Goal: Task Accomplishment & Management: Use online tool/utility

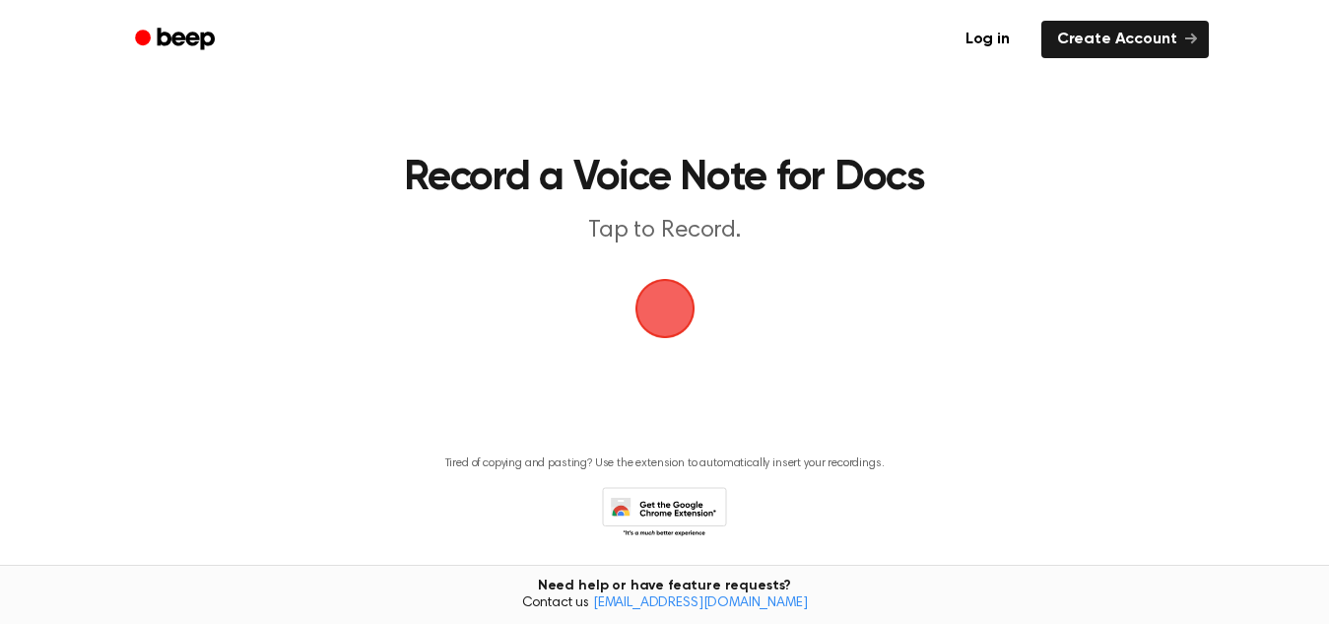
click at [650, 316] on span "button" at bounding box center [665, 308] width 89 height 89
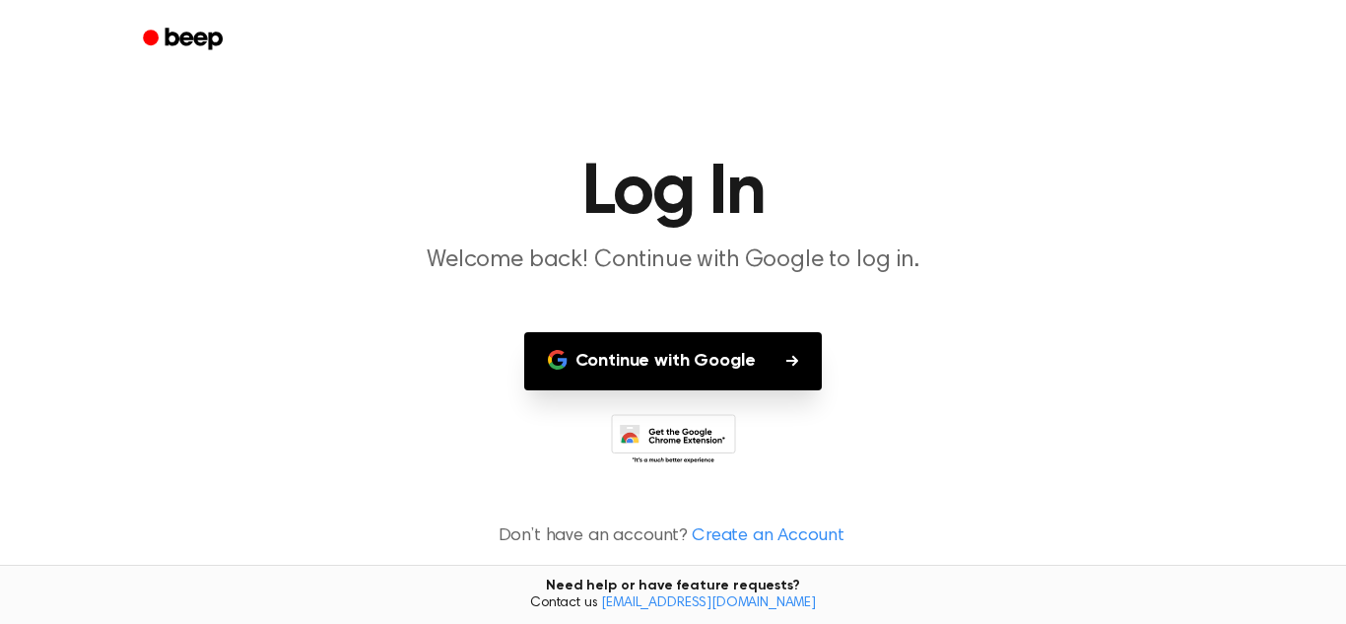
click at [701, 345] on button "Continue with Google" at bounding box center [673, 361] width 299 height 58
click at [765, 353] on button "Continue with Google" at bounding box center [673, 361] width 299 height 58
click at [634, 373] on button "Continue with Google" at bounding box center [673, 361] width 299 height 58
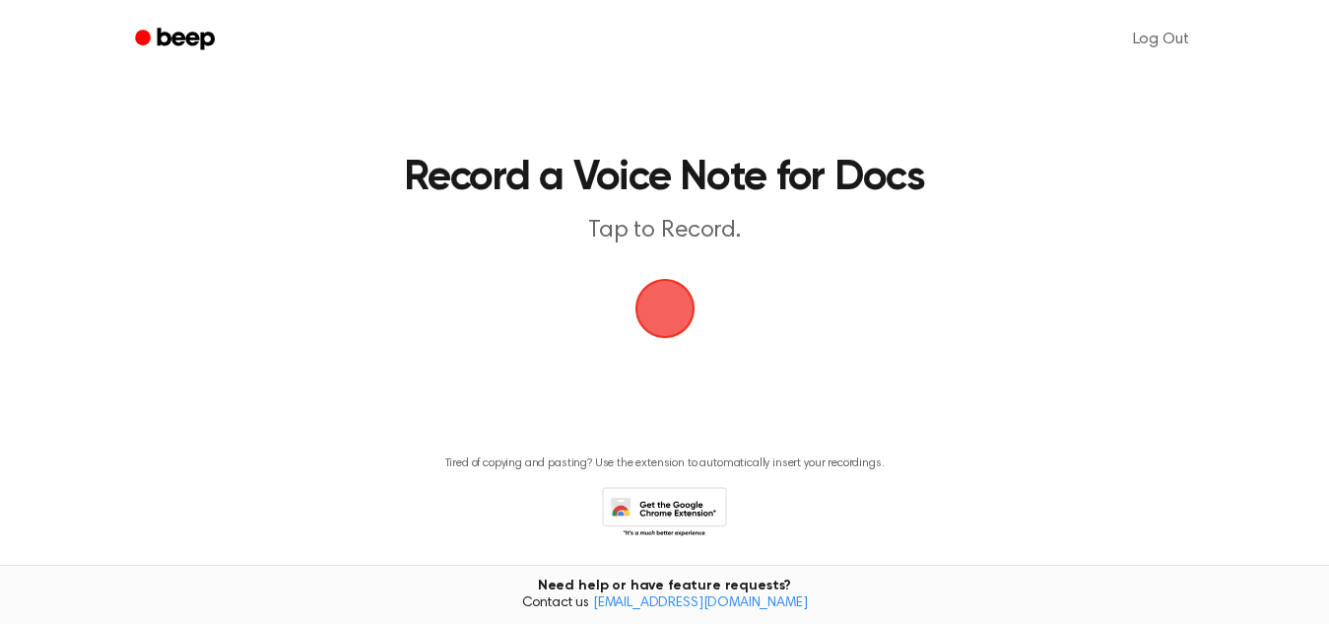
click at [680, 302] on span "button" at bounding box center [665, 308] width 76 height 76
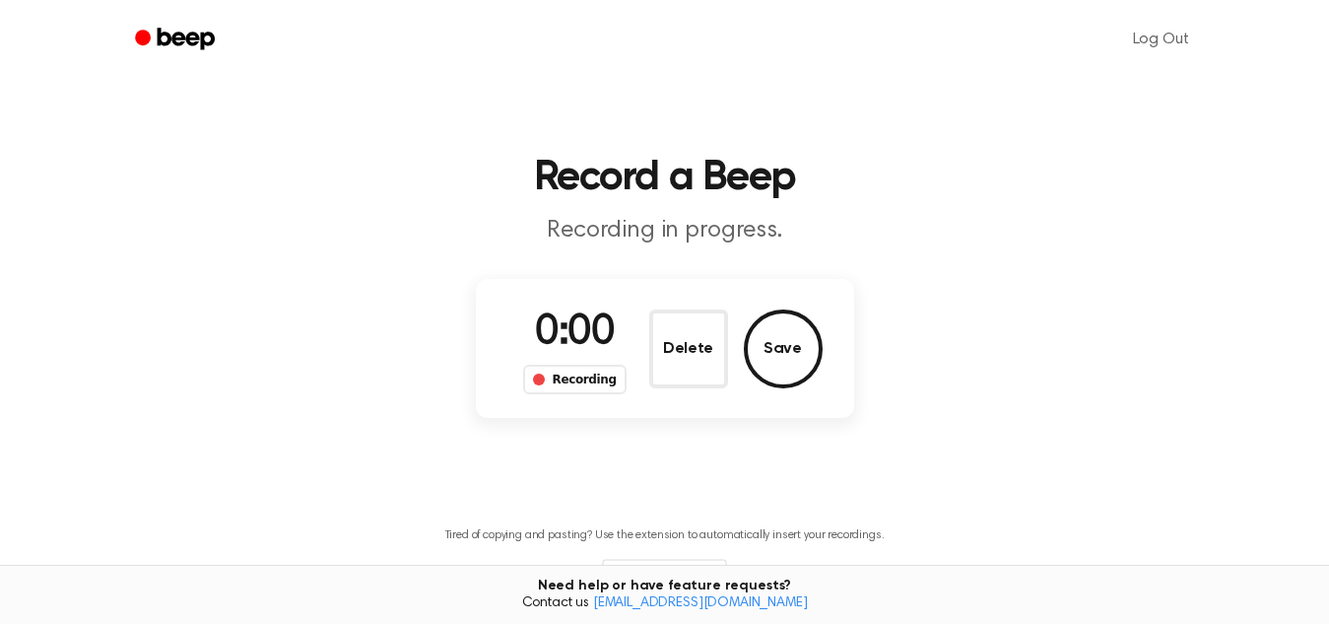
drag, startPoint x: 659, startPoint y: 284, endPoint x: 670, endPoint y: 287, distance: 11.2
click at [670, 287] on div "0:00 Recording Delete Save" at bounding box center [665, 348] width 378 height 139
click at [765, 356] on button "Save" at bounding box center [783, 348] width 79 height 79
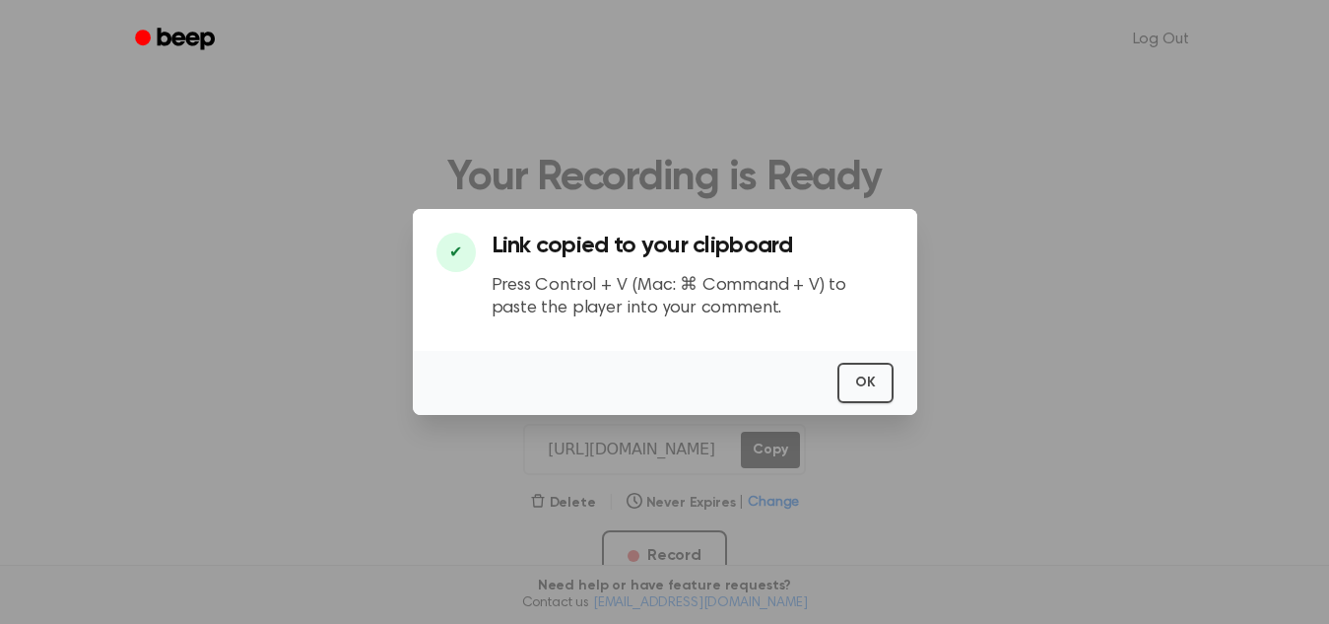
click at [845, 317] on p "Press Control + V (Mac: ⌘ Command + V) to paste the player into your comment." at bounding box center [693, 297] width 402 height 44
click at [847, 367] on button "OK" at bounding box center [866, 383] width 56 height 40
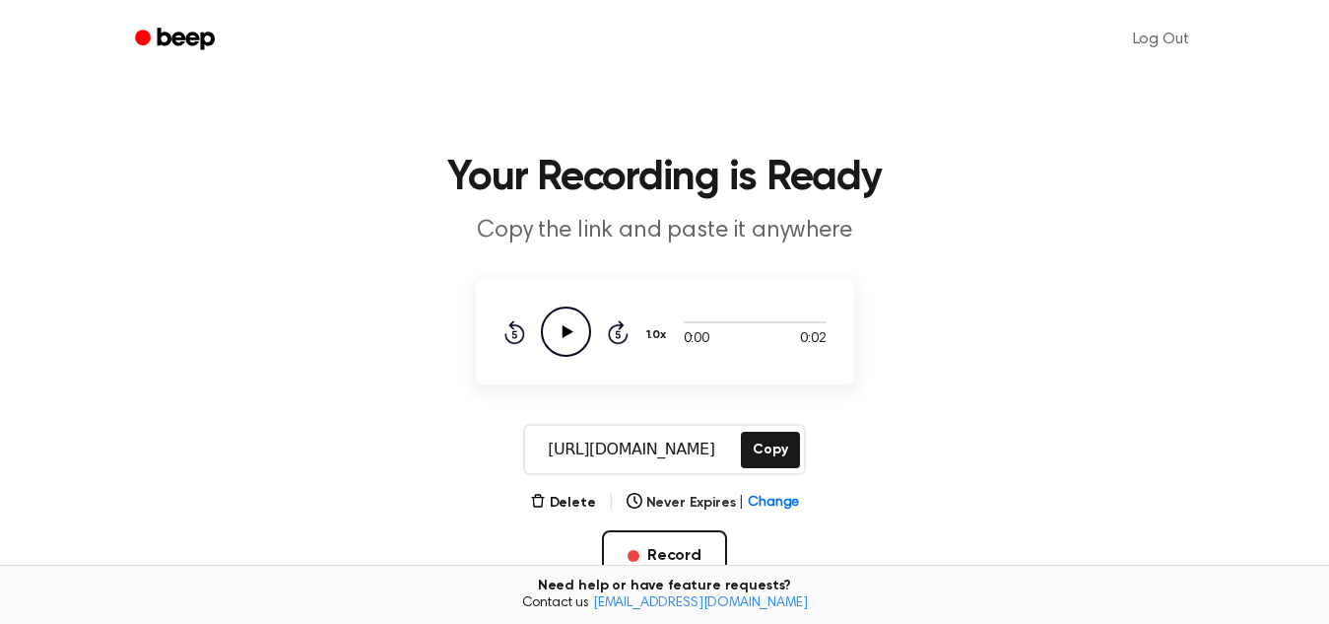
drag, startPoint x: 983, startPoint y: 22, endPoint x: 878, endPoint y: 89, distance: 124.1
click at [878, 89] on main "Your Recording is Ready Copy the link and paste it anywhere 0:00 0:02 Your brow…" at bounding box center [664, 416] width 1329 height 832
click at [617, 334] on icon at bounding box center [617, 334] width 5 height 8
click at [559, 506] on button "Delete" at bounding box center [563, 503] width 66 height 21
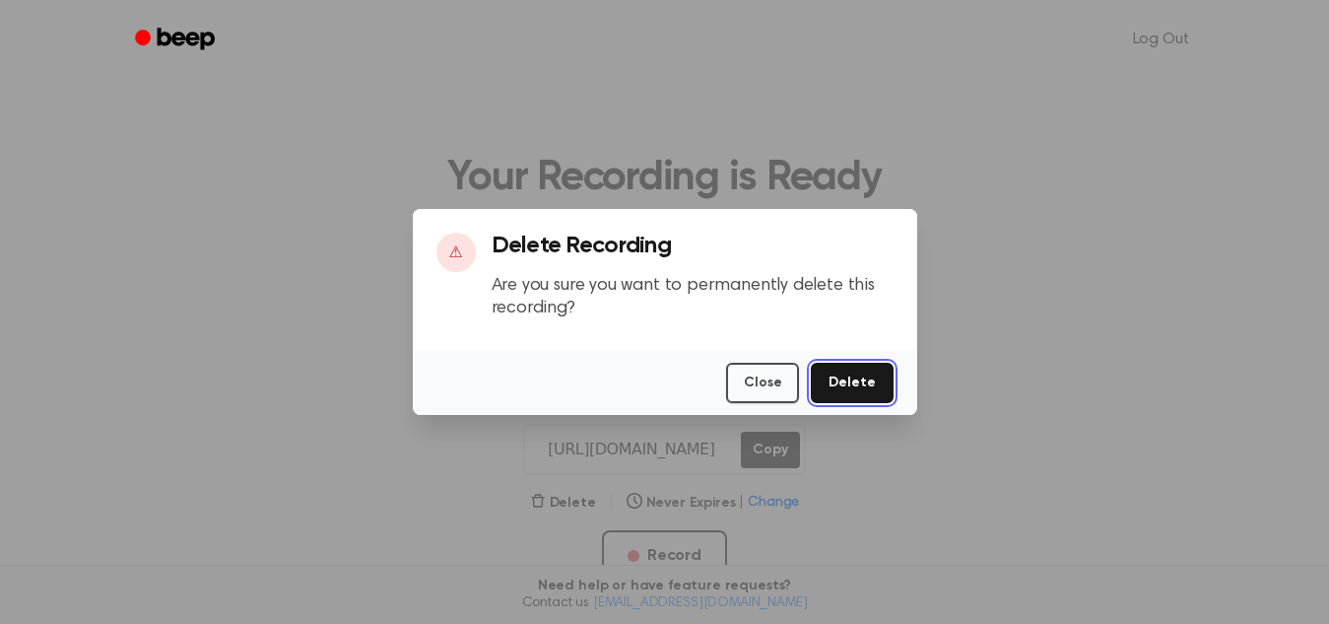
click at [831, 376] on button "Delete" at bounding box center [852, 383] width 82 height 40
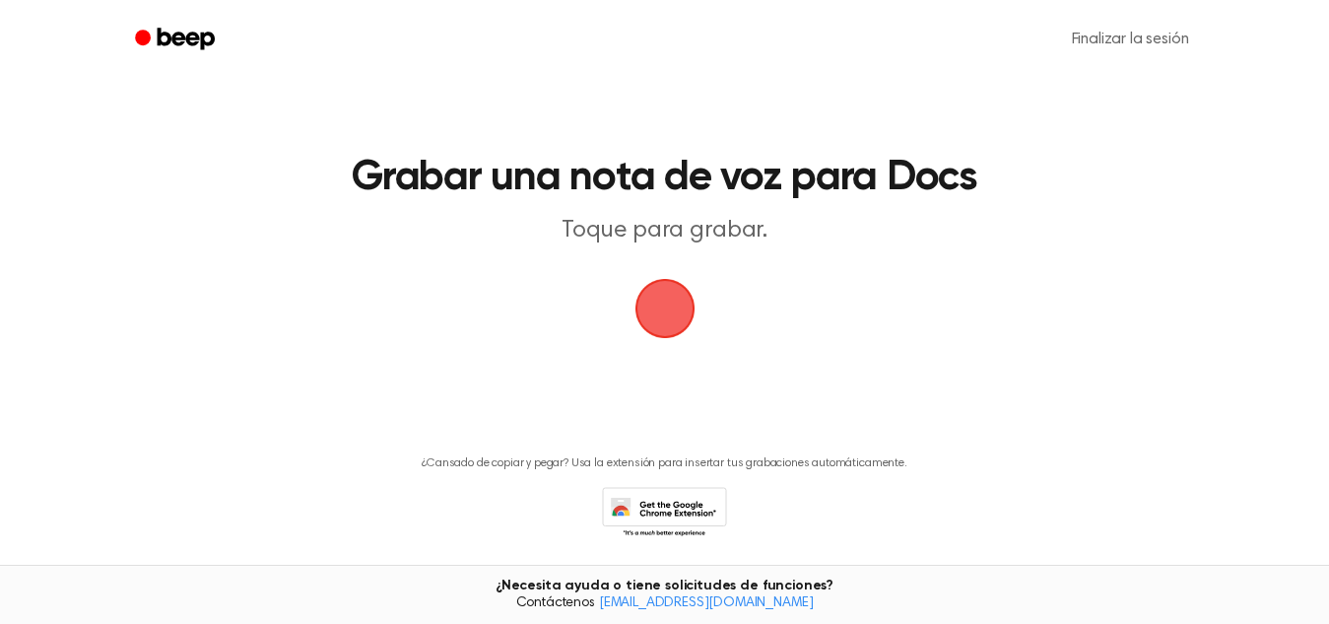
click at [666, 322] on span "button" at bounding box center [665, 308] width 98 height 98
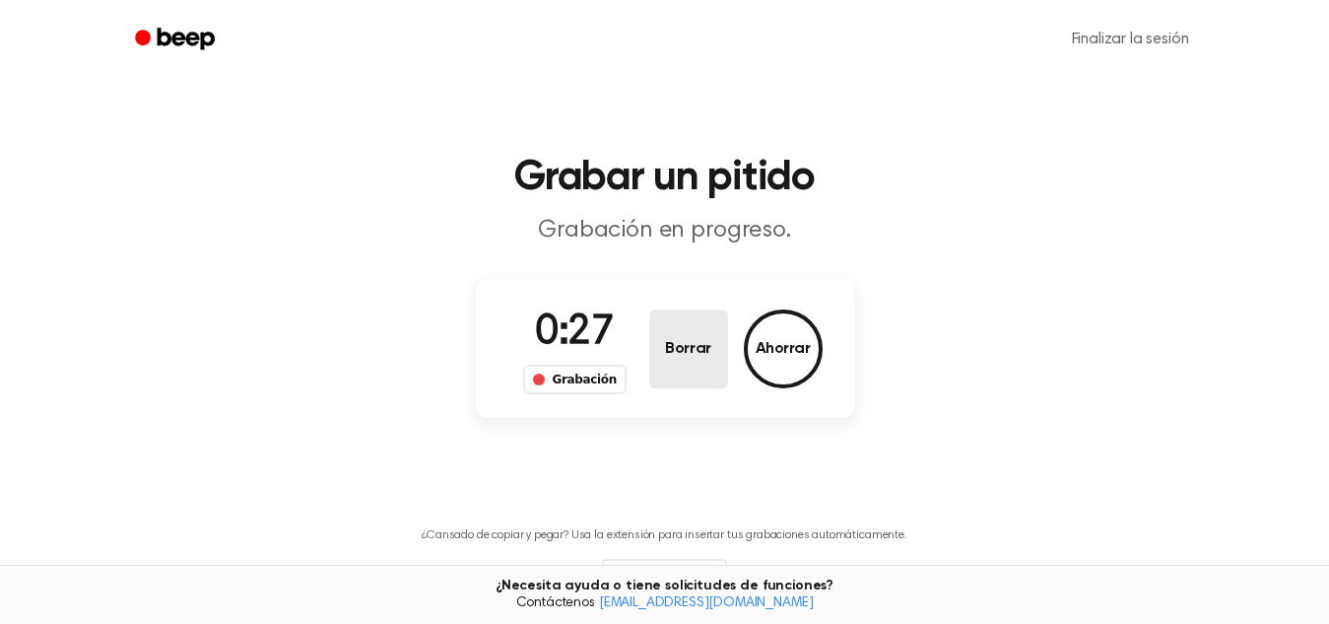
click at [689, 333] on button "Borrar" at bounding box center [688, 348] width 79 height 79
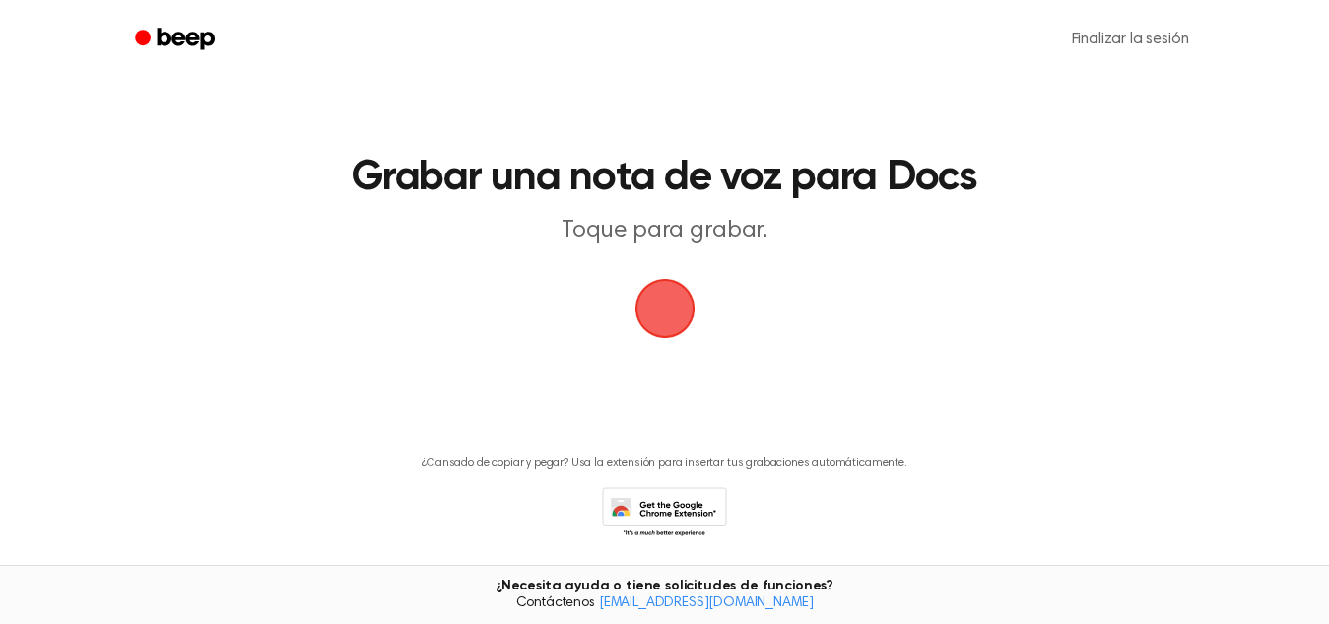
click at [671, 331] on span "button" at bounding box center [664, 308] width 108 height 108
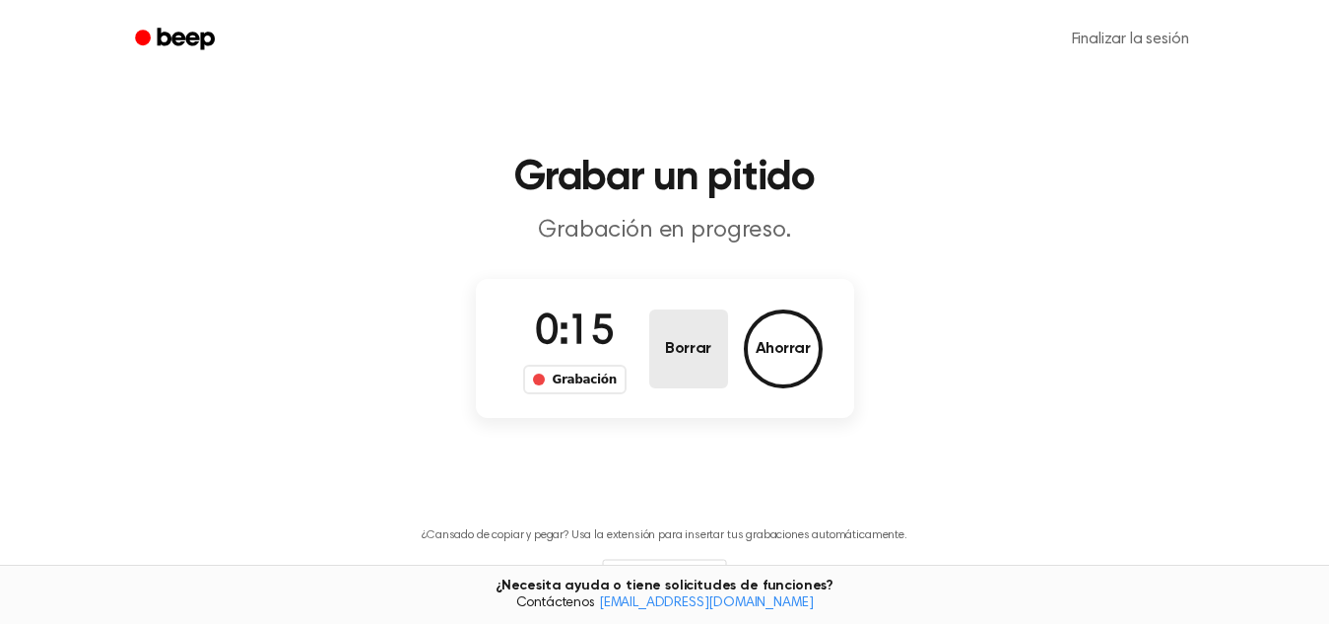
click at [671, 331] on button "Borrar" at bounding box center [688, 348] width 79 height 79
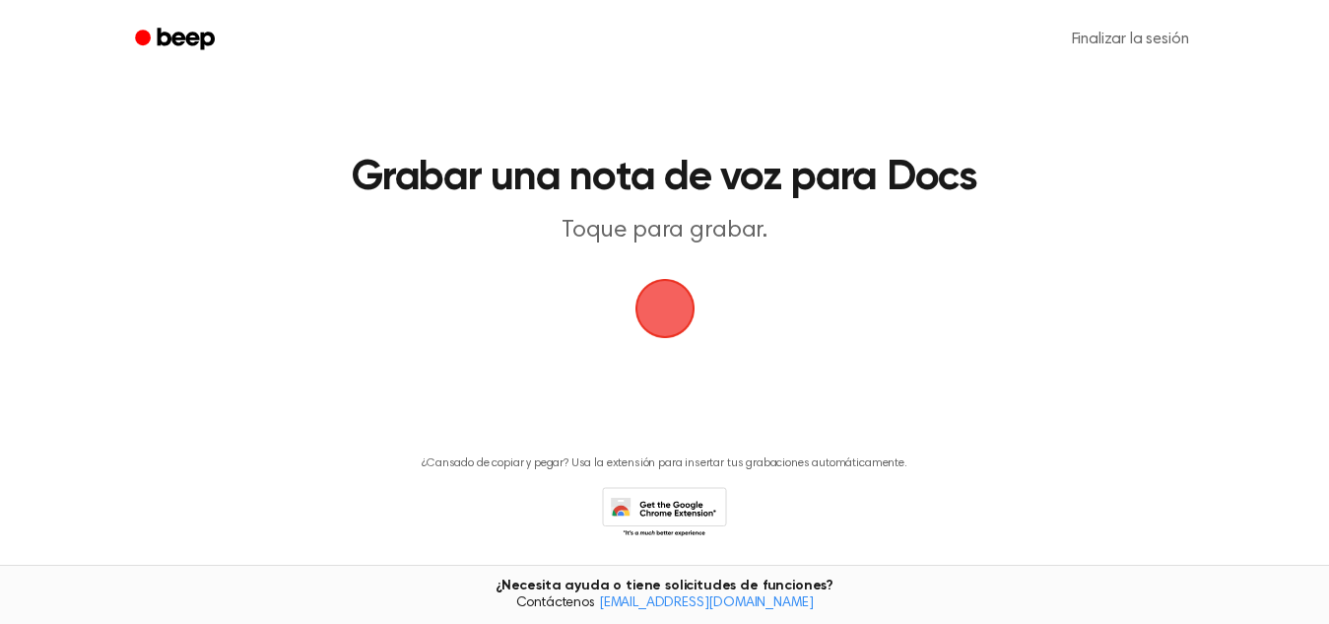
scroll to position [39, 0]
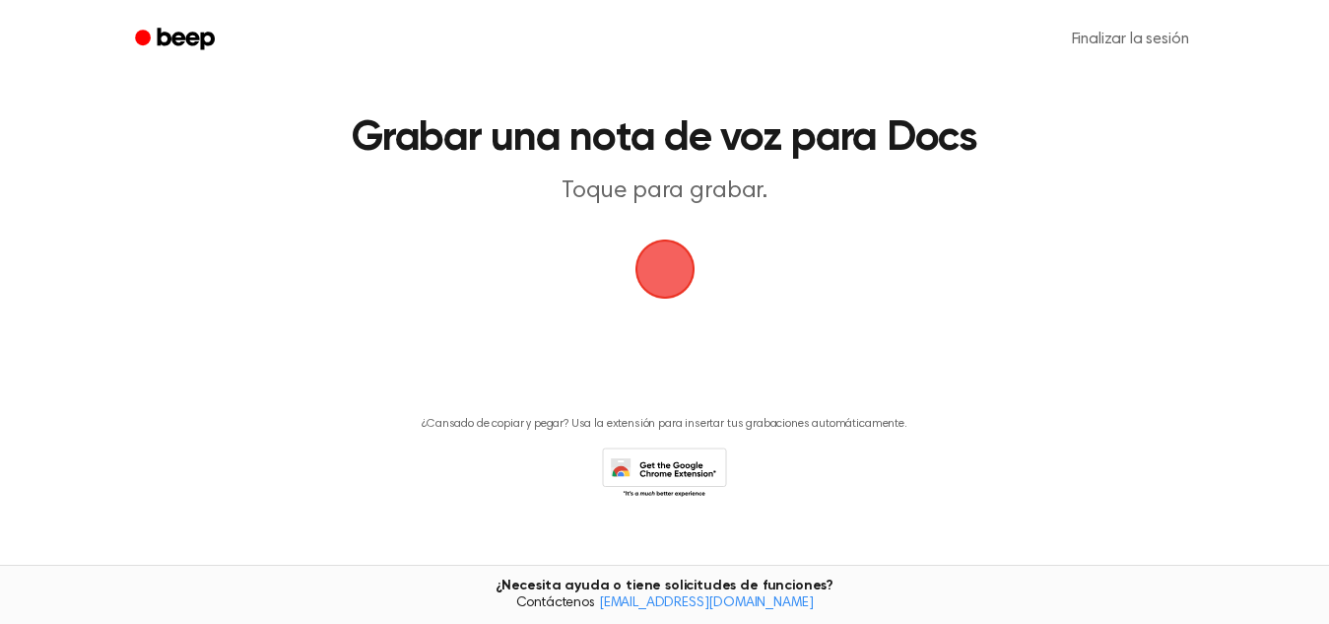
click at [662, 267] on span "button" at bounding box center [664, 269] width 67 height 67
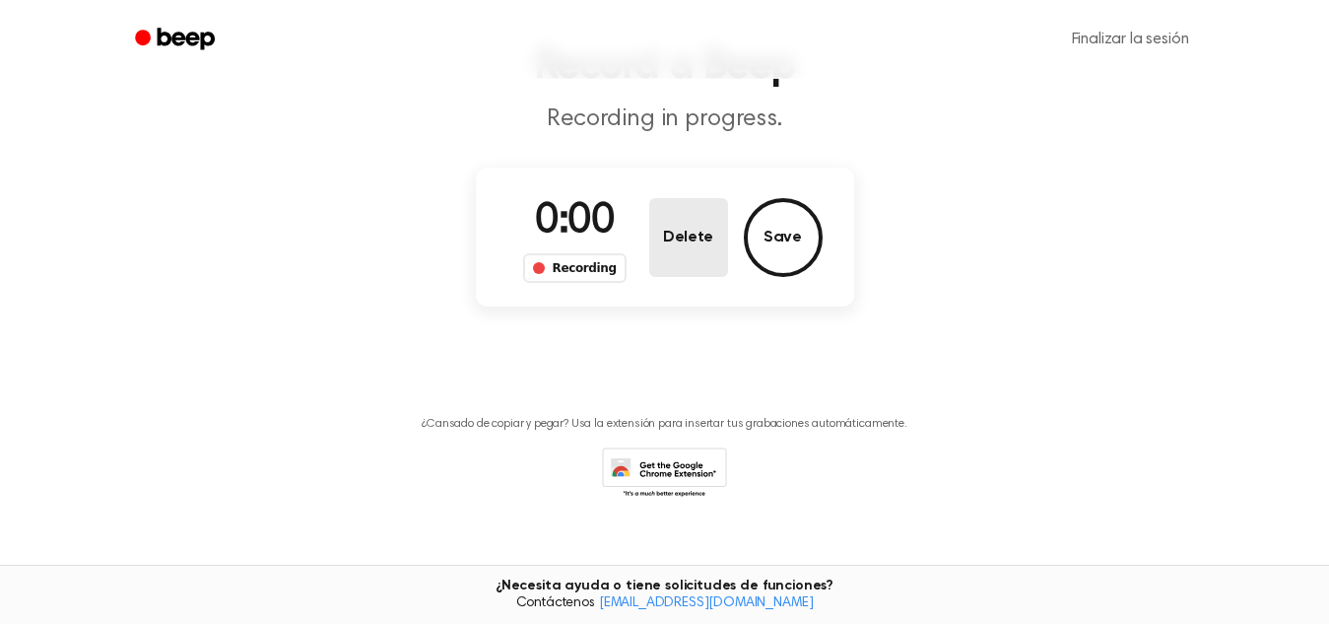
click at [662, 267] on button "Delete" at bounding box center [688, 237] width 79 height 79
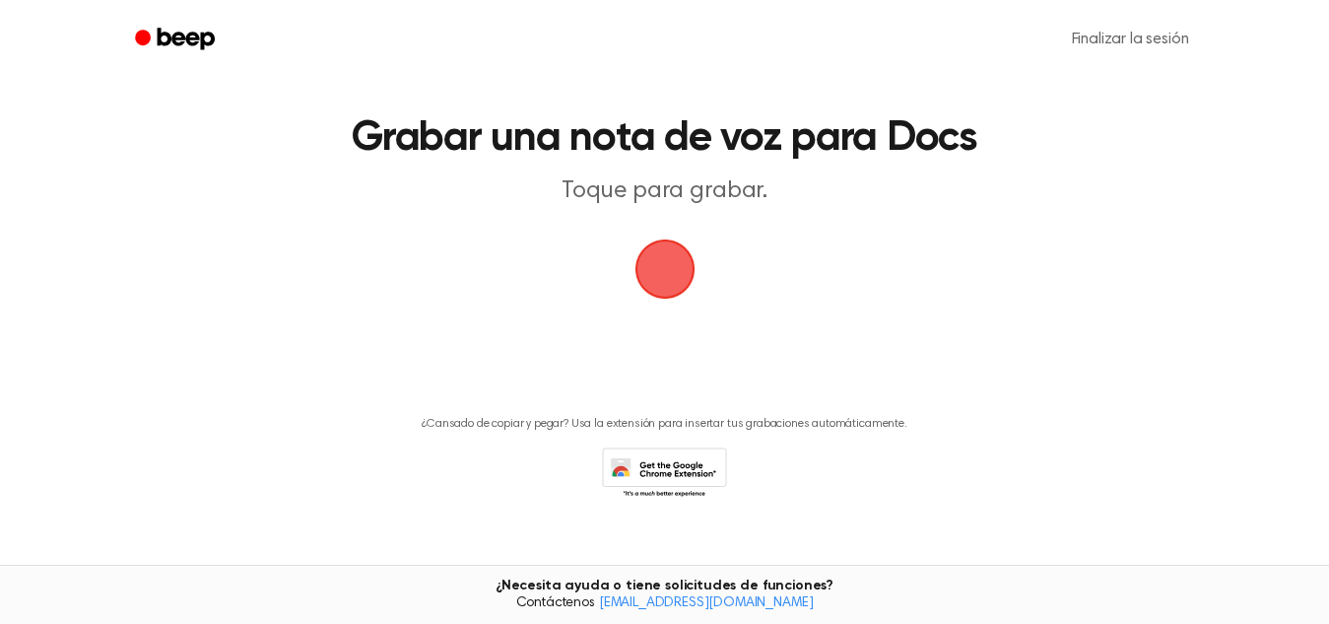
click at [660, 267] on span "button" at bounding box center [665, 269] width 89 height 89
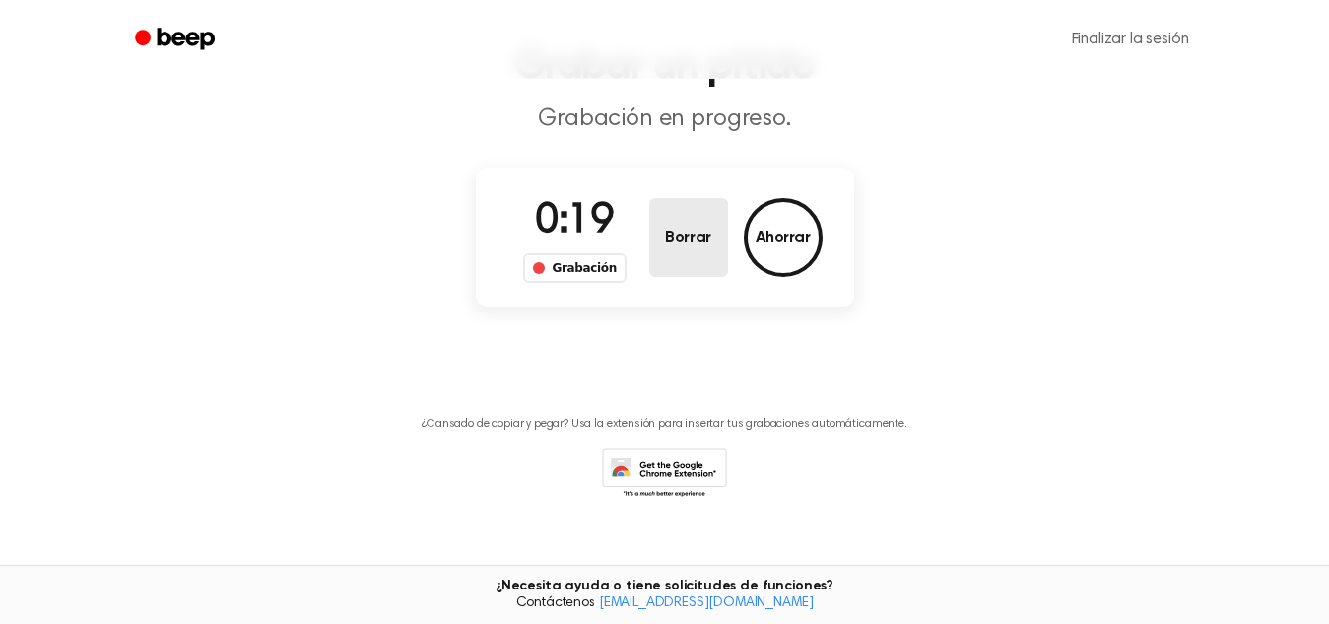
click at [681, 260] on button "Borrar" at bounding box center [688, 237] width 79 height 79
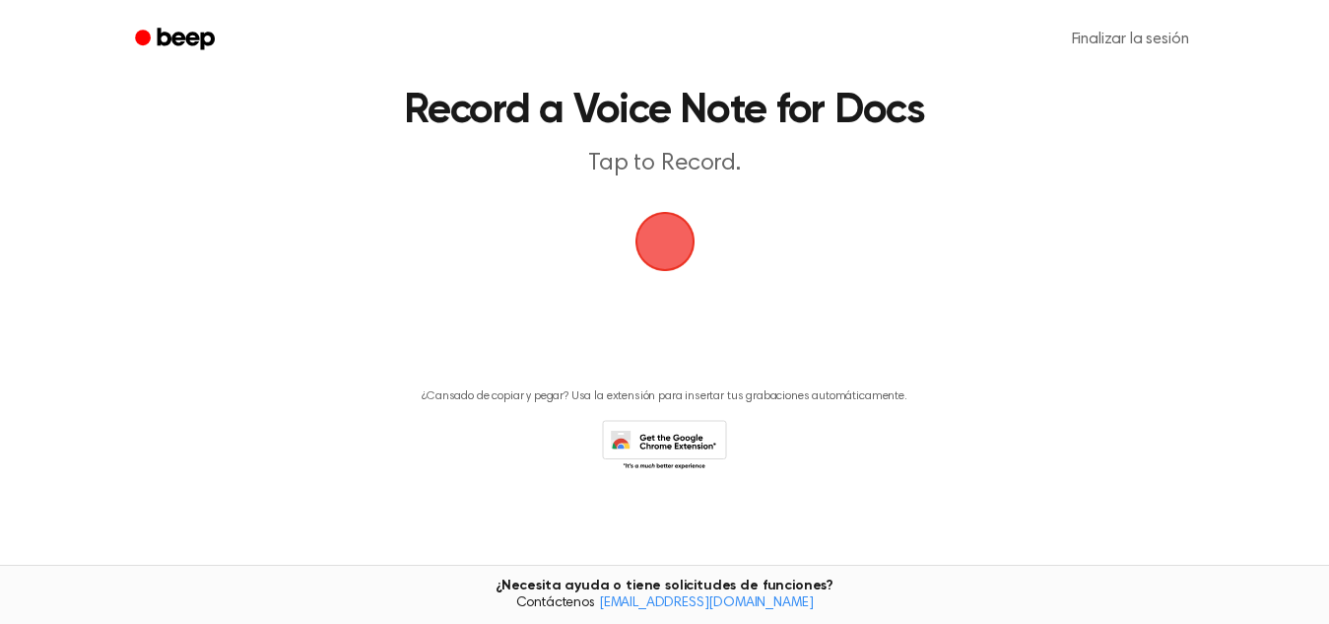
scroll to position [39, 0]
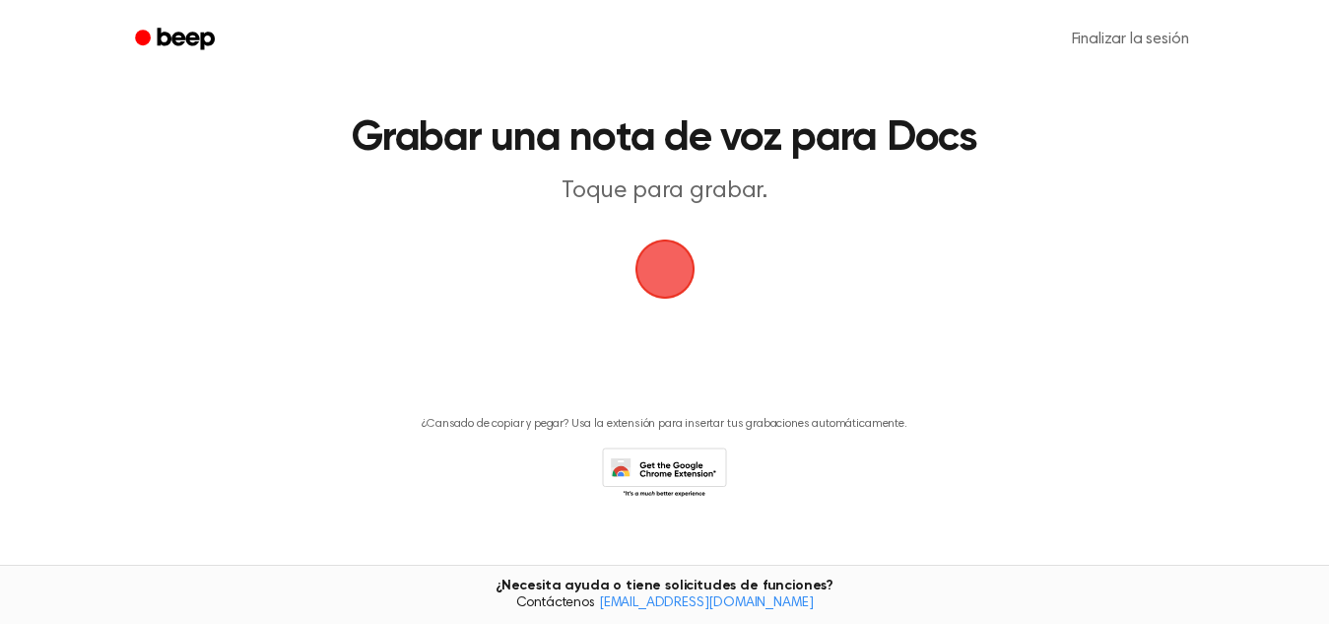
click at [662, 279] on span "button" at bounding box center [665, 269] width 76 height 76
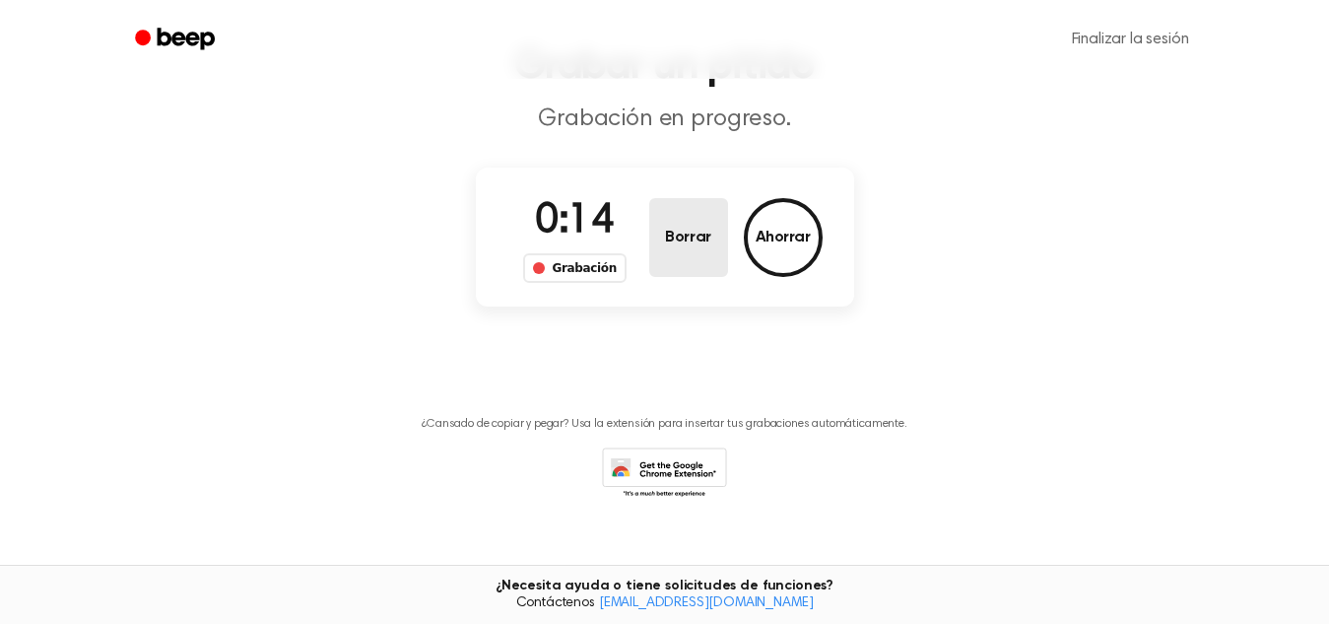
click at [695, 215] on button "Borrar" at bounding box center [688, 237] width 79 height 79
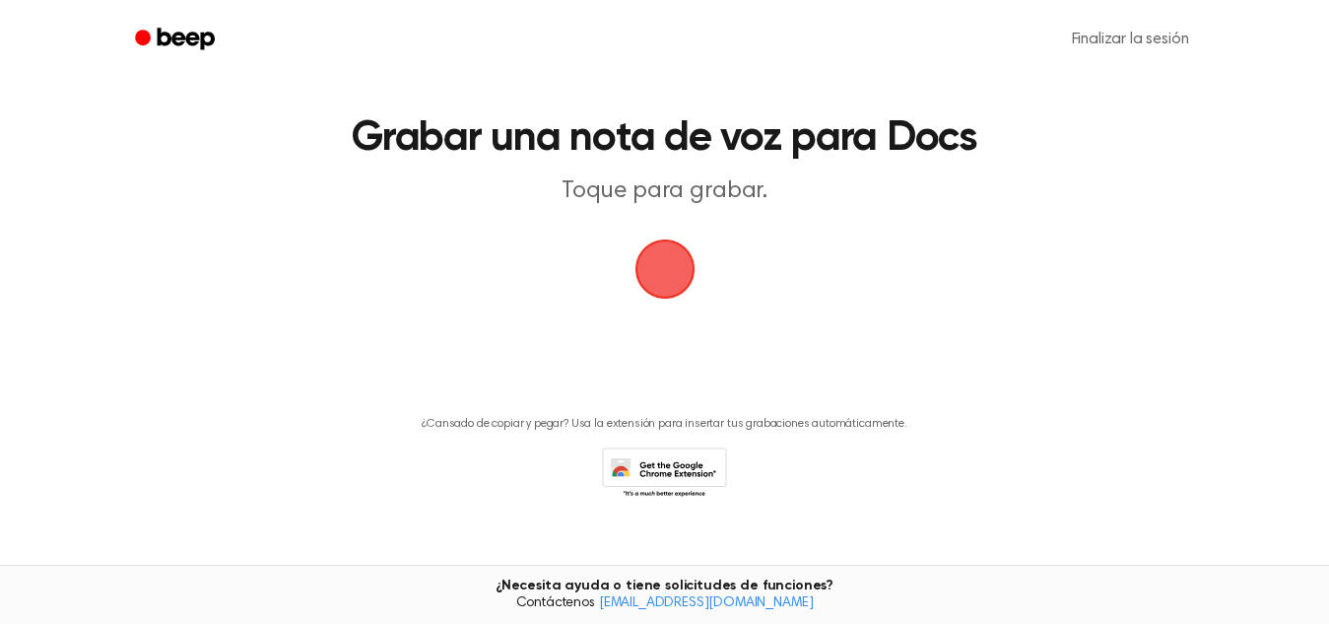
click at [667, 253] on span "button" at bounding box center [665, 269] width 110 height 110
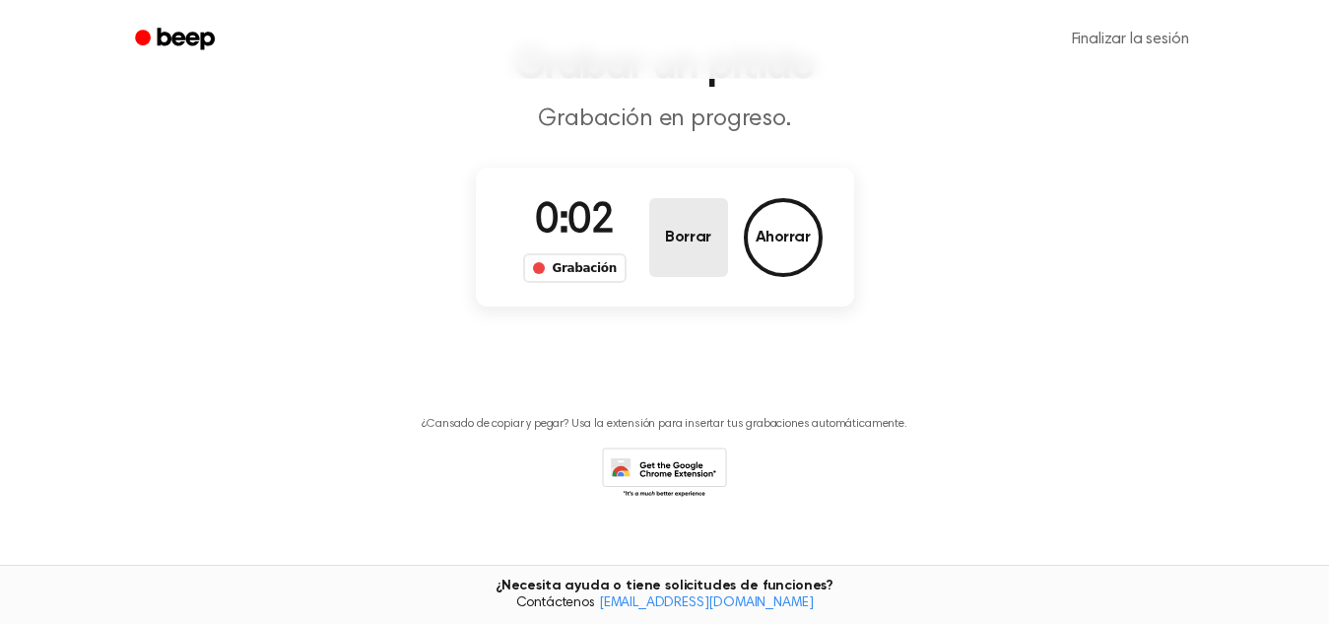
click at [667, 253] on button "Borrar" at bounding box center [688, 237] width 79 height 79
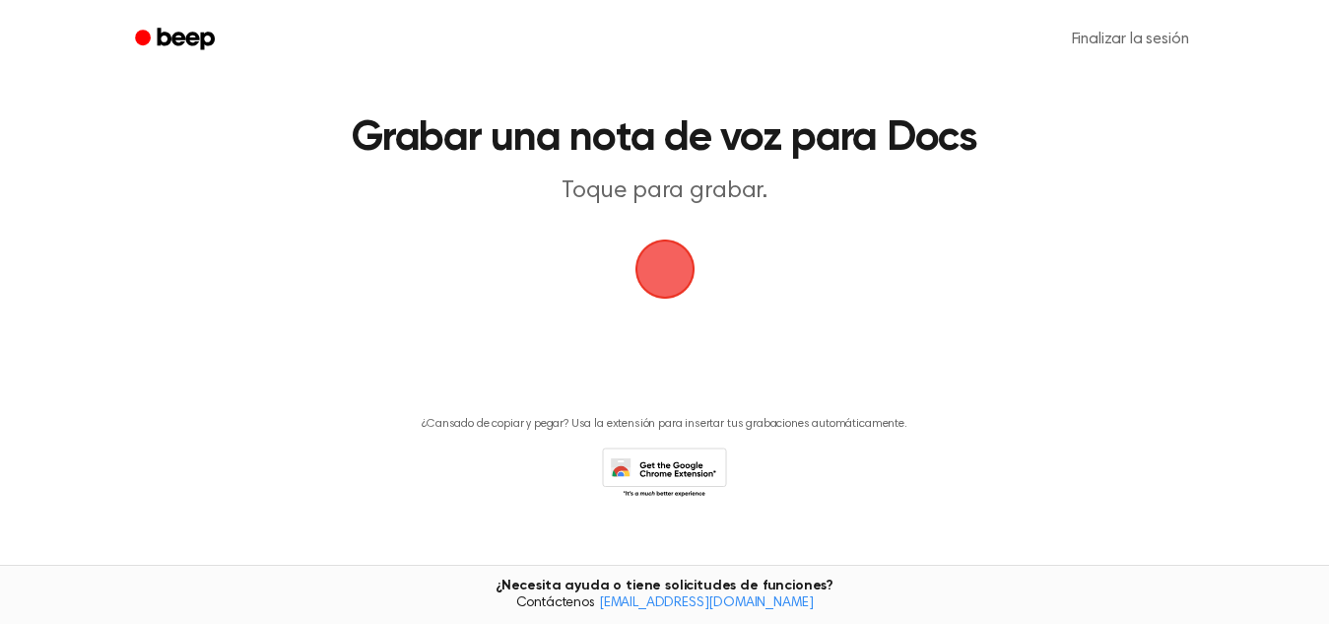
click at [667, 253] on span "button" at bounding box center [665, 269] width 79 height 79
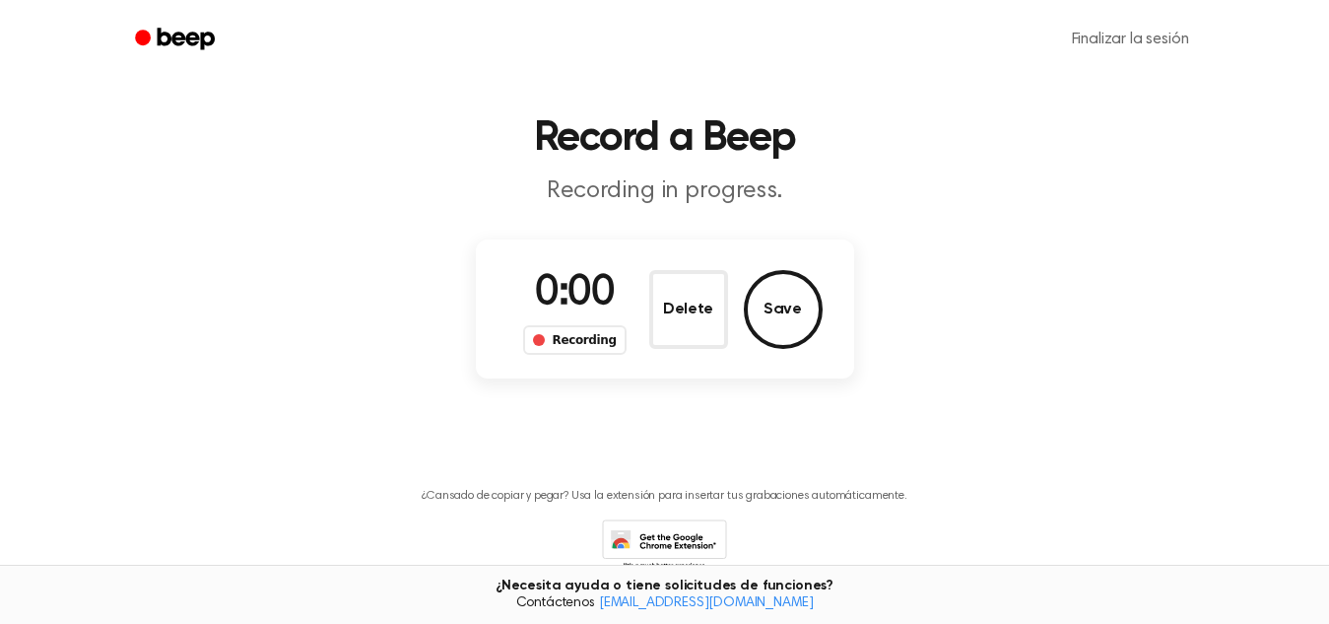
scroll to position [111, 0]
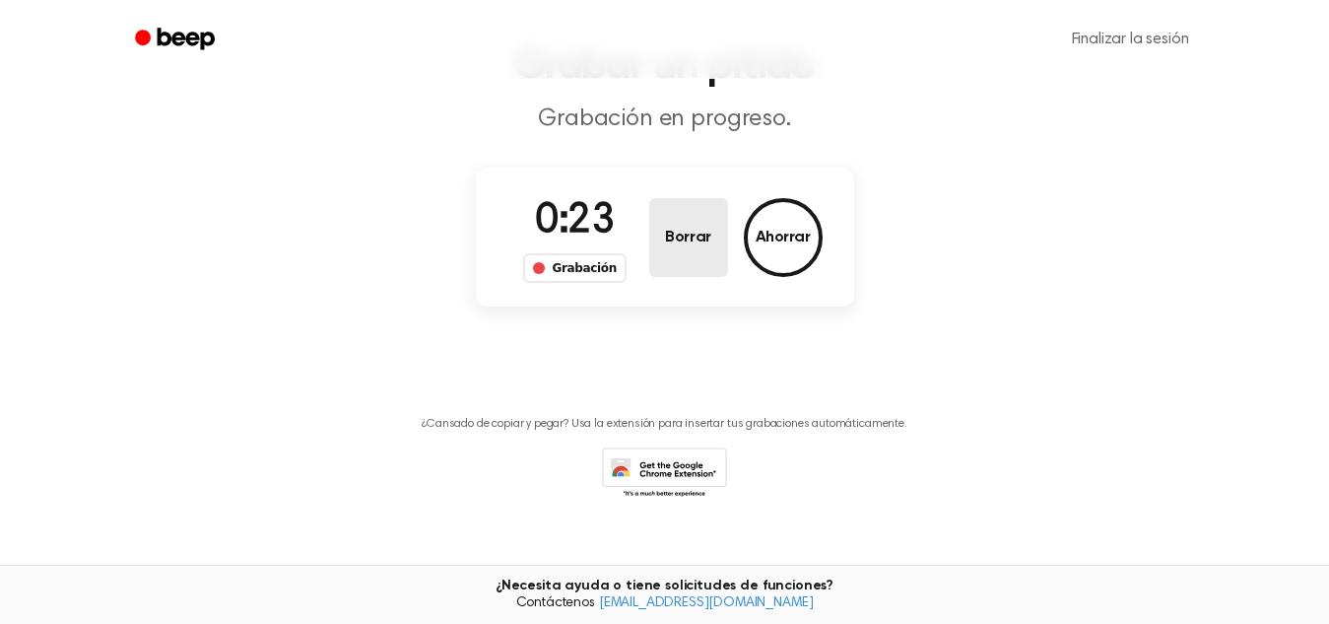
click at [667, 253] on button "Borrar" at bounding box center [688, 237] width 79 height 79
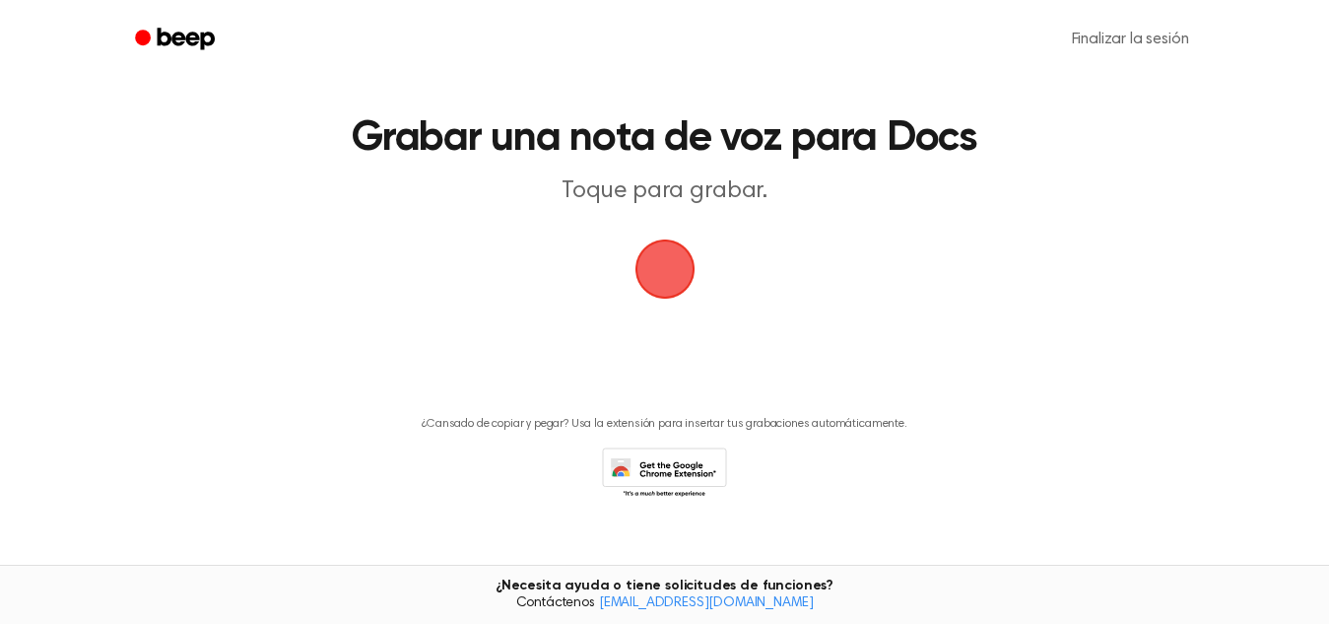
click at [667, 253] on span "button" at bounding box center [664, 269] width 108 height 108
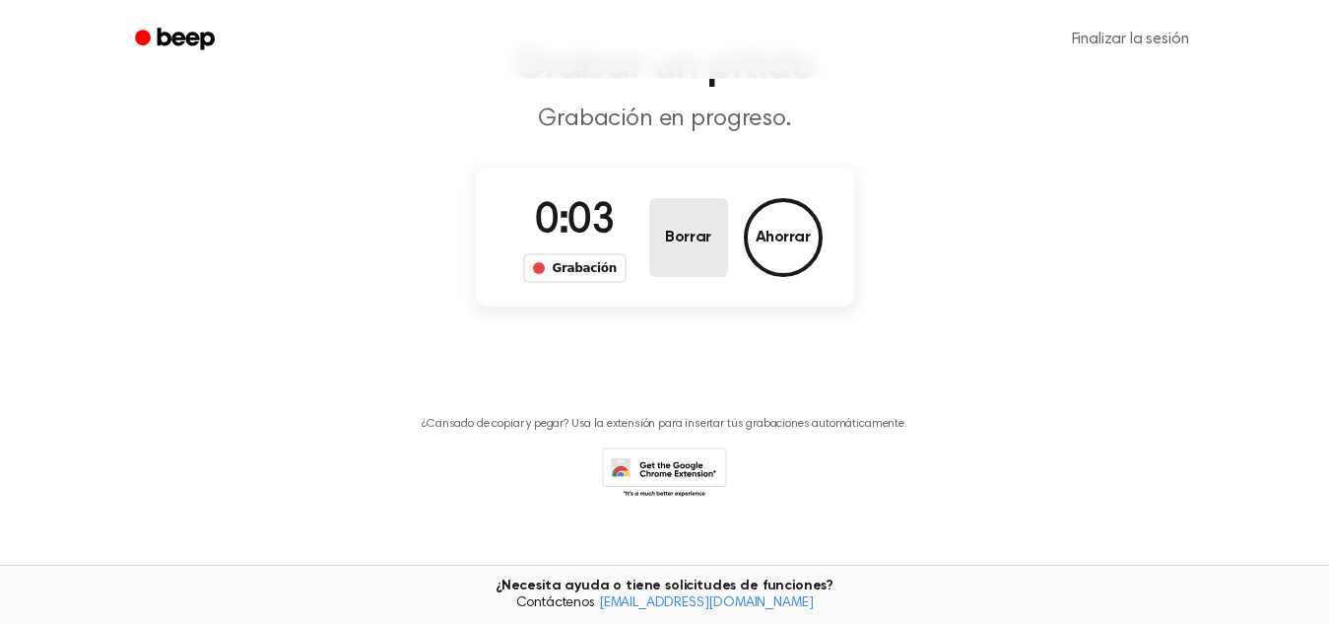
click at [667, 253] on button "Borrar" at bounding box center [688, 237] width 79 height 79
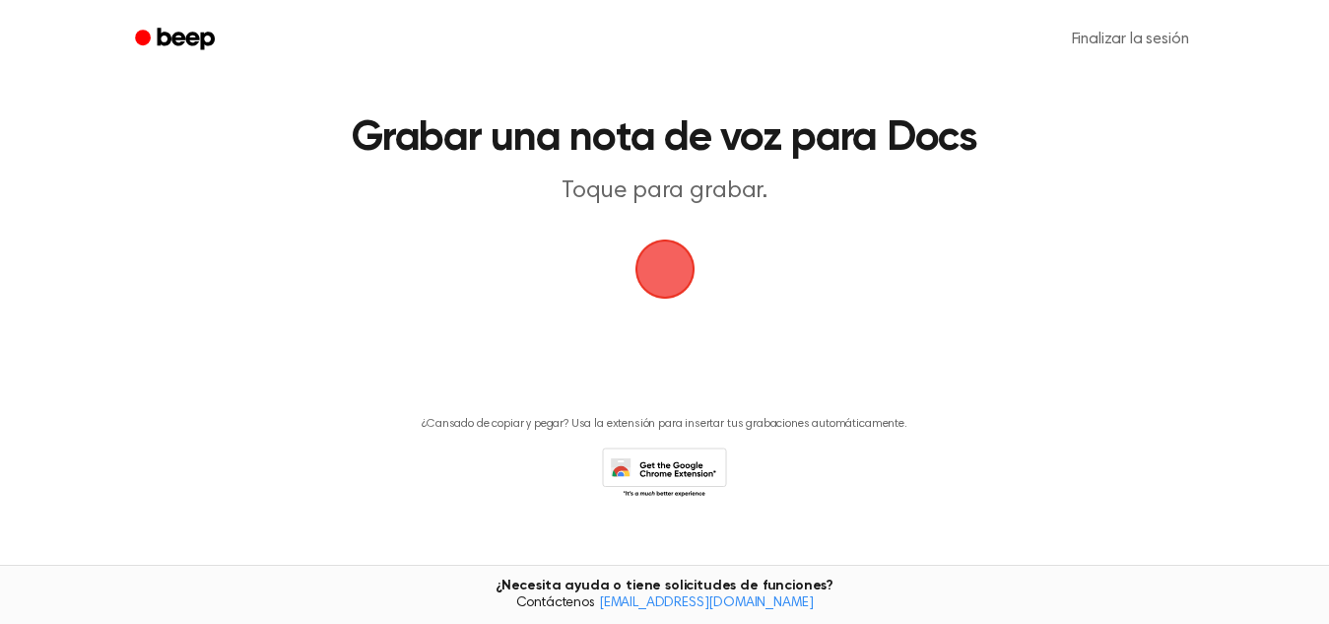
click at [667, 253] on span "button" at bounding box center [665, 270] width 64 height 64
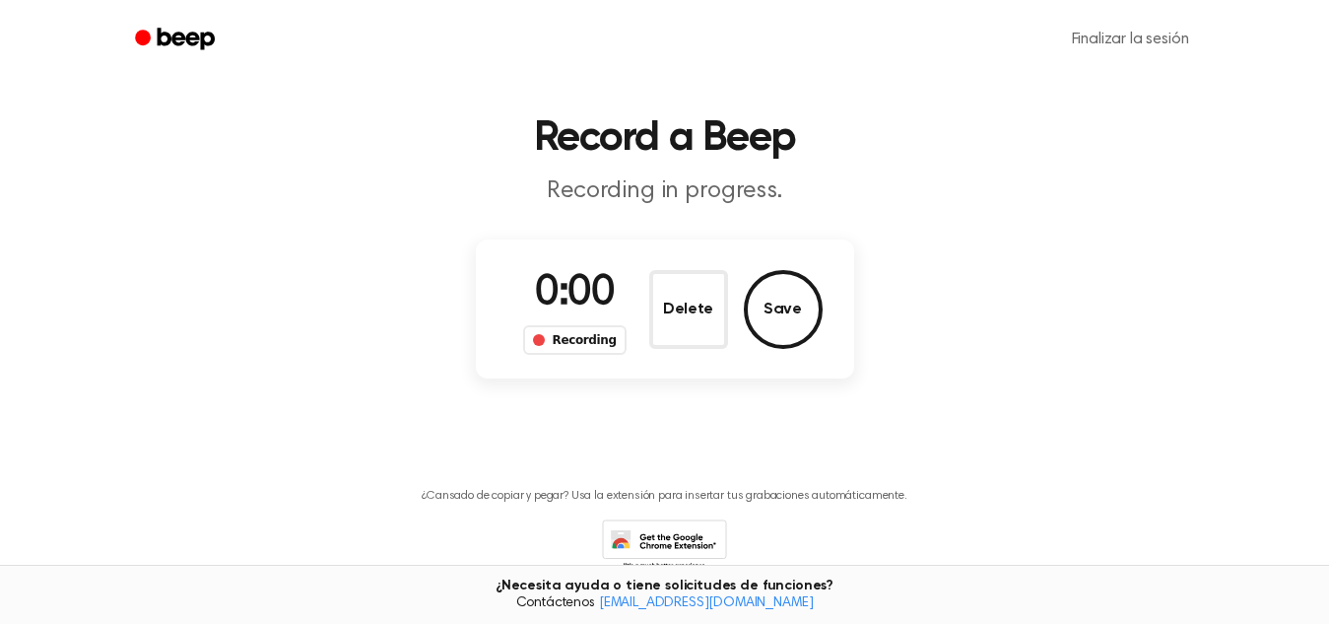
scroll to position [111, 0]
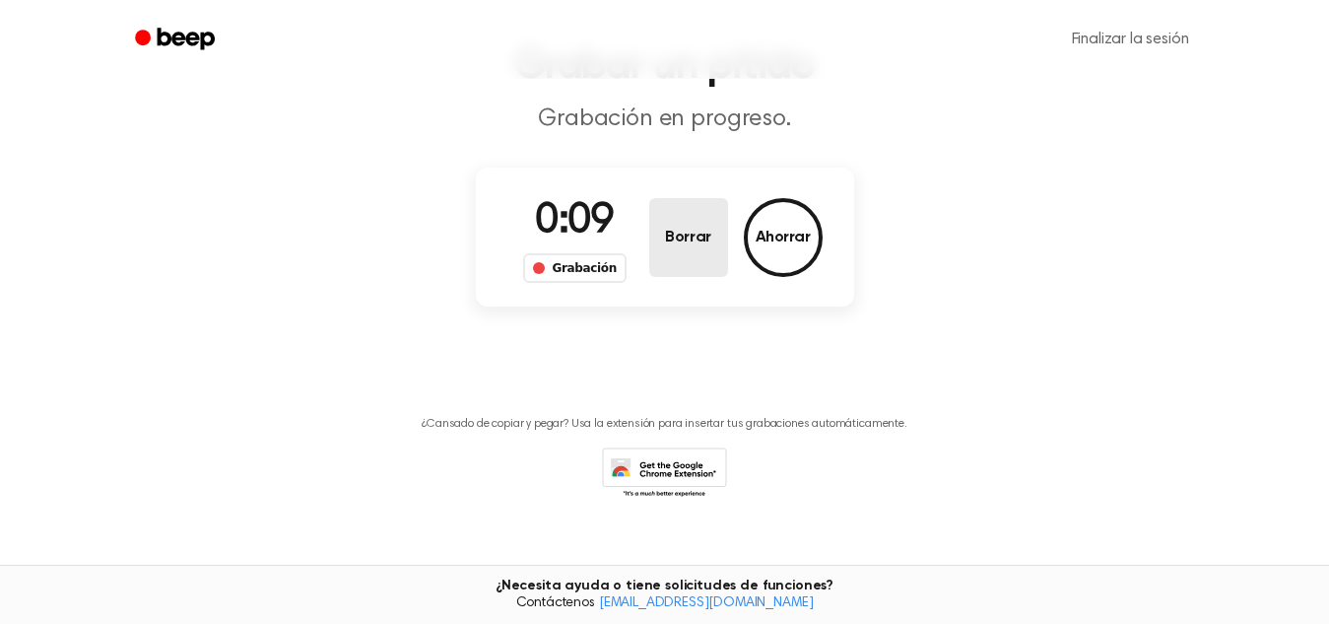
click at [667, 253] on button "Borrar" at bounding box center [688, 237] width 79 height 79
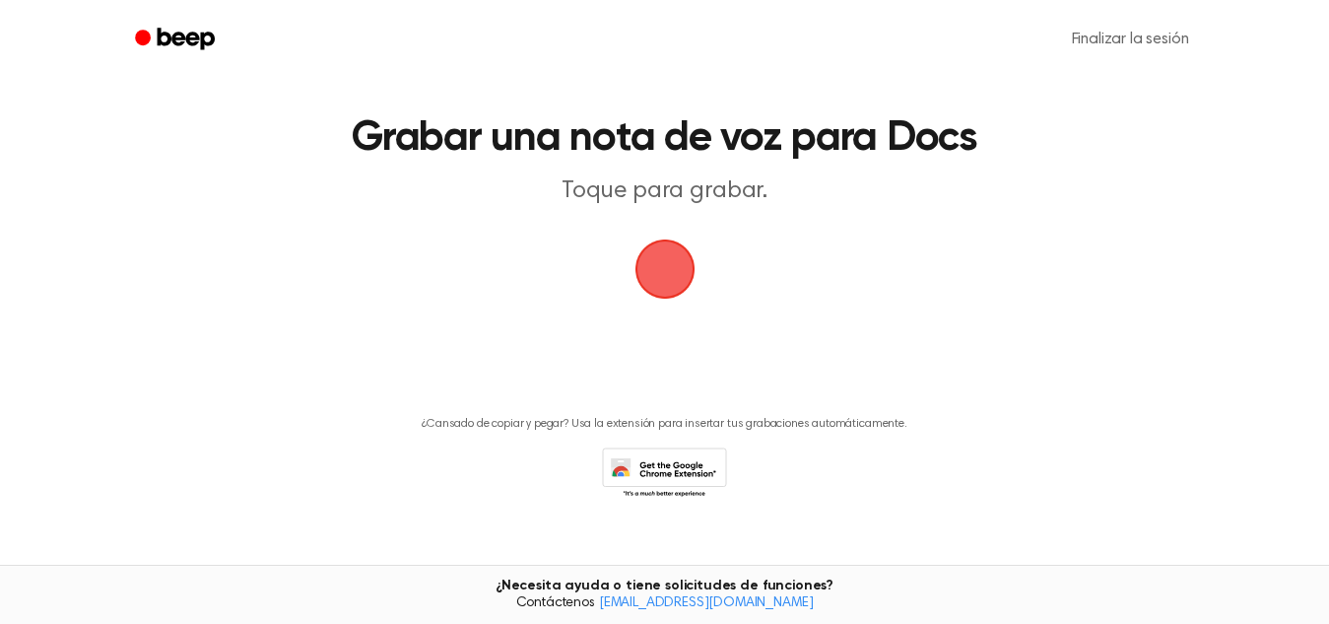
click at [667, 253] on span "button" at bounding box center [664, 269] width 85 height 85
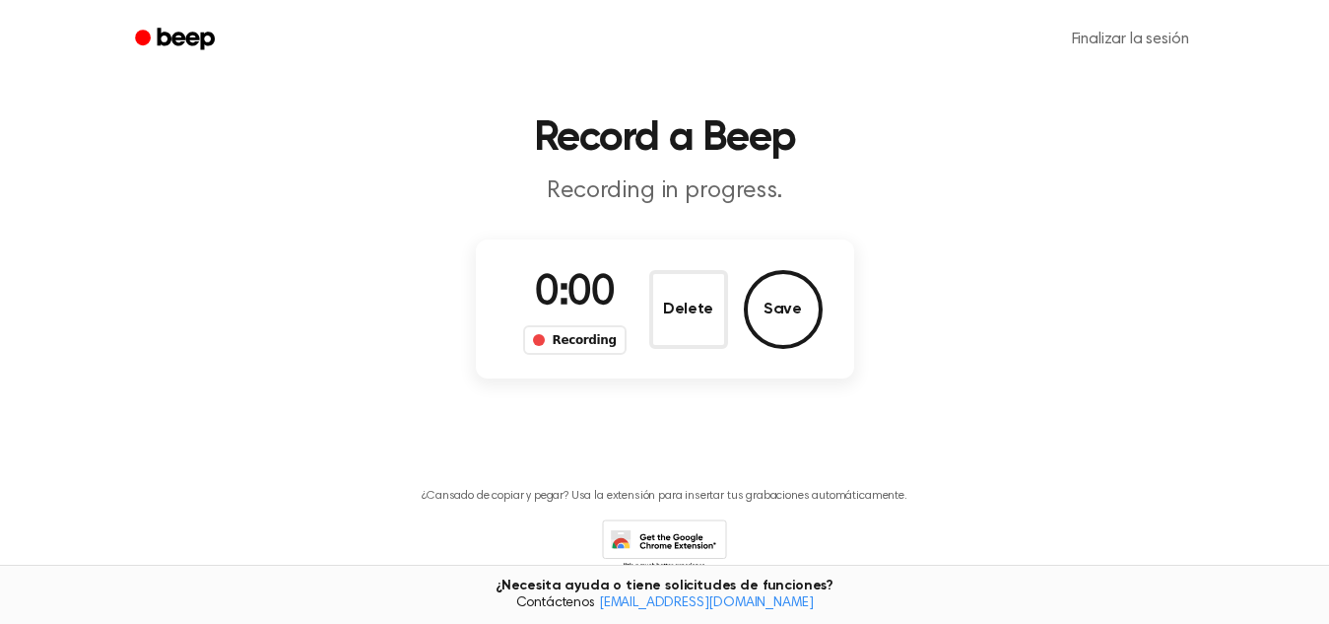
scroll to position [111, 0]
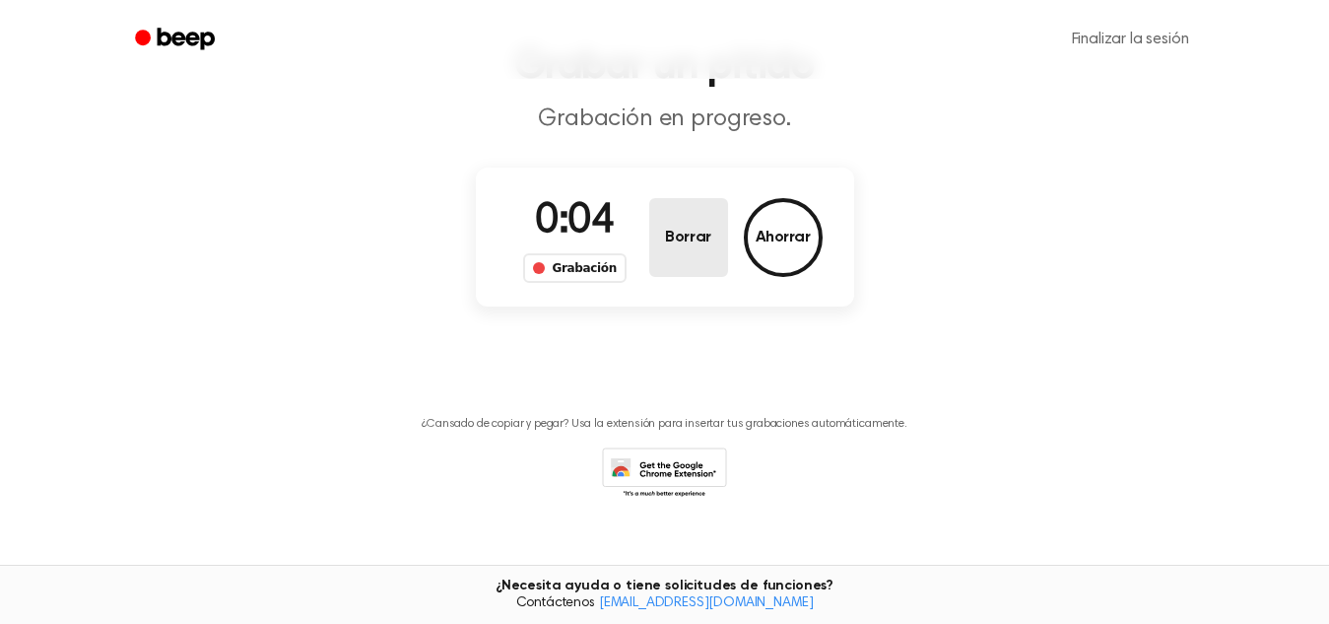
click at [667, 253] on button "Borrar" at bounding box center [688, 237] width 79 height 79
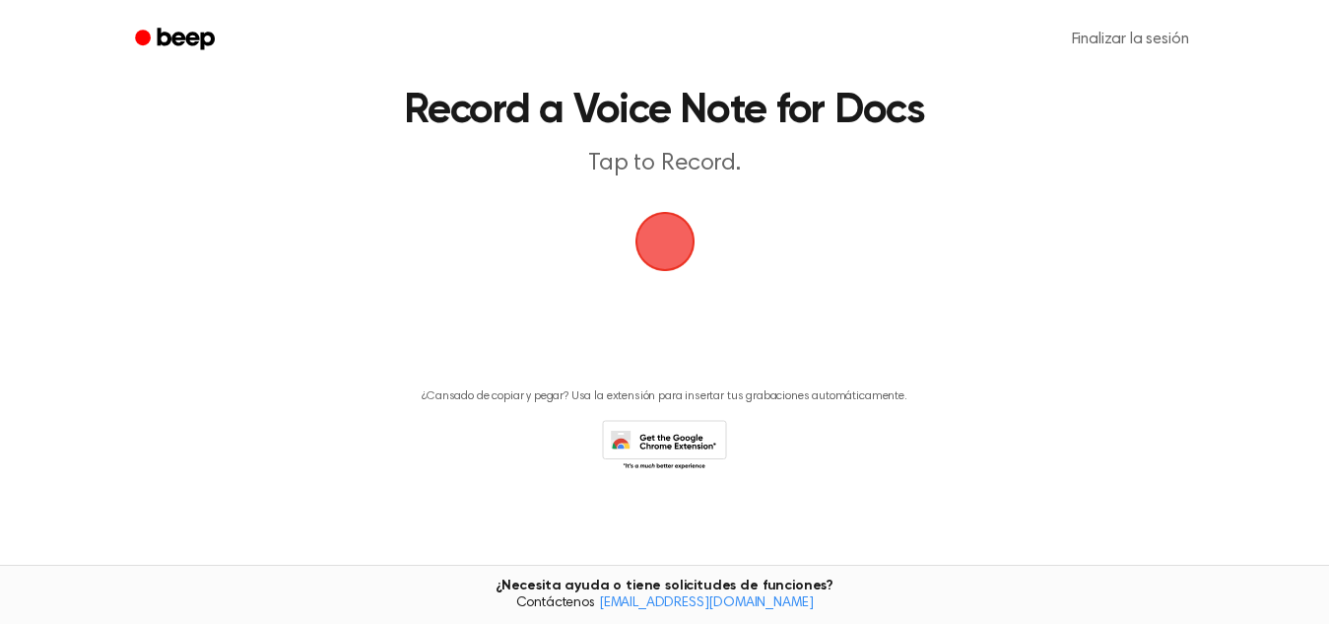
scroll to position [39, 0]
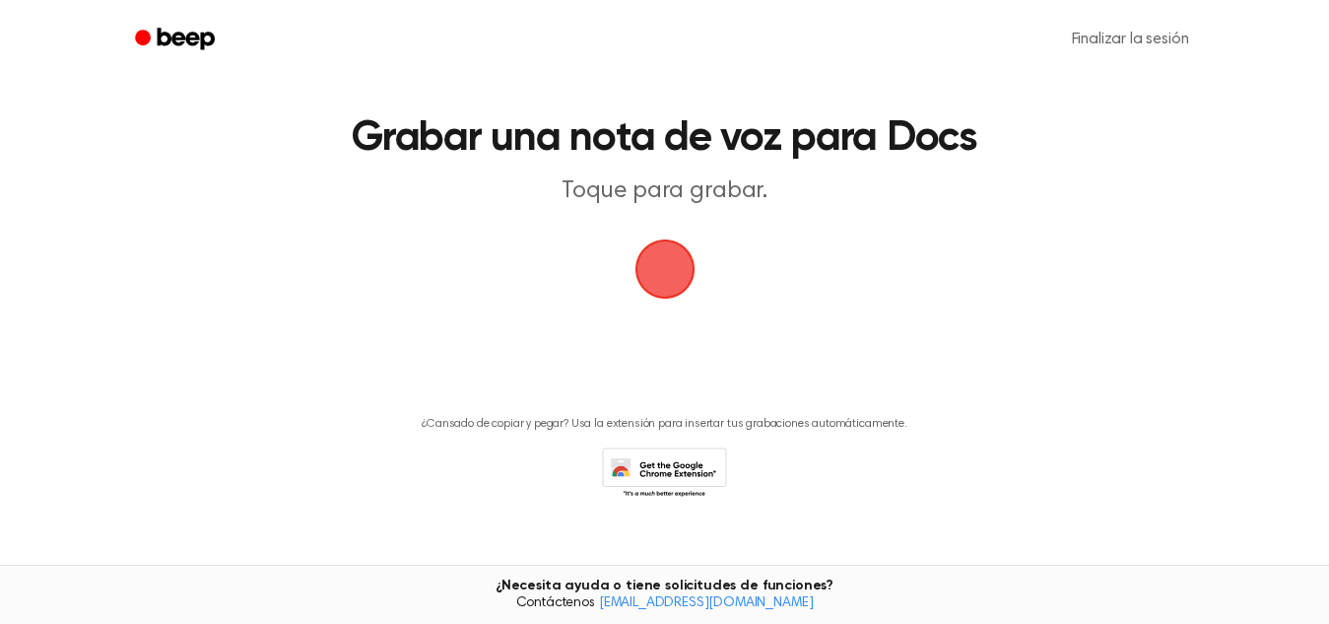
click at [667, 253] on span "button" at bounding box center [665, 269] width 95 height 95
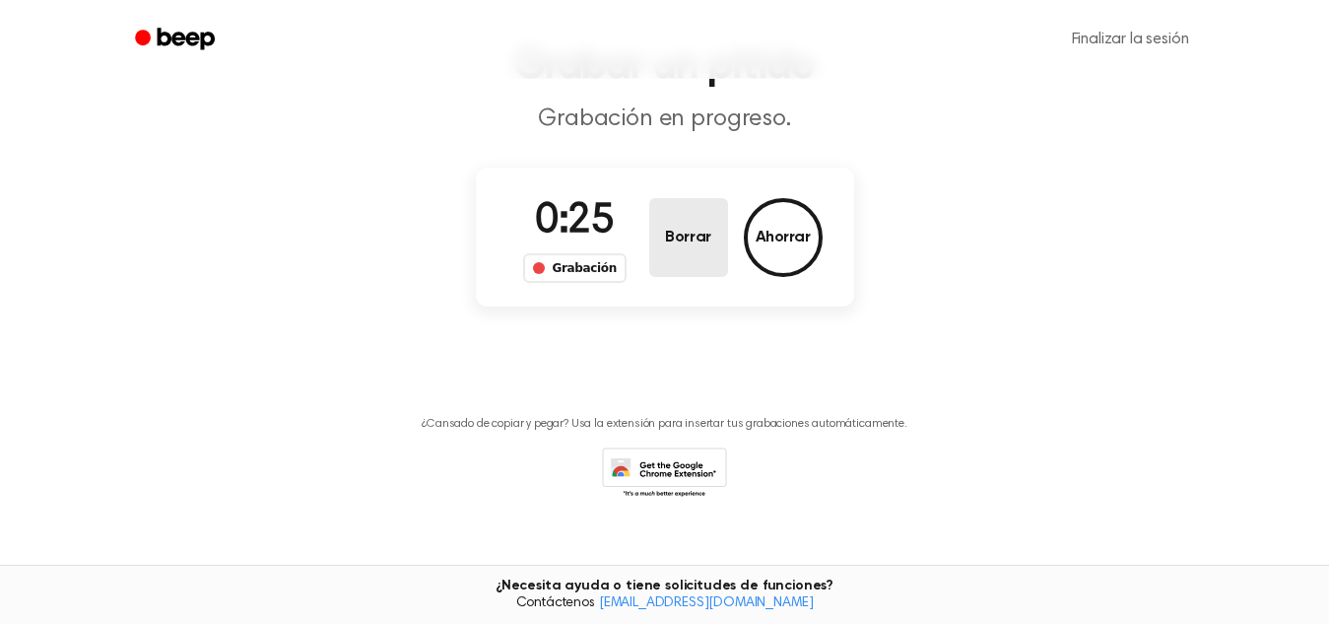
click at [667, 250] on button "Borrar" at bounding box center [688, 237] width 79 height 79
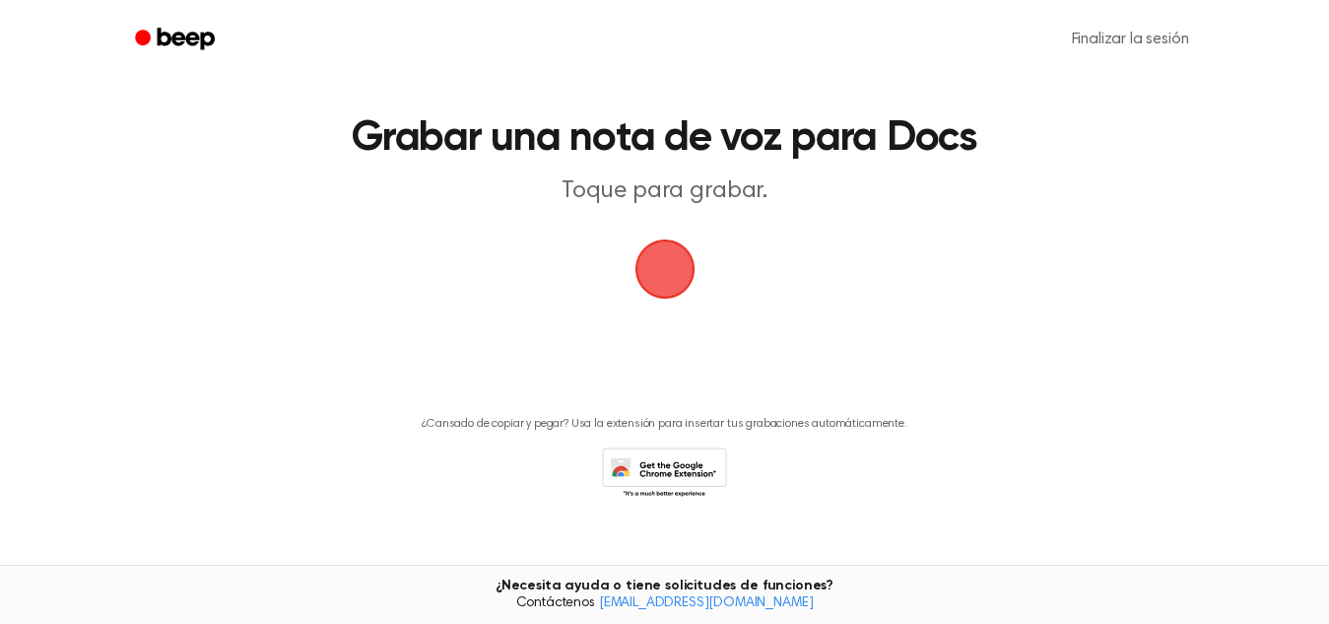
click at [667, 250] on span "button" at bounding box center [665, 269] width 71 height 71
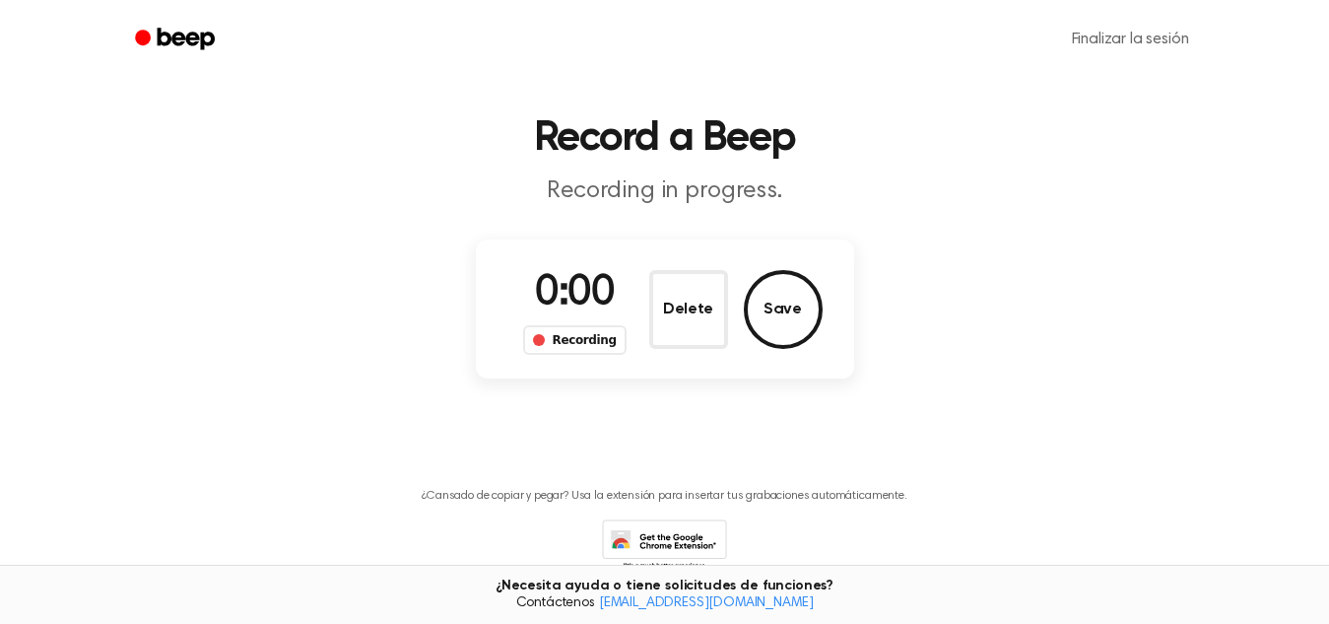
scroll to position [111, 0]
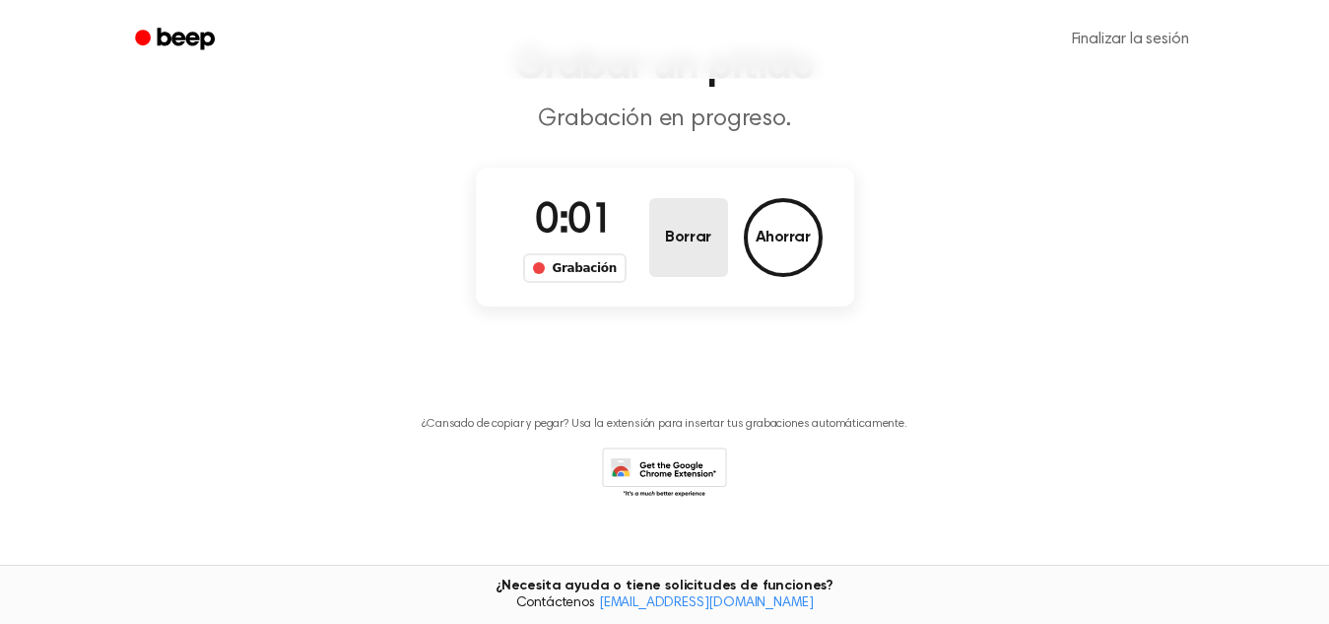
click at [667, 250] on button "Borrar" at bounding box center [688, 237] width 79 height 79
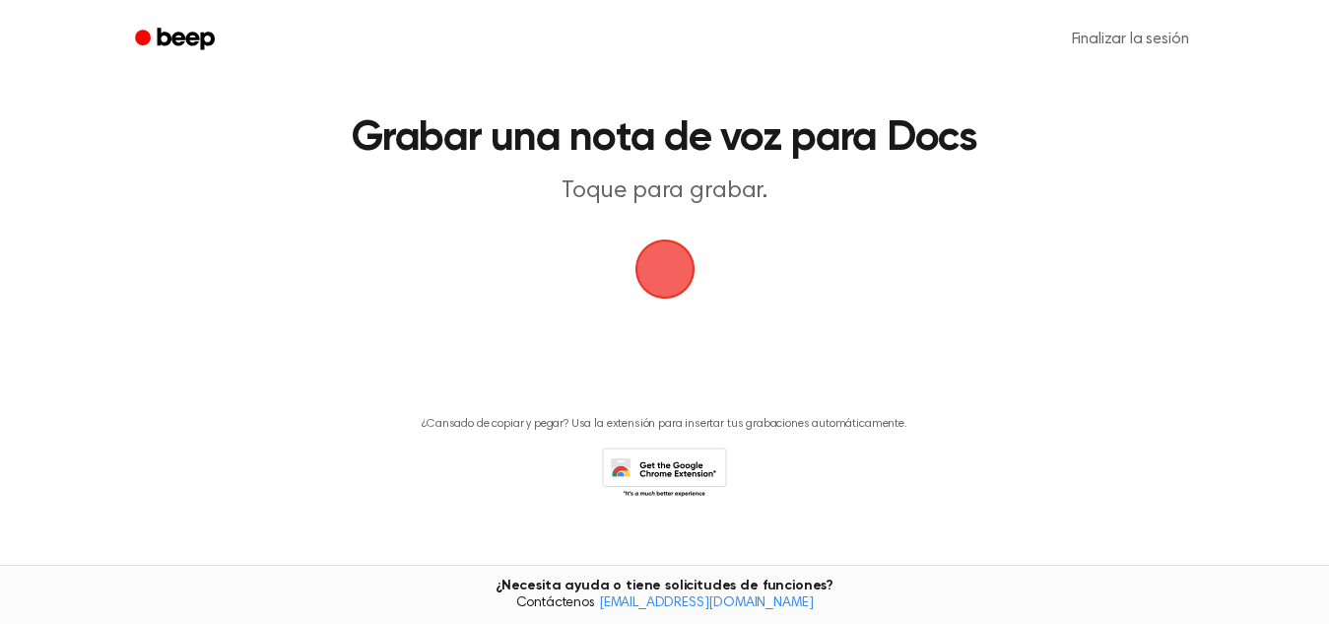
click at [667, 250] on span "button" at bounding box center [665, 269] width 60 height 60
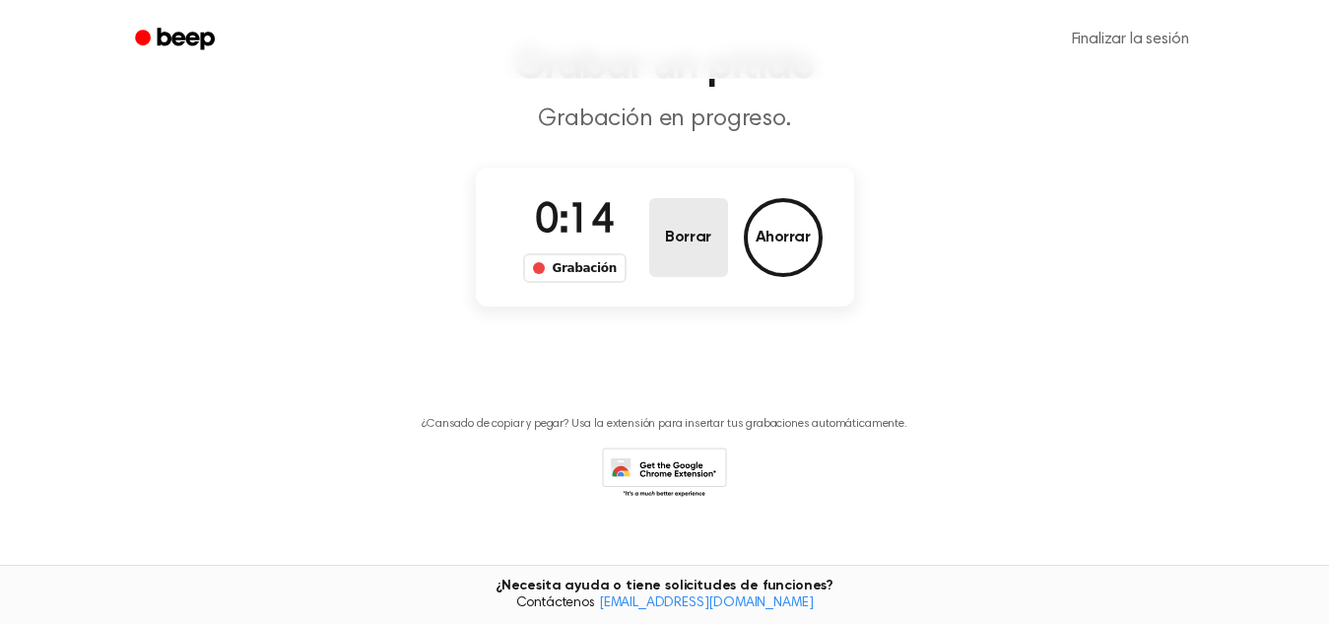
click at [667, 250] on button "Borrar" at bounding box center [688, 237] width 79 height 79
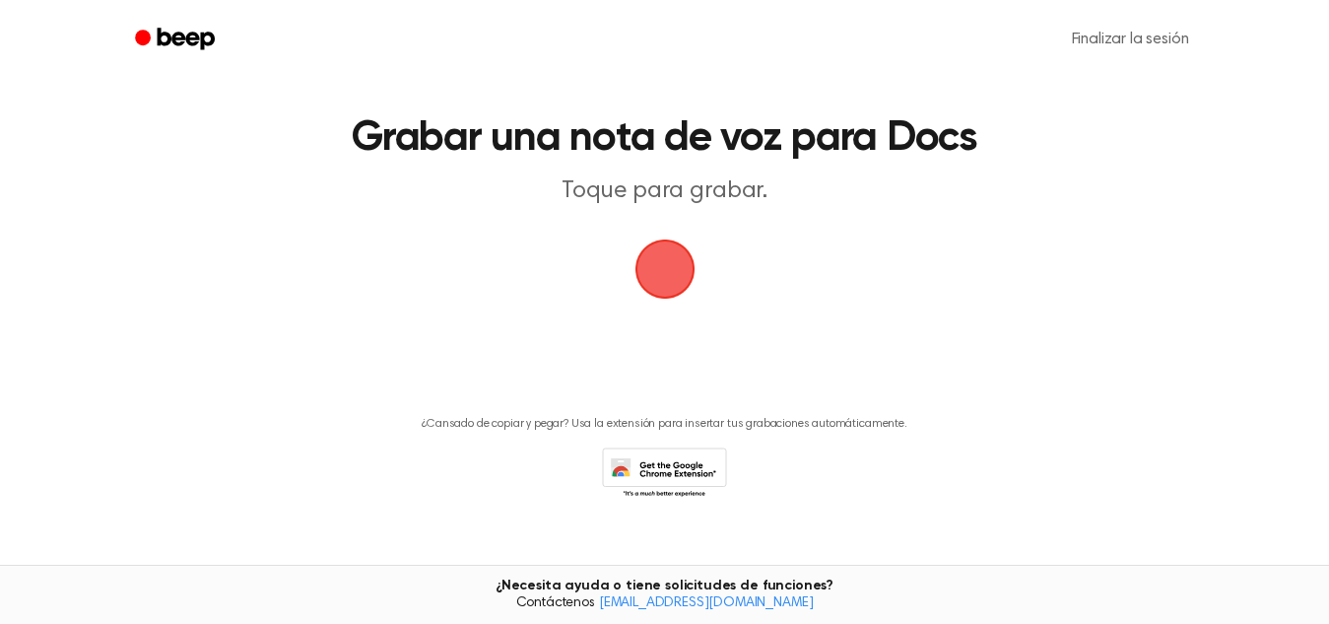
click at [667, 250] on span "button" at bounding box center [665, 269] width 60 height 60
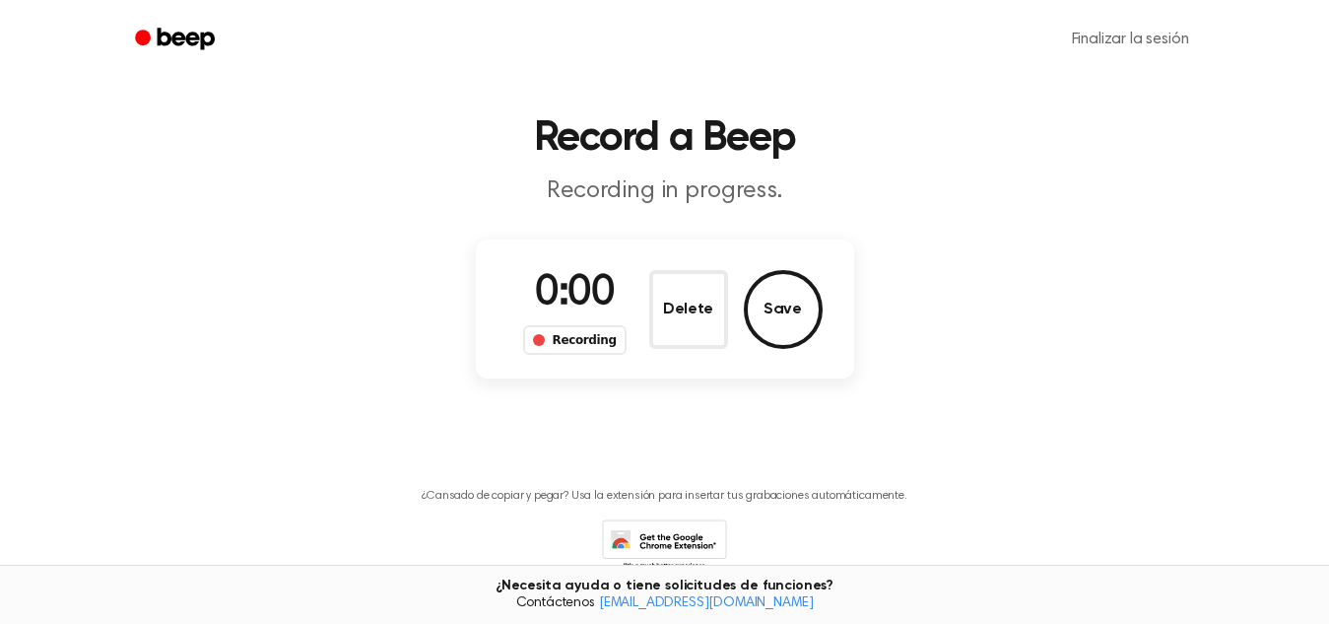
scroll to position [111, 0]
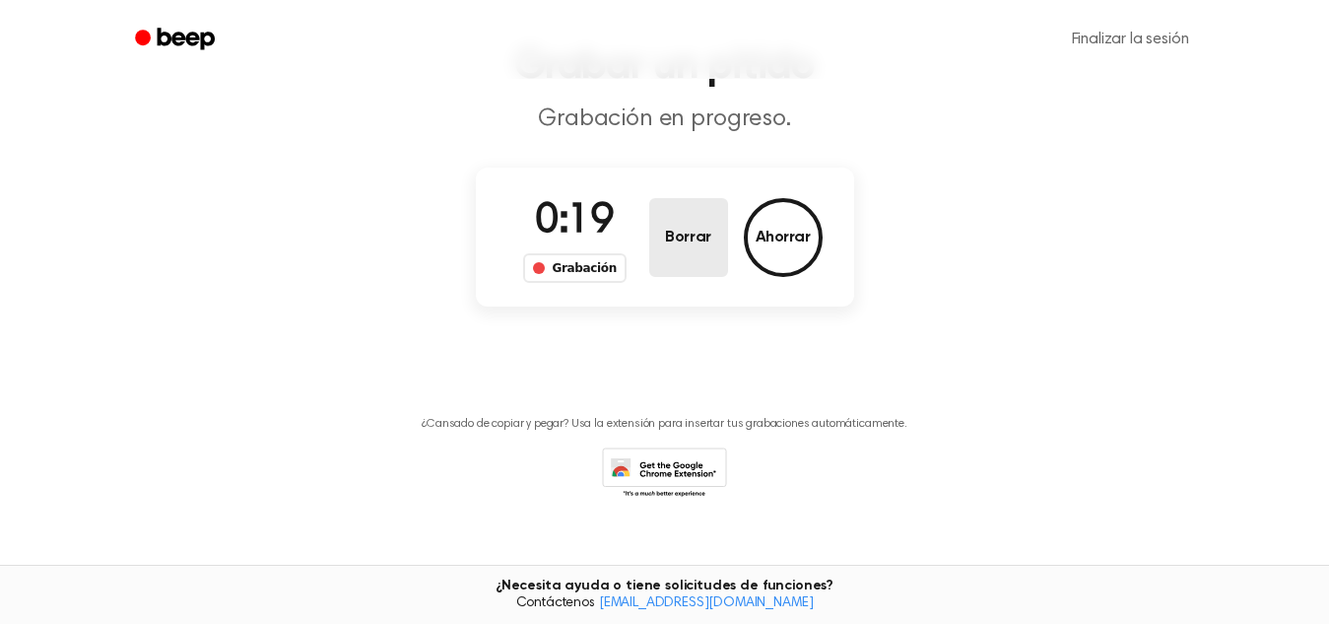
click at [667, 250] on button "Borrar" at bounding box center [688, 237] width 79 height 79
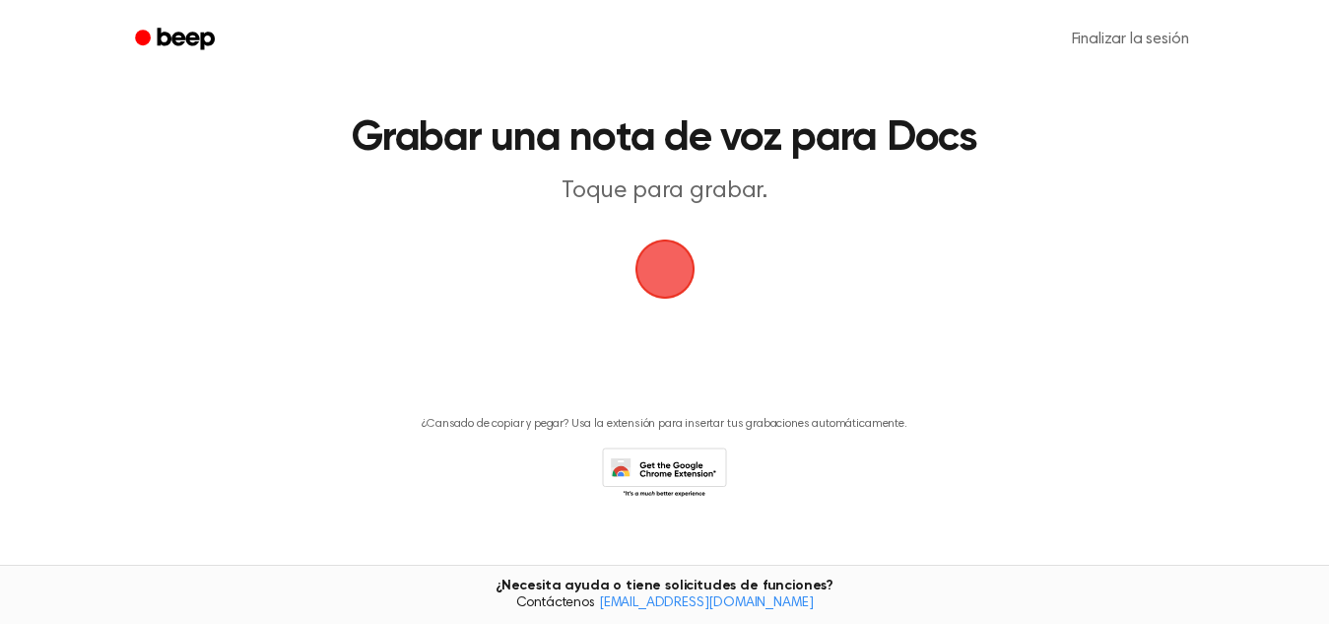
click at [667, 250] on span "button" at bounding box center [664, 269] width 107 height 107
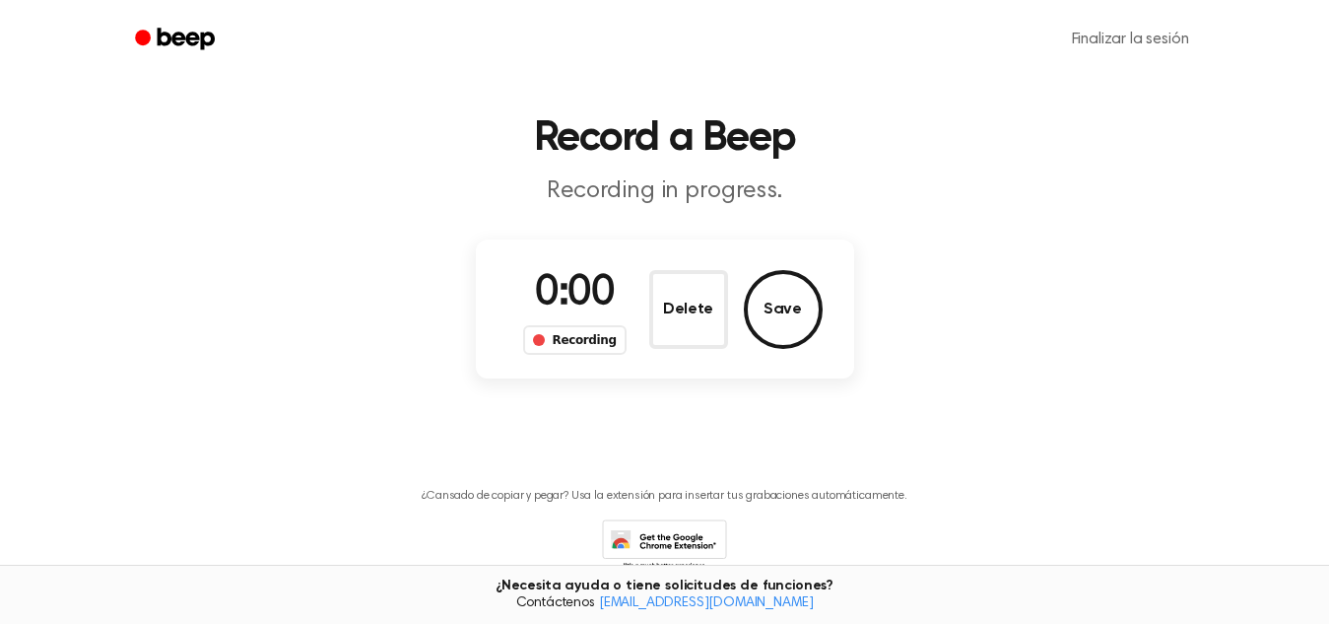
scroll to position [111, 0]
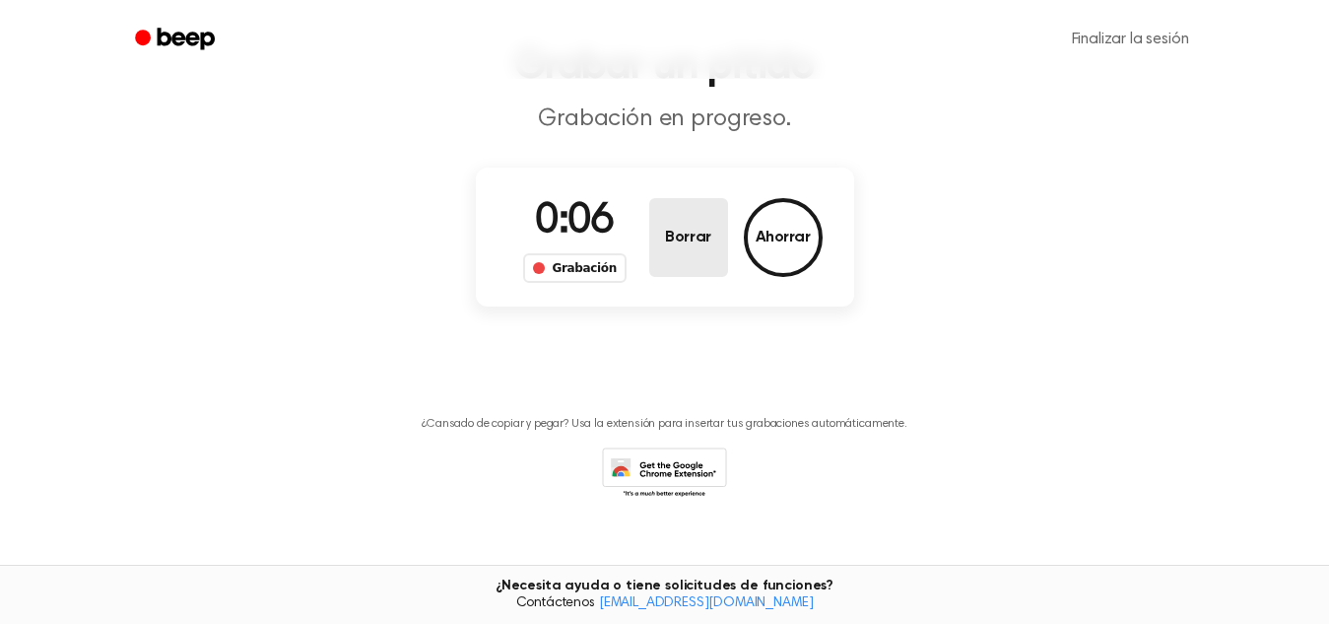
click at [667, 250] on button "Borrar" at bounding box center [688, 237] width 79 height 79
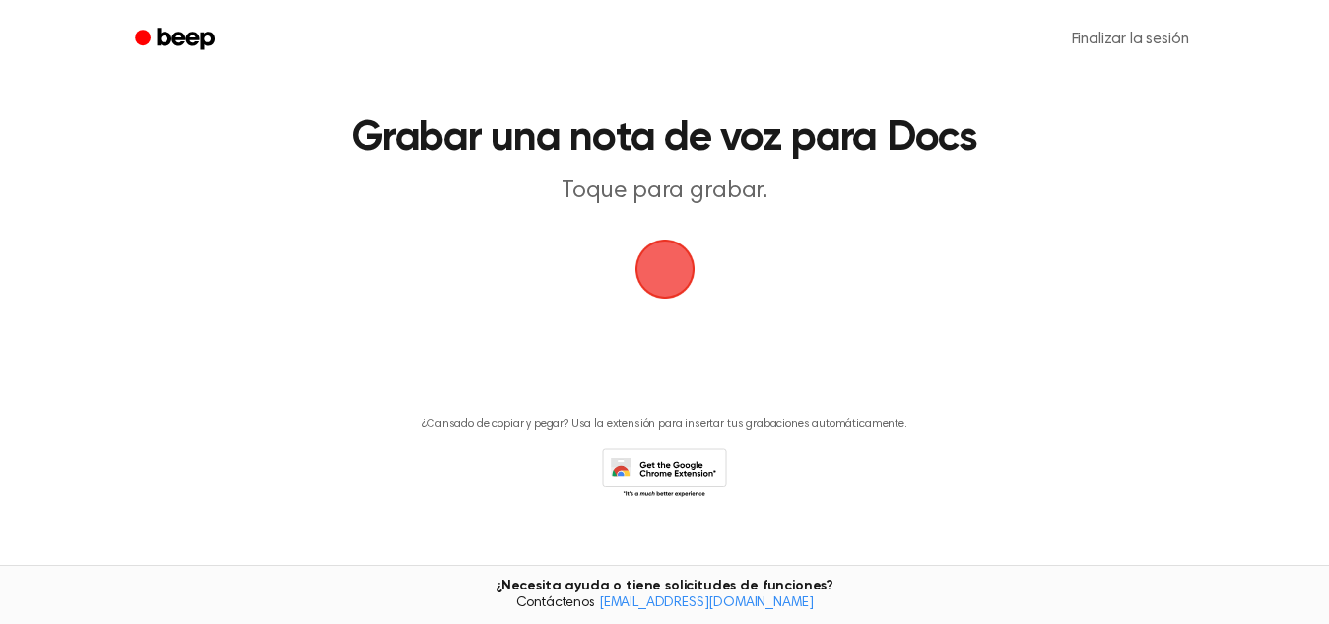
click at [667, 250] on span "button" at bounding box center [665, 269] width 60 height 60
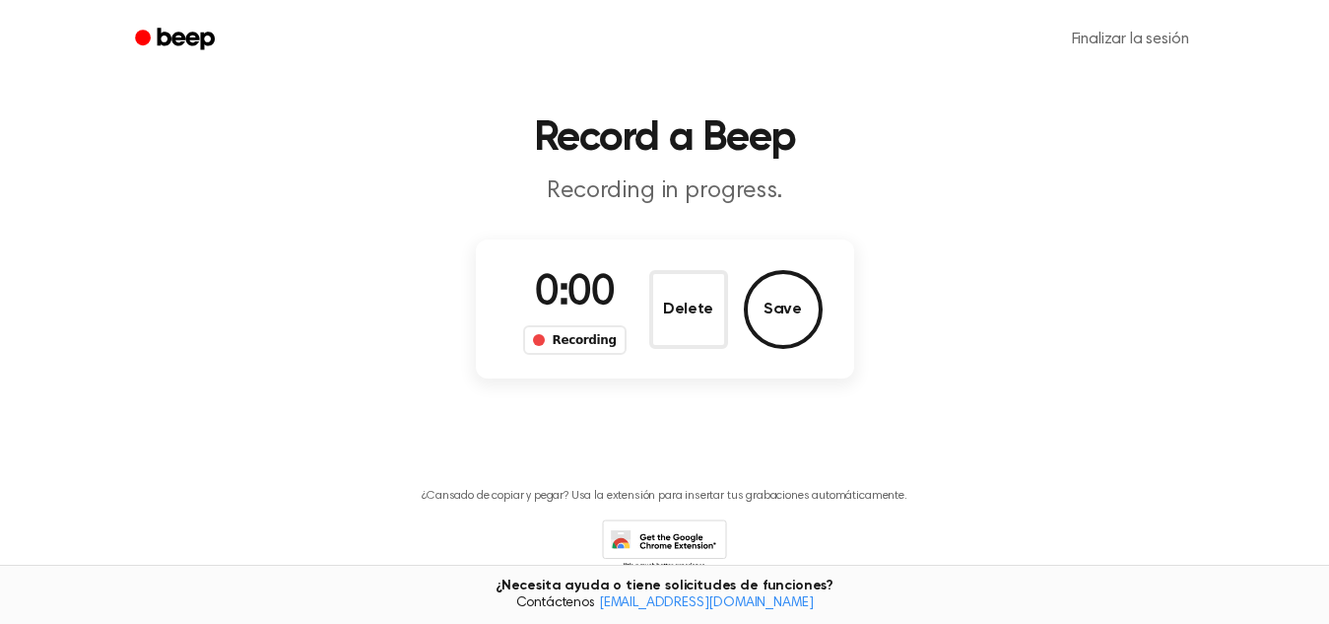
scroll to position [111, 0]
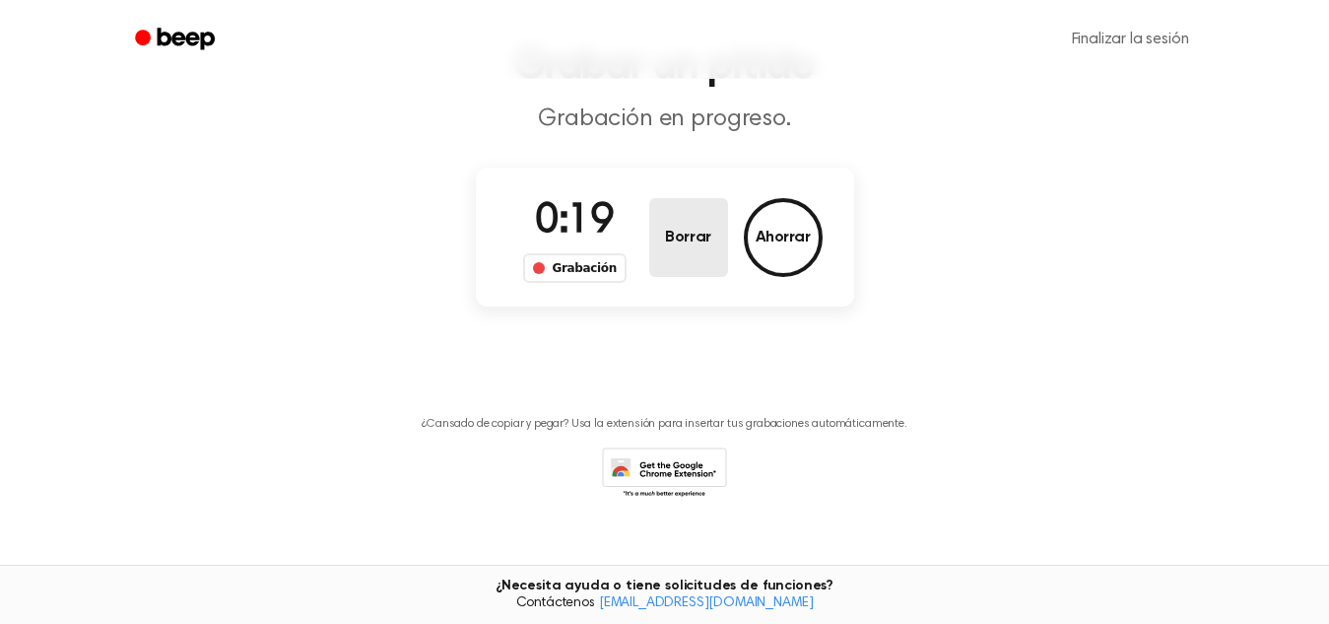
click at [667, 250] on button "Borrar" at bounding box center [688, 237] width 79 height 79
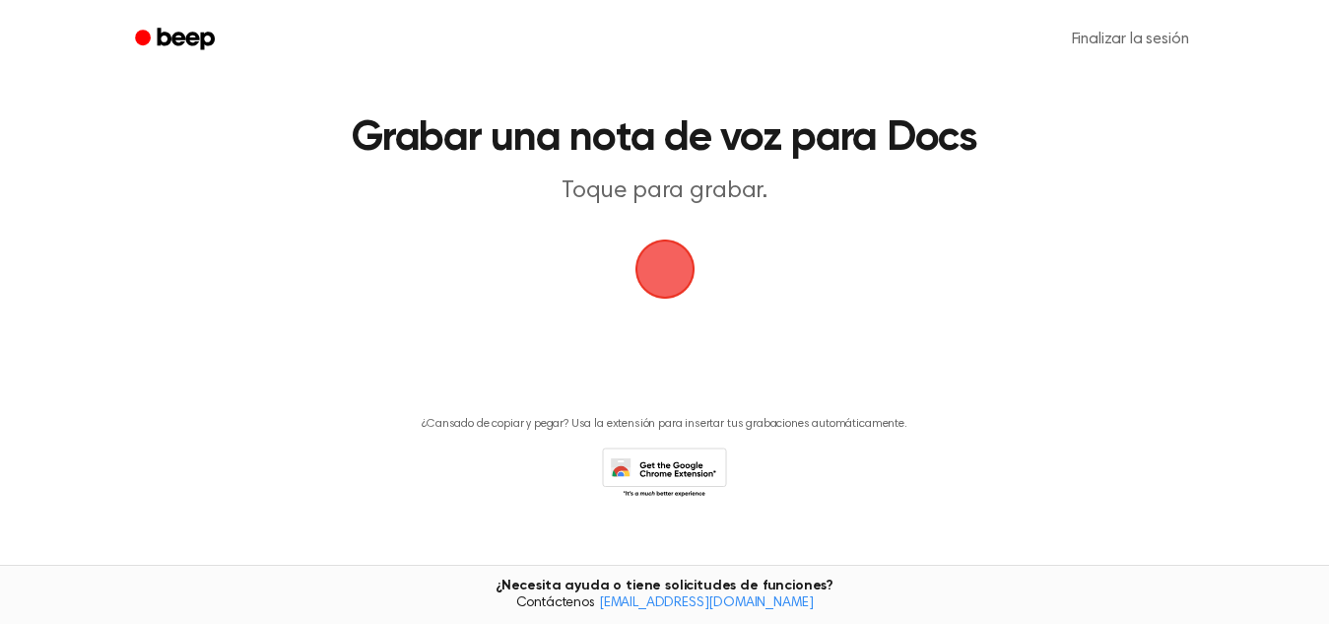
click at [667, 250] on span "button" at bounding box center [665, 269] width 60 height 60
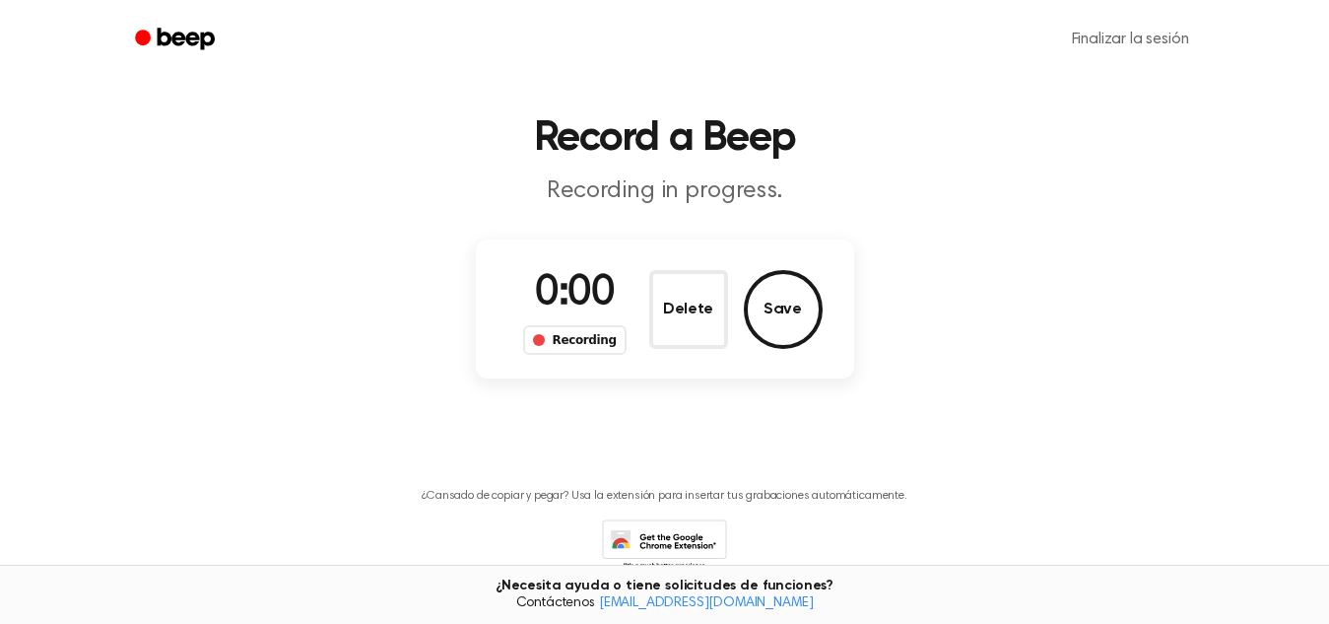
scroll to position [111, 0]
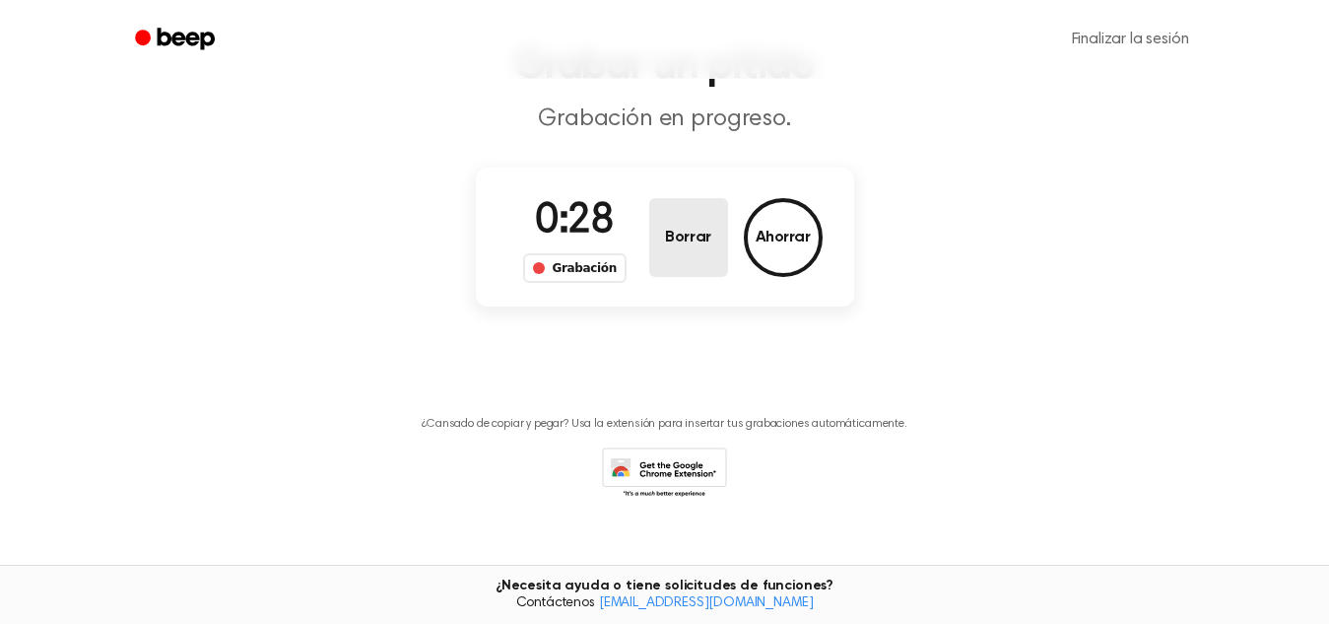
click at [667, 250] on button "Borrar" at bounding box center [688, 237] width 79 height 79
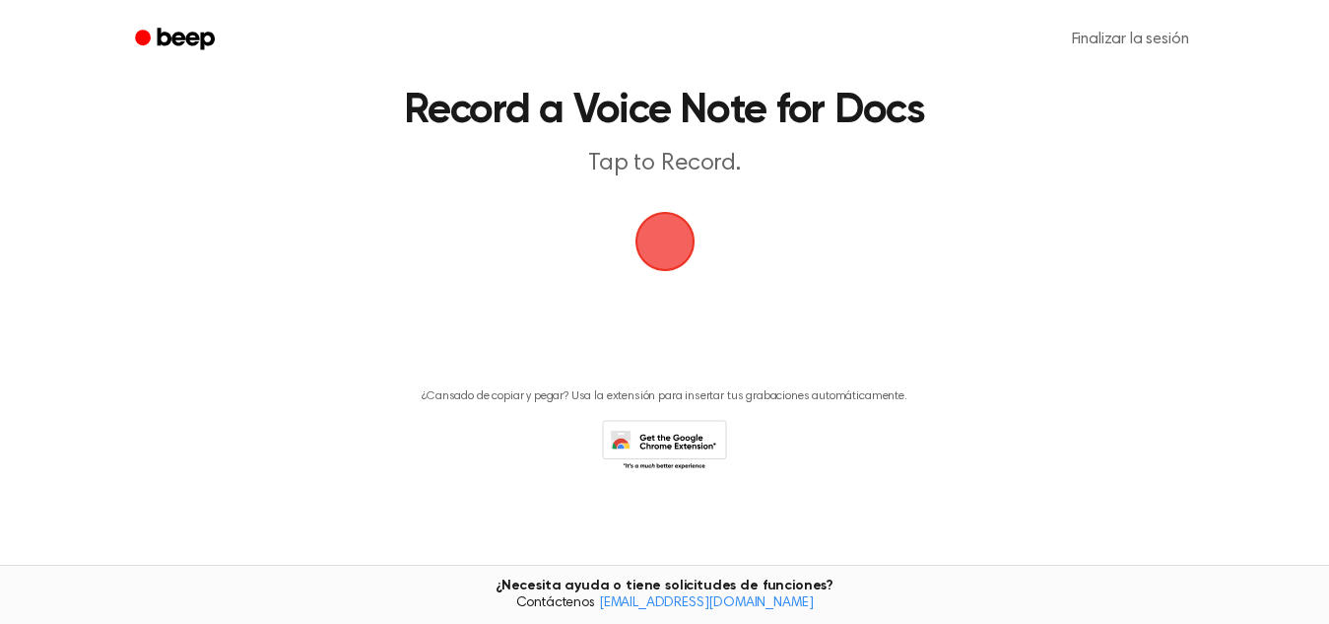
scroll to position [39, 0]
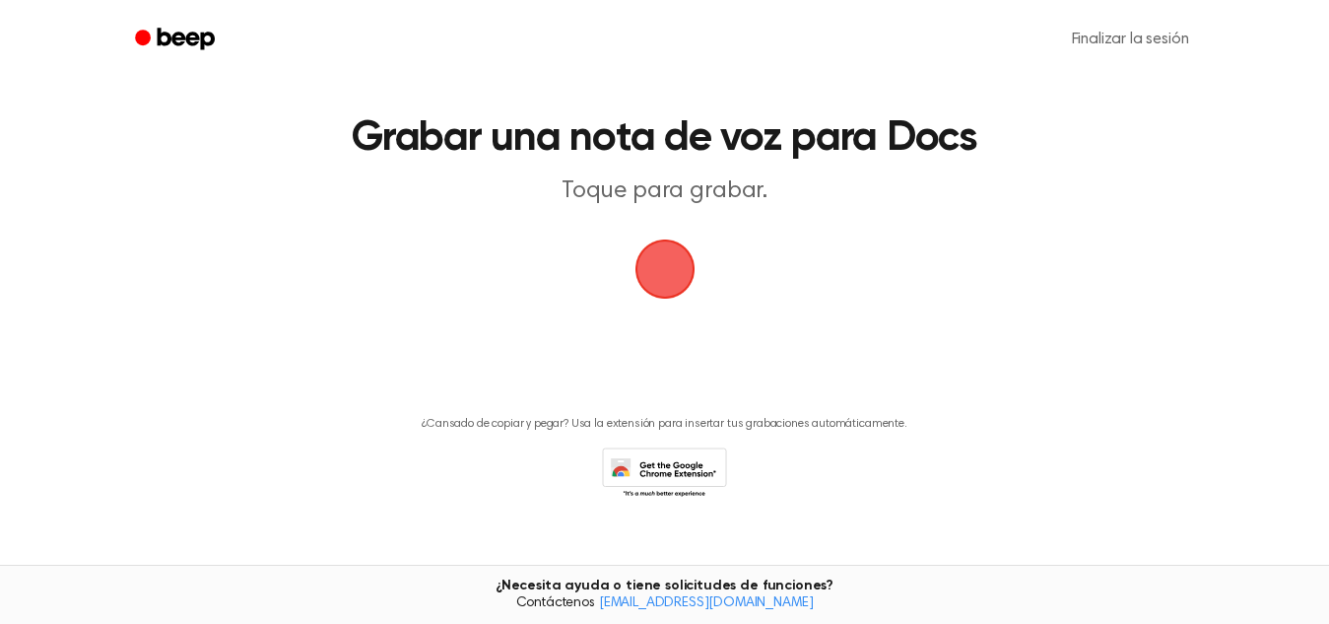
click at [663, 263] on span "button" at bounding box center [665, 269] width 60 height 60
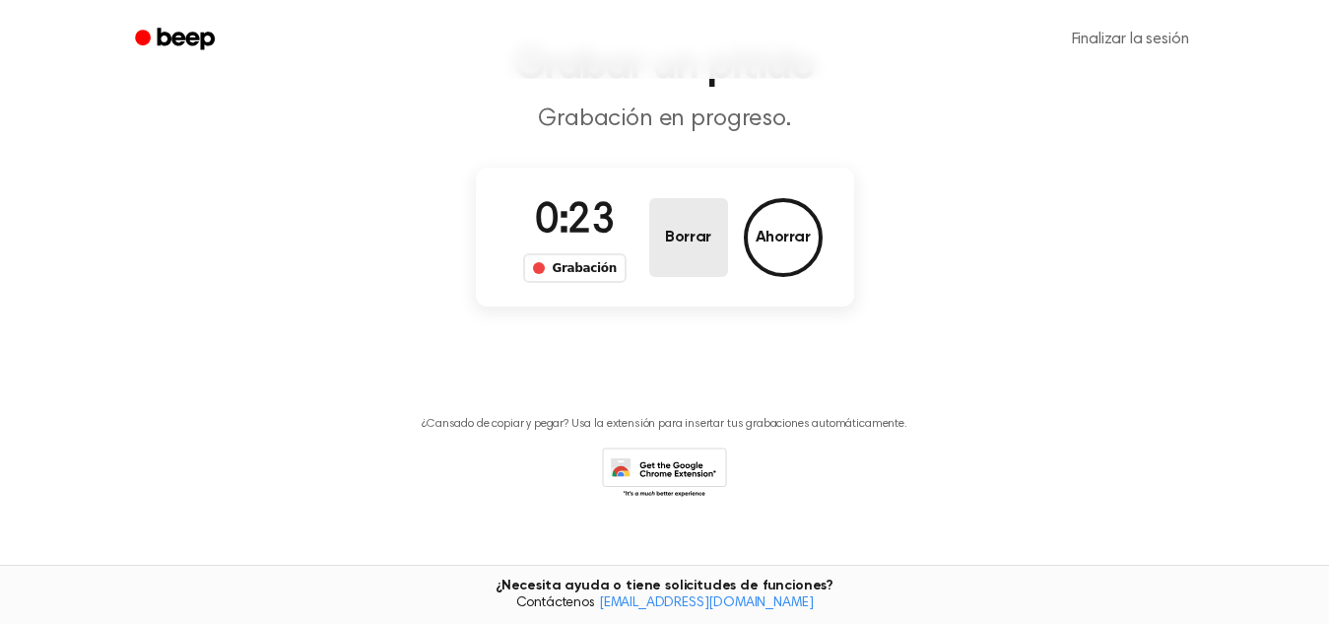
click at [663, 263] on button "Borrar" at bounding box center [688, 237] width 79 height 79
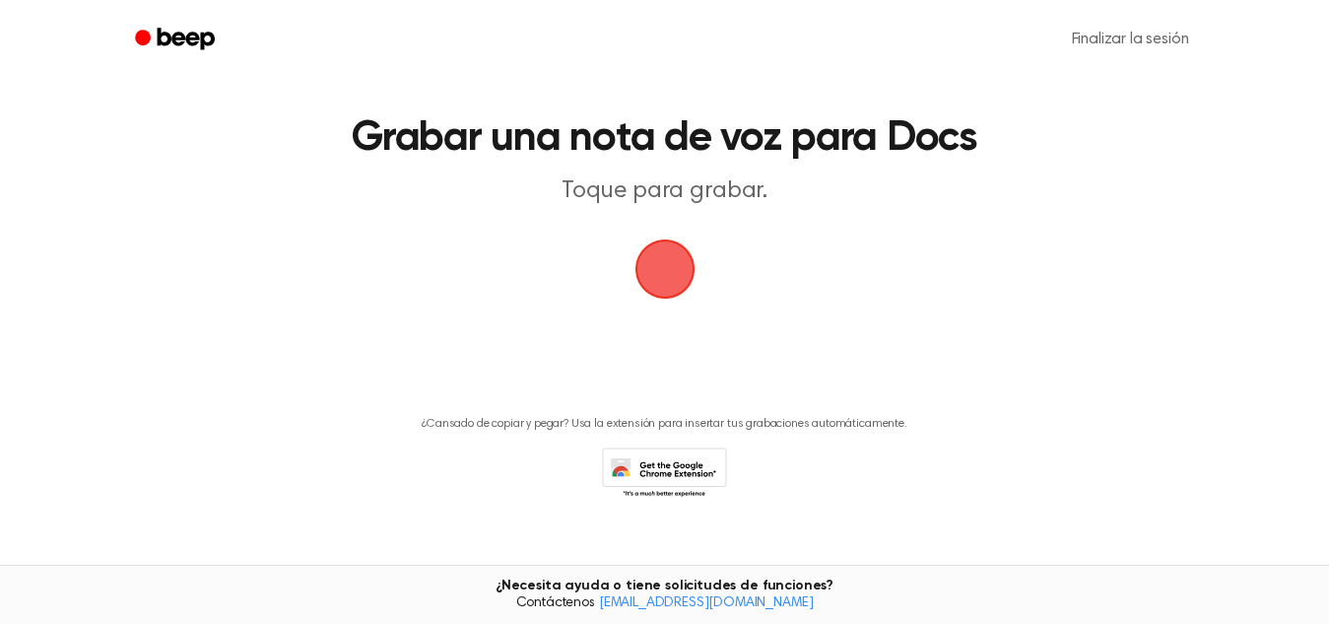
click at [663, 263] on span "button" at bounding box center [664, 269] width 83 height 83
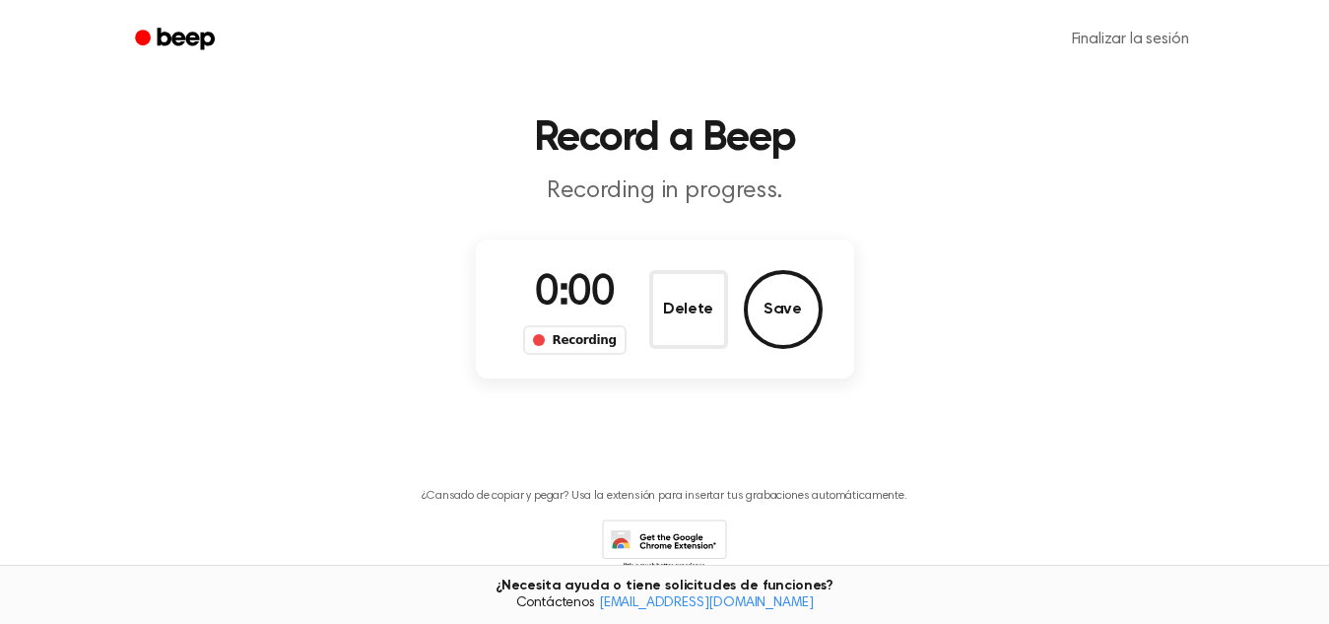
scroll to position [111, 0]
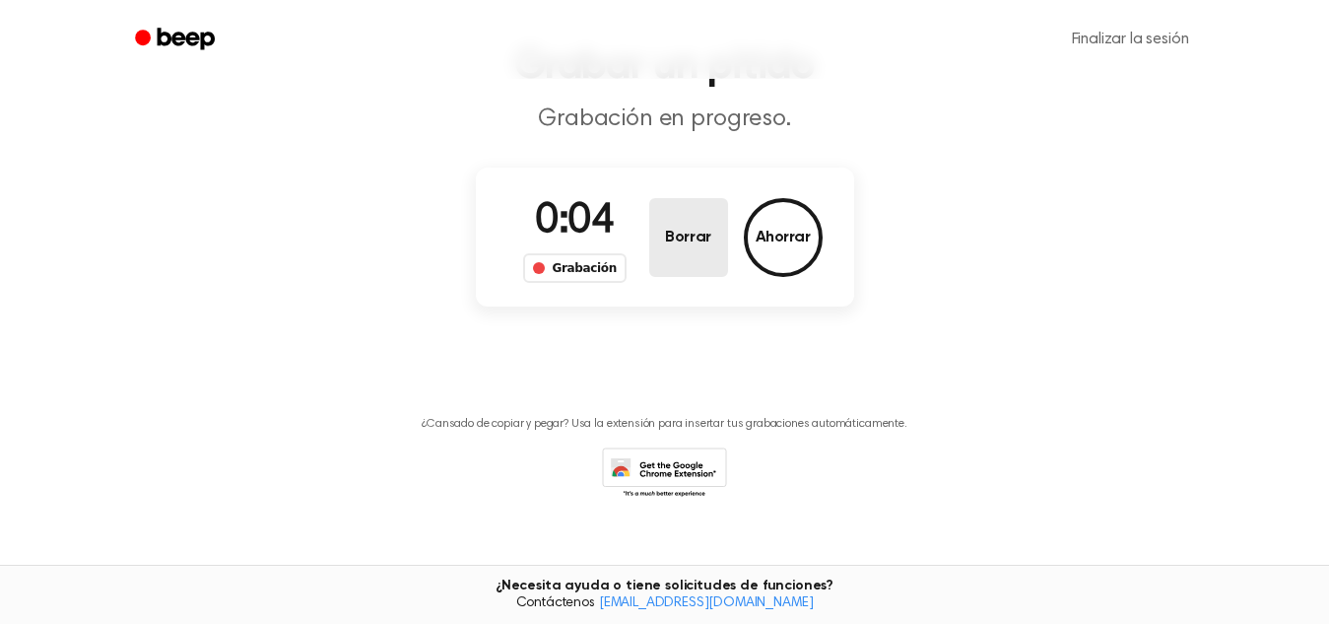
click at [663, 263] on button "Borrar" at bounding box center [688, 237] width 79 height 79
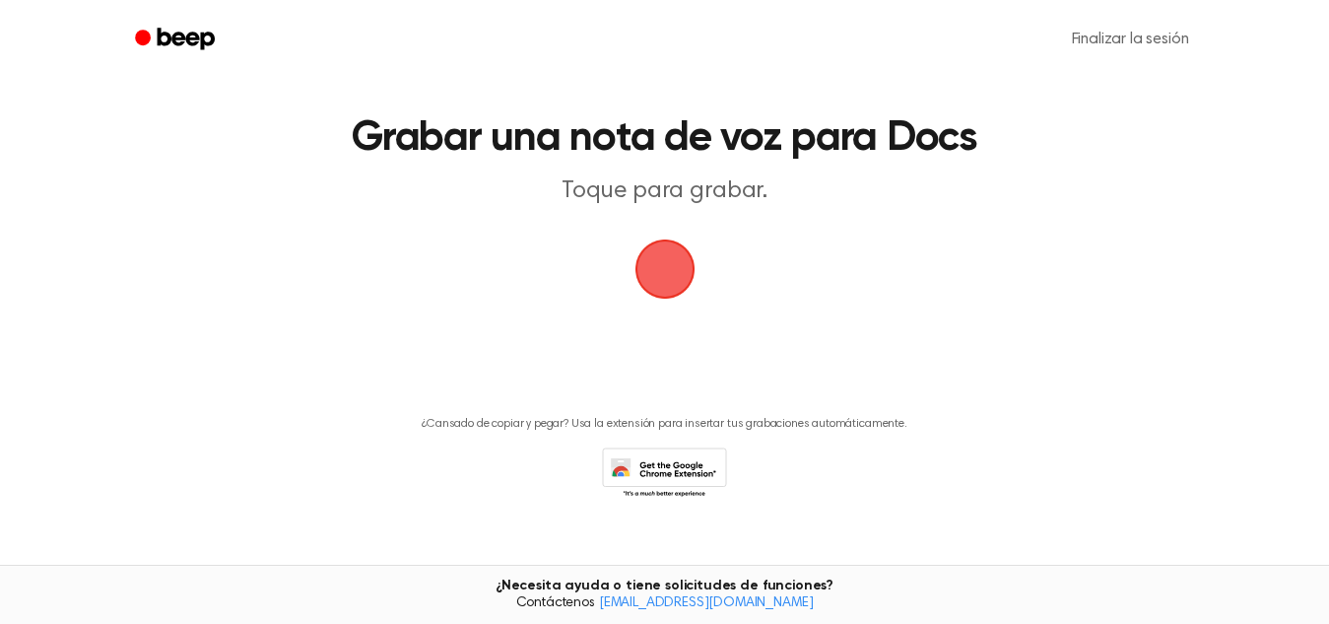
click at [662, 273] on span "button" at bounding box center [664, 269] width 73 height 73
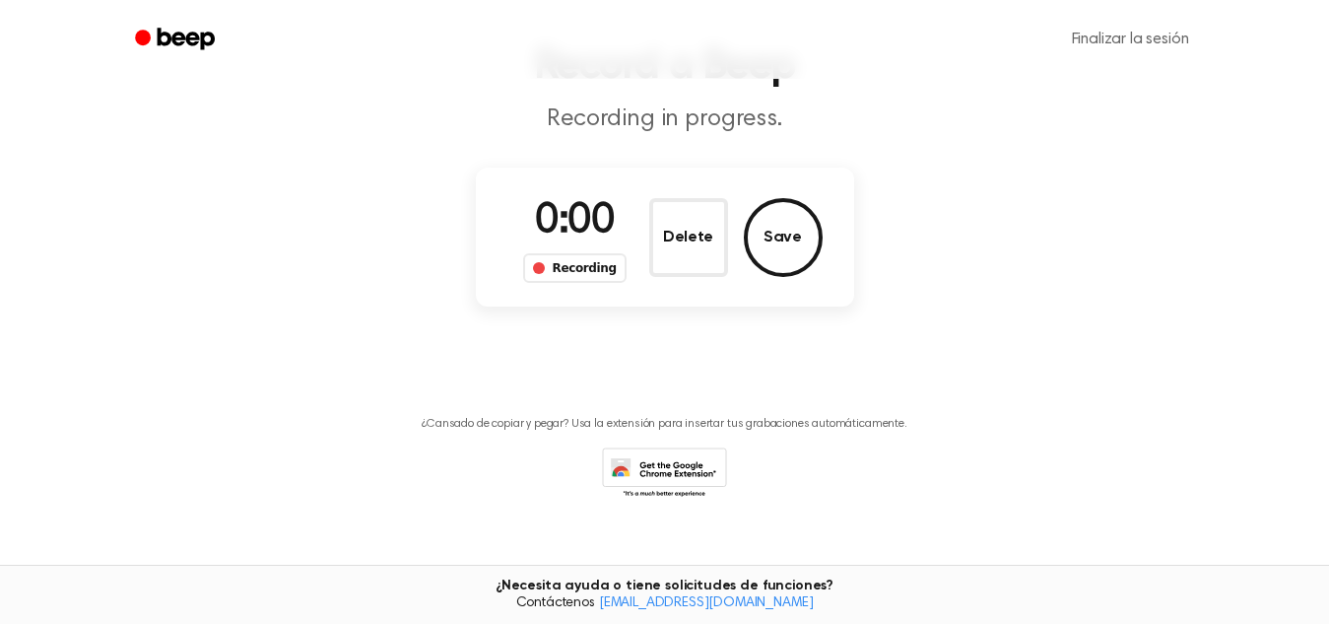
click at [662, 273] on button "Delete" at bounding box center [688, 237] width 79 height 79
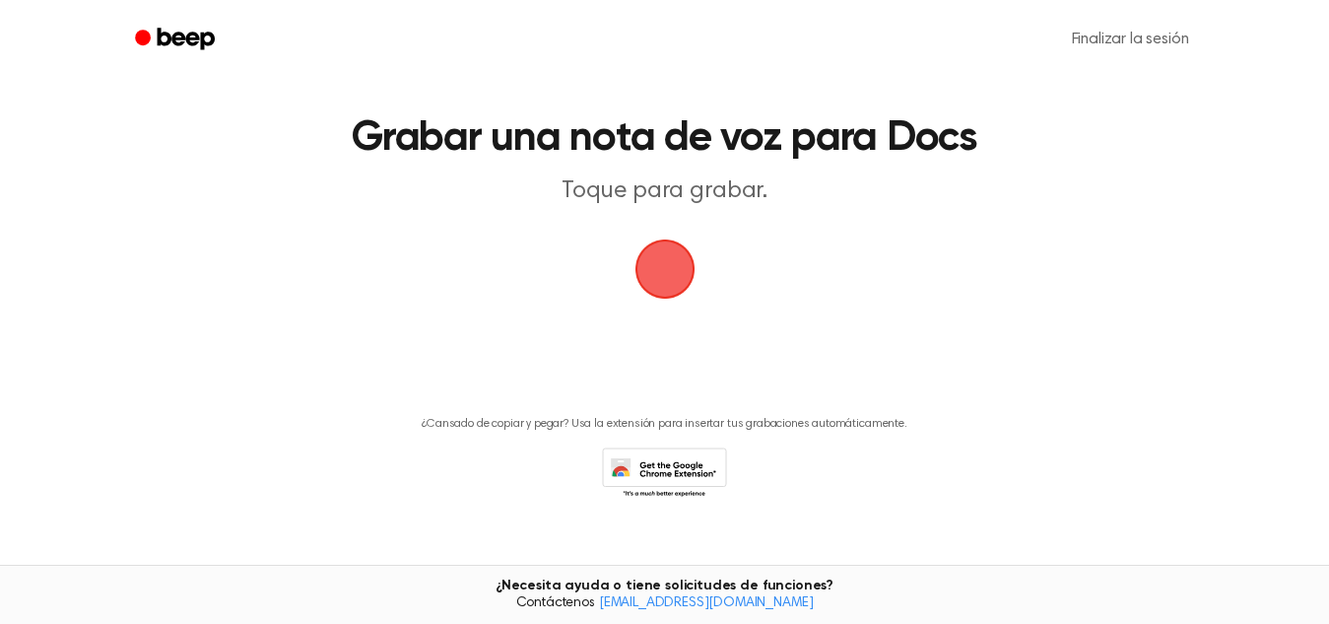
click at [662, 273] on span "button" at bounding box center [665, 270] width 64 height 64
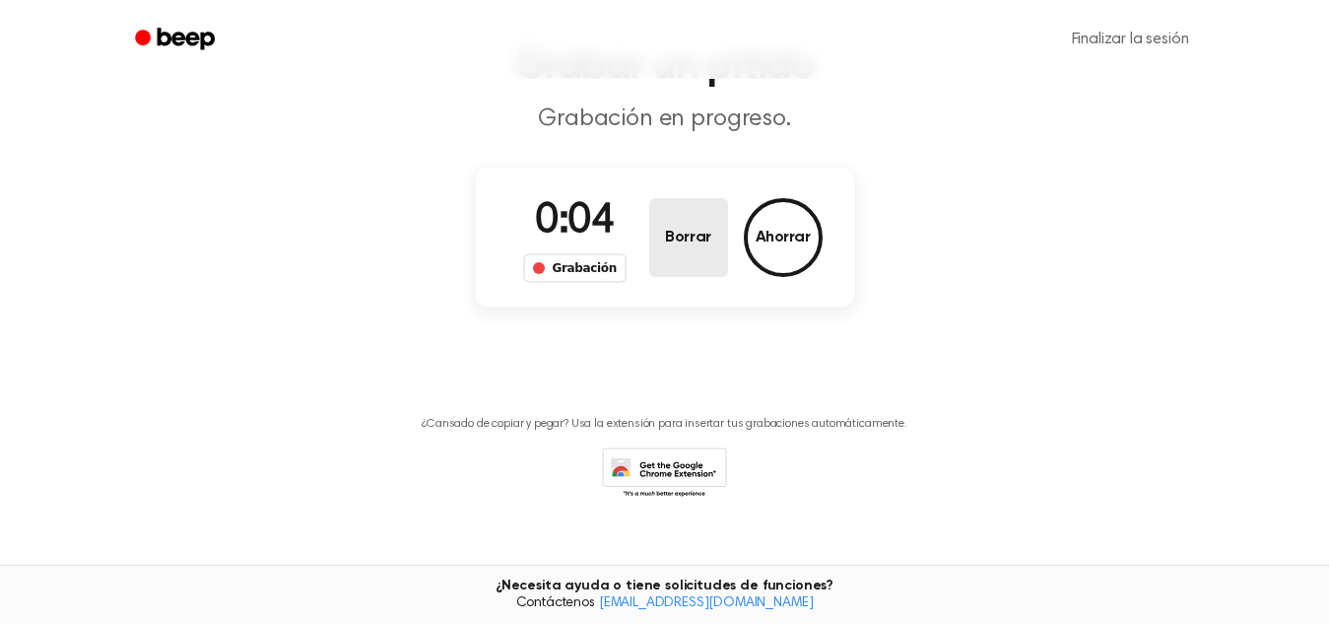
click at [662, 273] on button "Borrar" at bounding box center [688, 237] width 79 height 79
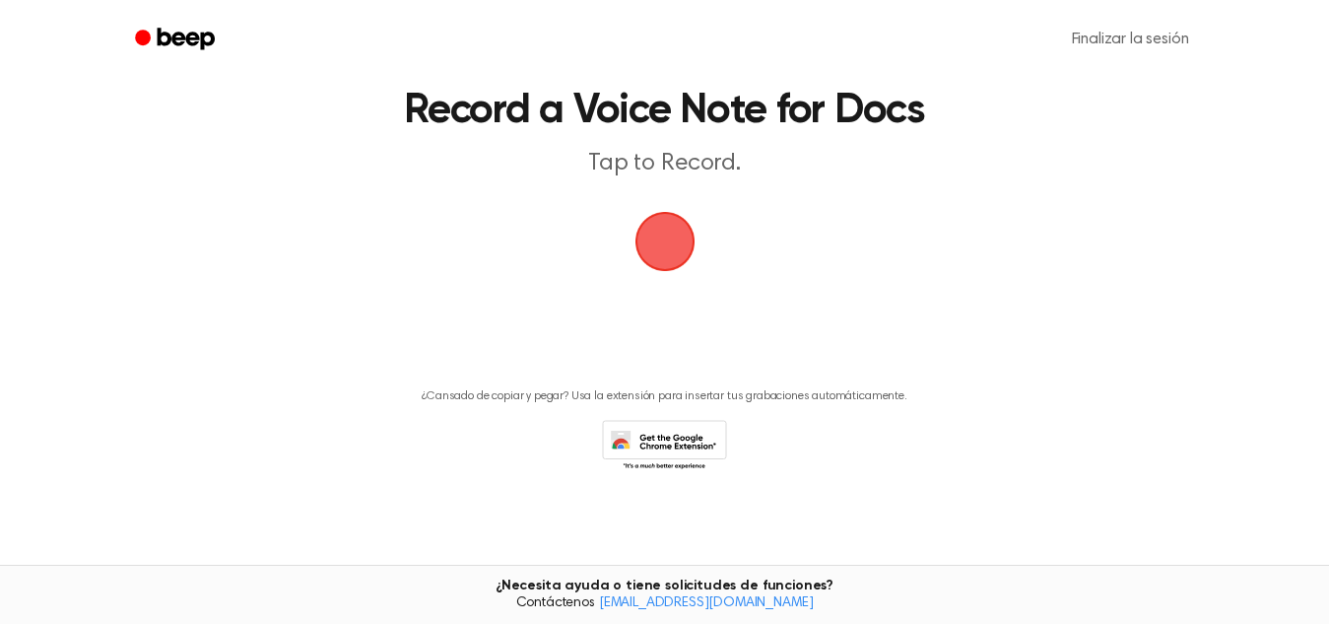
scroll to position [39, 0]
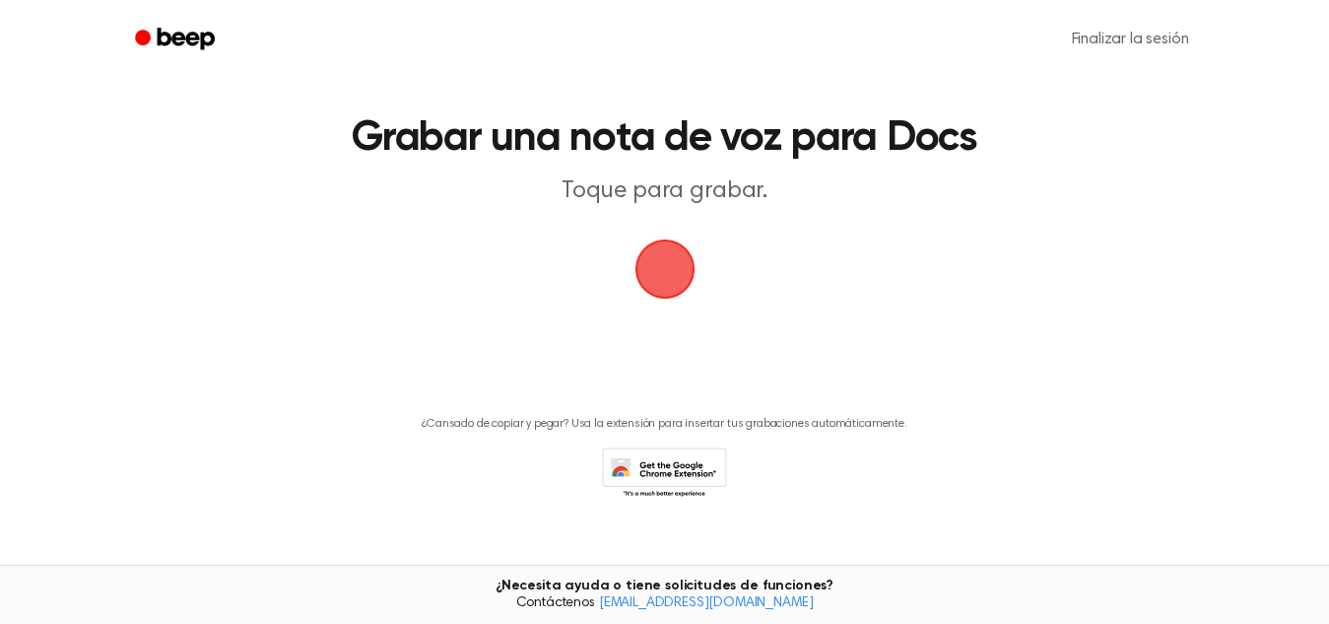
click at [662, 273] on span "button" at bounding box center [665, 269] width 60 height 60
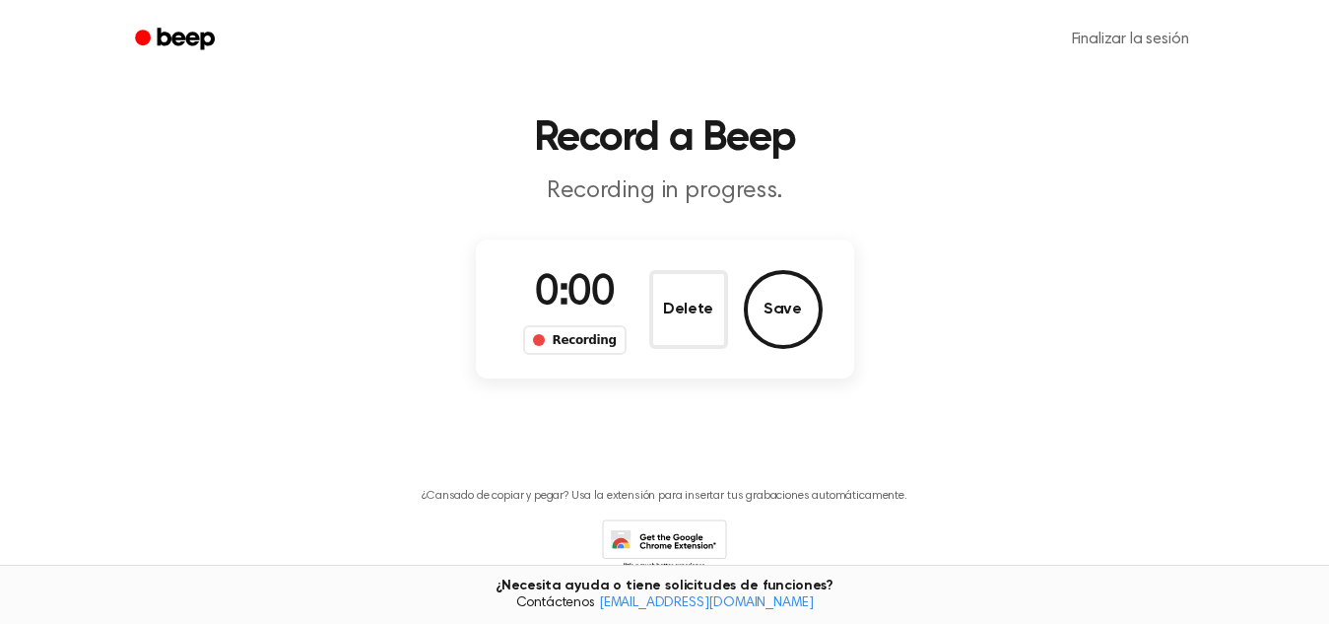
scroll to position [111, 0]
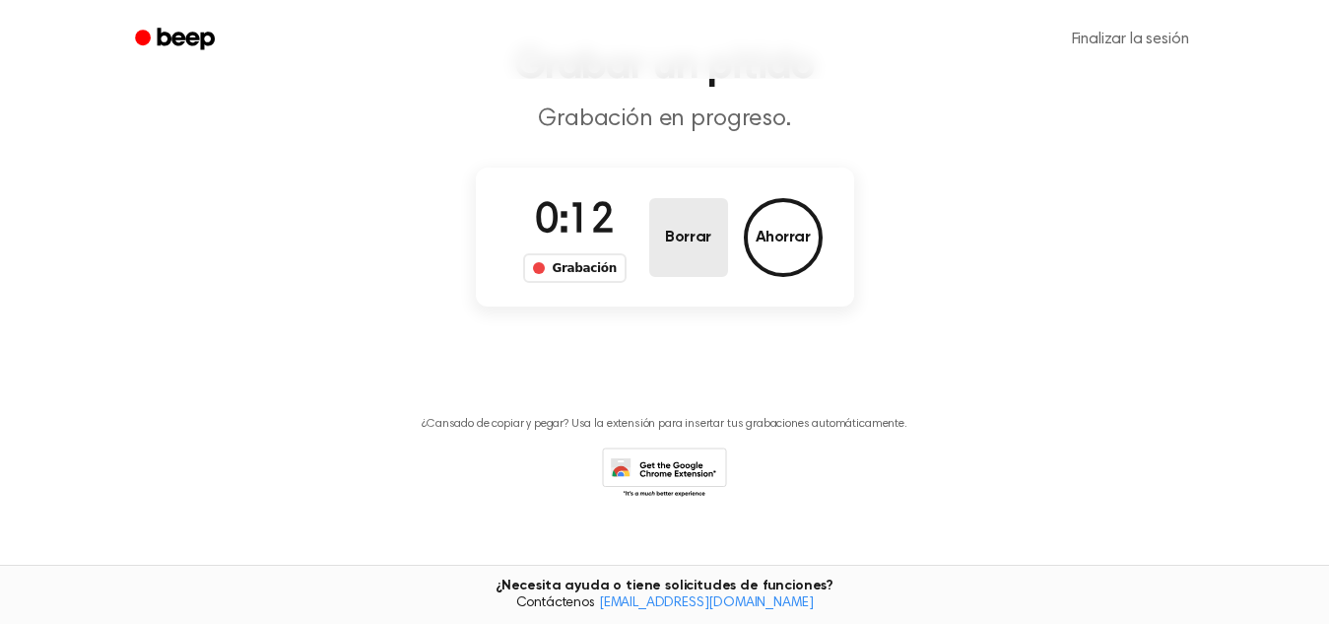
click at [662, 273] on button "Borrar" at bounding box center [688, 237] width 79 height 79
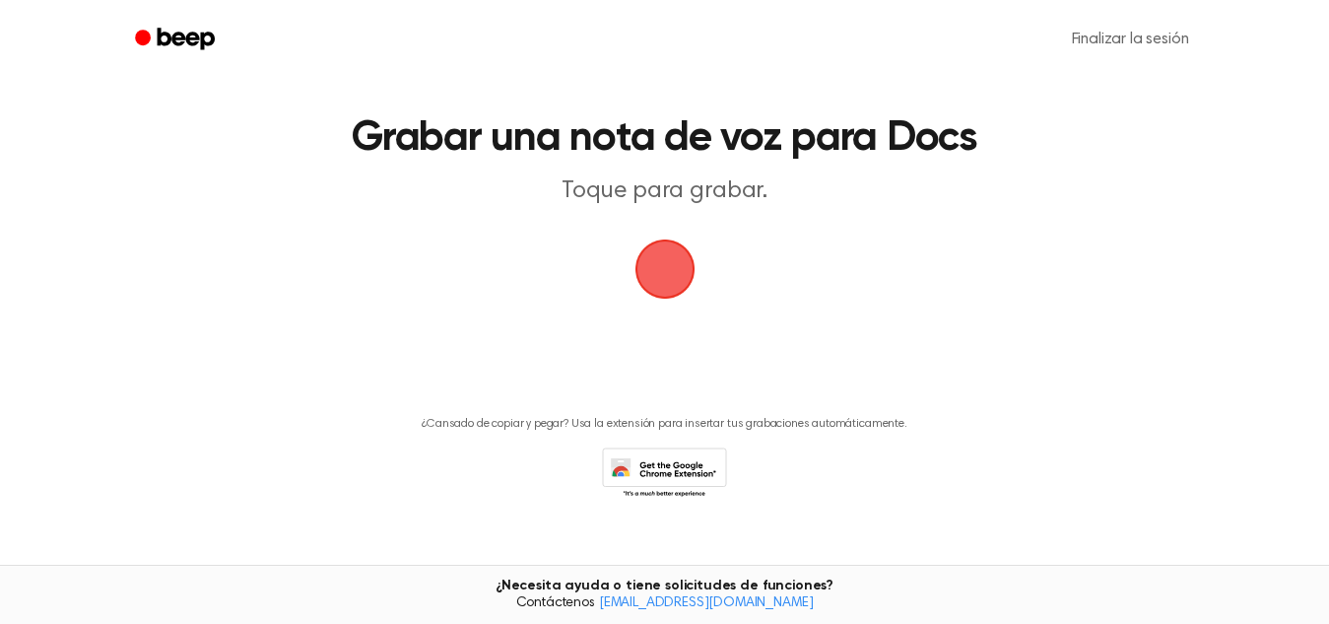
click at [662, 273] on span "button" at bounding box center [665, 269] width 76 height 76
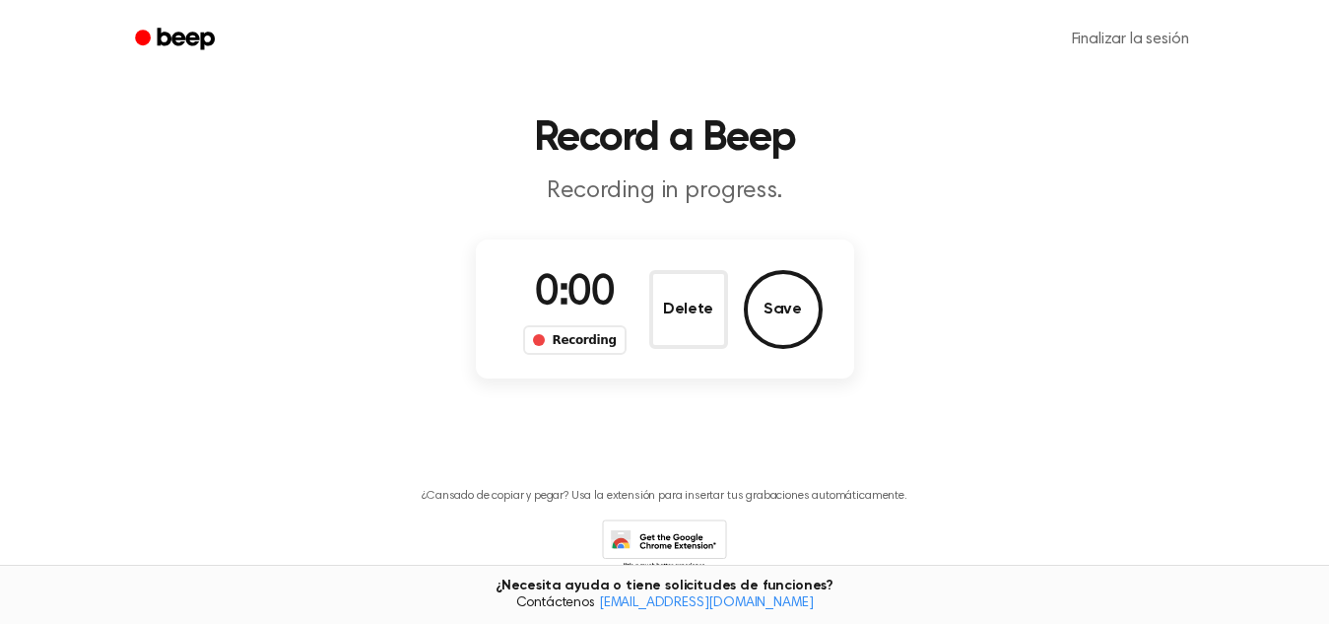
scroll to position [111, 0]
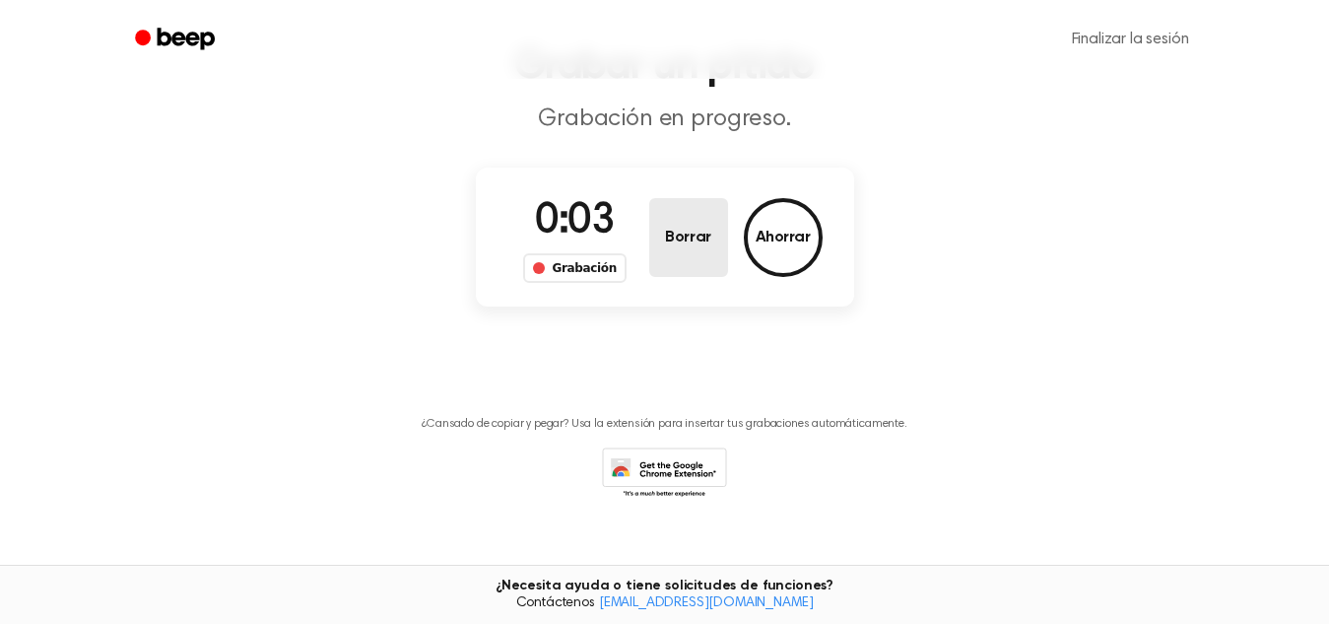
click at [662, 273] on button "Borrar" at bounding box center [688, 237] width 79 height 79
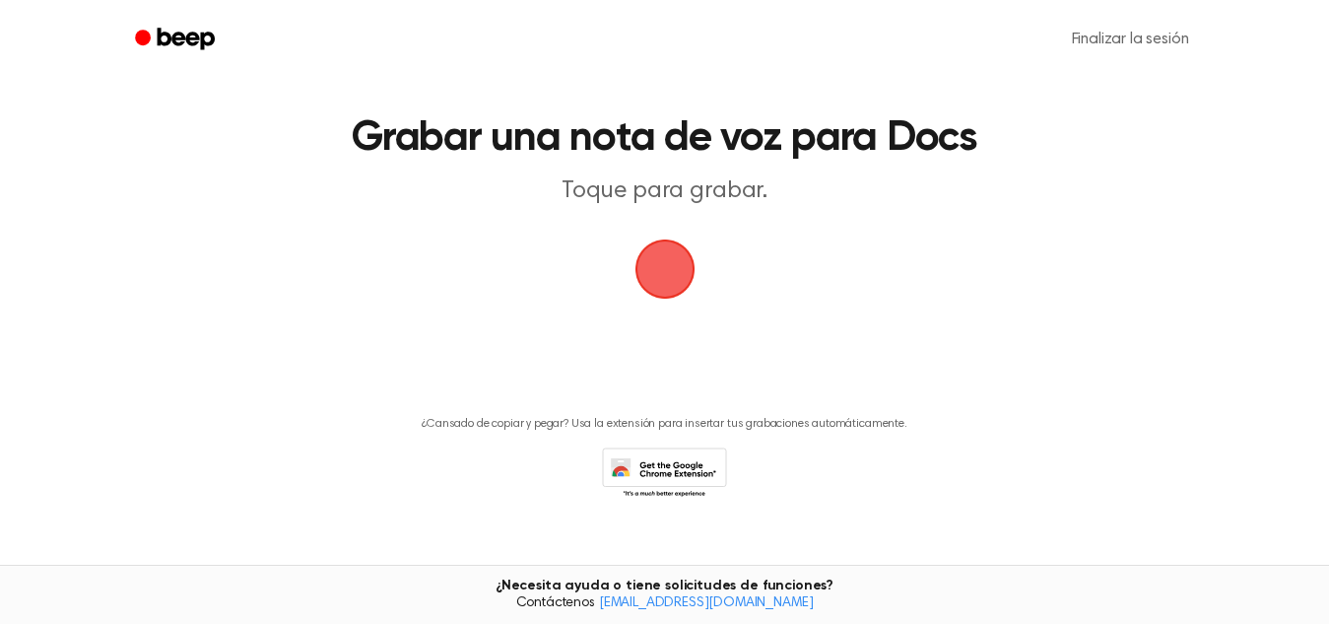
click at [662, 273] on span "button" at bounding box center [664, 269] width 83 height 83
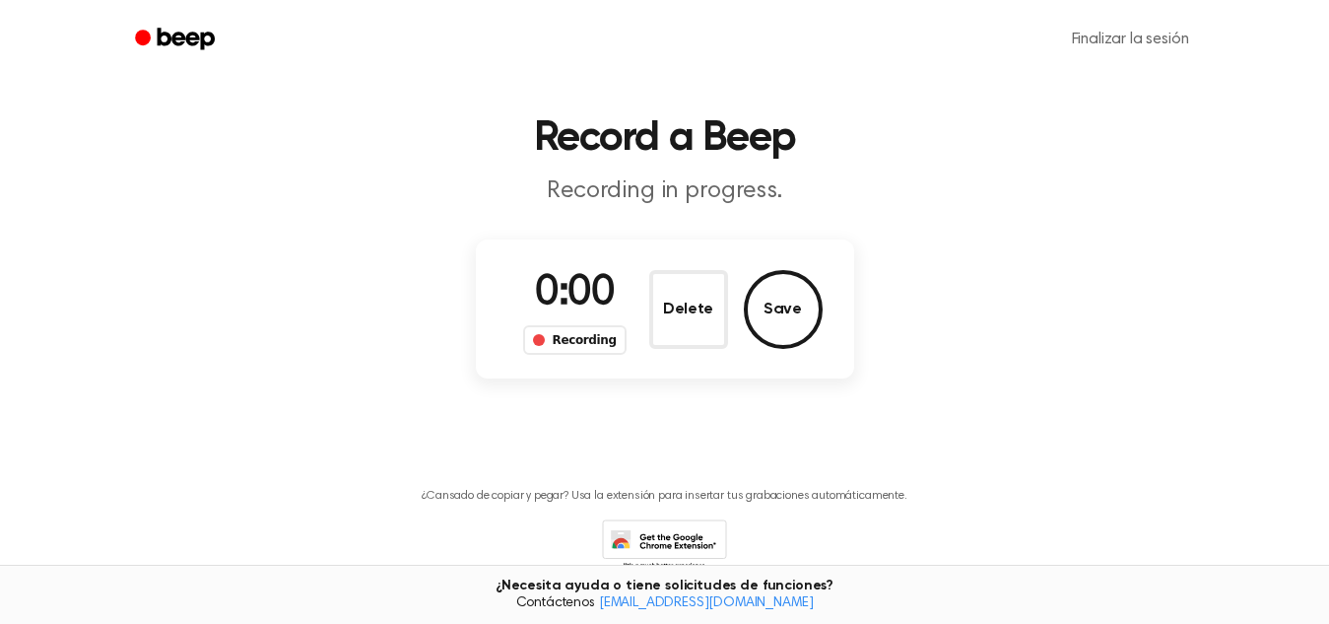
scroll to position [111, 0]
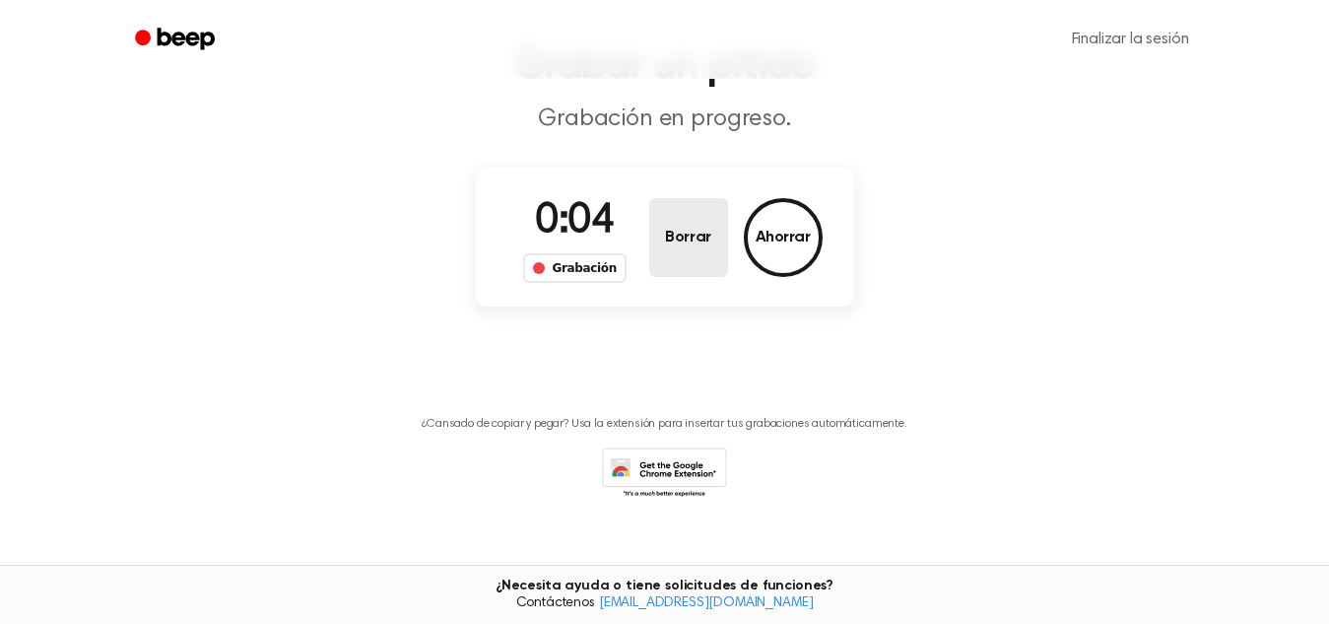
click at [662, 273] on button "Borrar" at bounding box center [688, 237] width 79 height 79
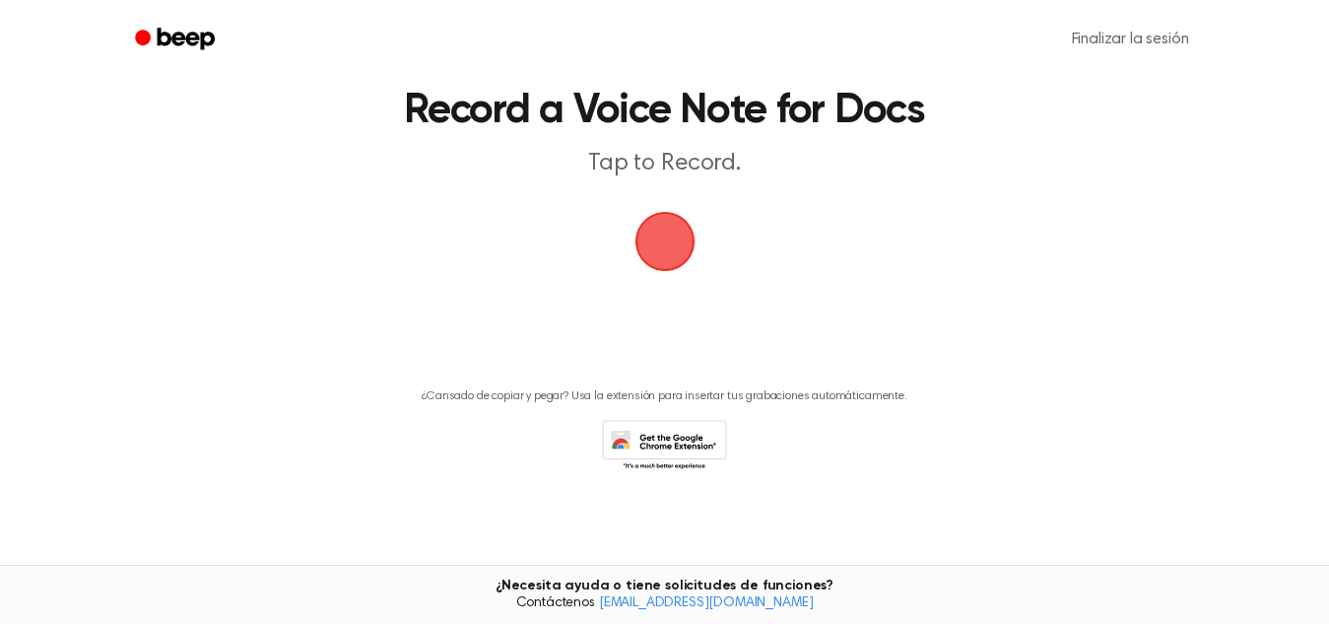
scroll to position [39, 0]
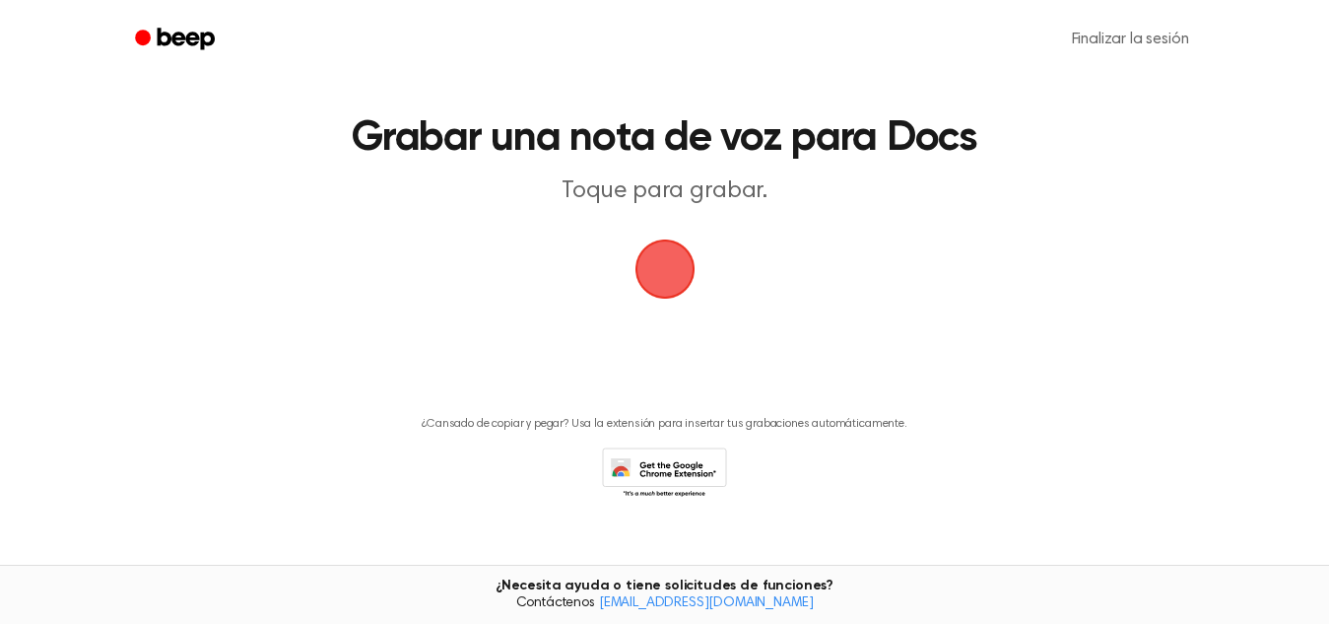
drag, startPoint x: 662, startPoint y: 273, endPoint x: 639, endPoint y: 260, distance: 26.9
click at [639, 260] on span "button" at bounding box center [665, 270] width 64 height 64
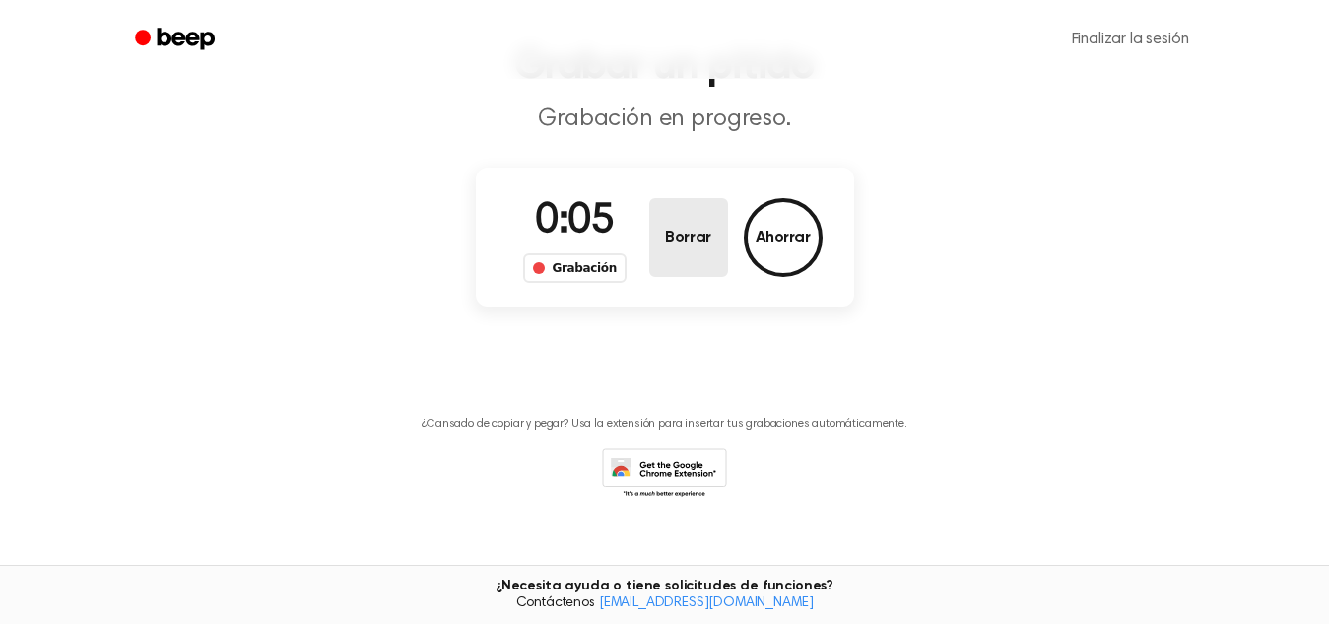
click at [664, 250] on button "Borrar" at bounding box center [688, 237] width 79 height 79
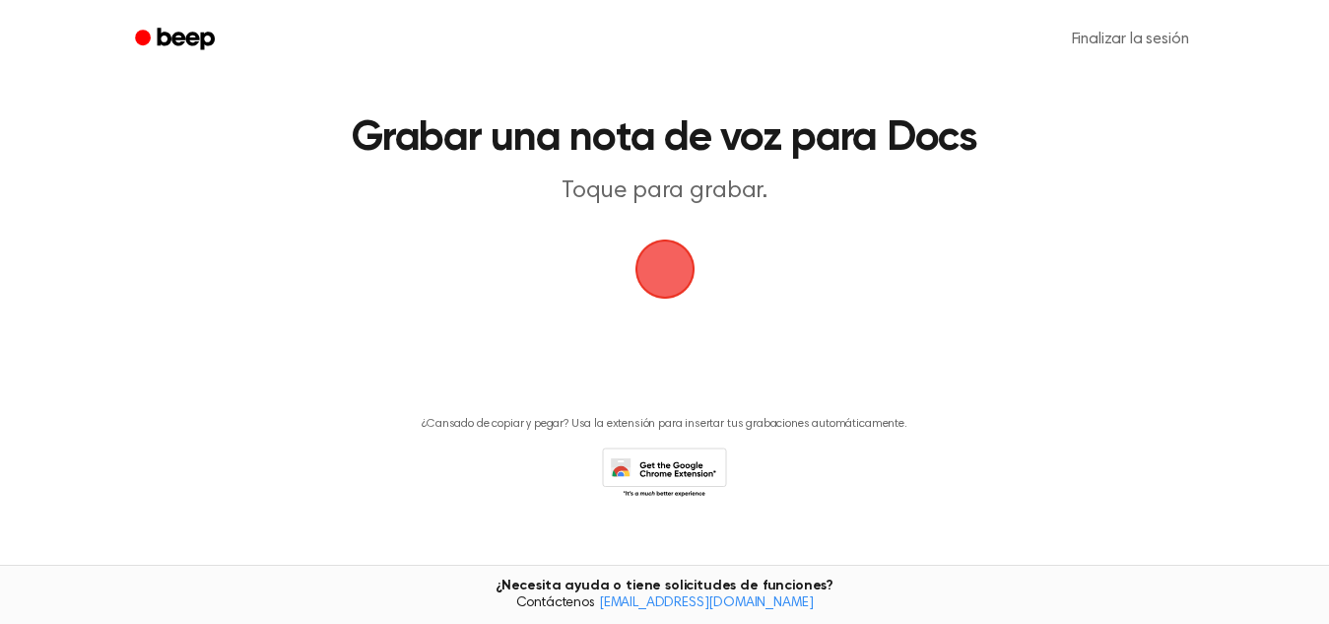
click at [664, 250] on span "button" at bounding box center [664, 269] width 67 height 67
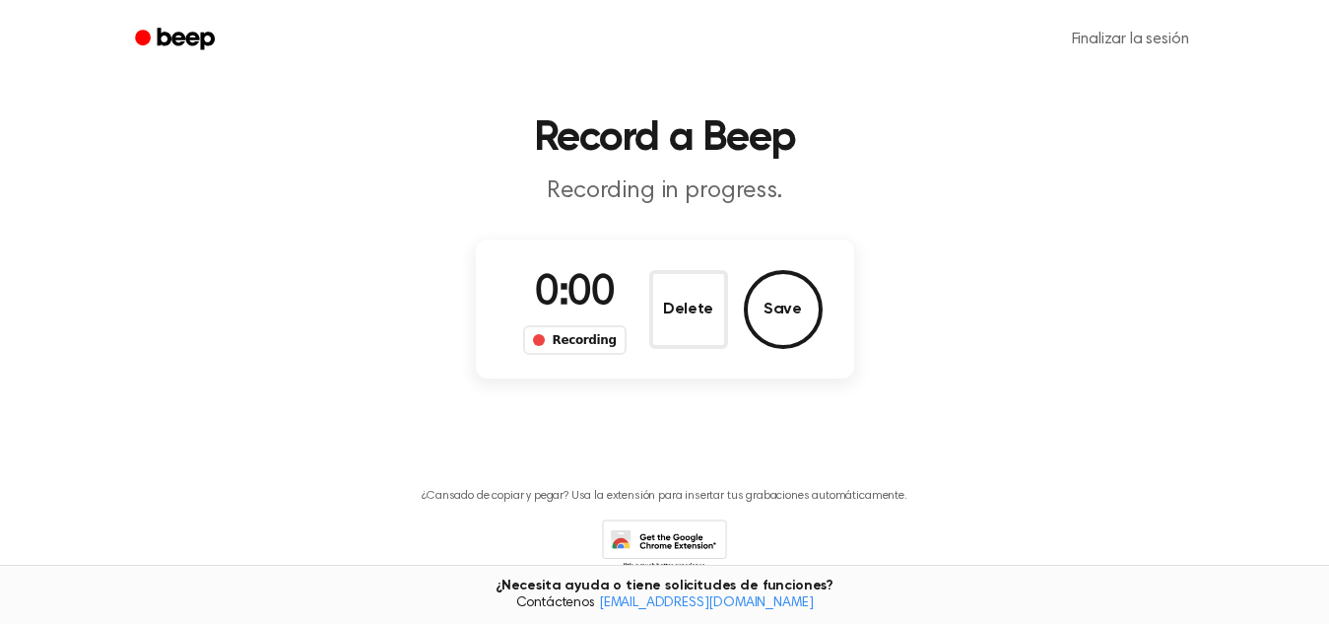
scroll to position [111, 0]
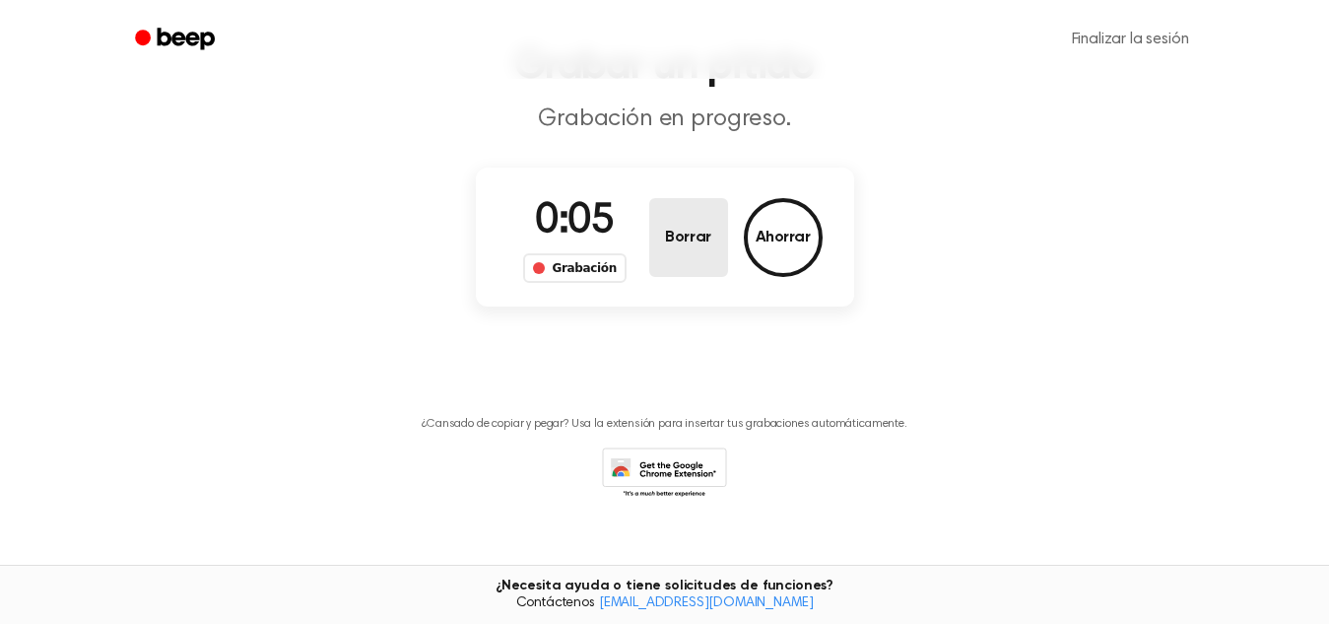
click at [664, 250] on button "Borrar" at bounding box center [688, 237] width 79 height 79
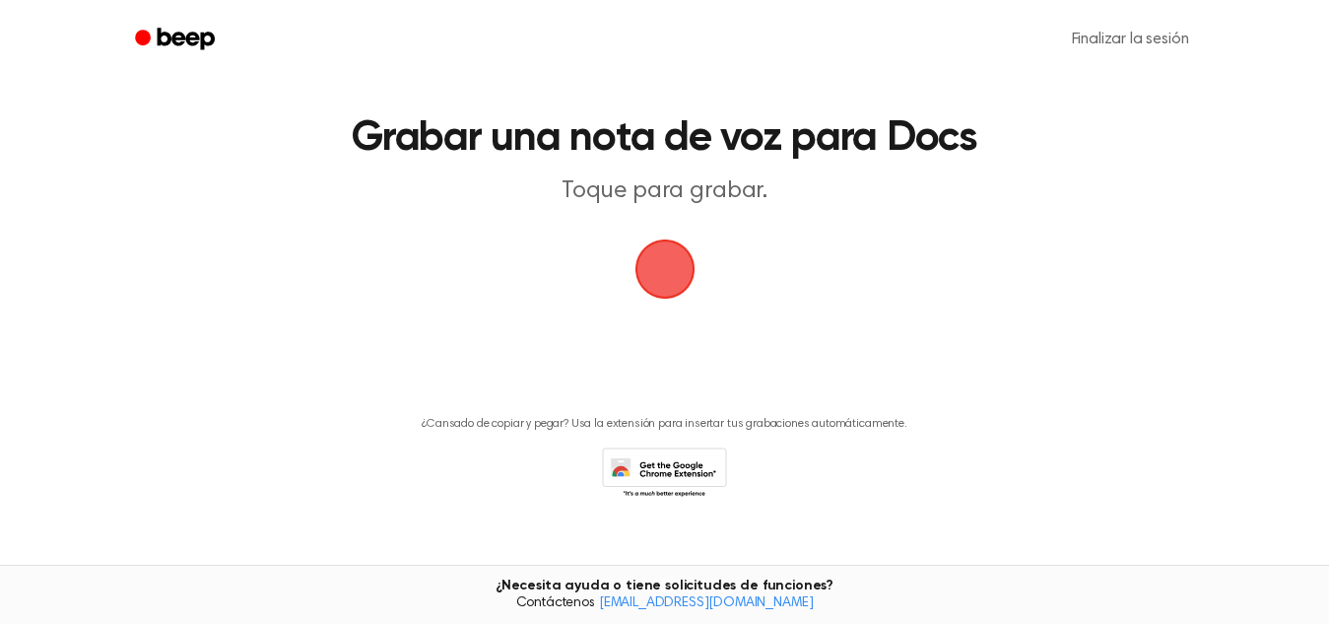
click at [664, 250] on span "button" at bounding box center [665, 269] width 81 height 81
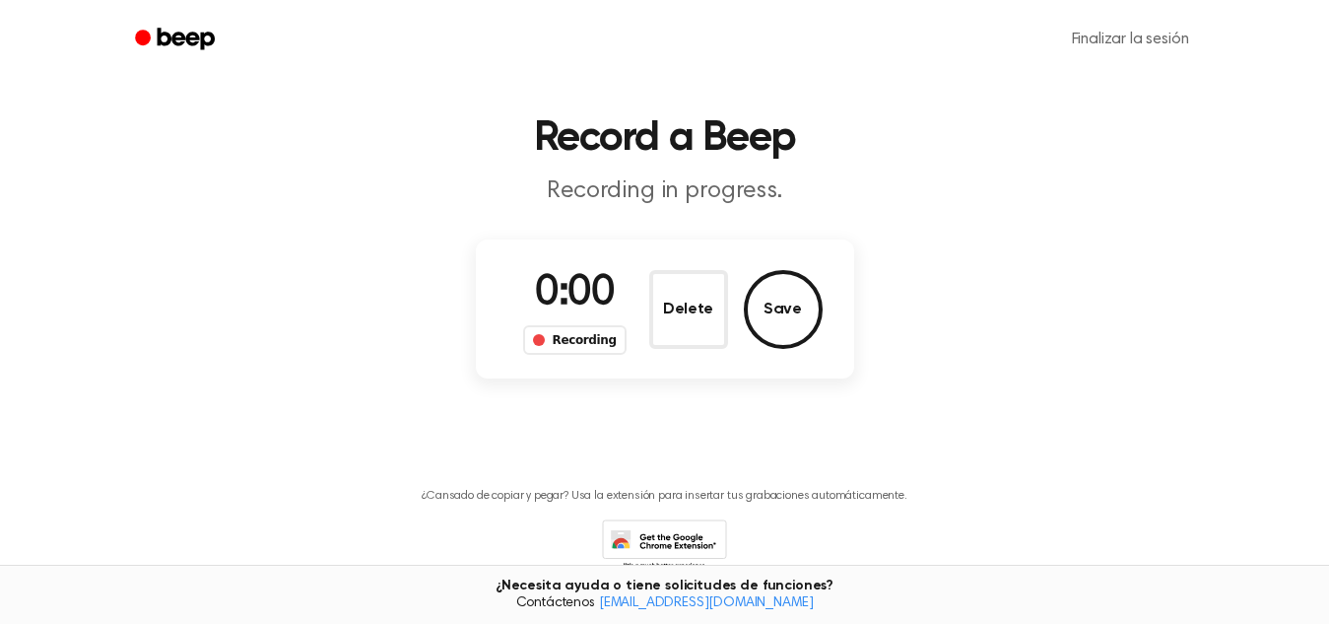
scroll to position [111, 0]
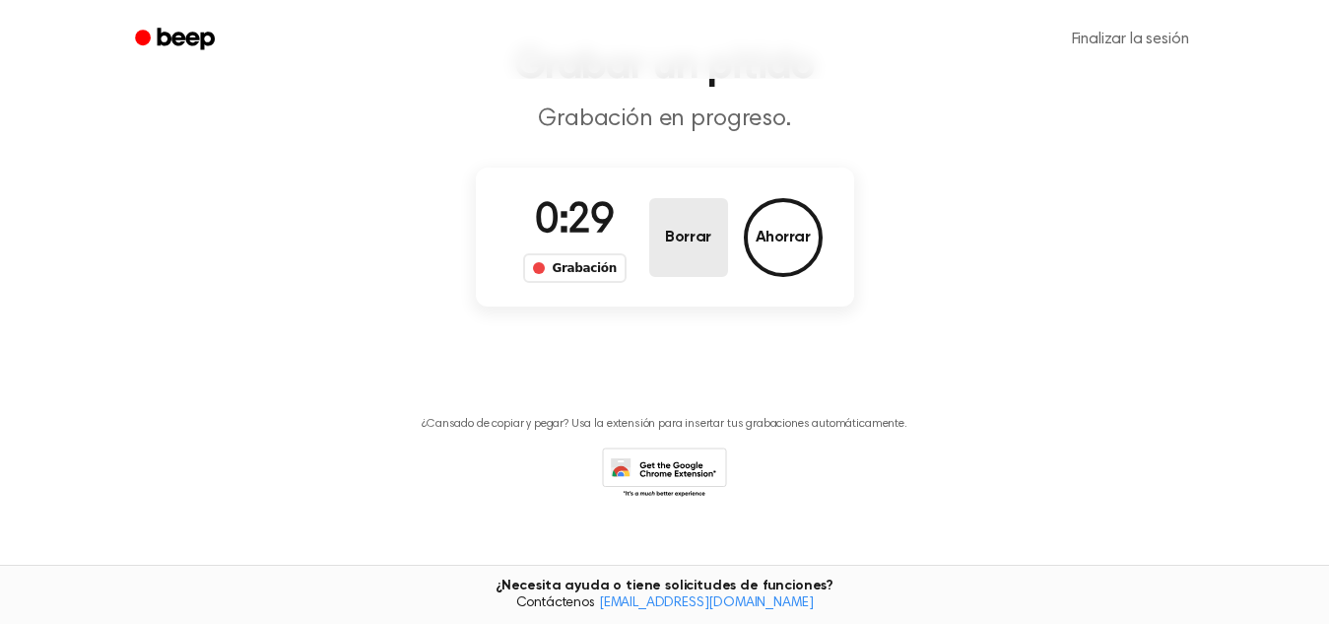
click at [664, 243] on button "Borrar" at bounding box center [688, 237] width 79 height 79
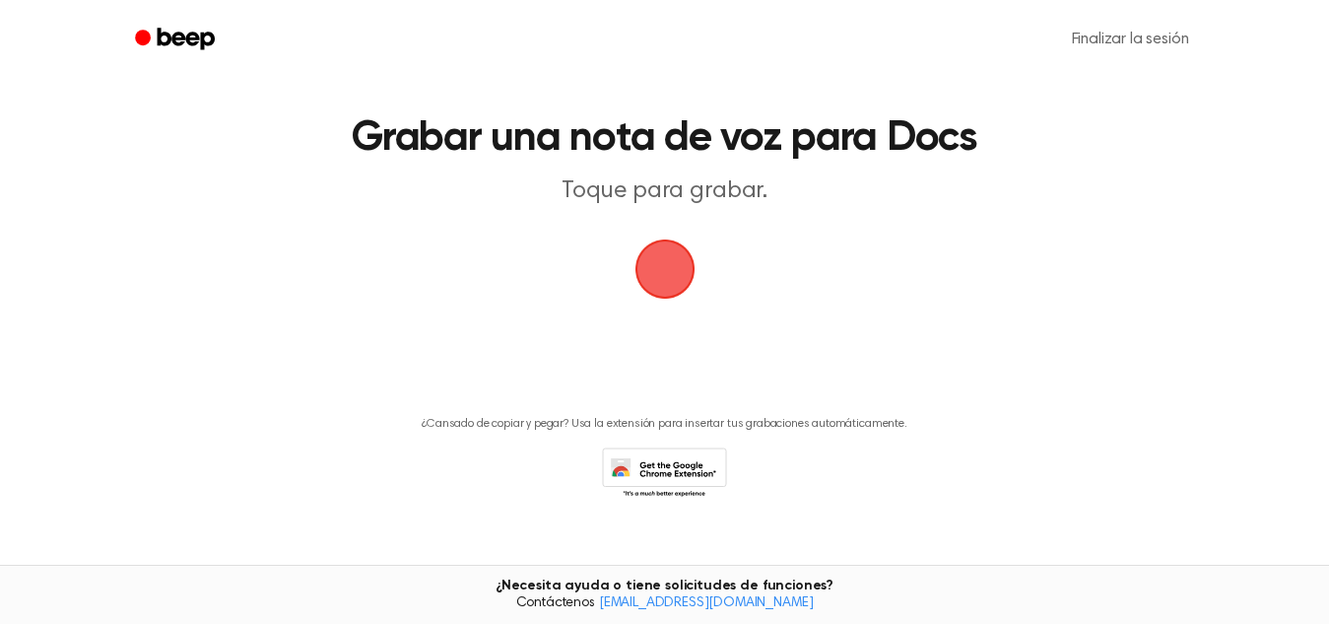
scroll to position [67, 0]
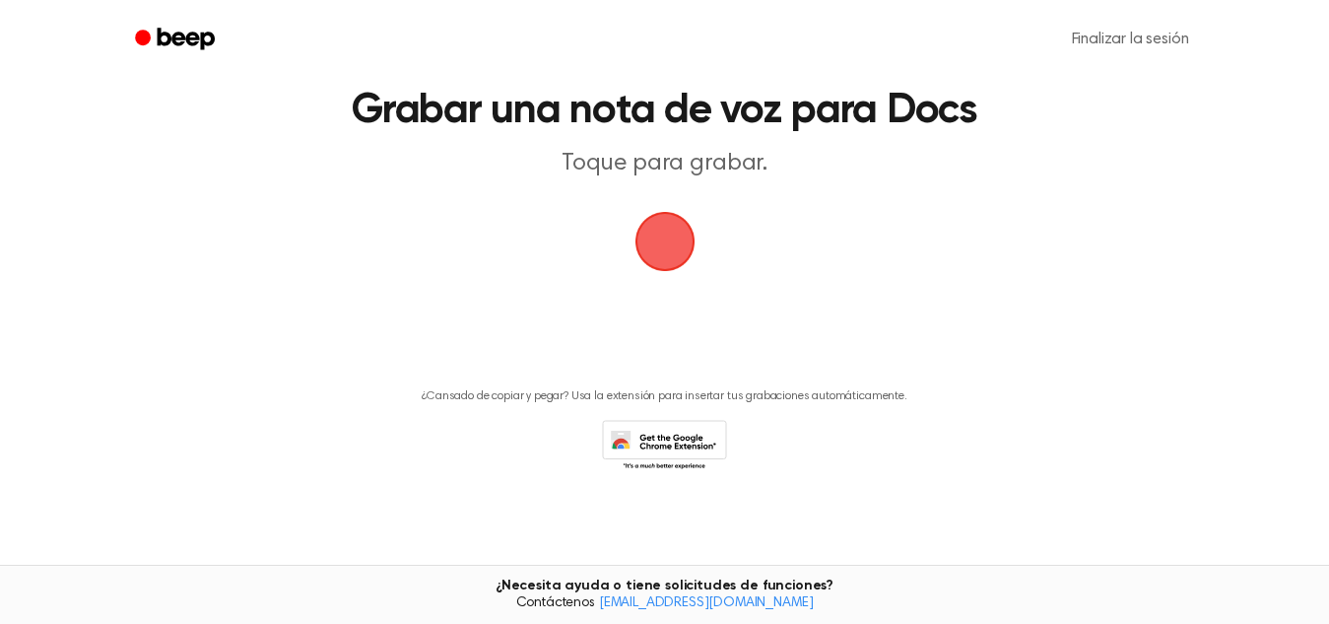
click at [655, 217] on span "button" at bounding box center [664, 241] width 73 height 73
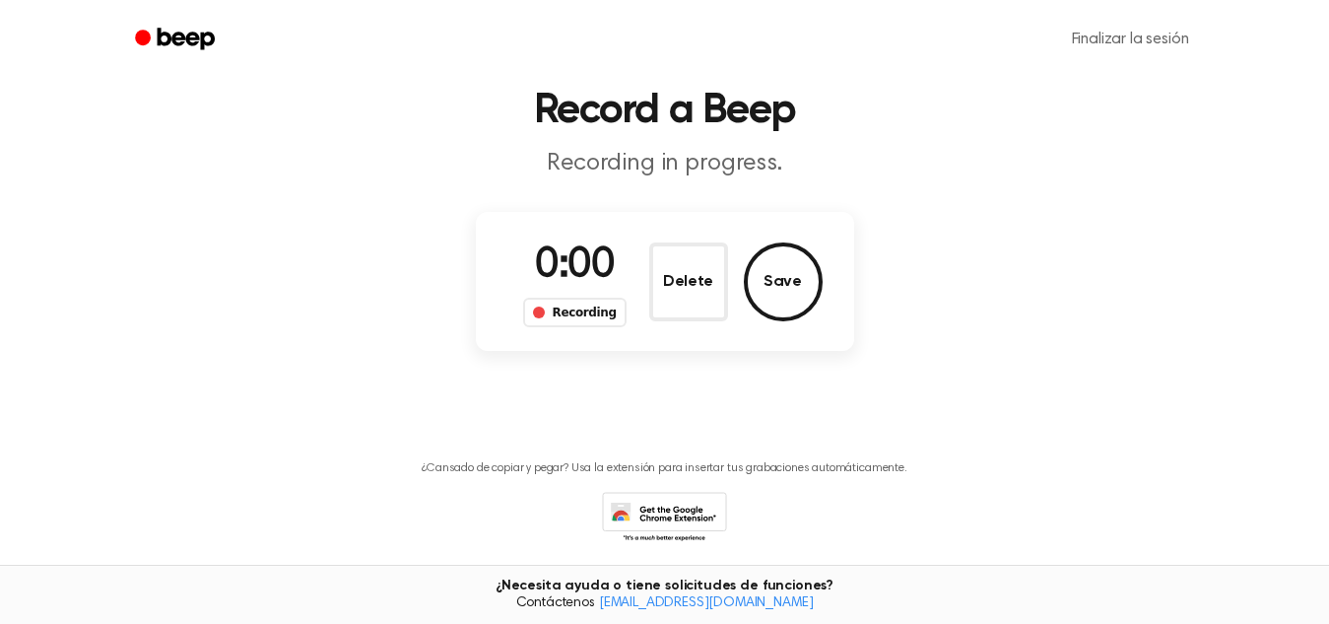
scroll to position [139, 0]
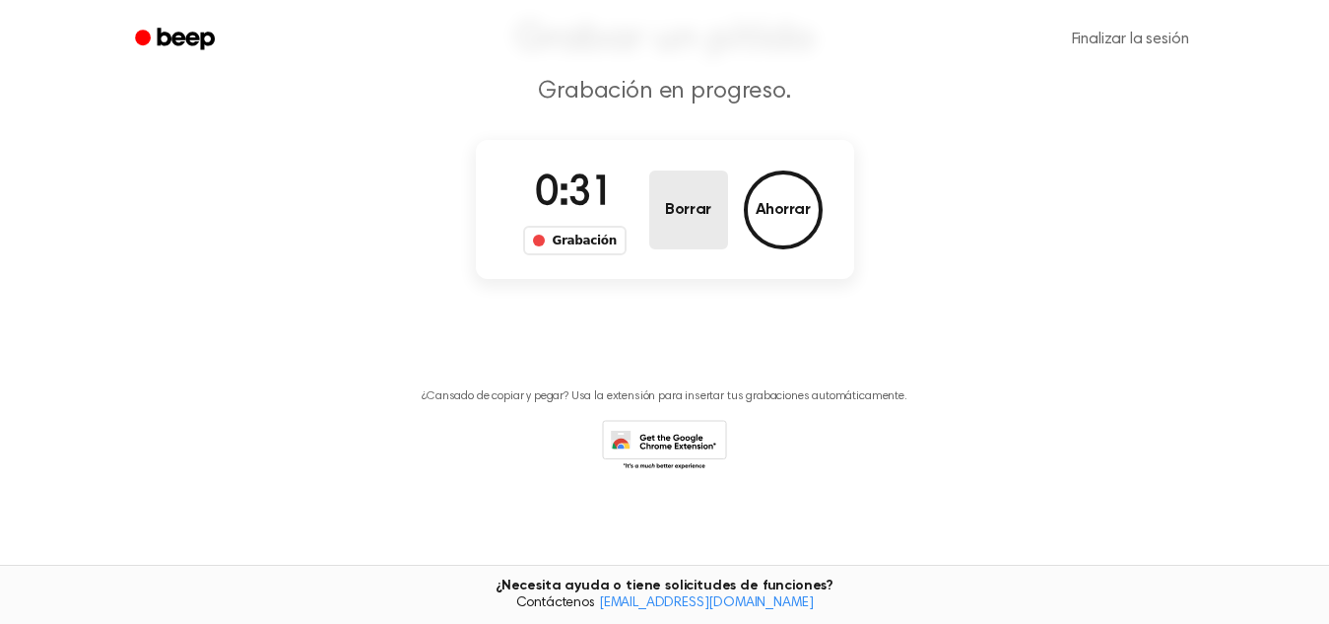
click at [655, 216] on button "Borrar" at bounding box center [688, 209] width 79 height 79
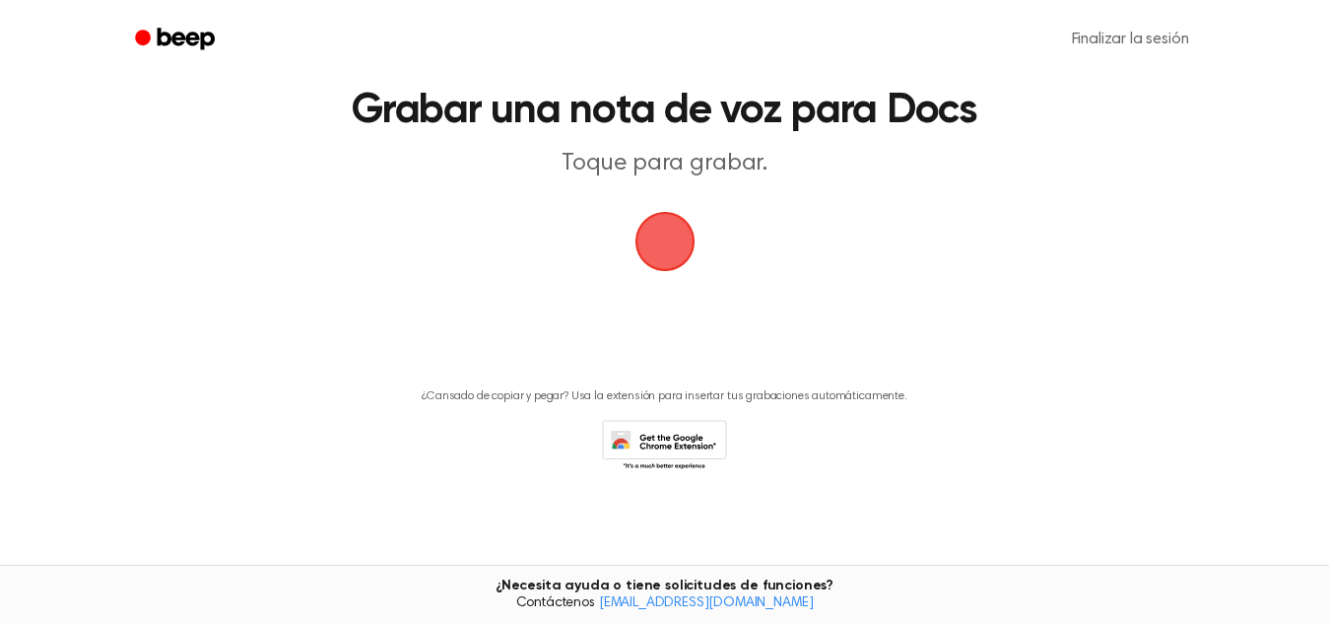
click at [655, 237] on span "button" at bounding box center [665, 242] width 60 height 60
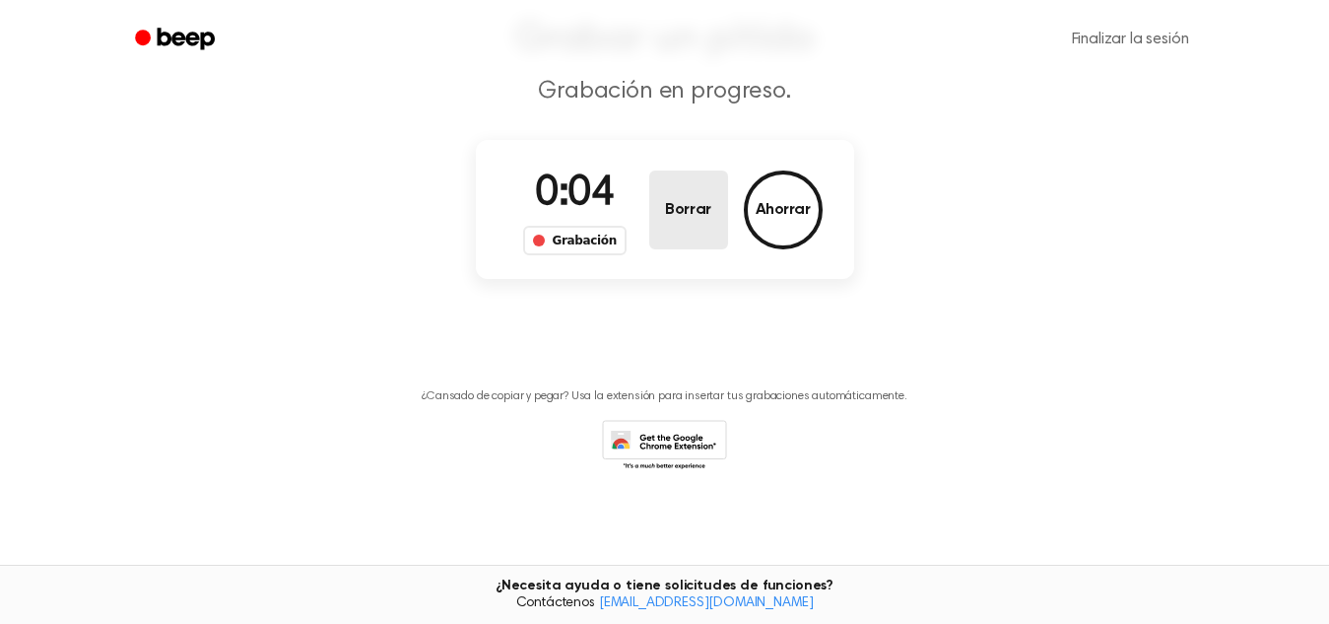
click at [704, 212] on font "Borrar" at bounding box center [687, 210] width 45 height 16
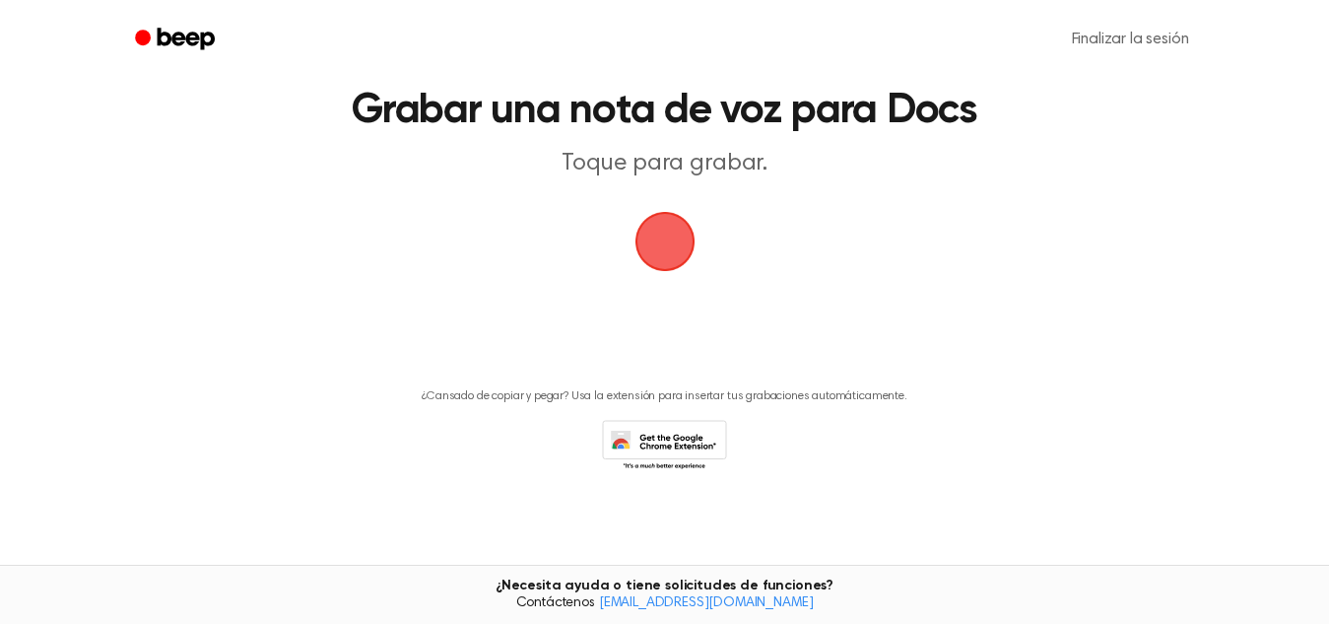
click at [682, 221] on span "button" at bounding box center [665, 241] width 71 height 71
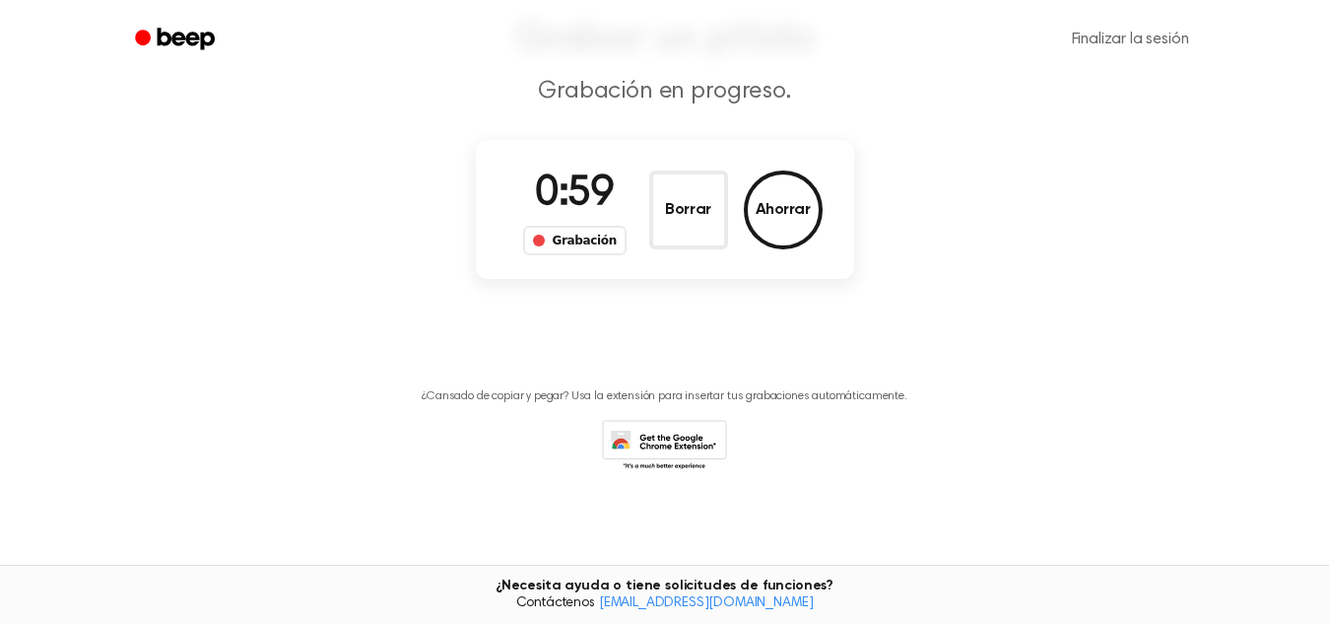
click at [619, 201] on div "0:59 Grabación" at bounding box center [575, 210] width 135 height 92
click at [689, 202] on font "Borrar" at bounding box center [687, 210] width 45 height 16
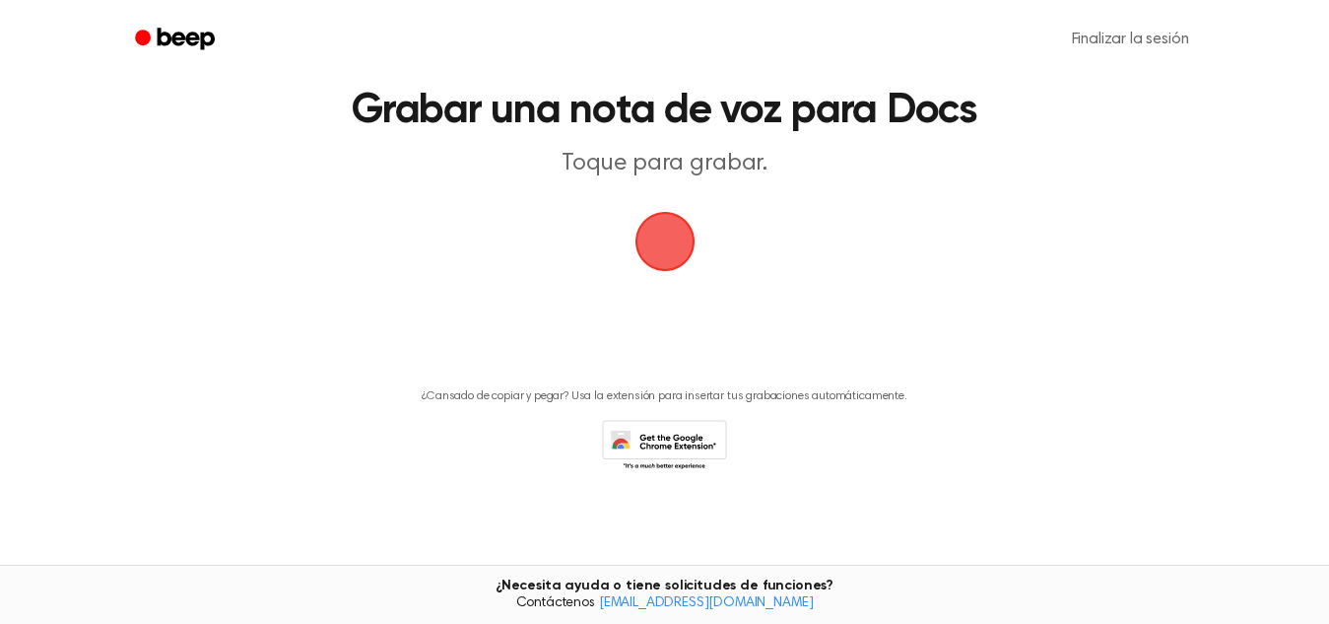
click at [674, 244] on span "button" at bounding box center [665, 242] width 60 height 60
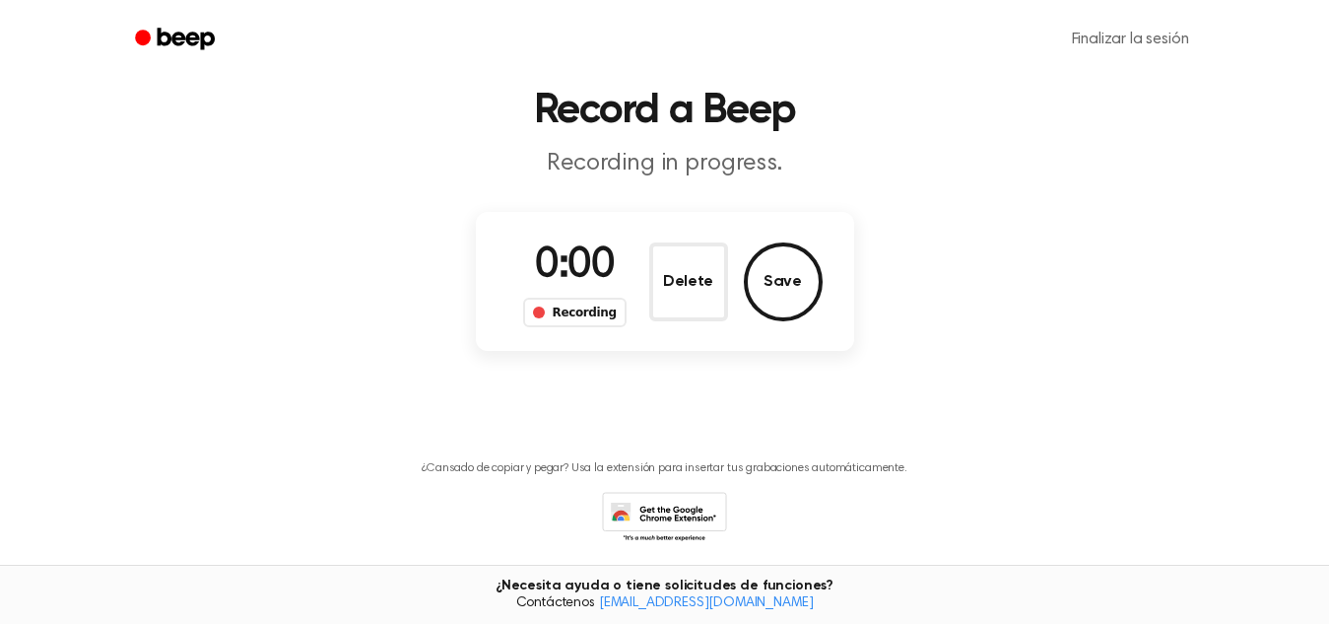
scroll to position [139, 0]
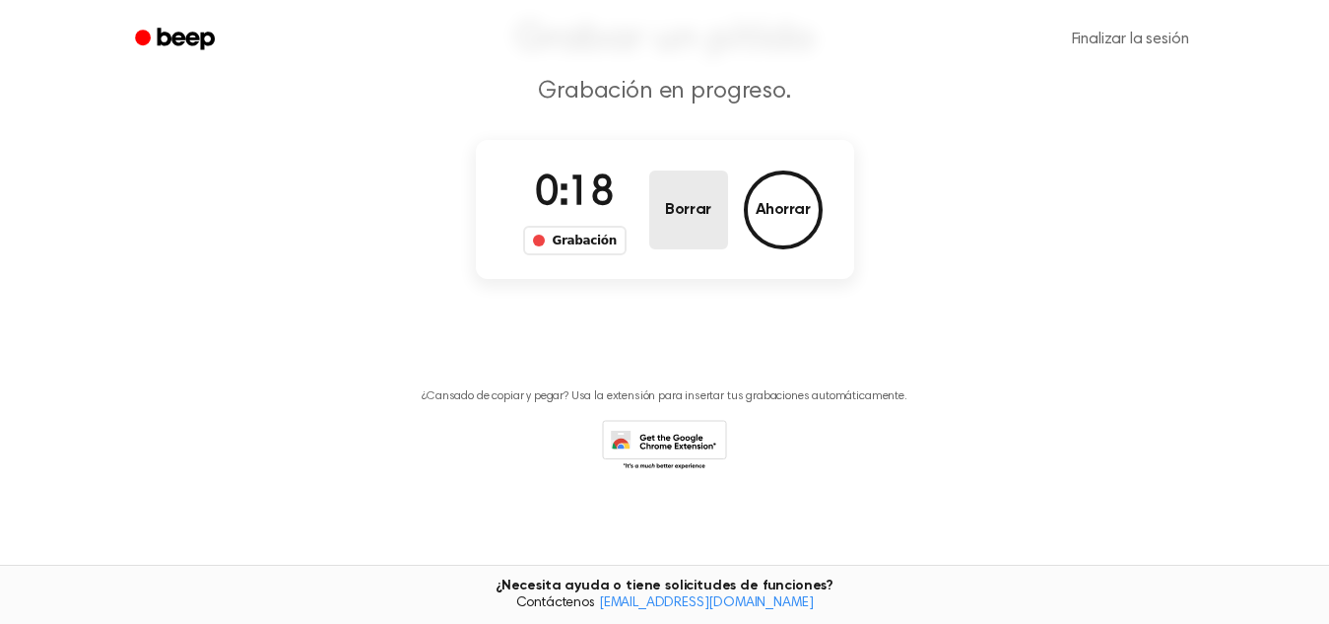
click at [673, 215] on font "Borrar" at bounding box center [687, 210] width 45 height 16
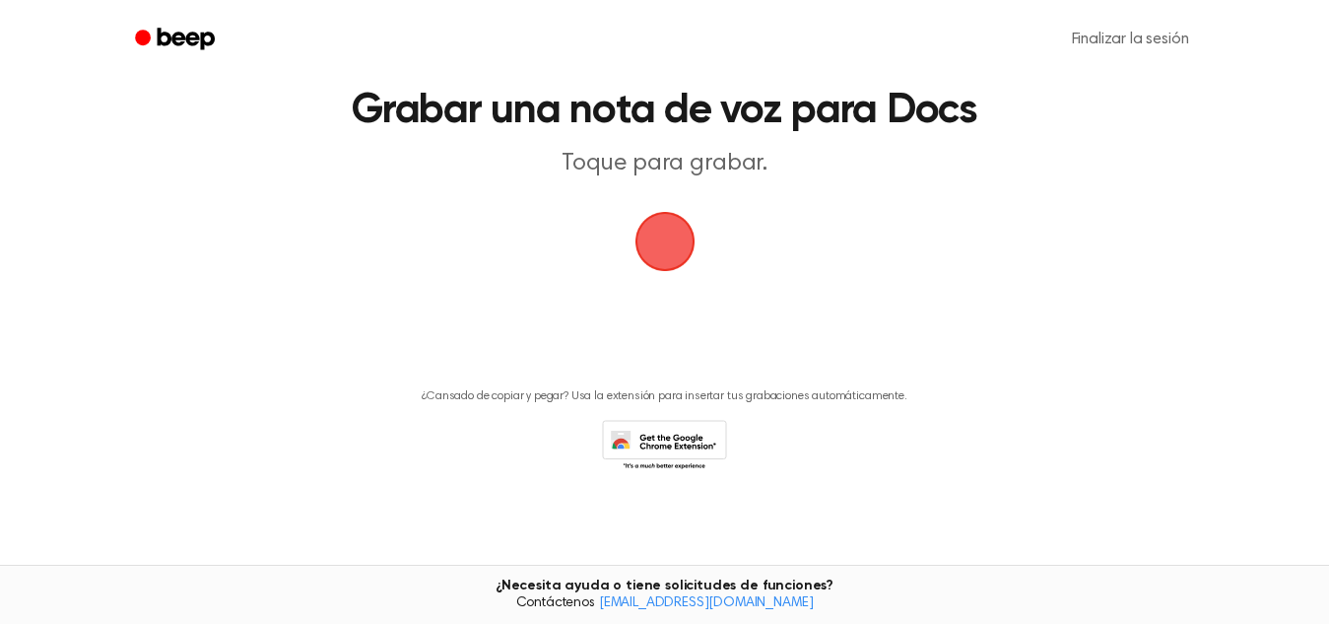
click at [673, 215] on span "button" at bounding box center [664, 241] width 67 height 67
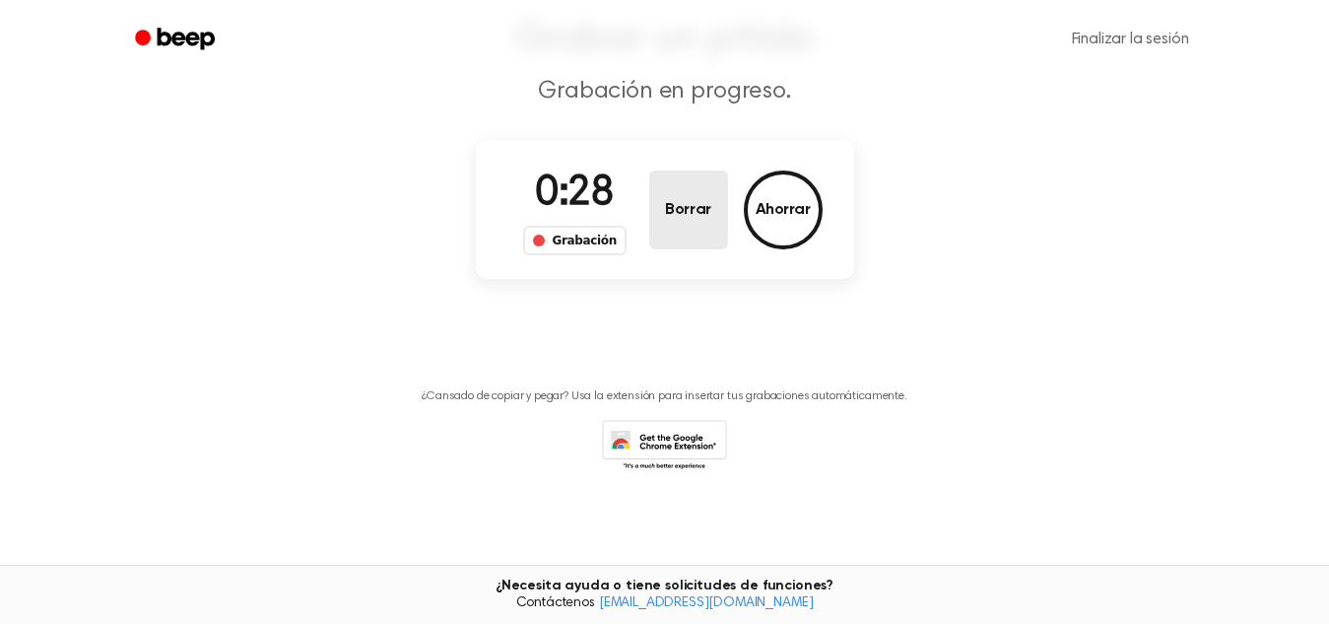
click at [673, 215] on font "Borrar" at bounding box center [687, 210] width 45 height 16
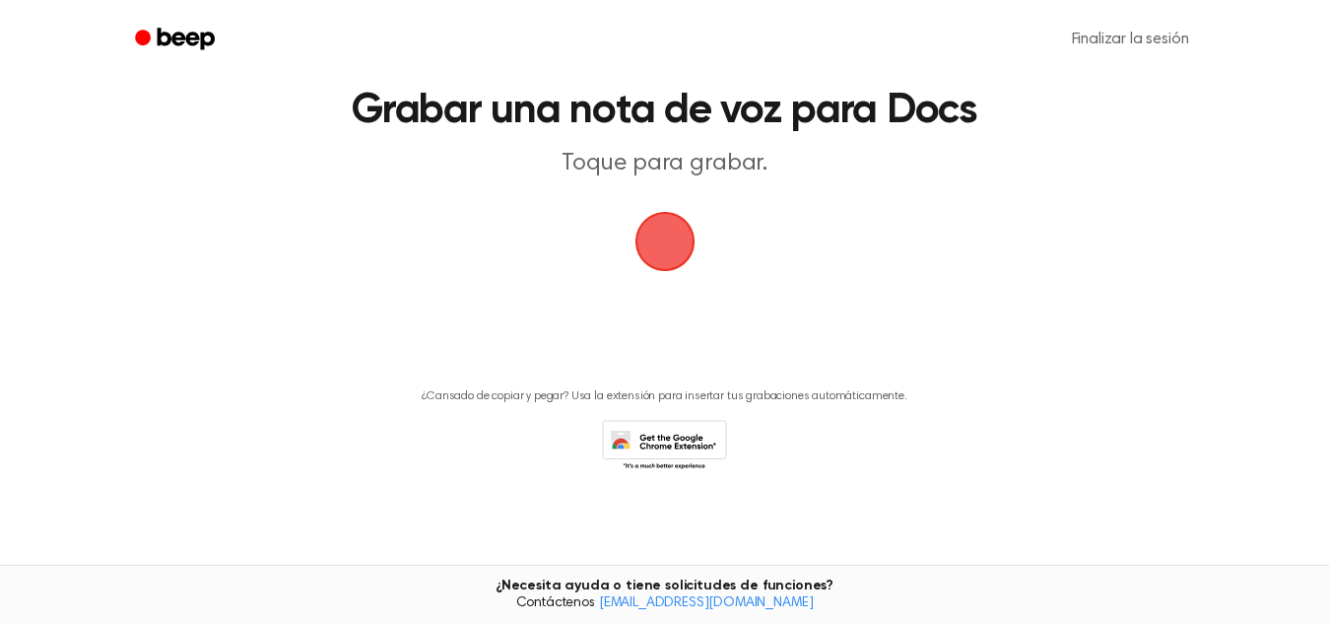
click at [658, 232] on span "button" at bounding box center [665, 241] width 83 height 83
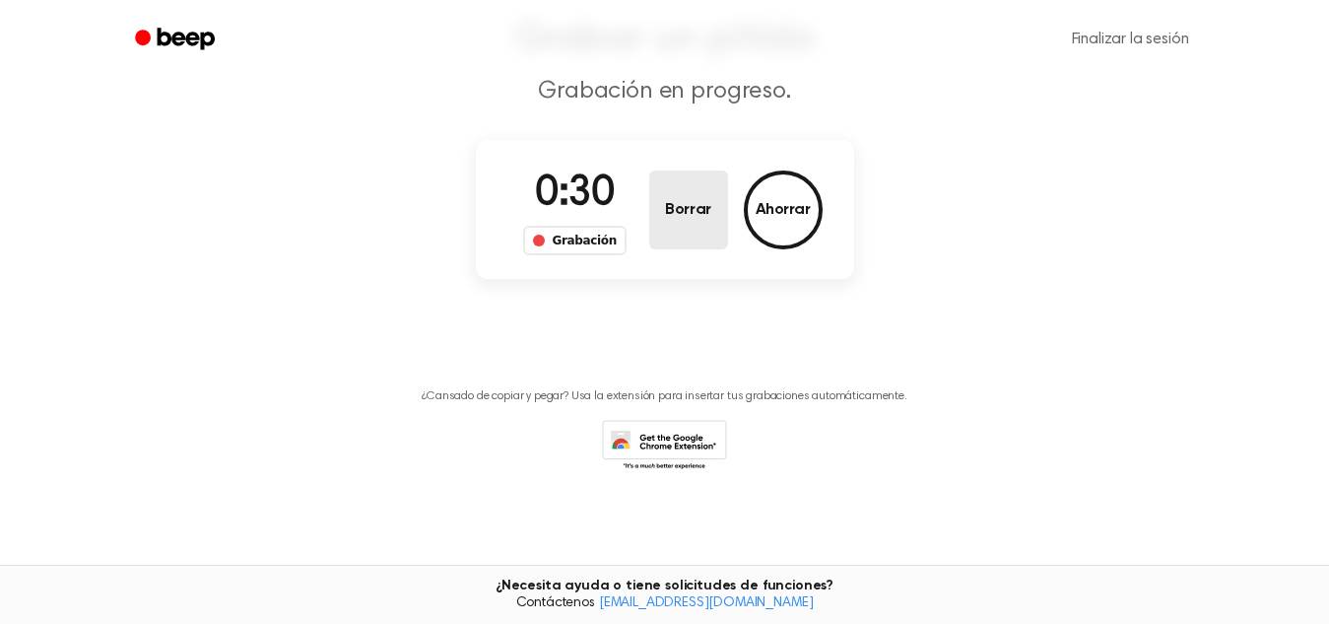
click at [672, 203] on font "Borrar" at bounding box center [687, 210] width 45 height 16
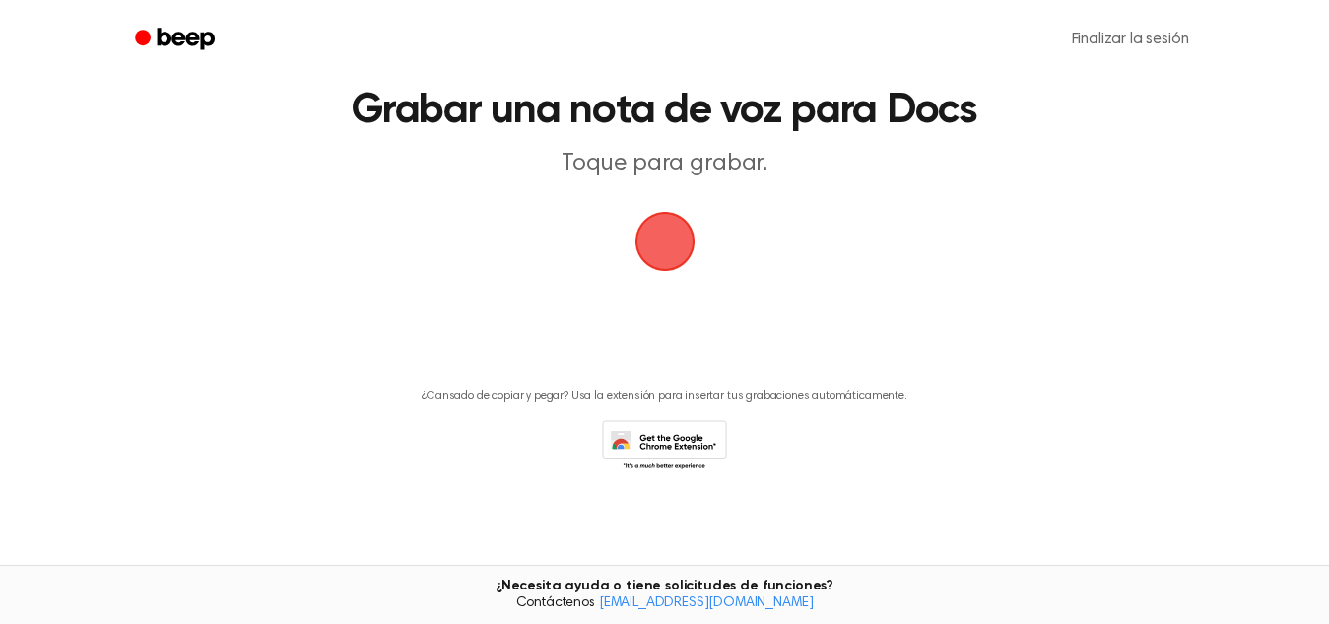
click at [680, 234] on span "button" at bounding box center [664, 241] width 73 height 73
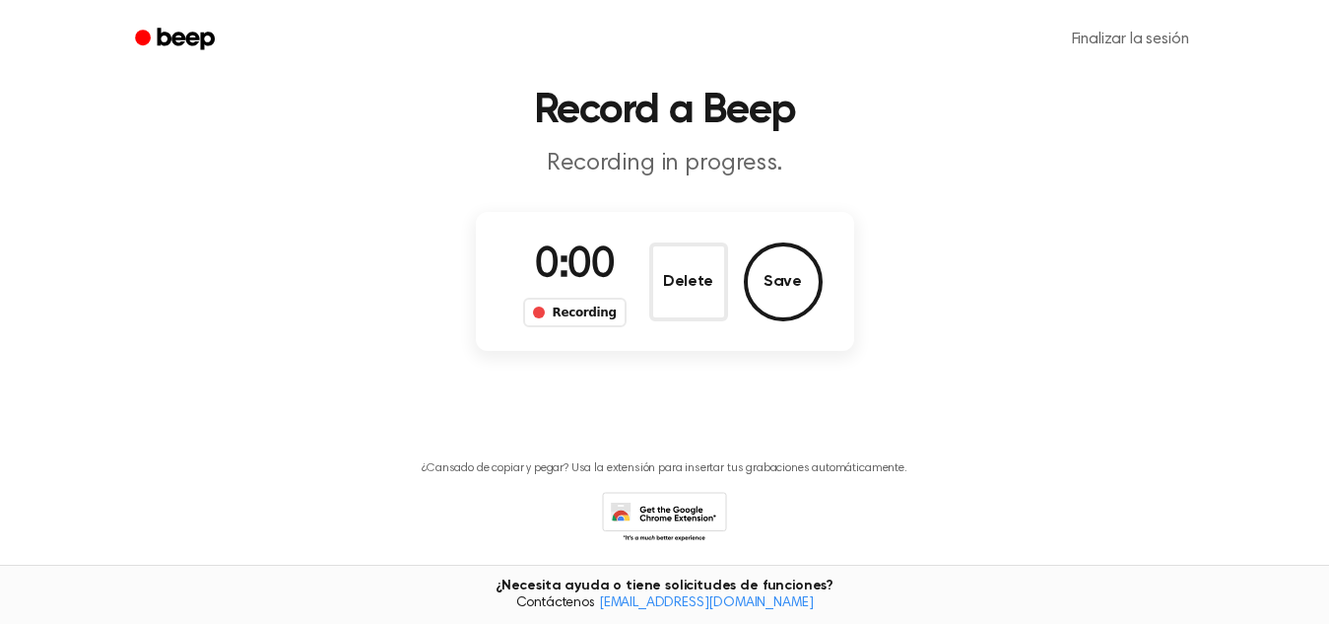
scroll to position [139, 0]
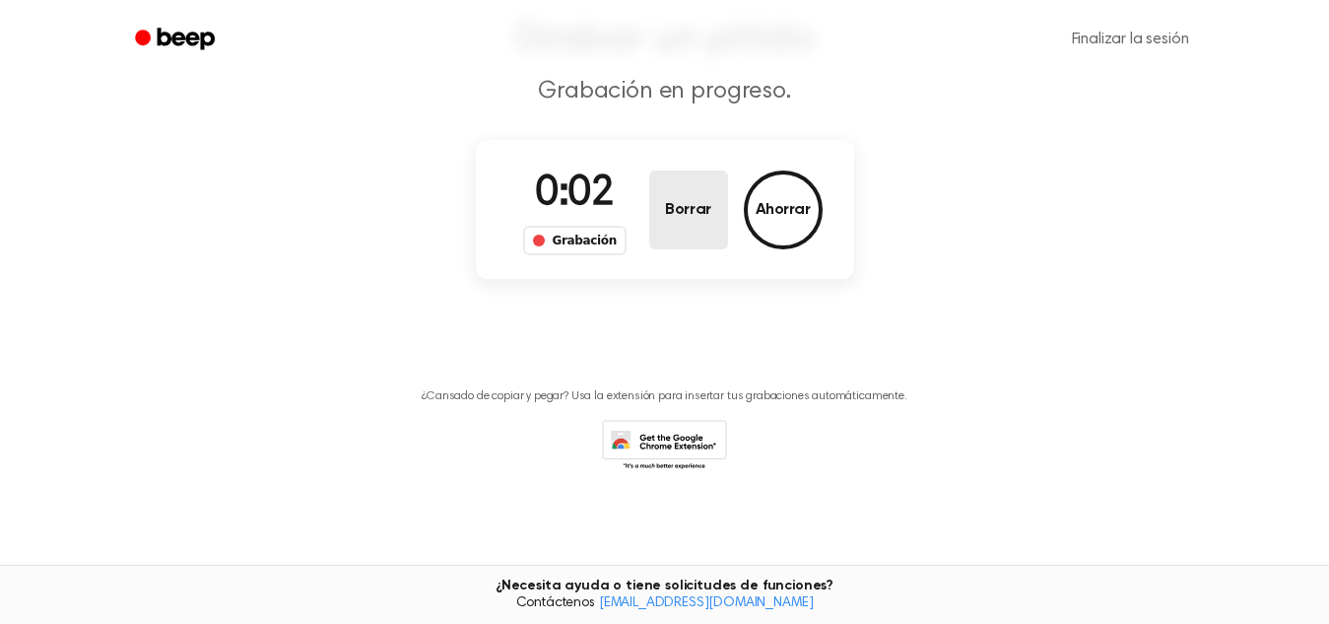
click at [680, 234] on button "Borrar" at bounding box center [688, 209] width 79 height 79
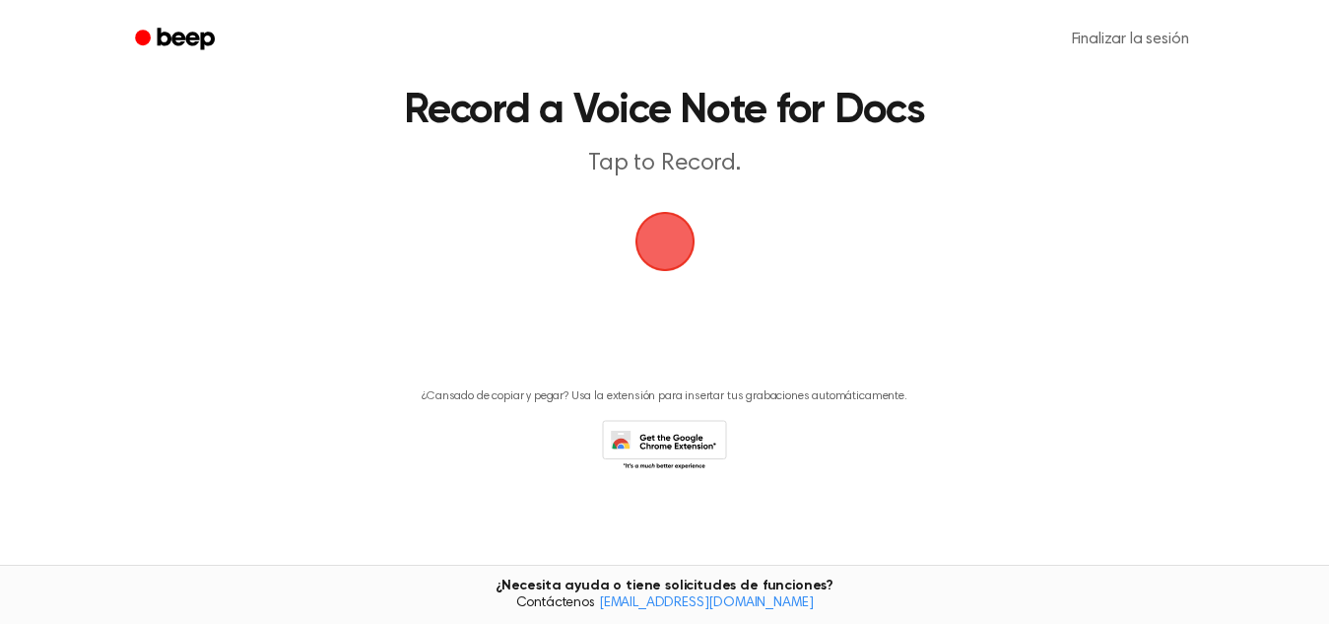
scroll to position [67, 0]
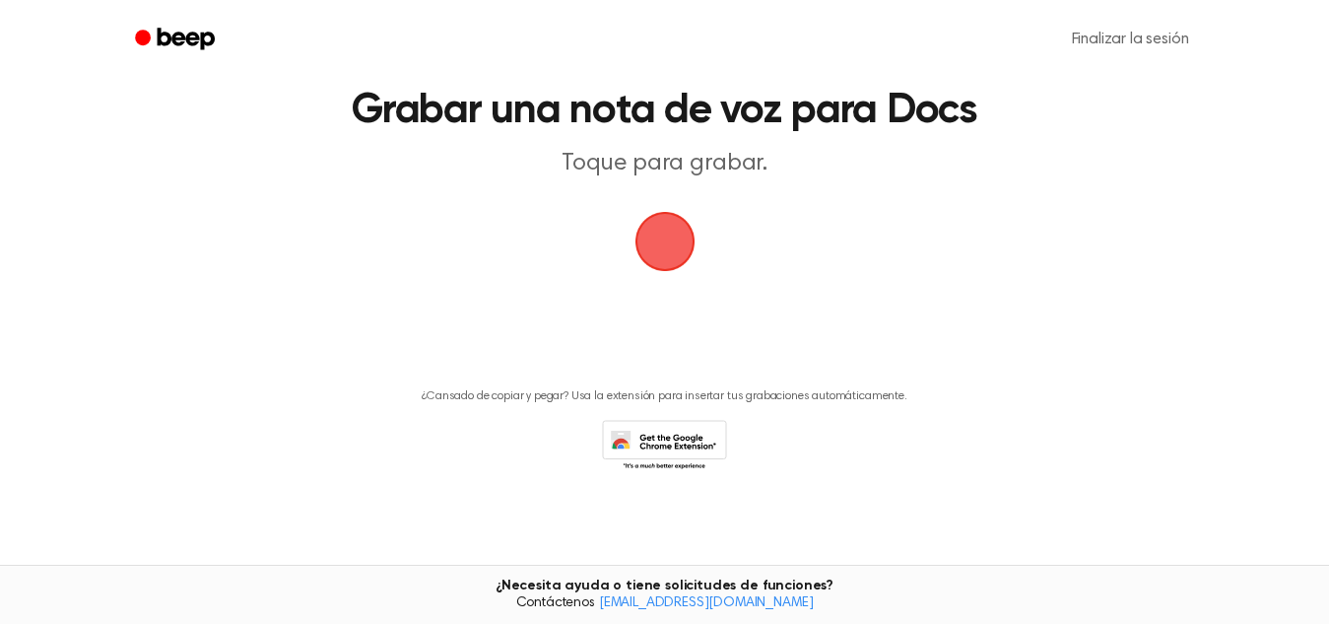
click at [680, 234] on span "button" at bounding box center [664, 241] width 73 height 73
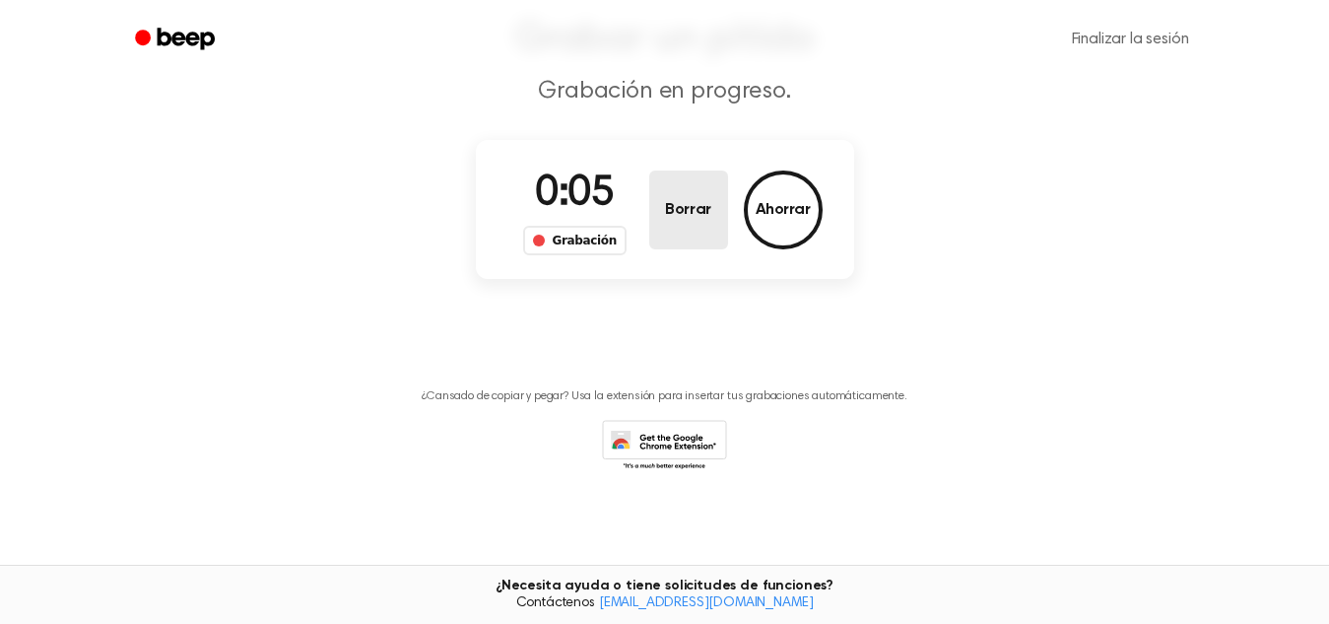
click at [680, 234] on button "Borrar" at bounding box center [688, 209] width 79 height 79
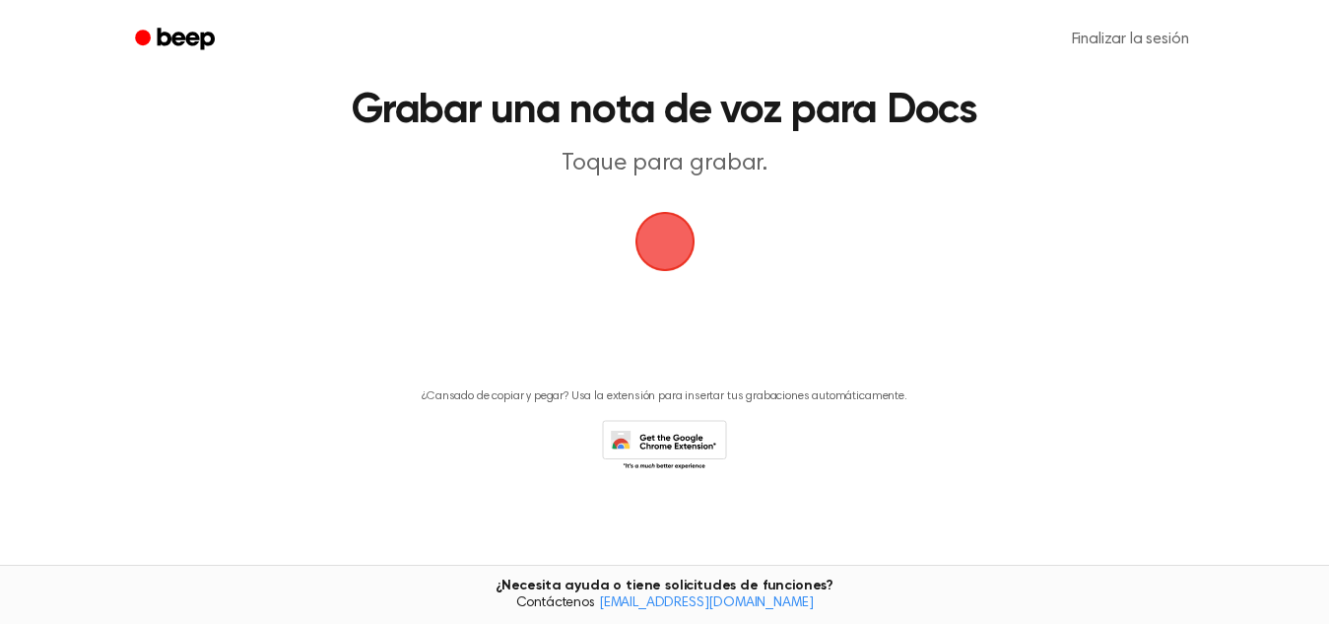
click at [680, 235] on span "button" at bounding box center [665, 241] width 87 height 87
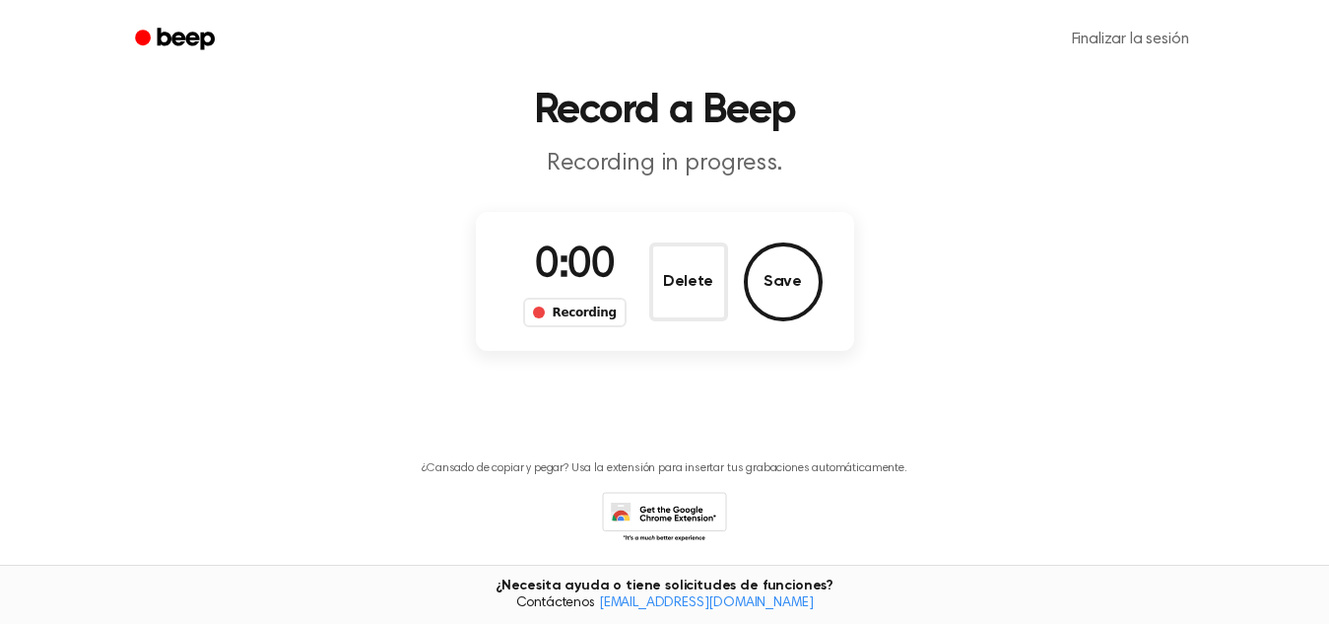
scroll to position [139, 0]
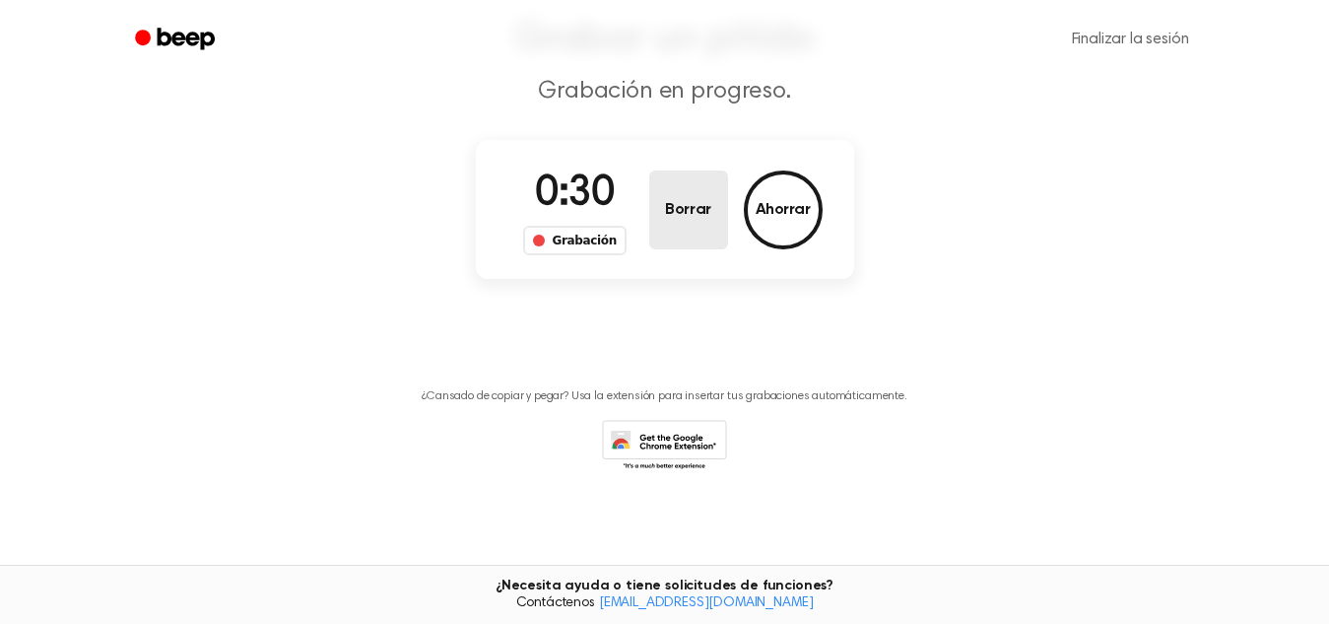
click at [681, 237] on button "Borrar" at bounding box center [688, 209] width 79 height 79
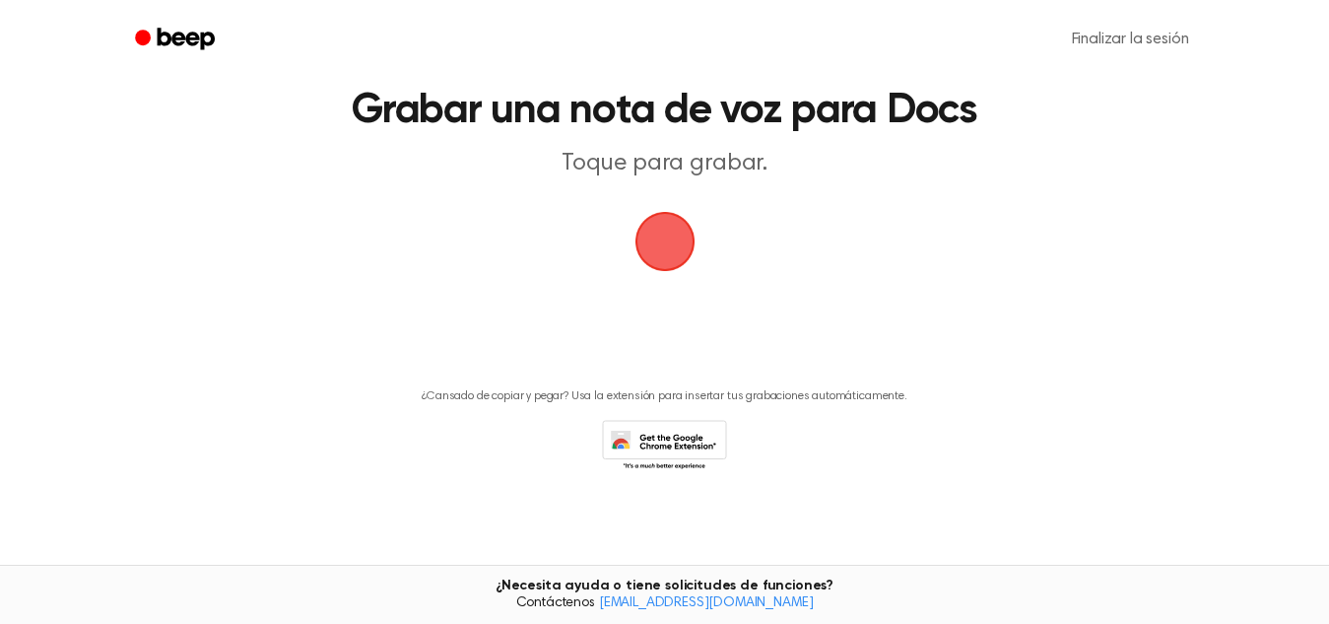
click at [670, 255] on span "button" at bounding box center [665, 242] width 60 height 60
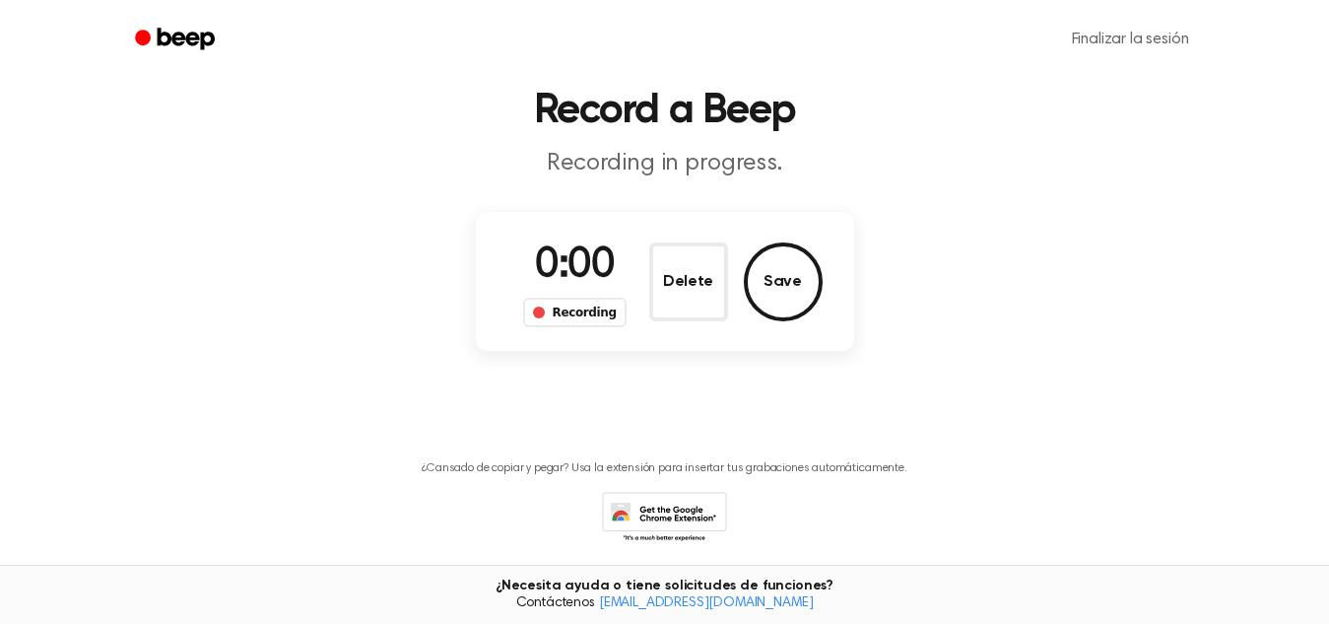
scroll to position [139, 0]
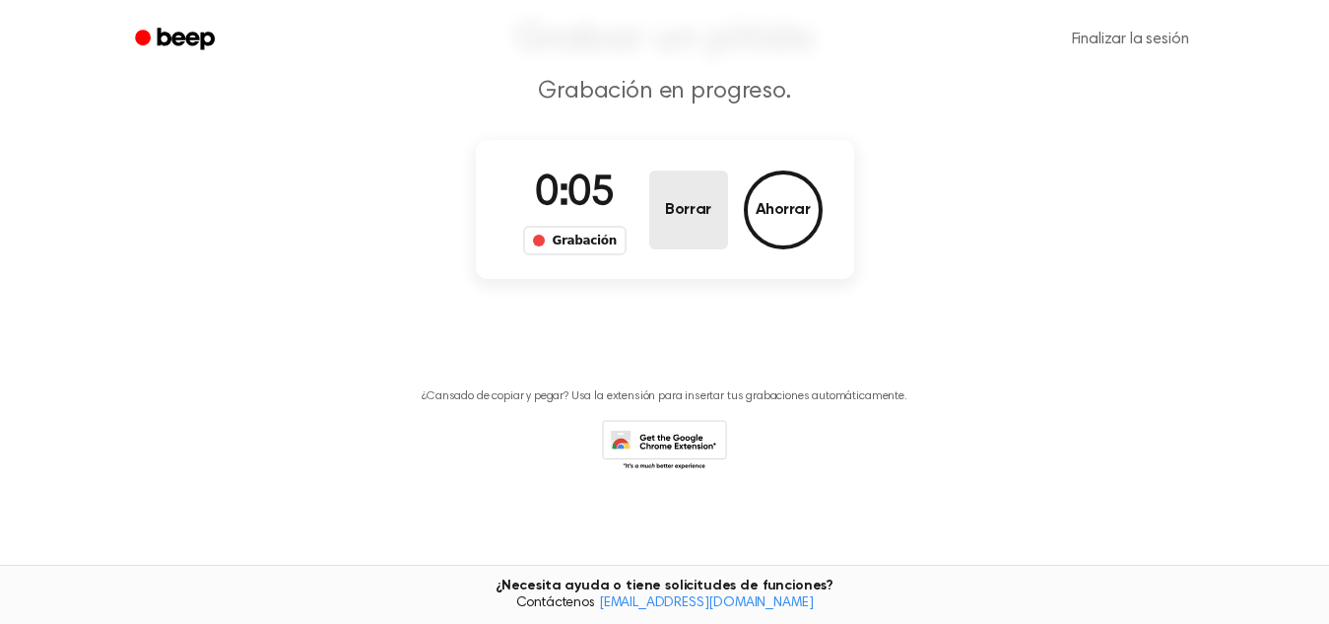
click at [675, 193] on button "Borrar" at bounding box center [688, 209] width 79 height 79
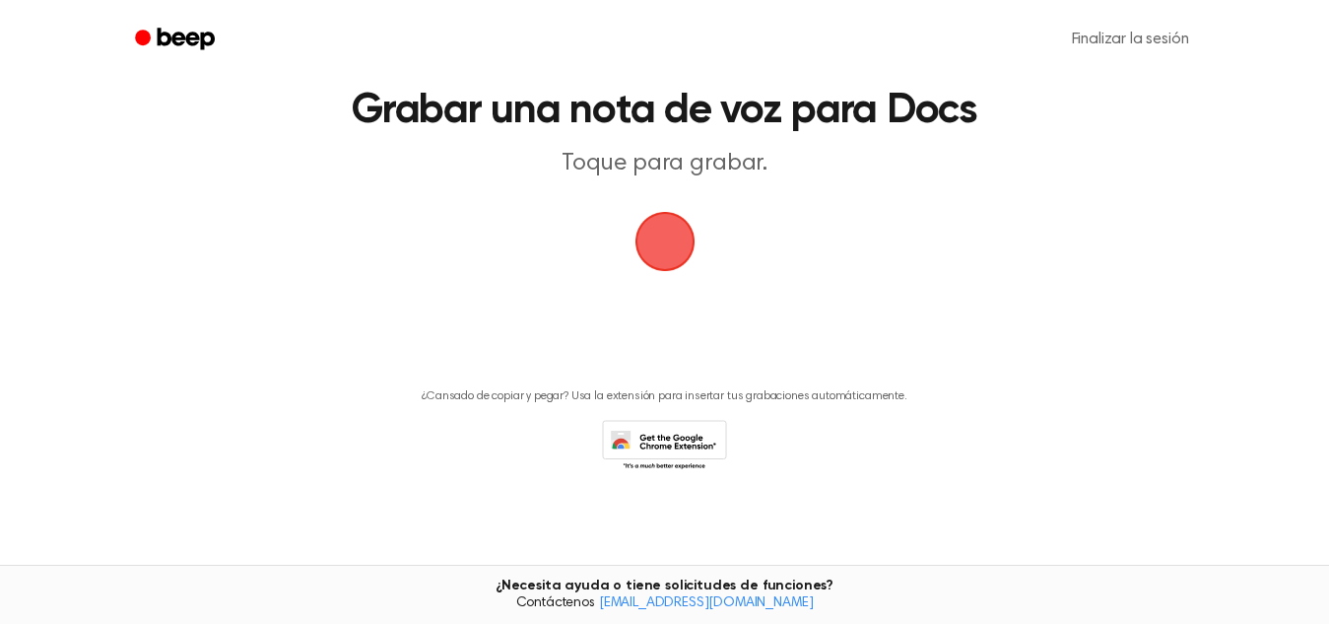
click at [660, 228] on span "button" at bounding box center [664, 241] width 67 height 67
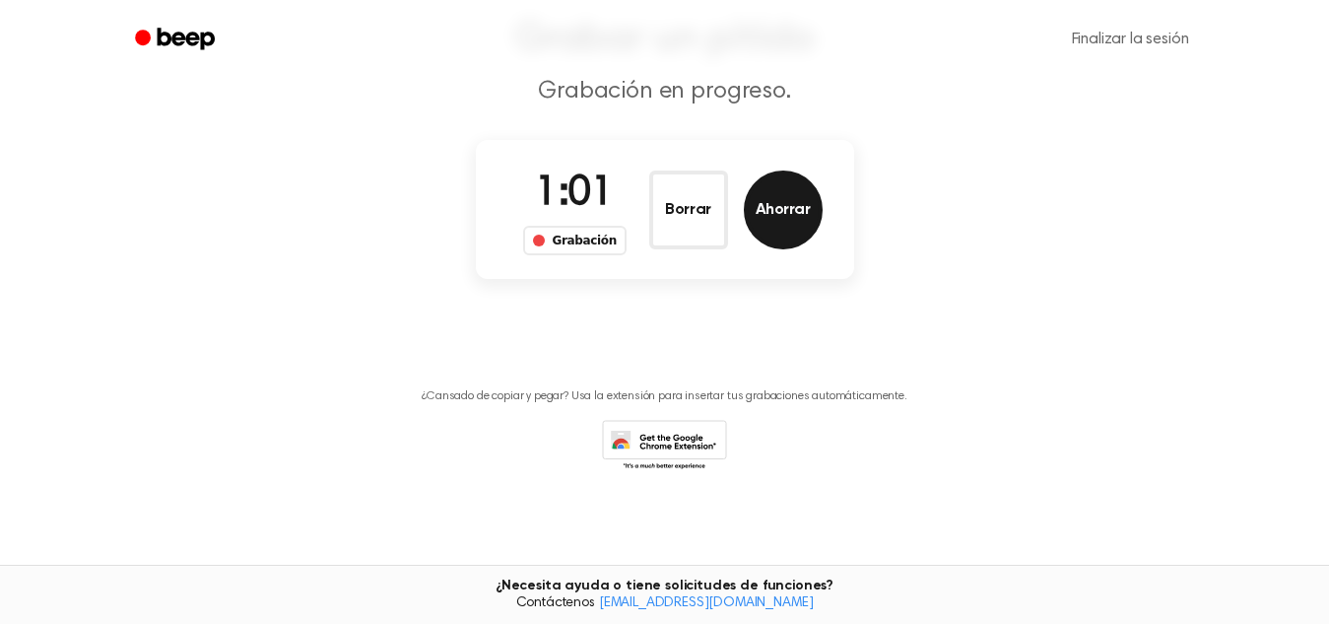
click at [767, 217] on font "Ahorrar" at bounding box center [783, 210] width 55 height 16
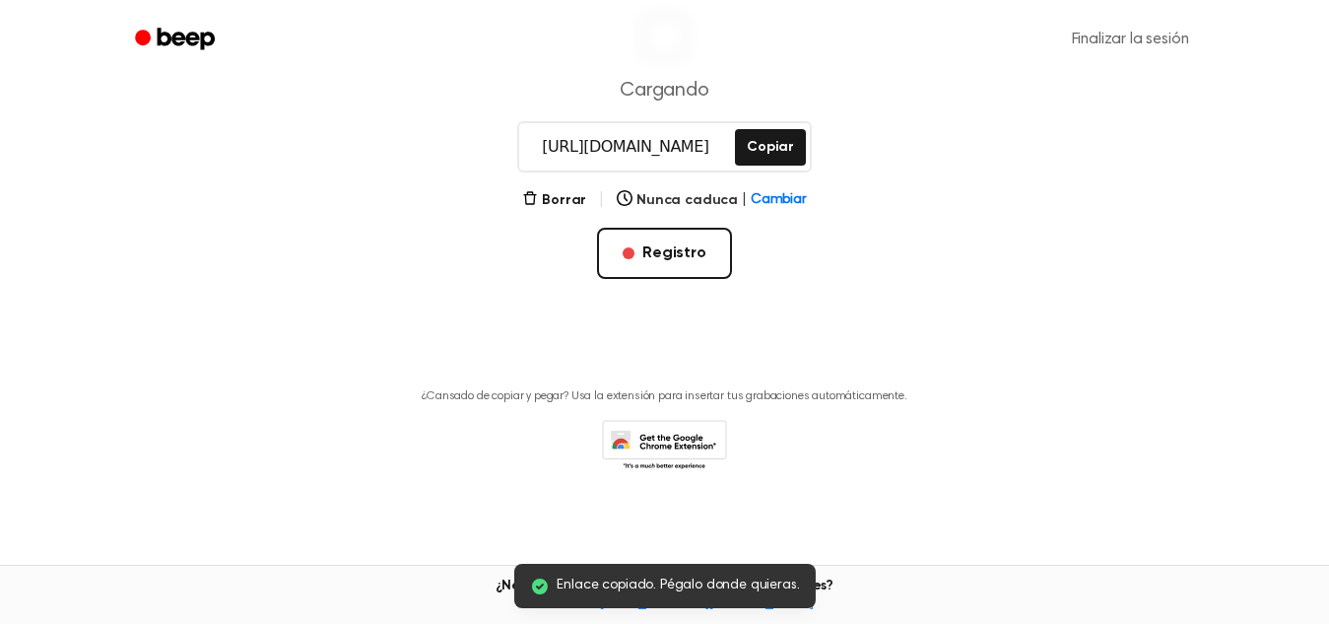
scroll to position [303, 0]
click at [572, 197] on font "Borrar" at bounding box center [564, 200] width 44 height 14
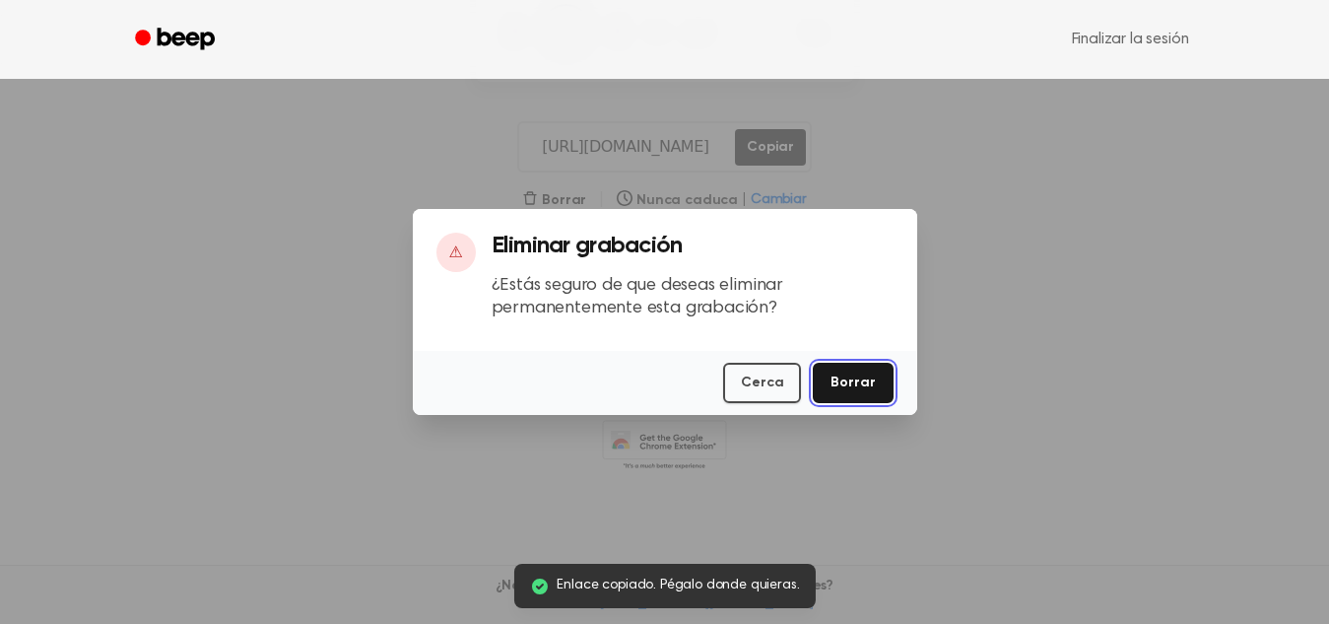
click at [866, 363] on button "Borrar" at bounding box center [853, 383] width 80 height 40
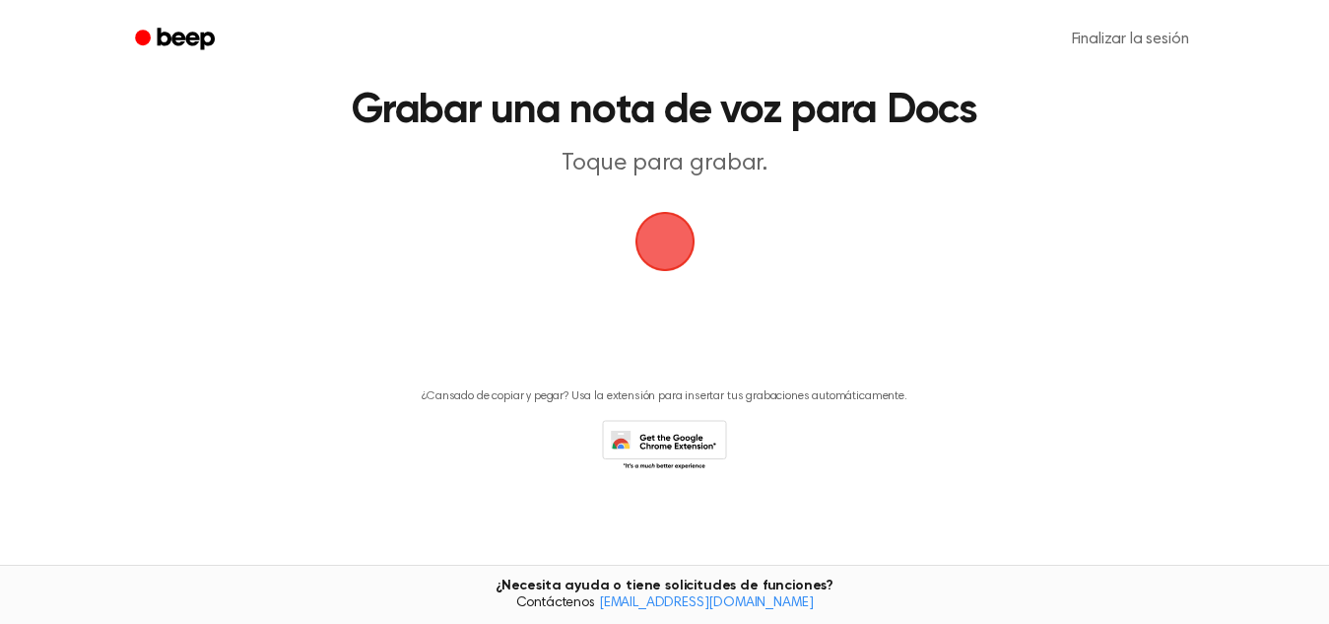
click at [669, 239] on span "button" at bounding box center [665, 241] width 55 height 55
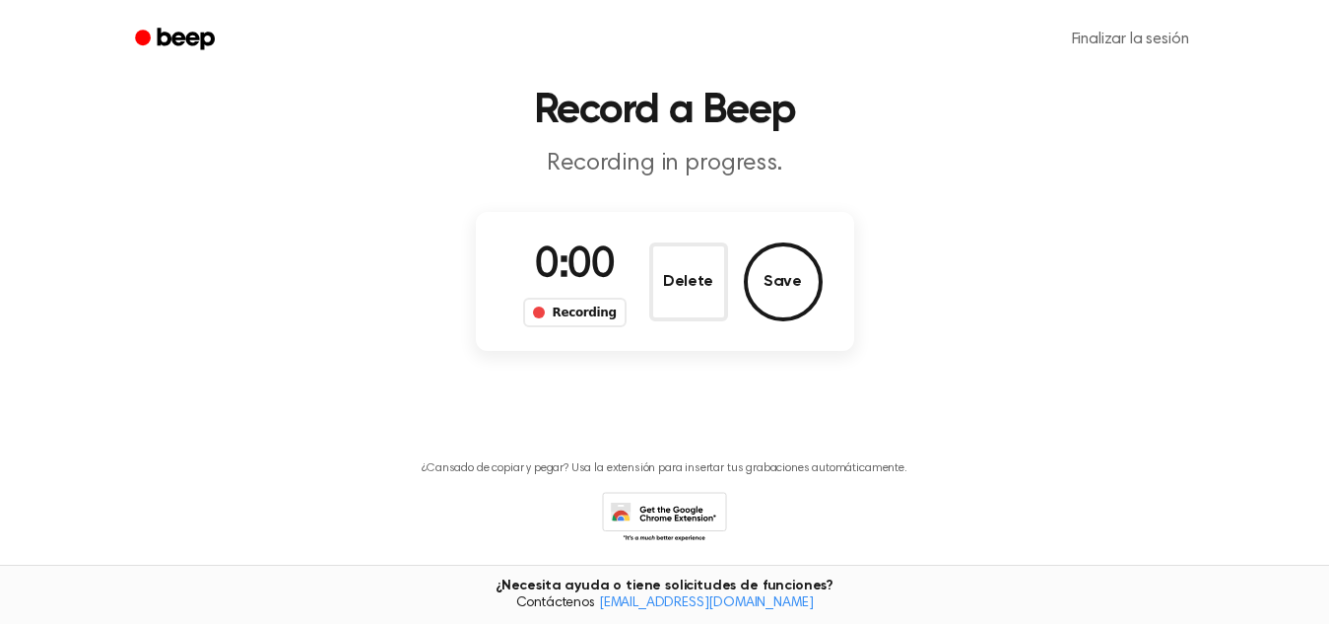
scroll to position [139, 0]
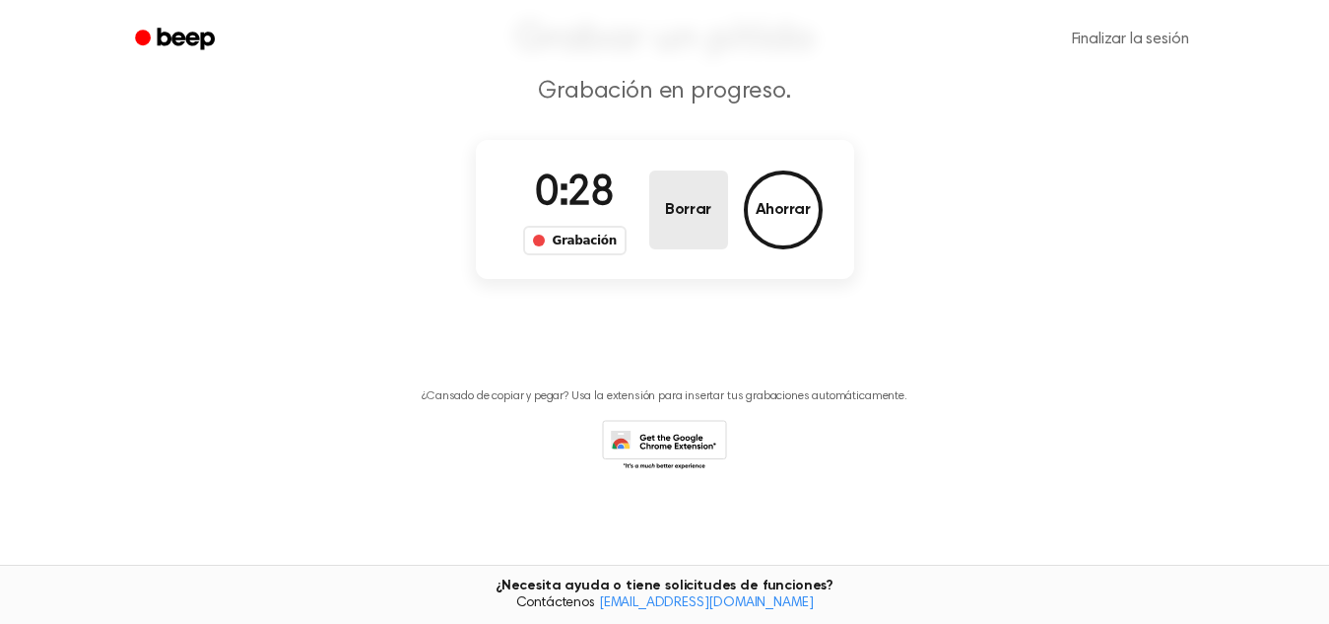
click at [680, 228] on button "Borrar" at bounding box center [688, 209] width 79 height 79
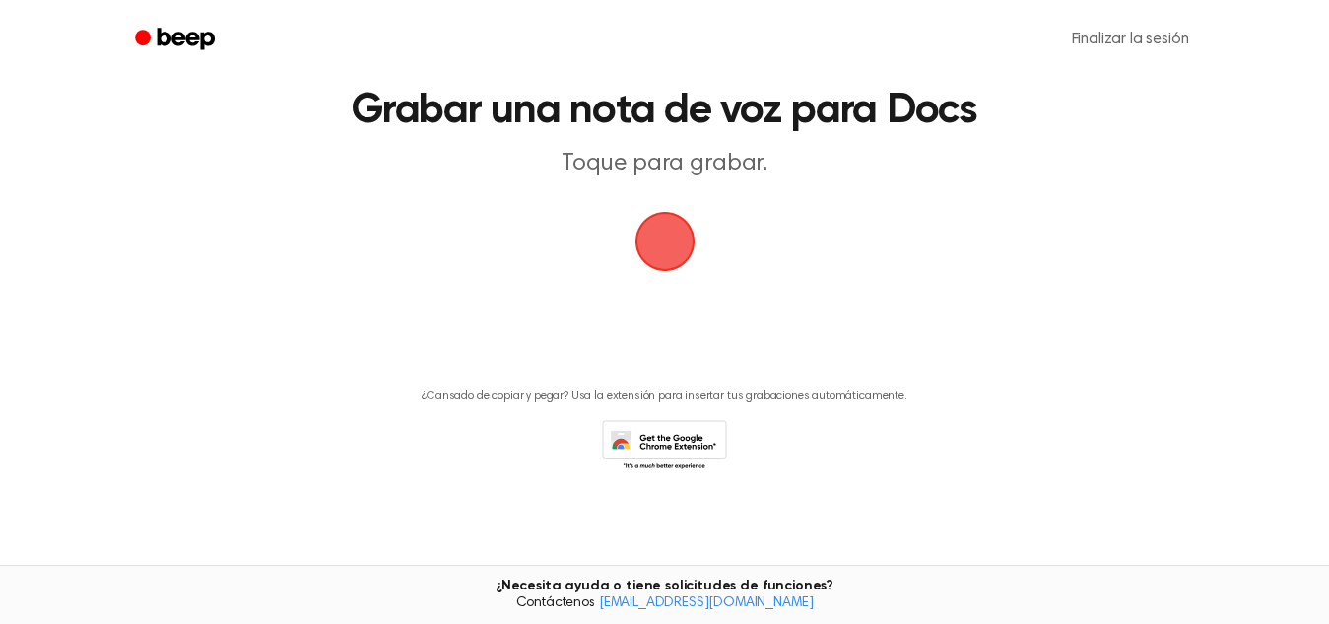
click at [682, 241] on span "button" at bounding box center [665, 242] width 60 height 60
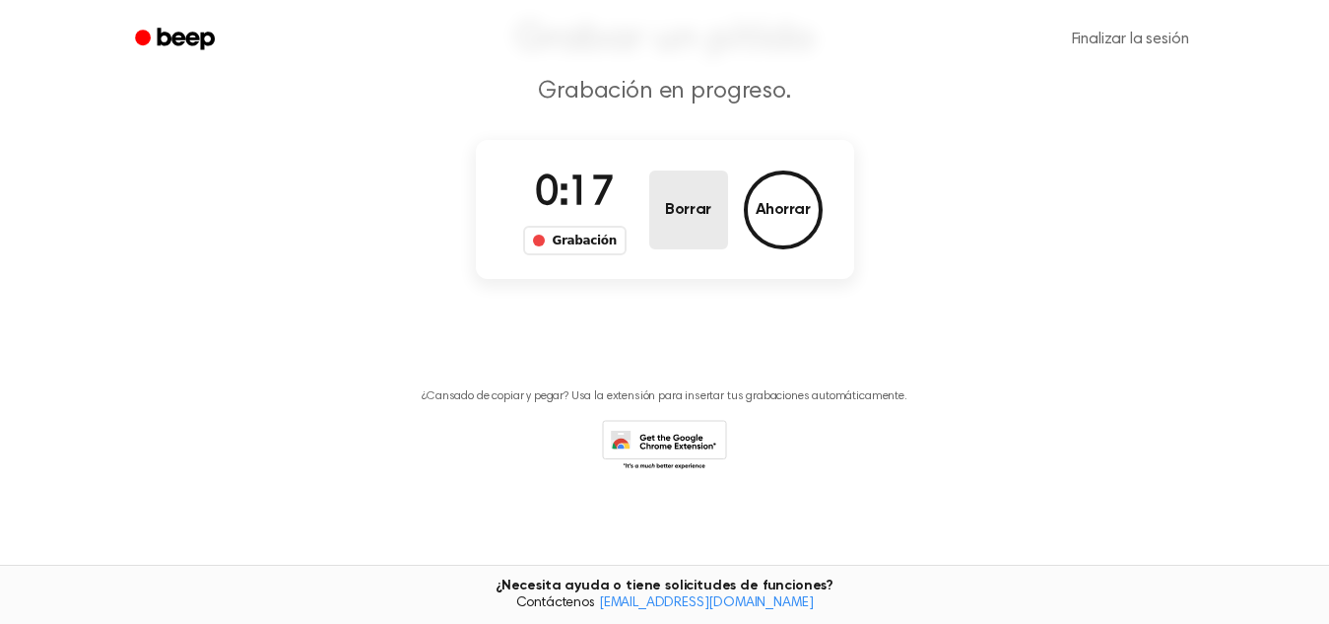
click at [674, 232] on button "Borrar" at bounding box center [688, 209] width 79 height 79
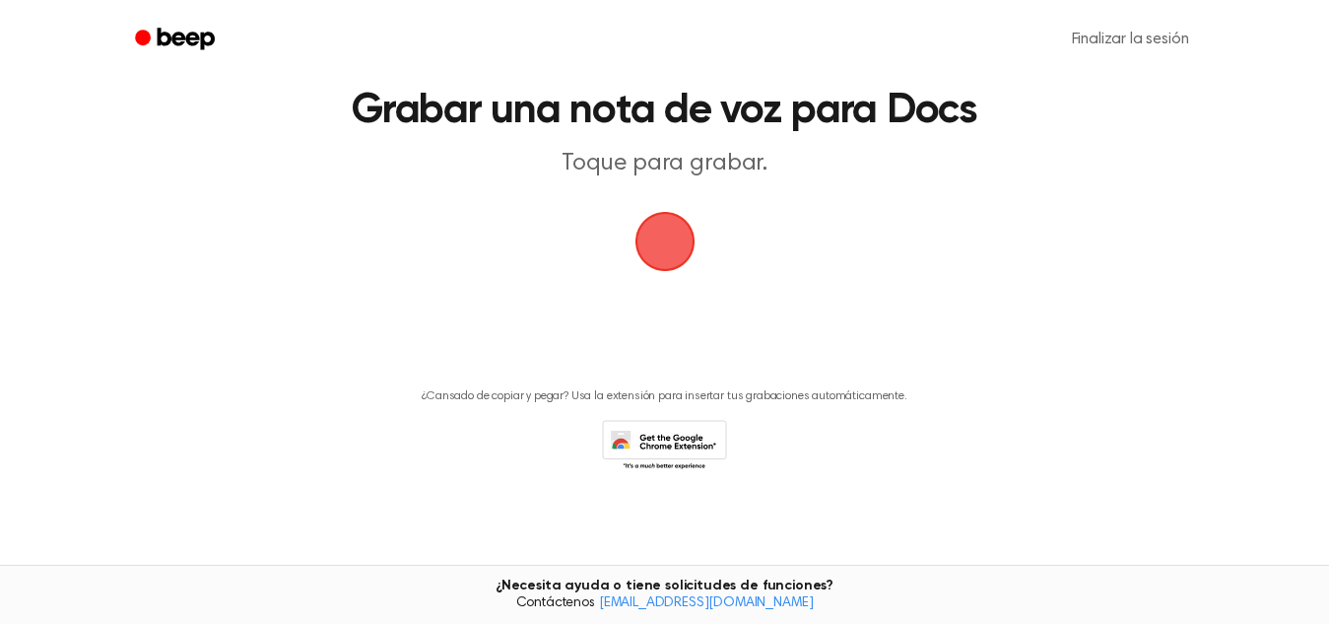
click at [668, 244] on span "button" at bounding box center [665, 241] width 55 height 55
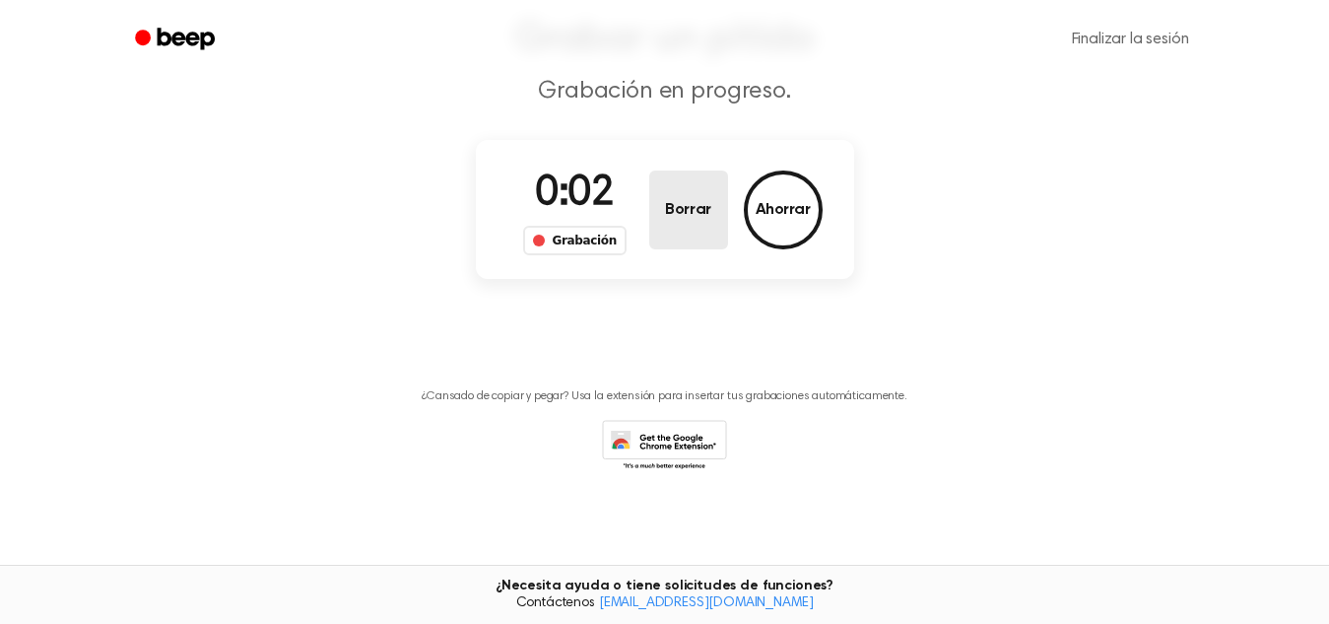
click at [671, 226] on button "Borrar" at bounding box center [688, 209] width 79 height 79
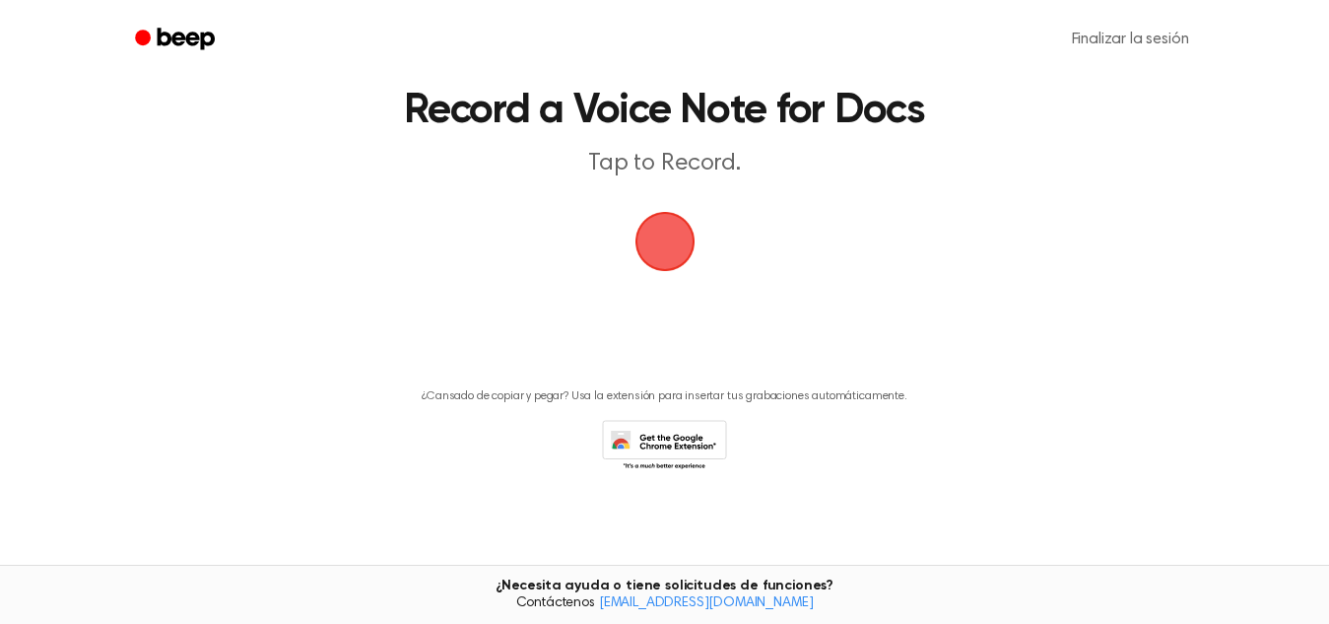
scroll to position [67, 0]
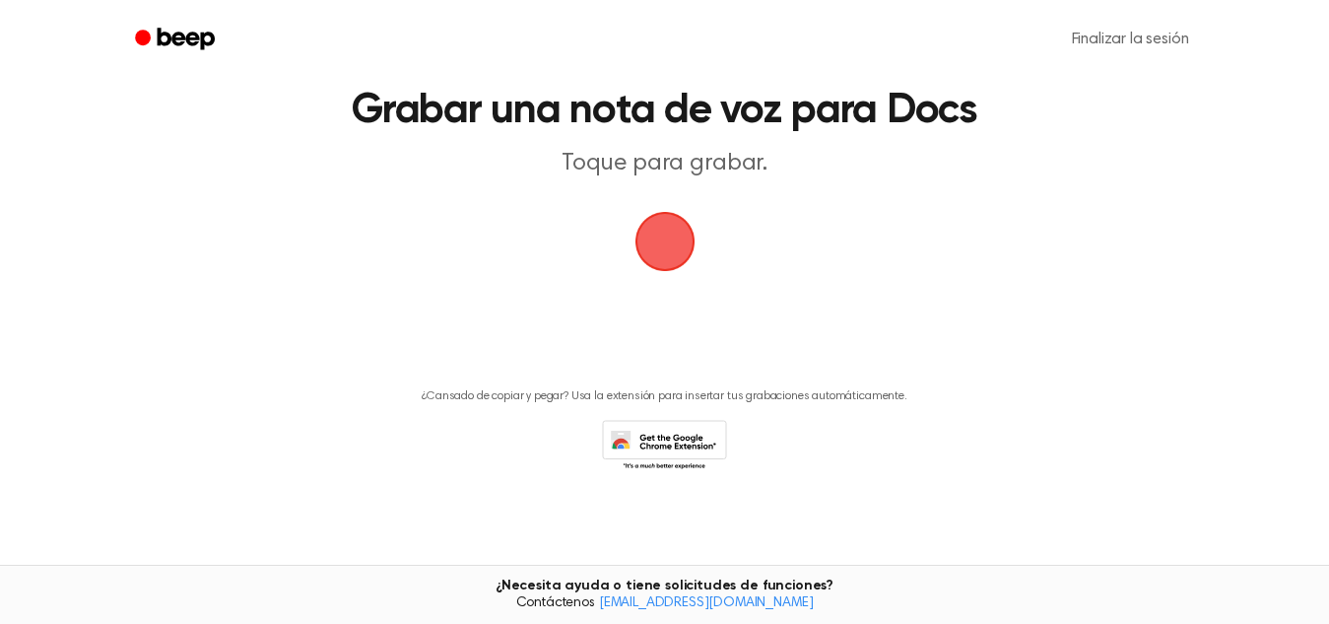
click at [655, 235] on span "button" at bounding box center [665, 242] width 60 height 60
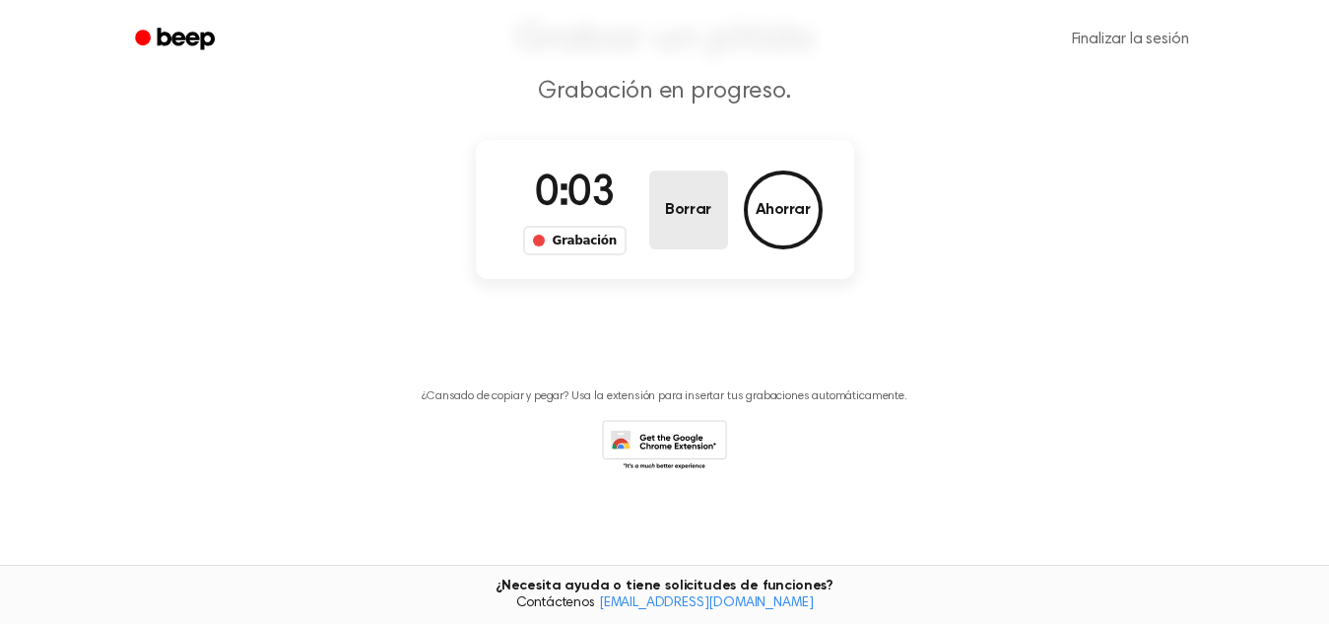
click at [655, 235] on button "Borrar" at bounding box center [688, 209] width 79 height 79
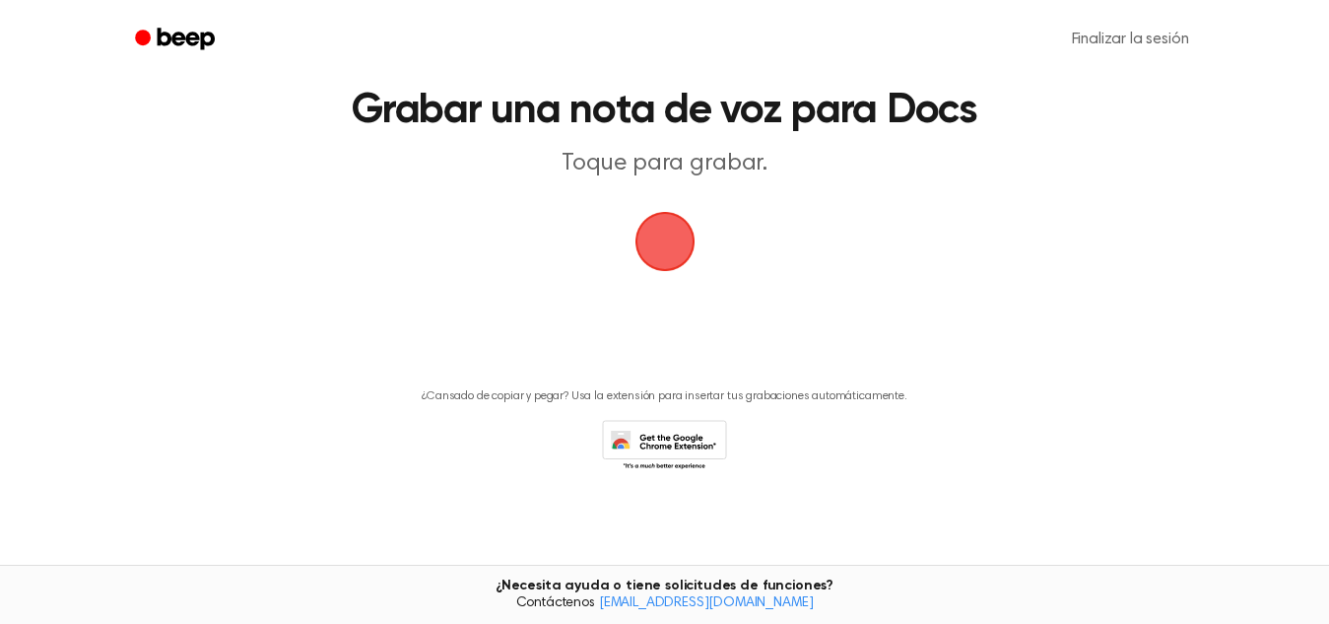
click at [655, 235] on span "button" at bounding box center [665, 241] width 55 height 55
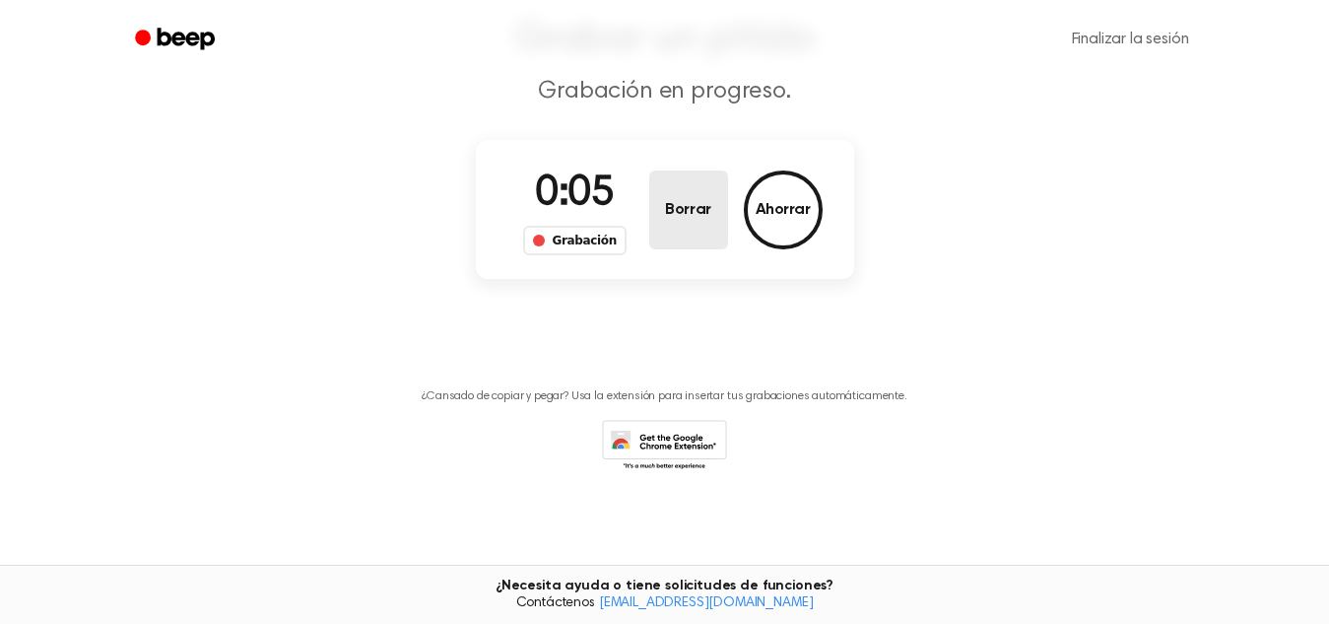
click at [655, 235] on button "Borrar" at bounding box center [688, 209] width 79 height 79
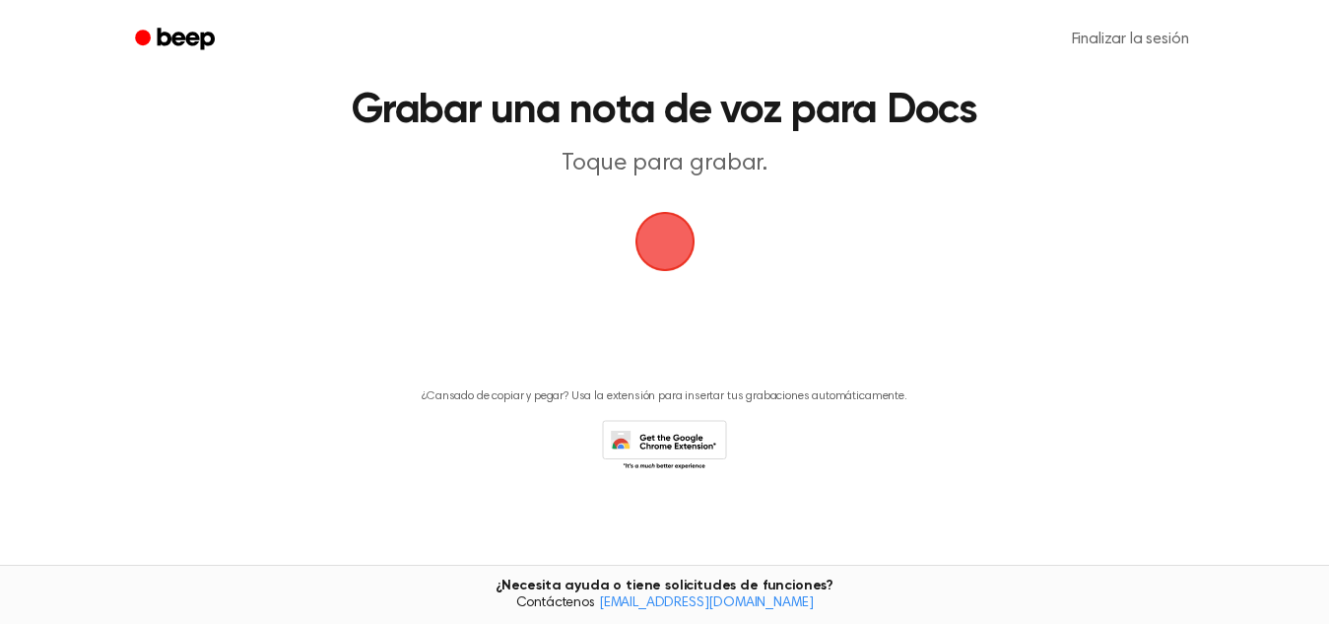
click at [655, 235] on span "button" at bounding box center [665, 241] width 55 height 55
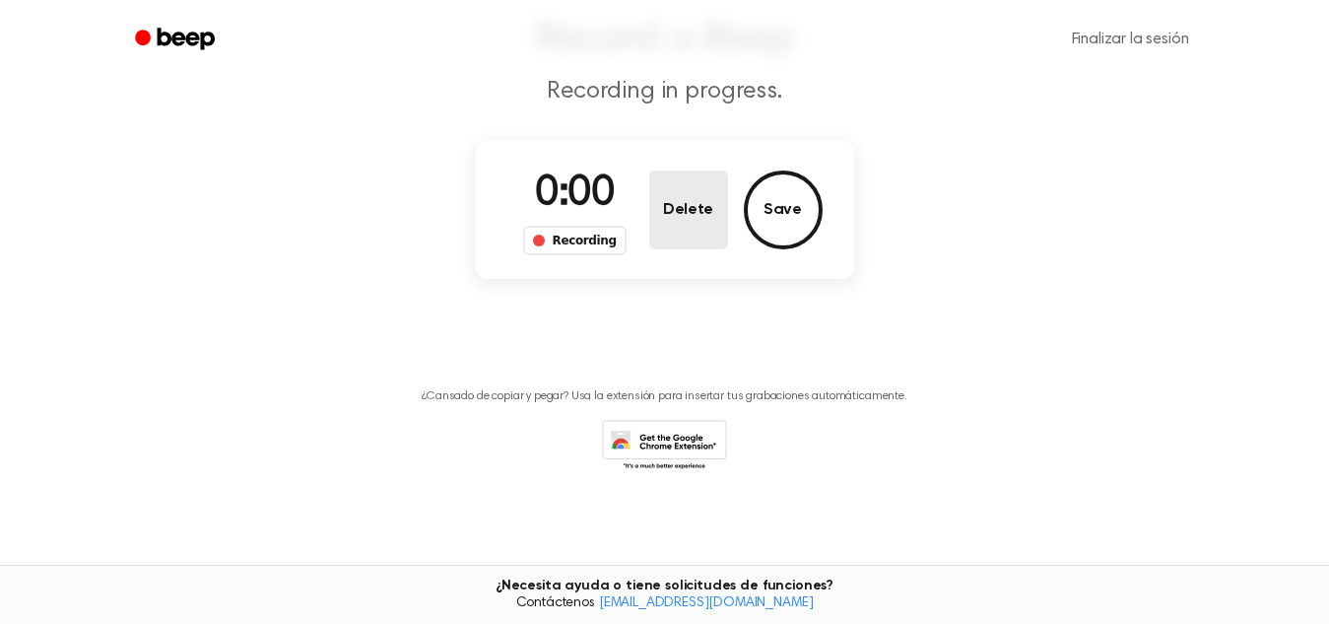
click at [655, 235] on button "Delete" at bounding box center [688, 209] width 79 height 79
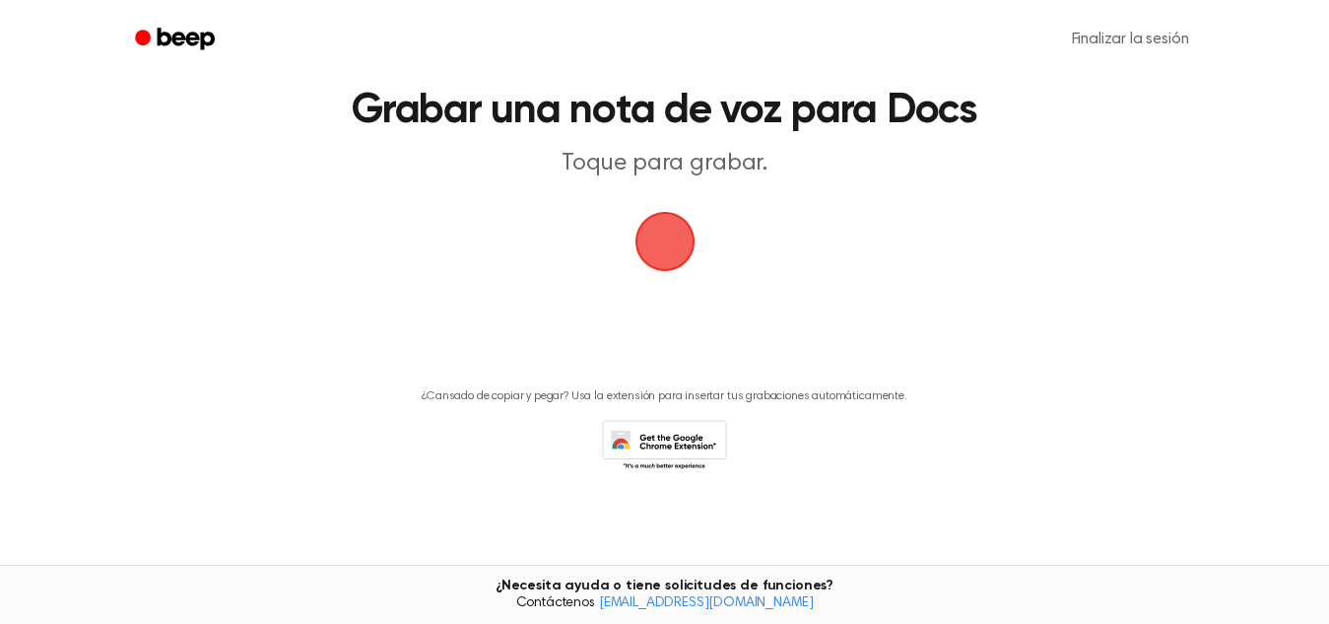
click at [655, 235] on span "button" at bounding box center [665, 242] width 64 height 64
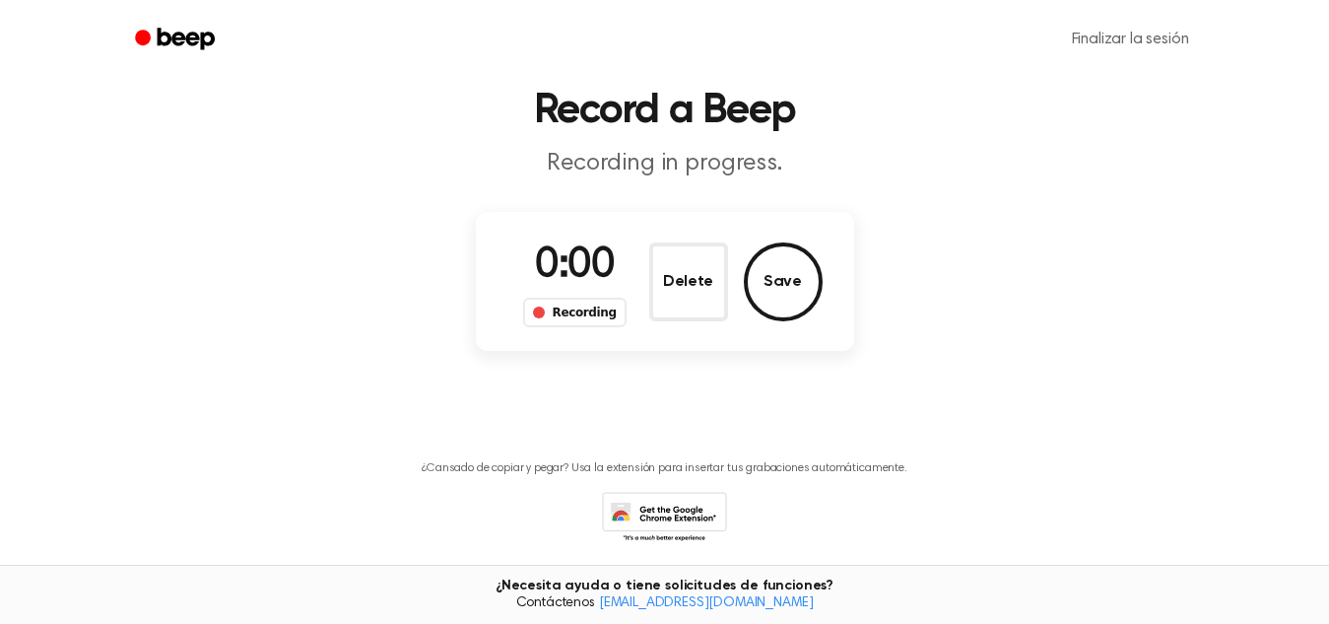
scroll to position [139, 0]
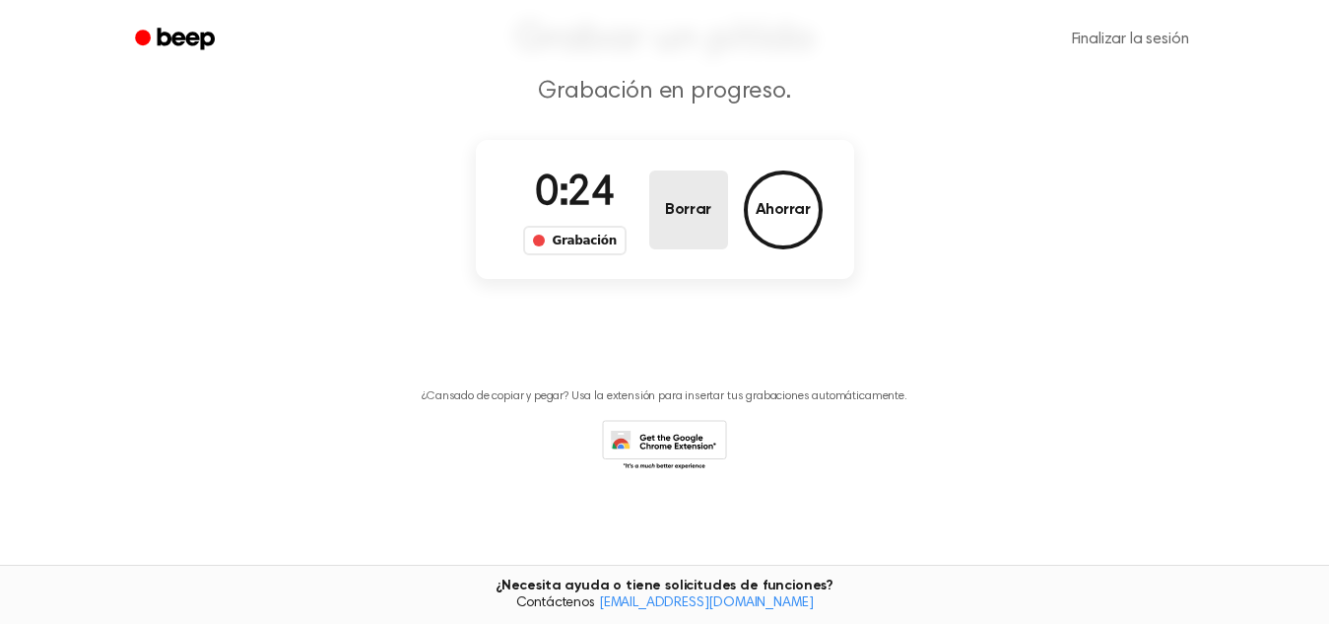
click at [657, 234] on button "Borrar" at bounding box center [688, 209] width 79 height 79
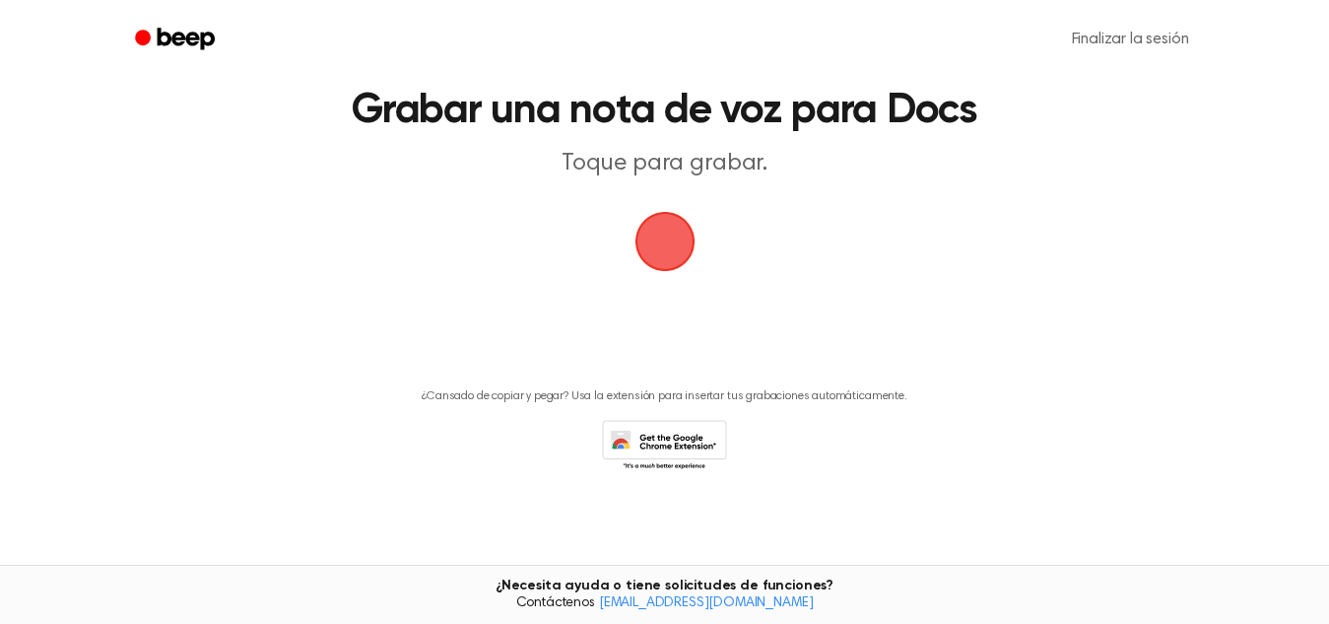
click at [657, 234] on span "button" at bounding box center [664, 241] width 83 height 83
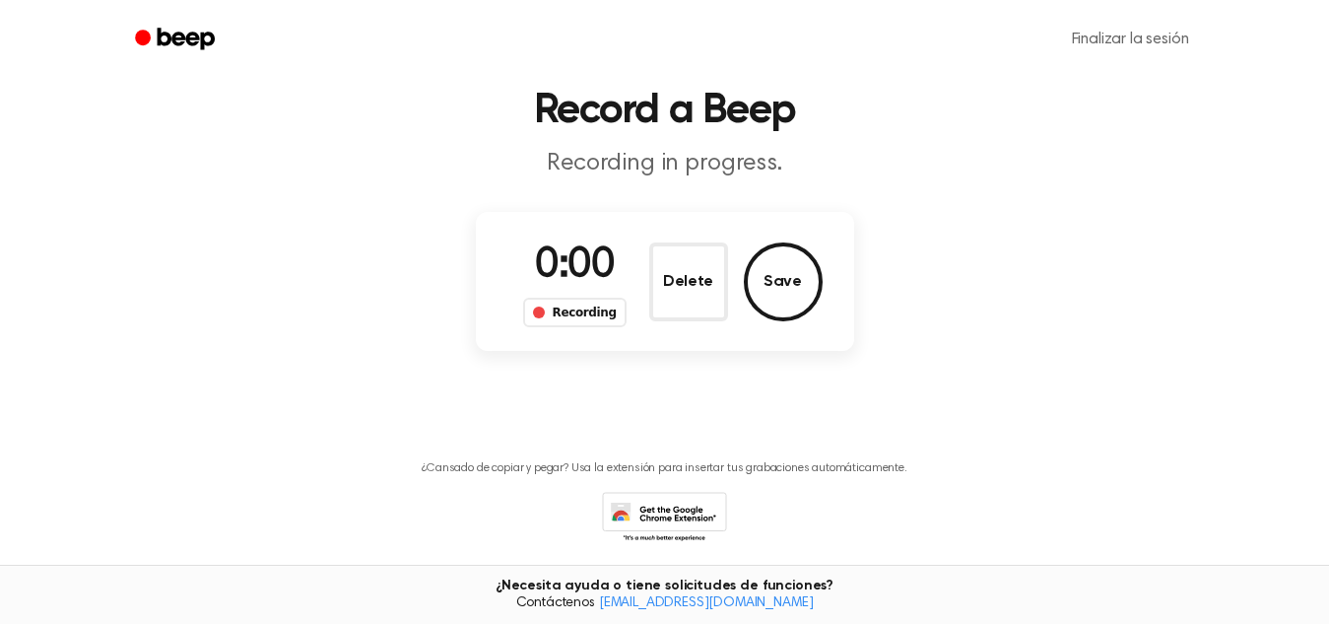
scroll to position [139, 0]
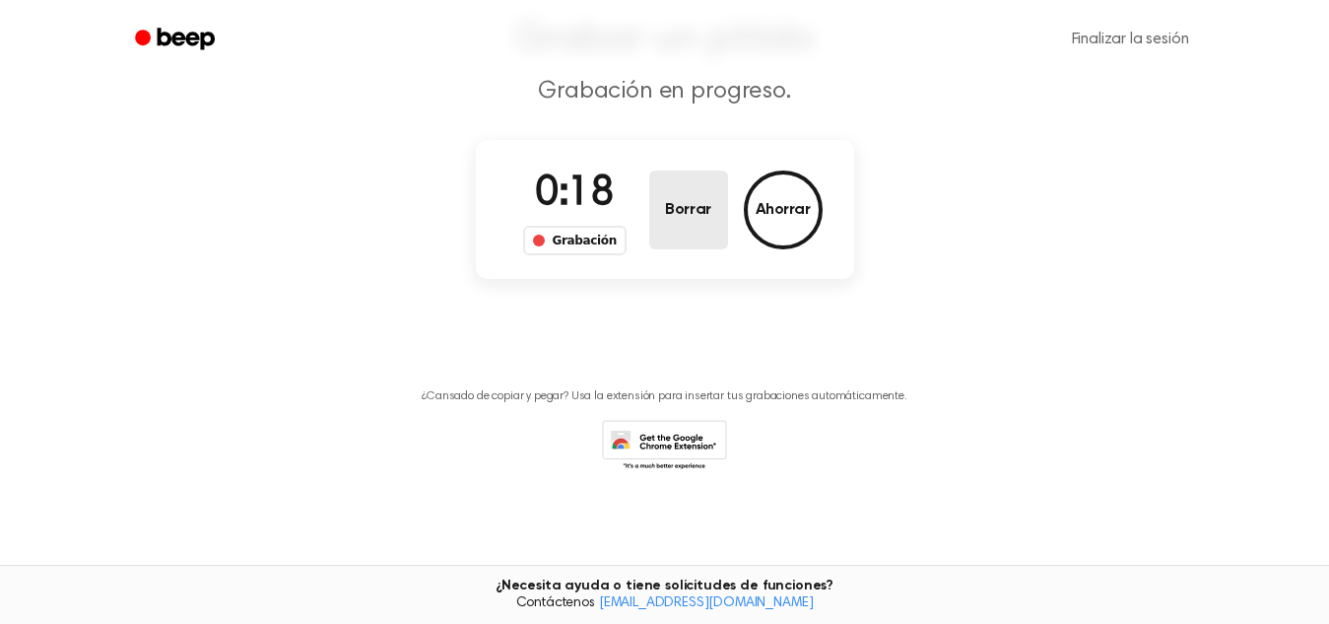
click at [657, 234] on button "Borrar" at bounding box center [688, 209] width 79 height 79
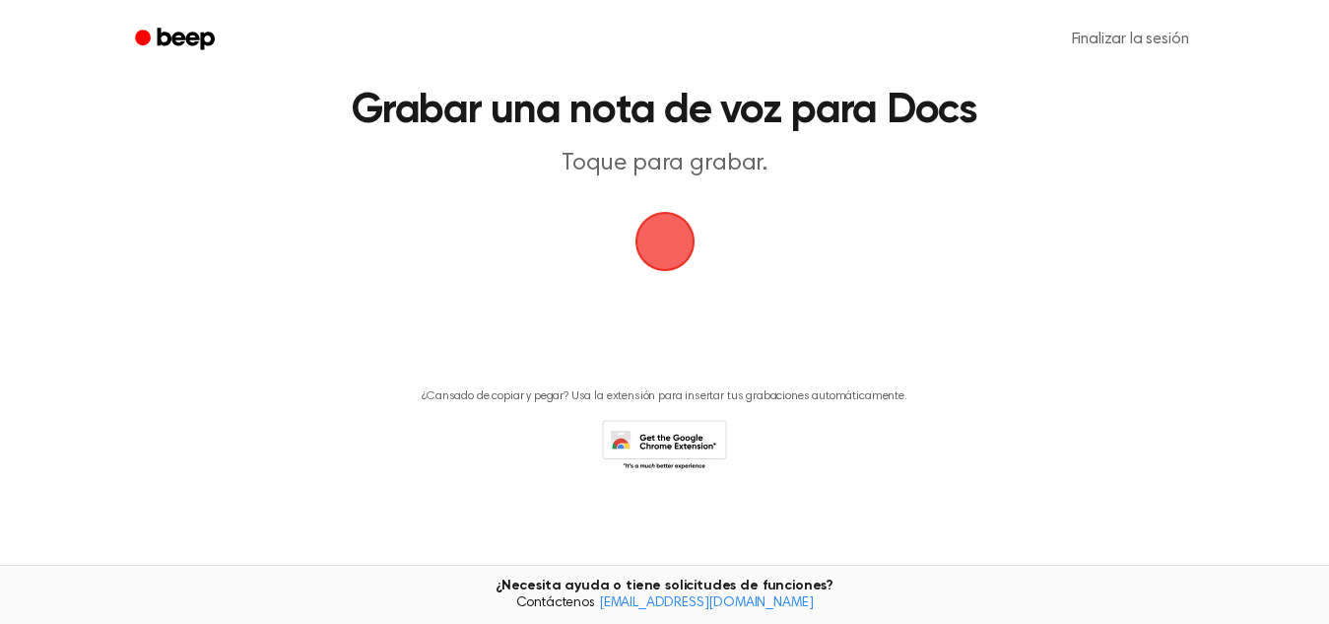
click at [657, 234] on span "button" at bounding box center [665, 242] width 64 height 64
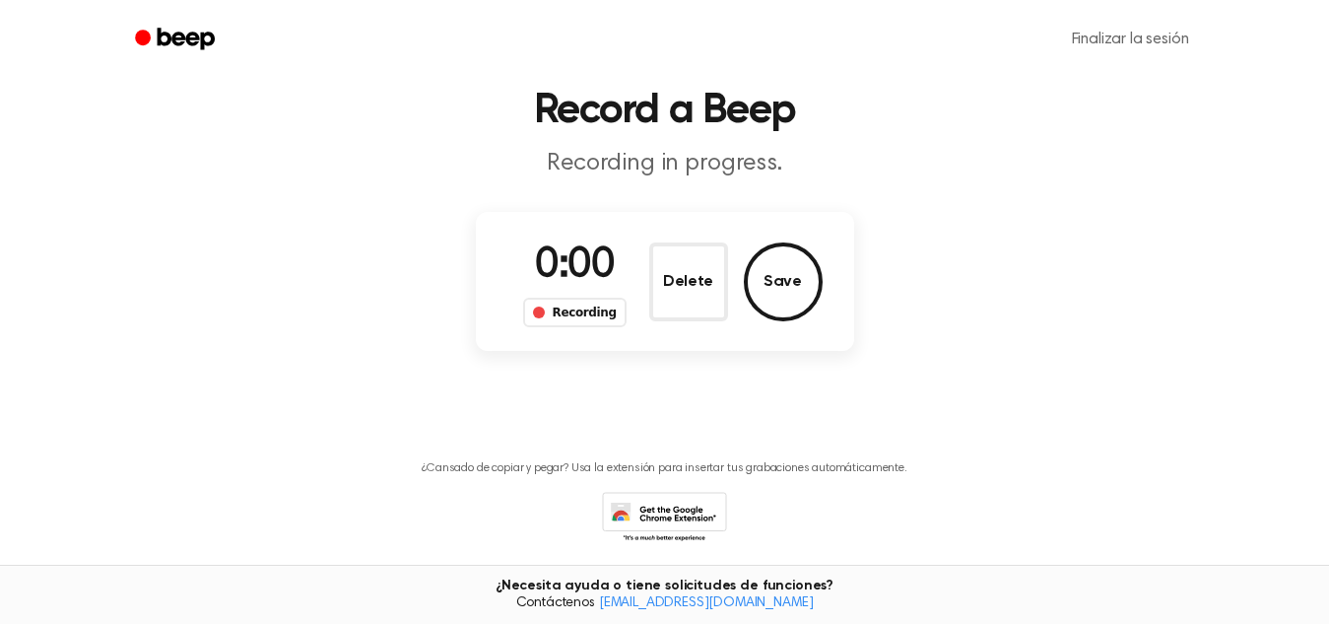
scroll to position [139, 0]
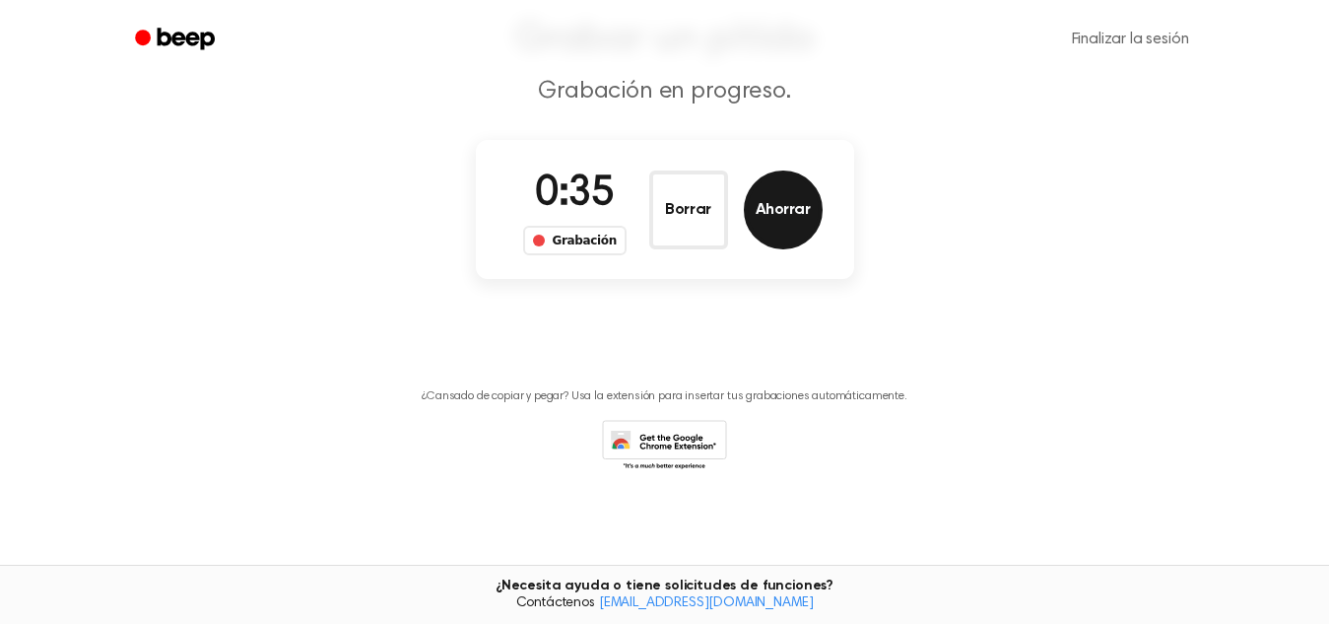
click at [781, 185] on button "Ahorrar" at bounding box center [783, 209] width 79 height 79
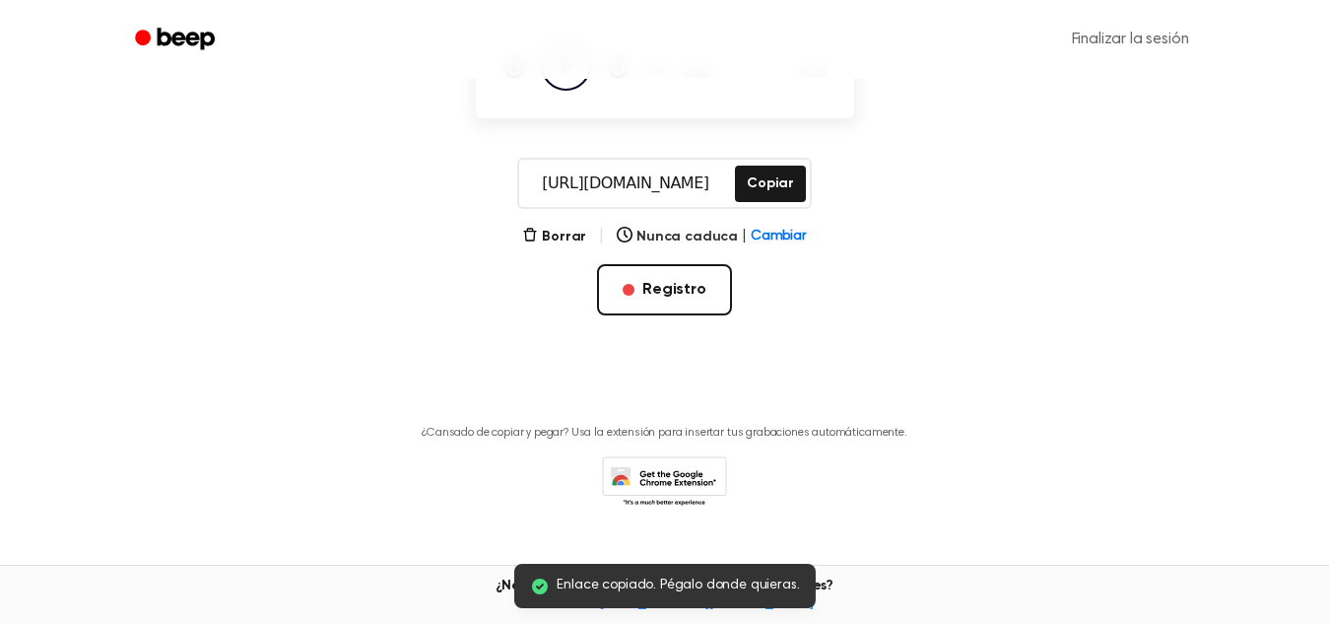
scroll to position [303, 0]
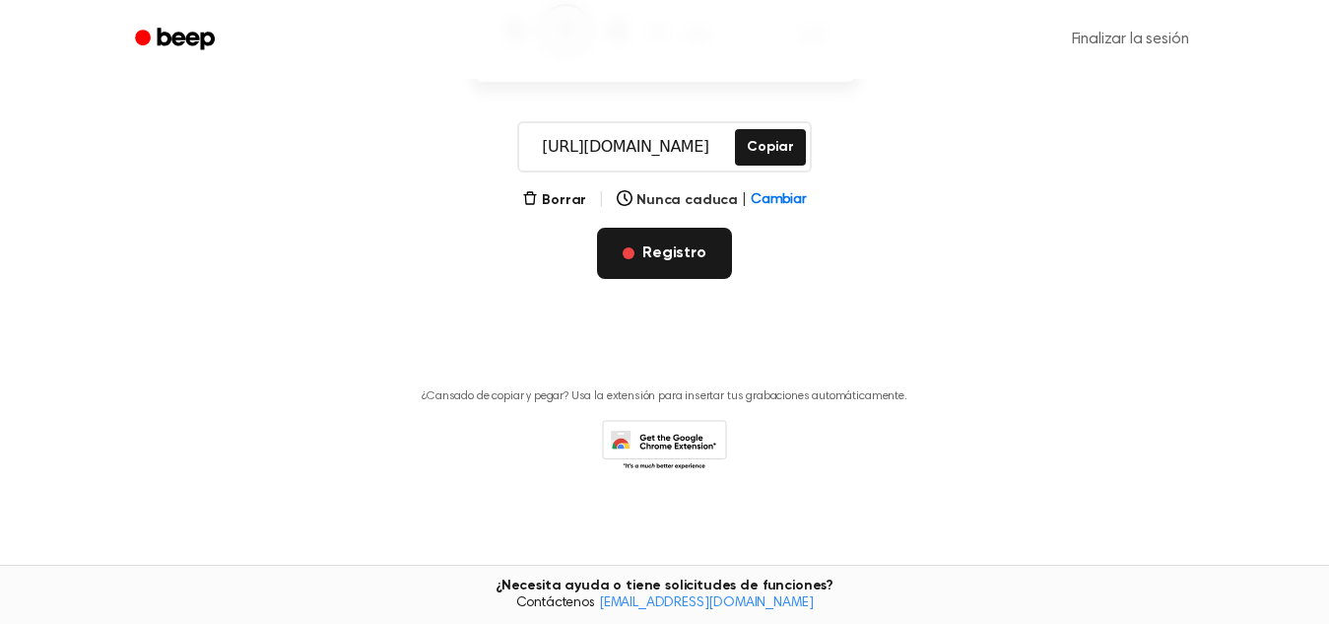
click at [667, 263] on font "Registro" at bounding box center [675, 253] width 64 height 24
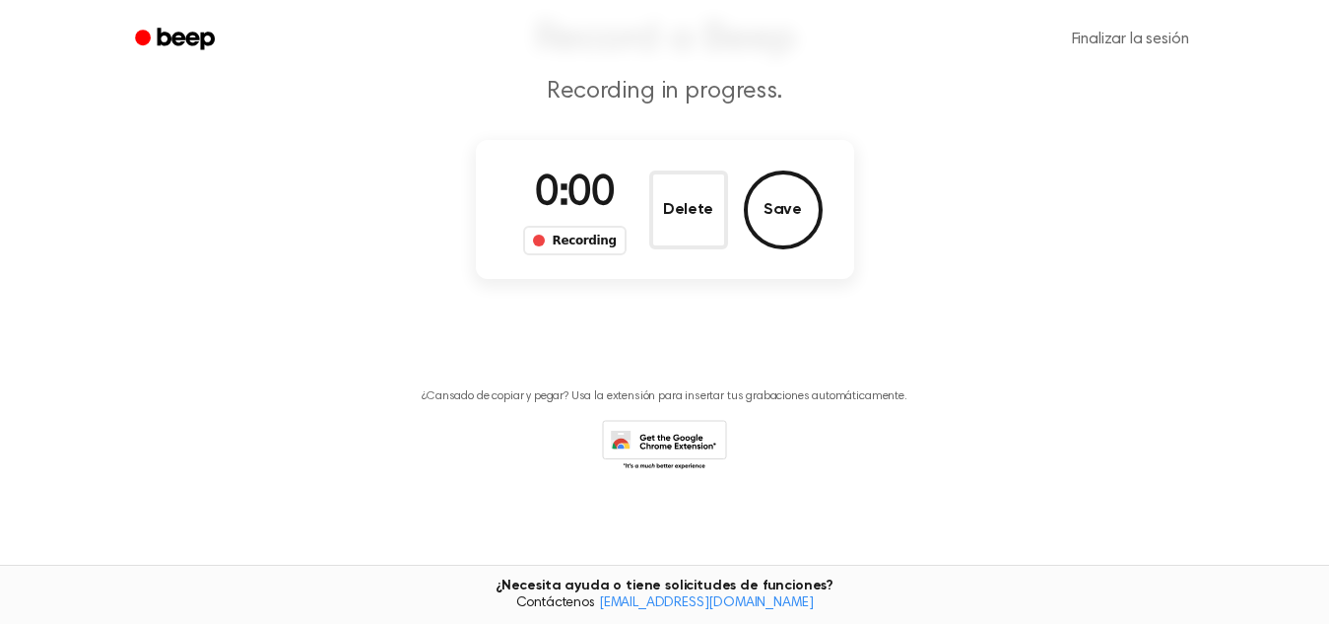
scroll to position [139, 0]
click at [762, 222] on button "Ahorrar" at bounding box center [783, 209] width 79 height 79
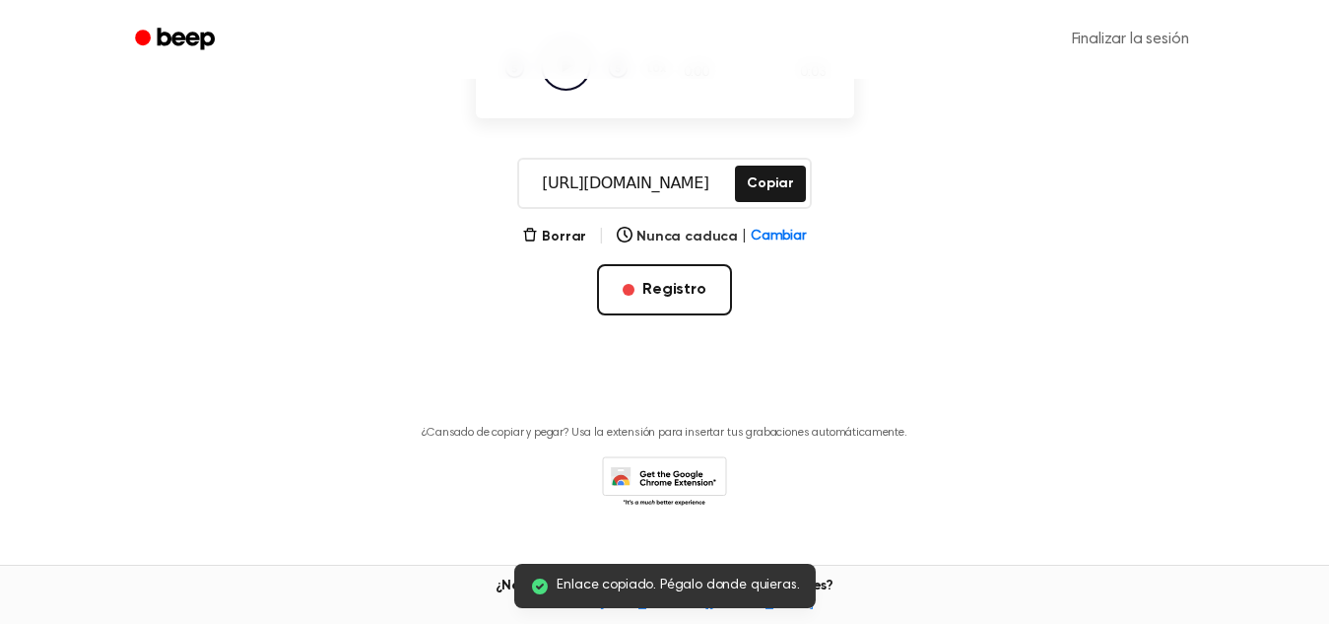
scroll to position [303, 0]
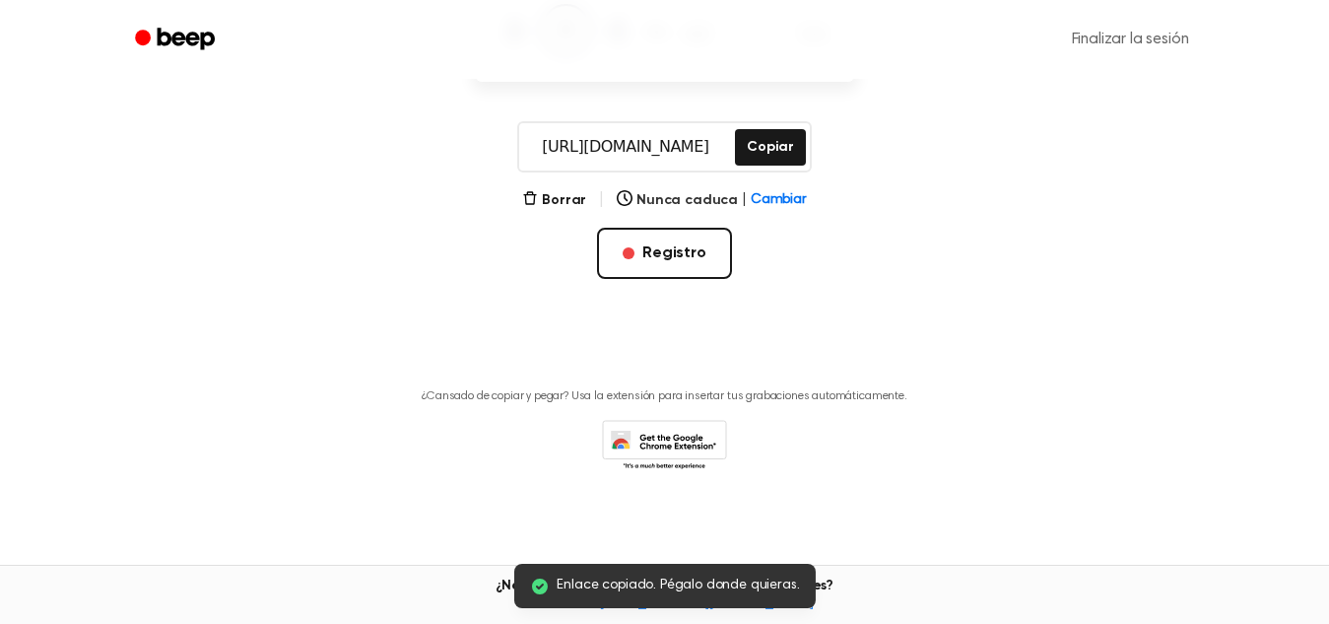
click at [664, 147] on input "https://beep.audio/1vKiqLl" at bounding box center [625, 146] width 212 height 47
click at [518, 331] on main "Enlace copiado. Pégalo donde quieras. Tu grabación está lista Copia el enlace y…" at bounding box center [664, 113] width 1329 height 832
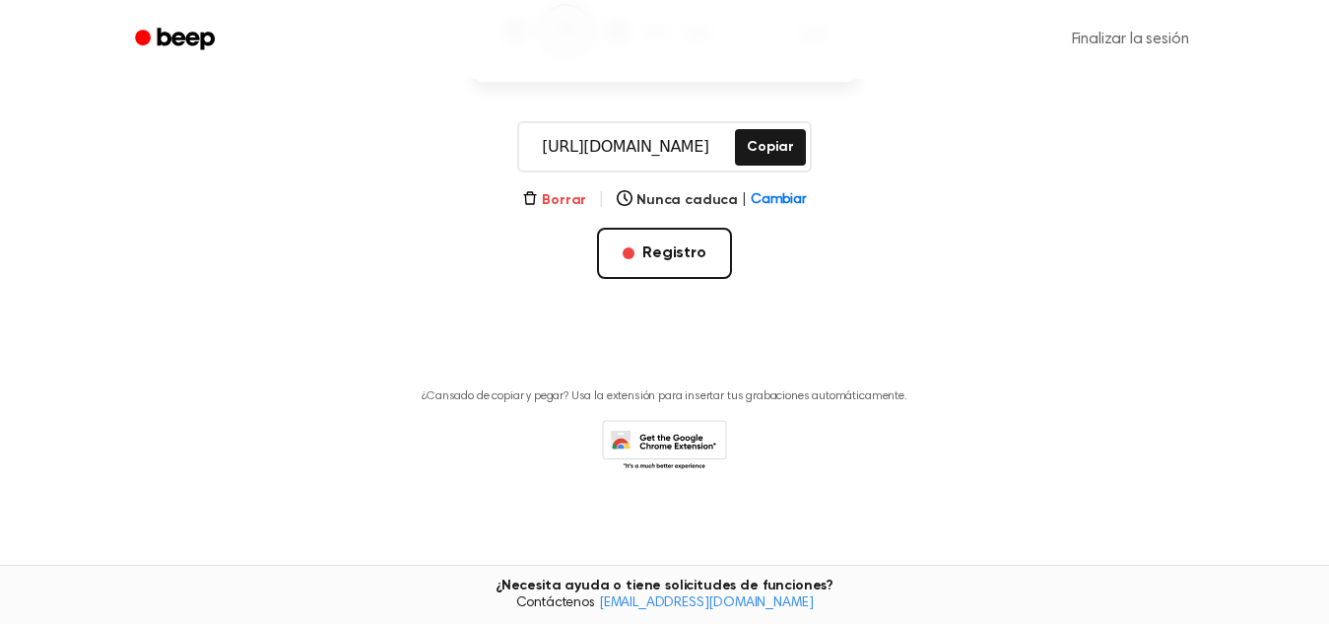
click at [536, 200] on icon "button" at bounding box center [529, 197] width 13 height 13
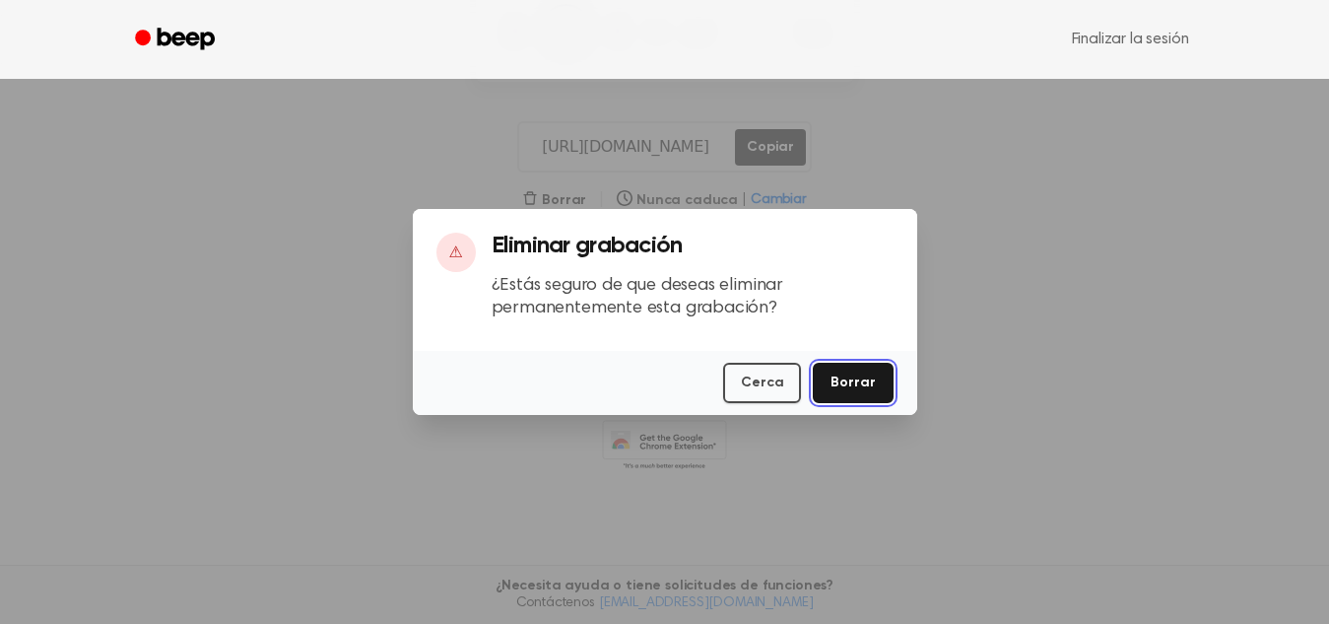
click at [834, 368] on button "Borrar" at bounding box center [853, 383] width 80 height 40
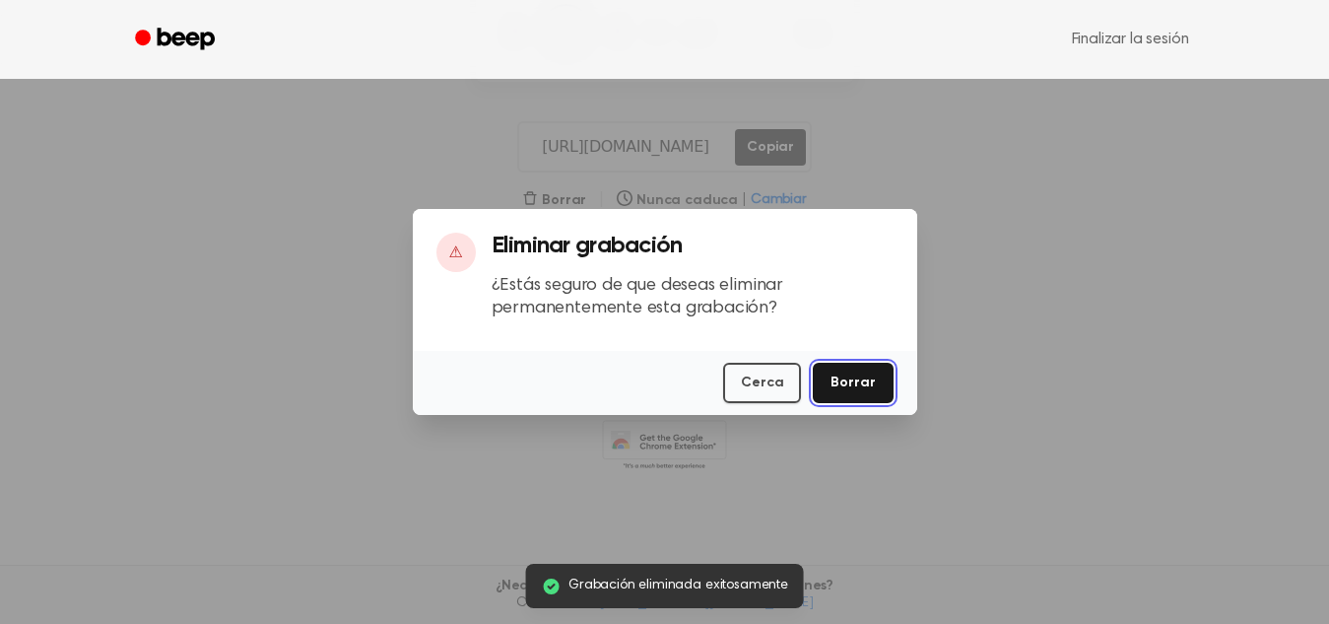
click at [856, 385] on font "Borrar" at bounding box center [853, 382] width 44 height 14
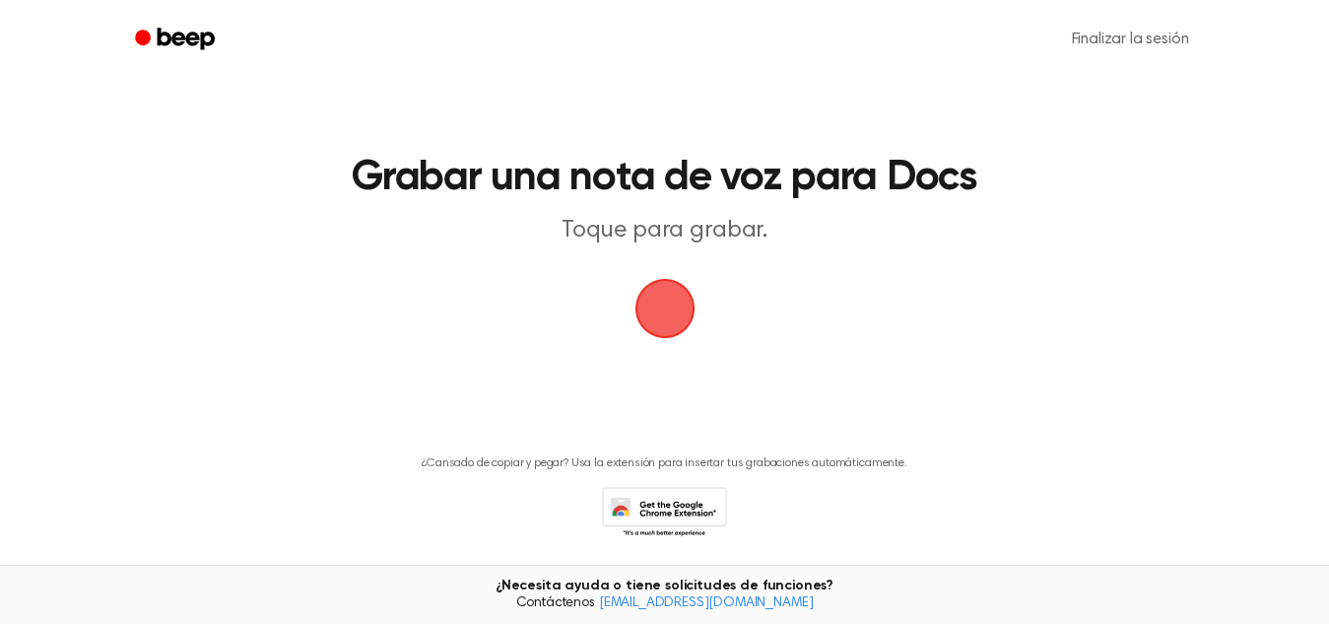
scroll to position [67, 0]
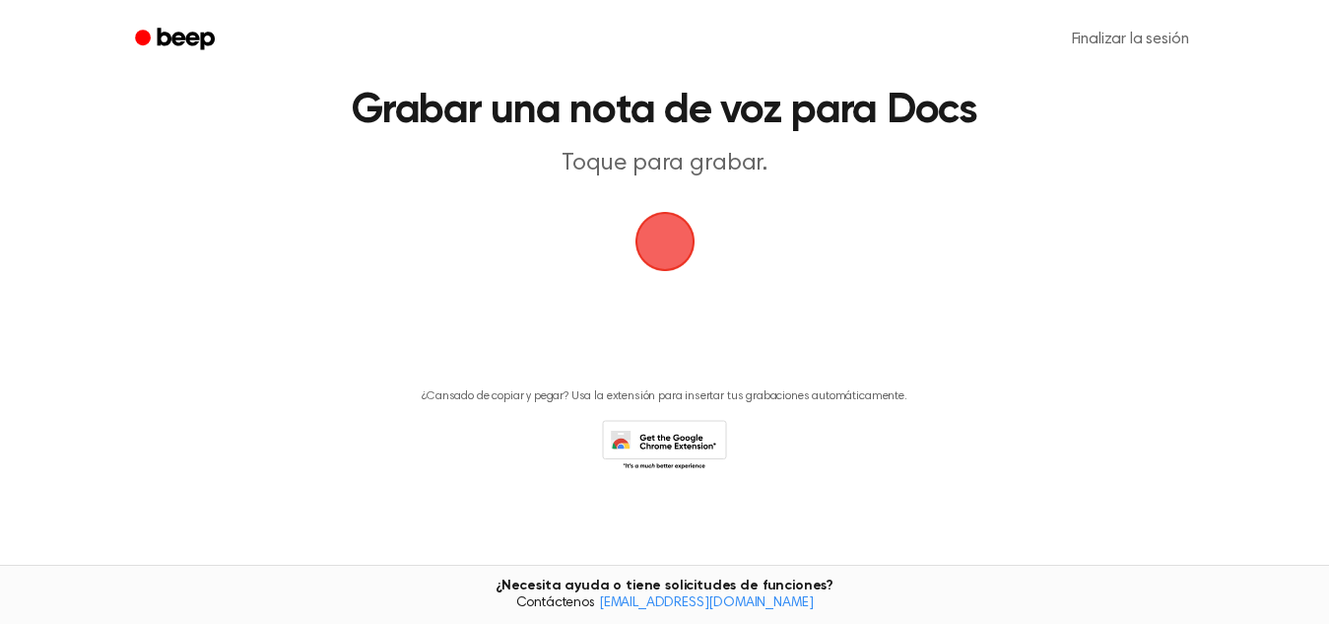
click at [679, 217] on span "button" at bounding box center [665, 241] width 71 height 71
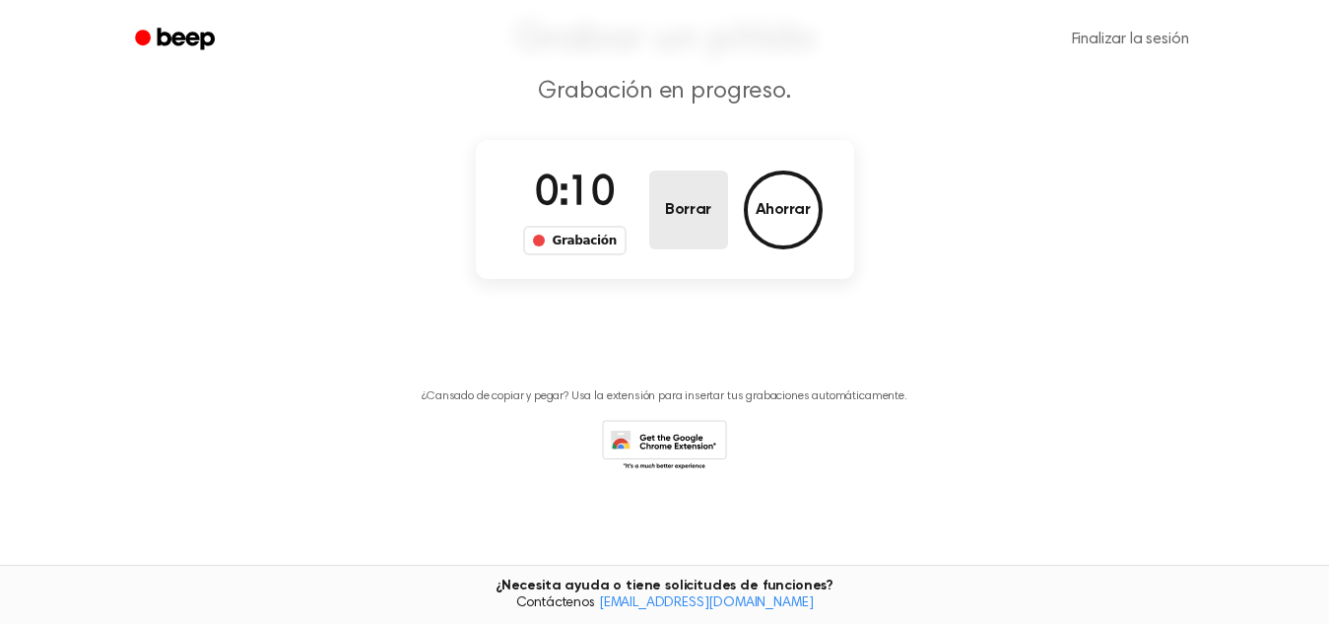
click at [679, 217] on font "Borrar" at bounding box center [687, 210] width 45 height 16
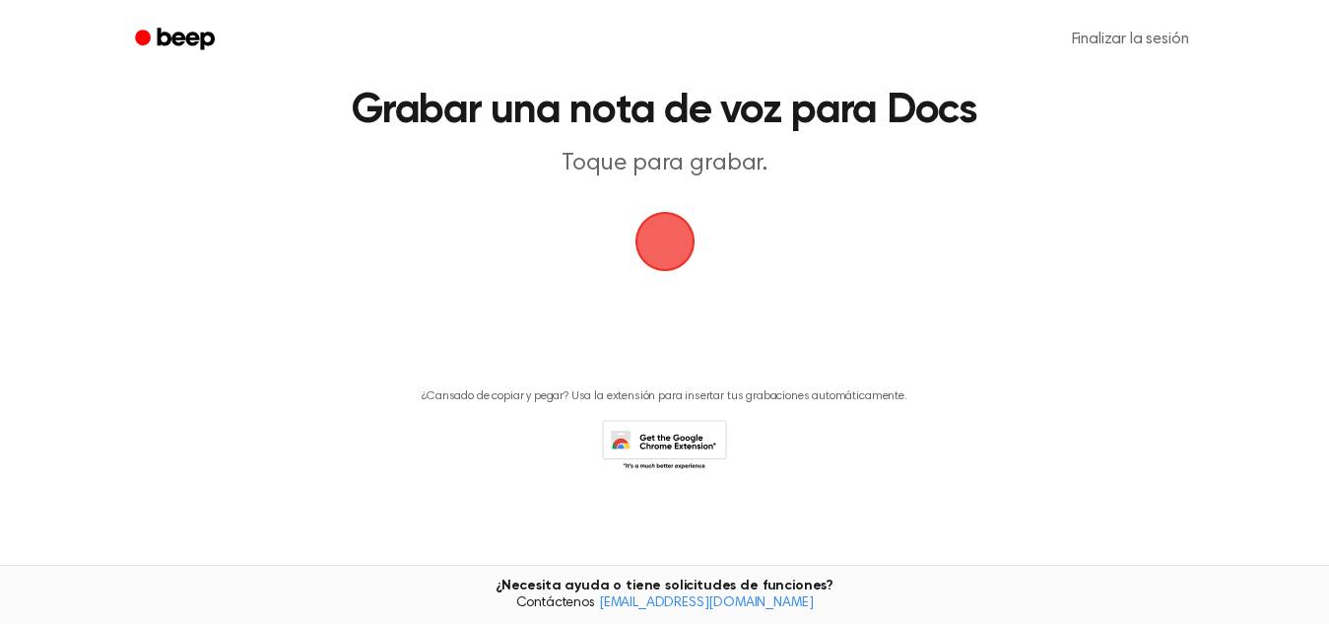
click at [662, 243] on span "button" at bounding box center [665, 241] width 83 height 83
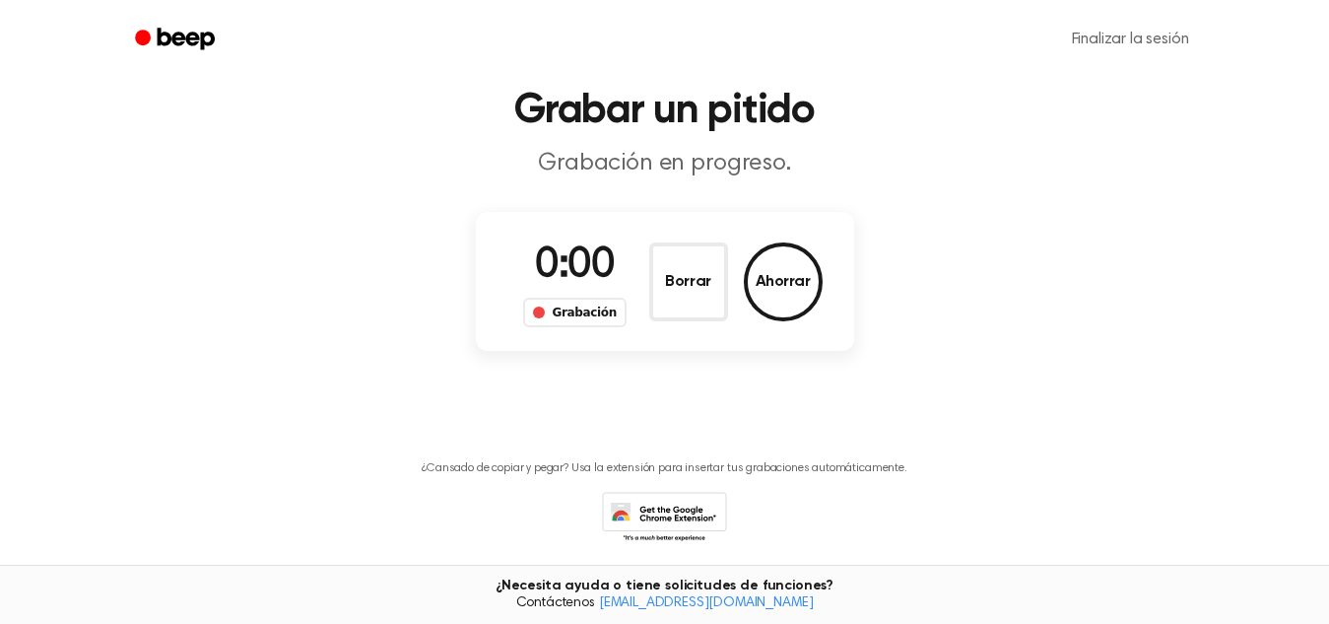
scroll to position [139, 0]
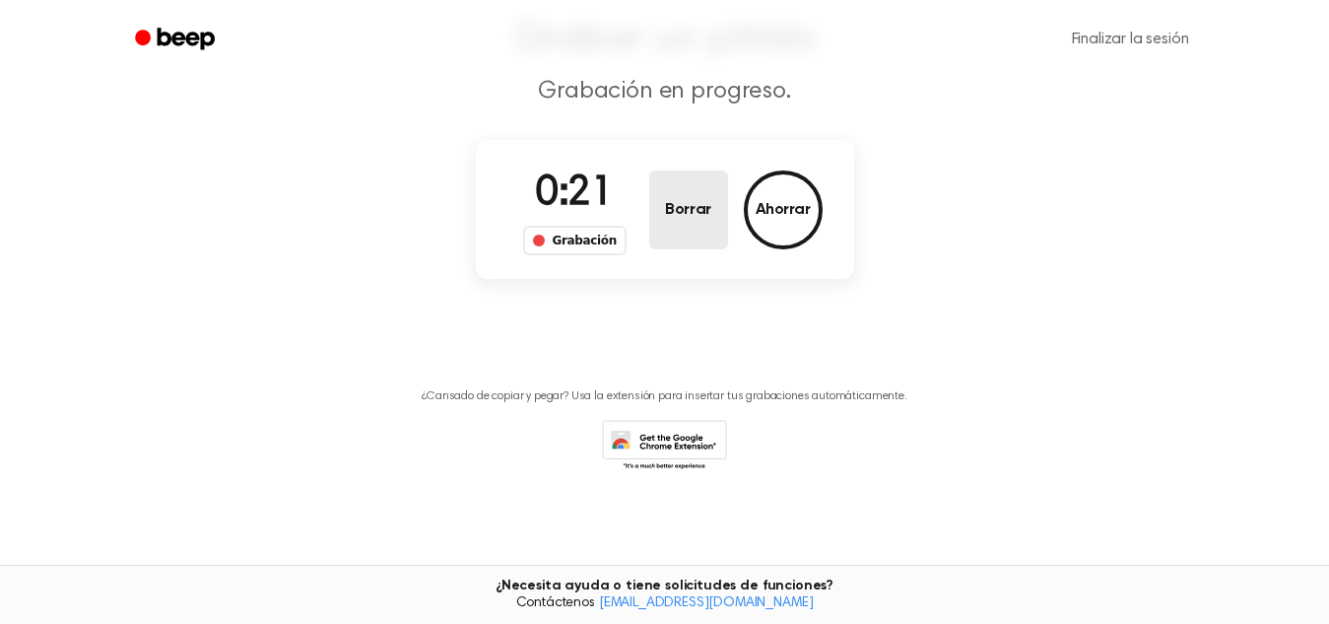
click at [699, 216] on font "Borrar" at bounding box center [687, 210] width 45 height 16
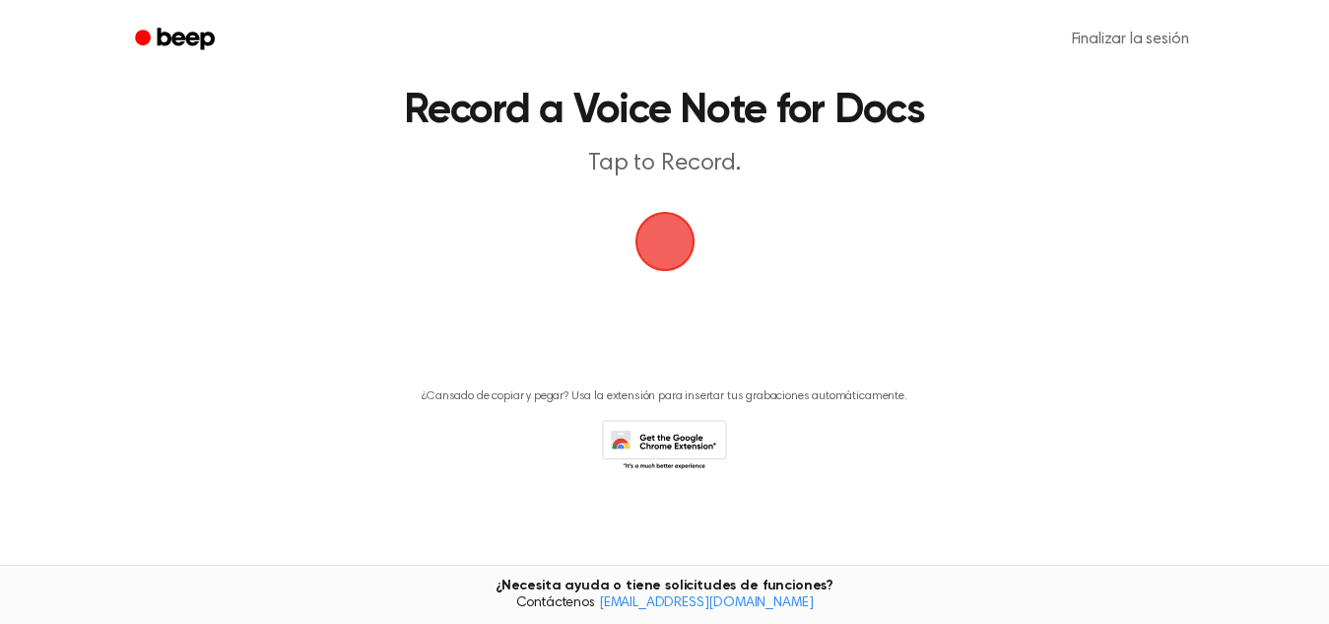
scroll to position [67, 0]
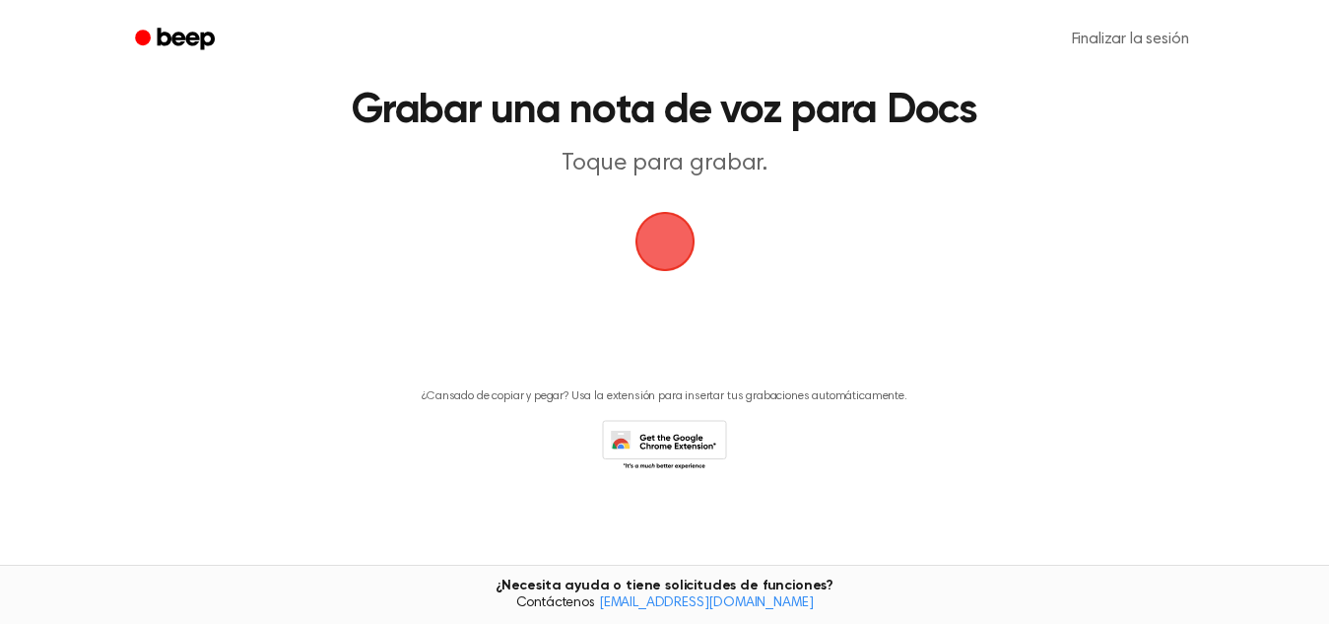
click at [639, 252] on span "button" at bounding box center [664, 241] width 67 height 67
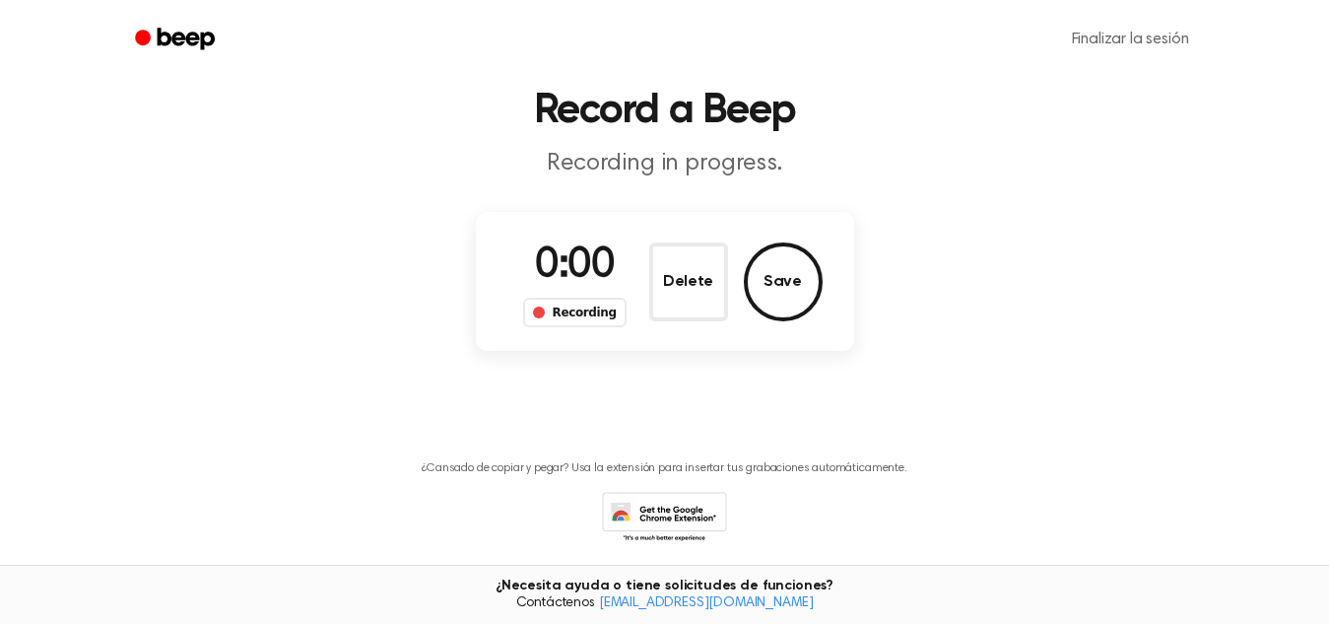
scroll to position [139, 0]
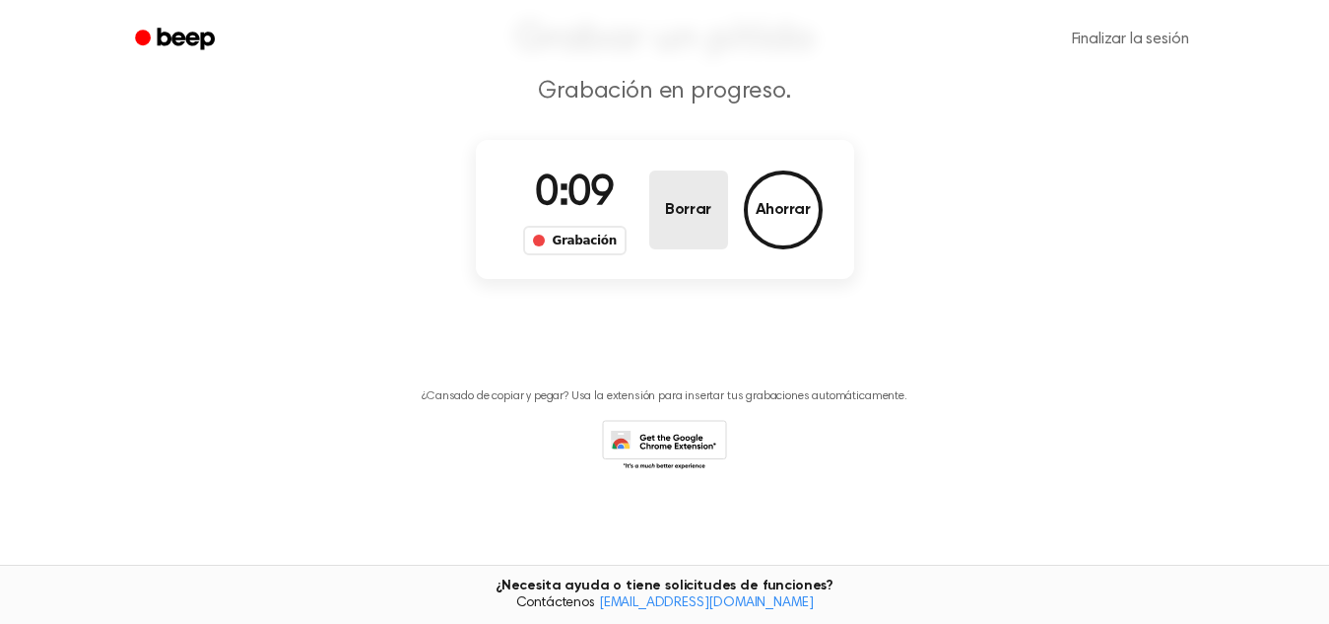
click at [659, 227] on button "Borrar" at bounding box center [688, 209] width 79 height 79
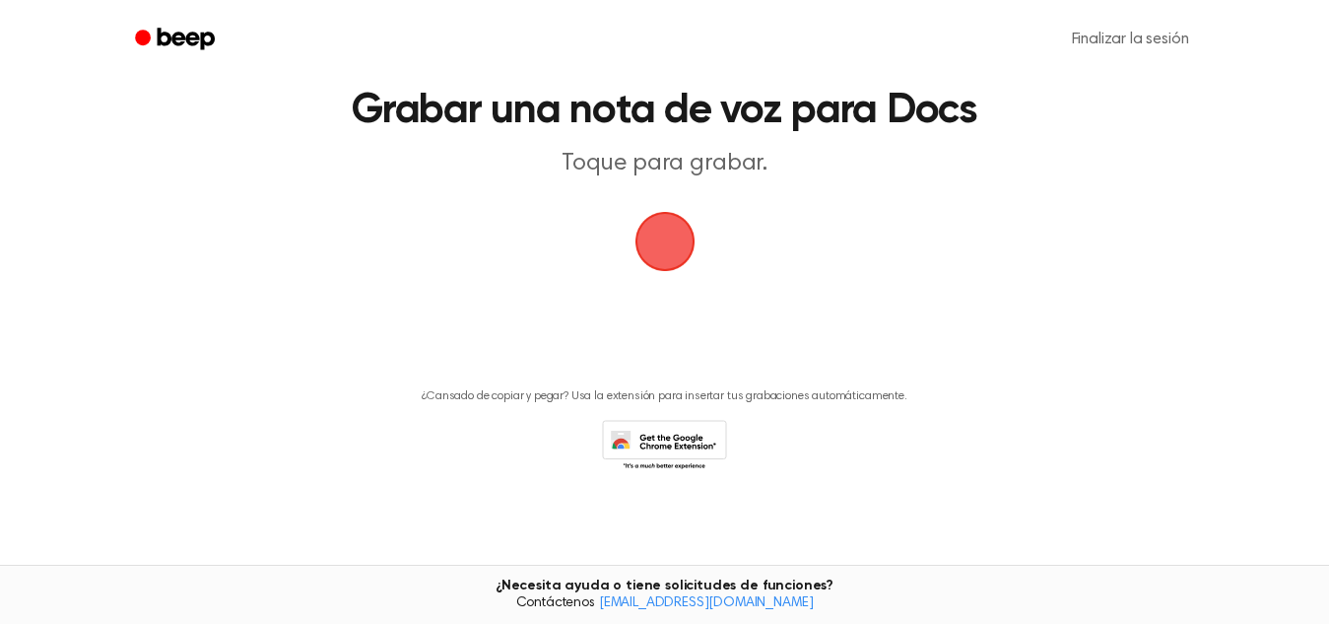
click at [658, 251] on span "button" at bounding box center [664, 241] width 67 height 67
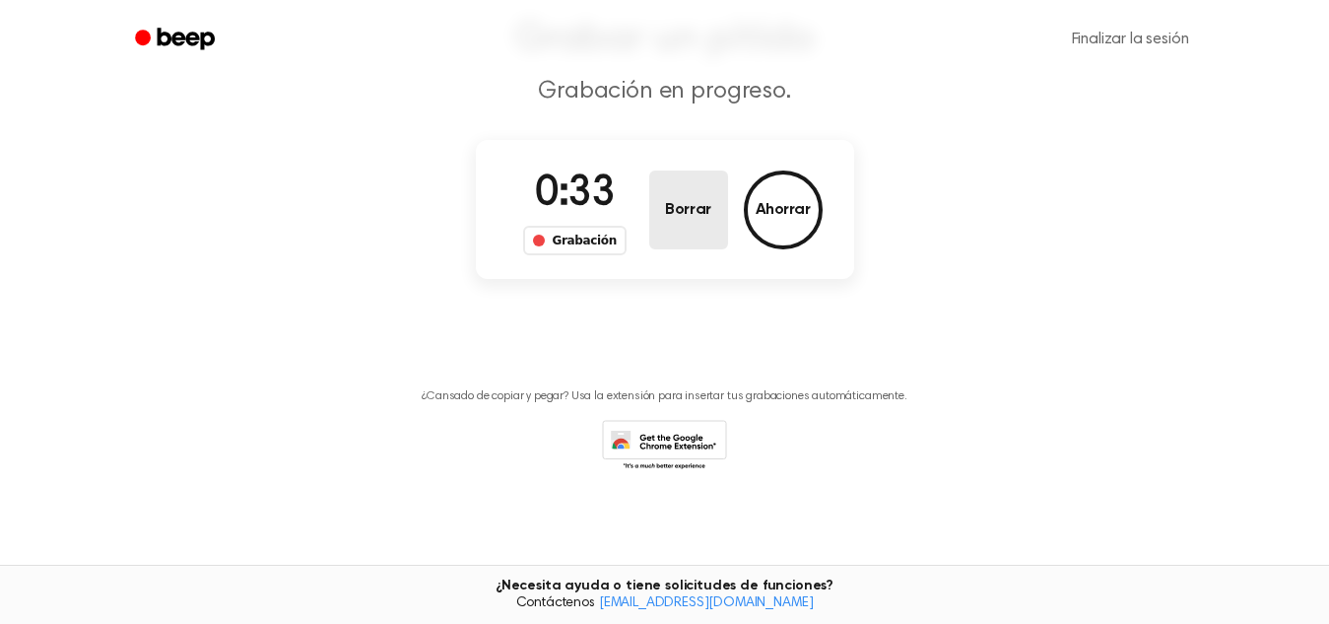
click at [671, 230] on button "Borrar" at bounding box center [688, 209] width 79 height 79
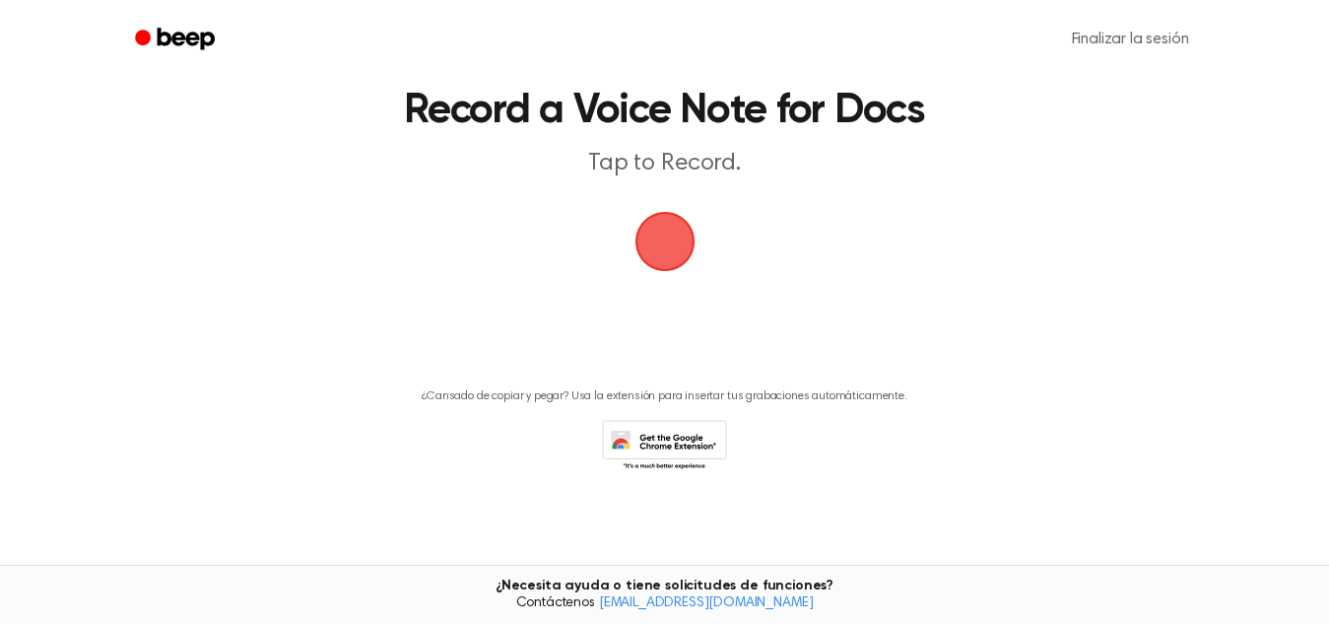
scroll to position [67, 0]
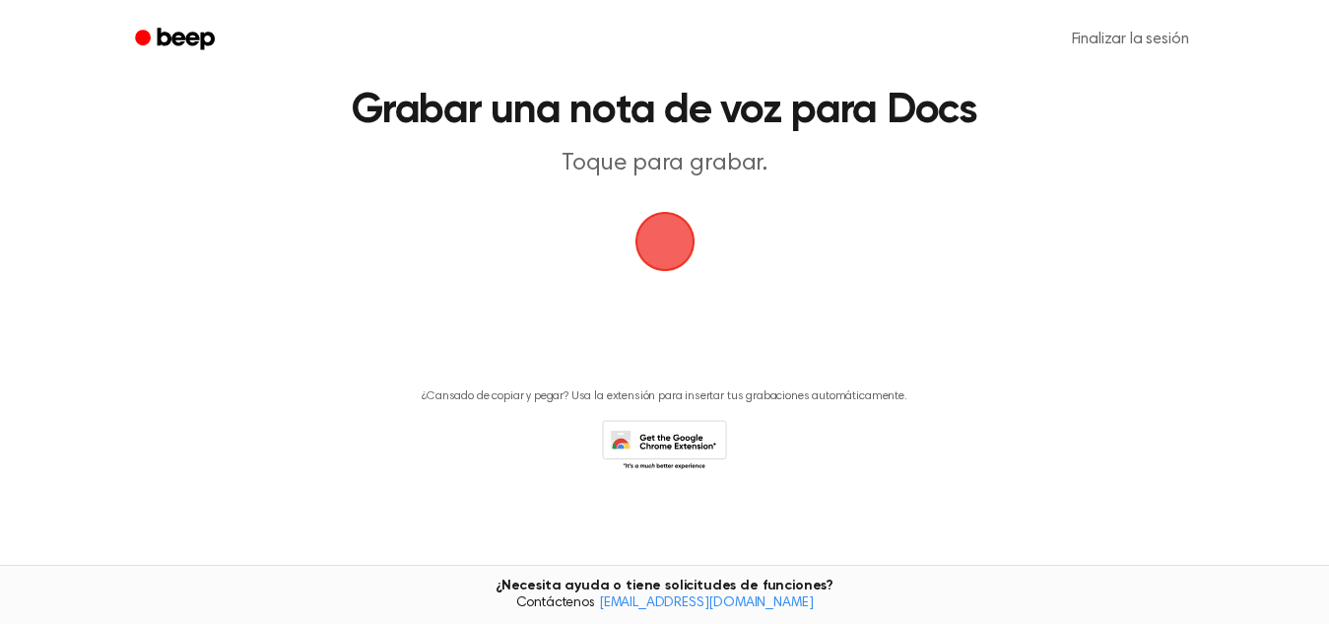
click at [671, 230] on span "button" at bounding box center [664, 241] width 67 height 67
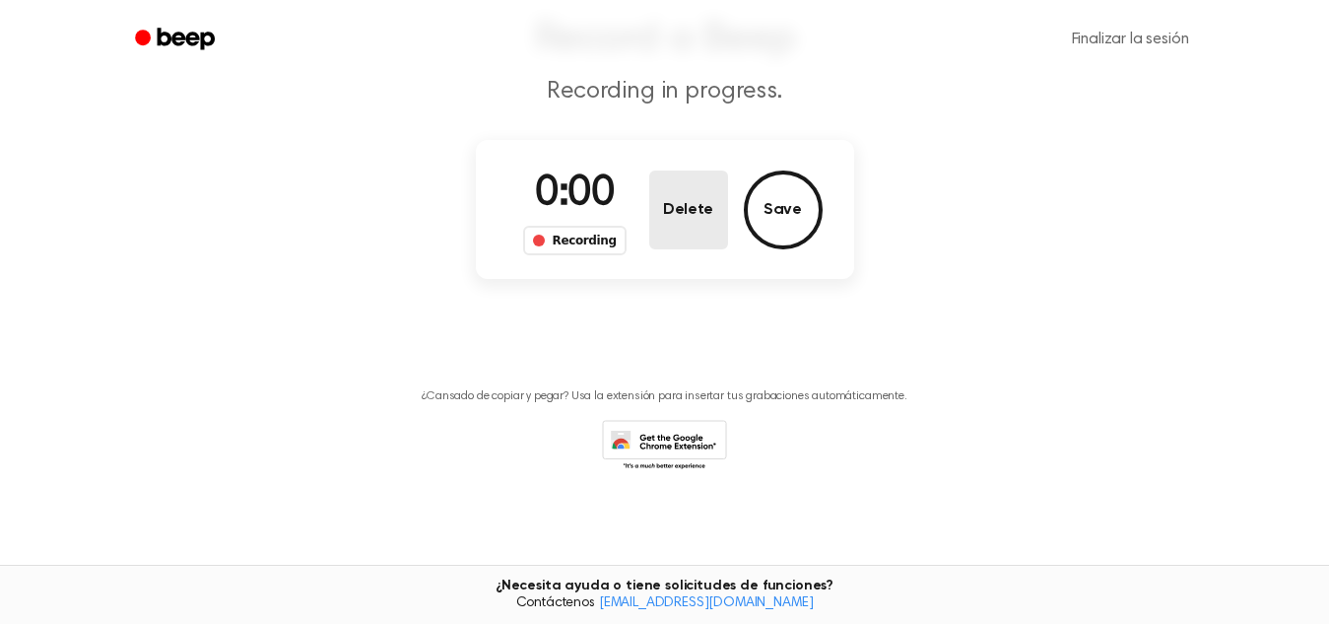
click at [671, 230] on button "Delete" at bounding box center [688, 209] width 79 height 79
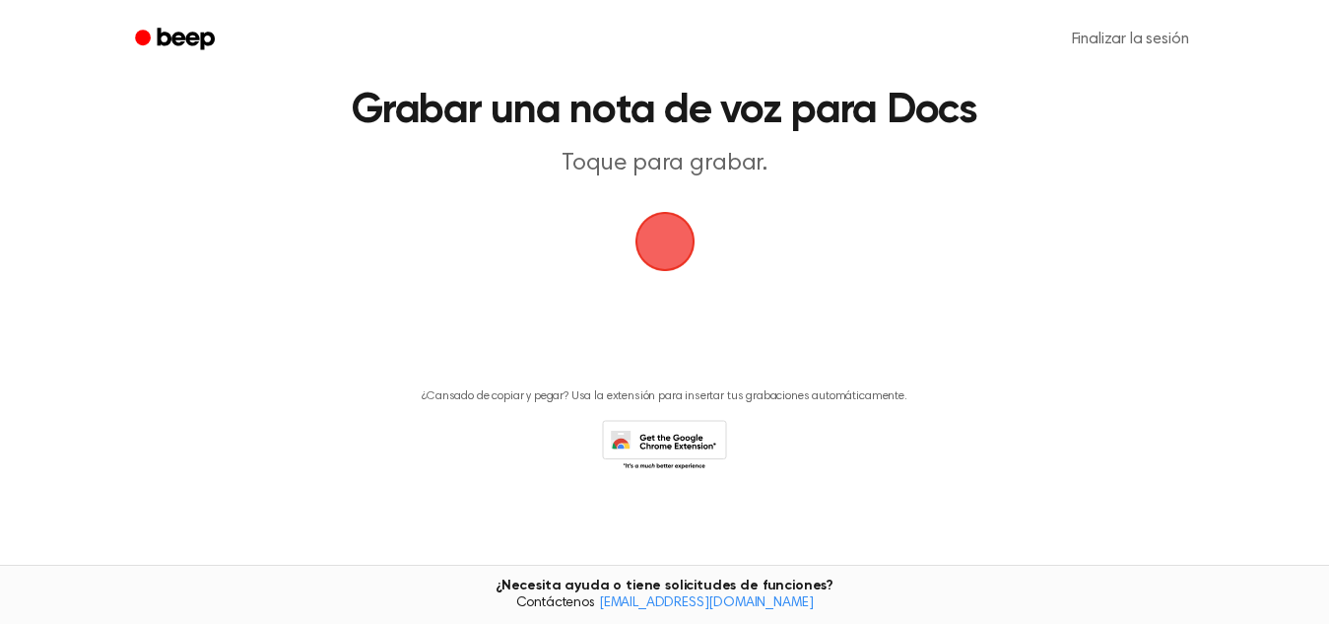
click at [671, 230] on span "button" at bounding box center [665, 241] width 81 height 81
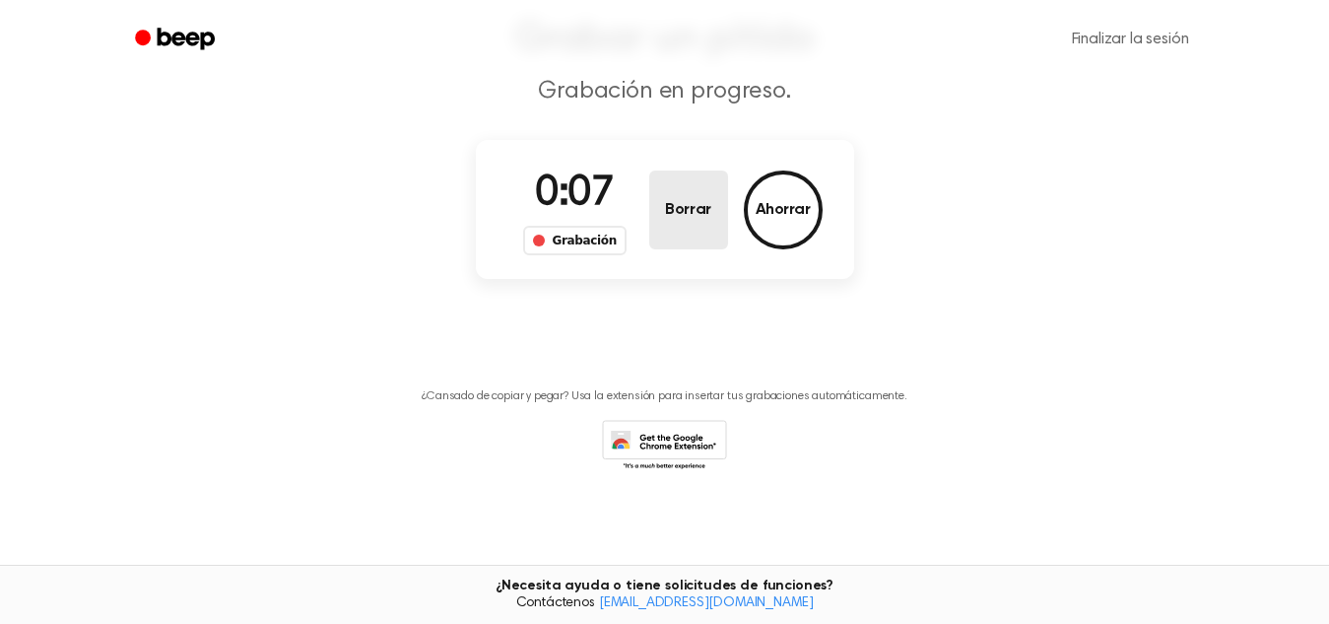
click at [671, 230] on button "Borrar" at bounding box center [688, 209] width 79 height 79
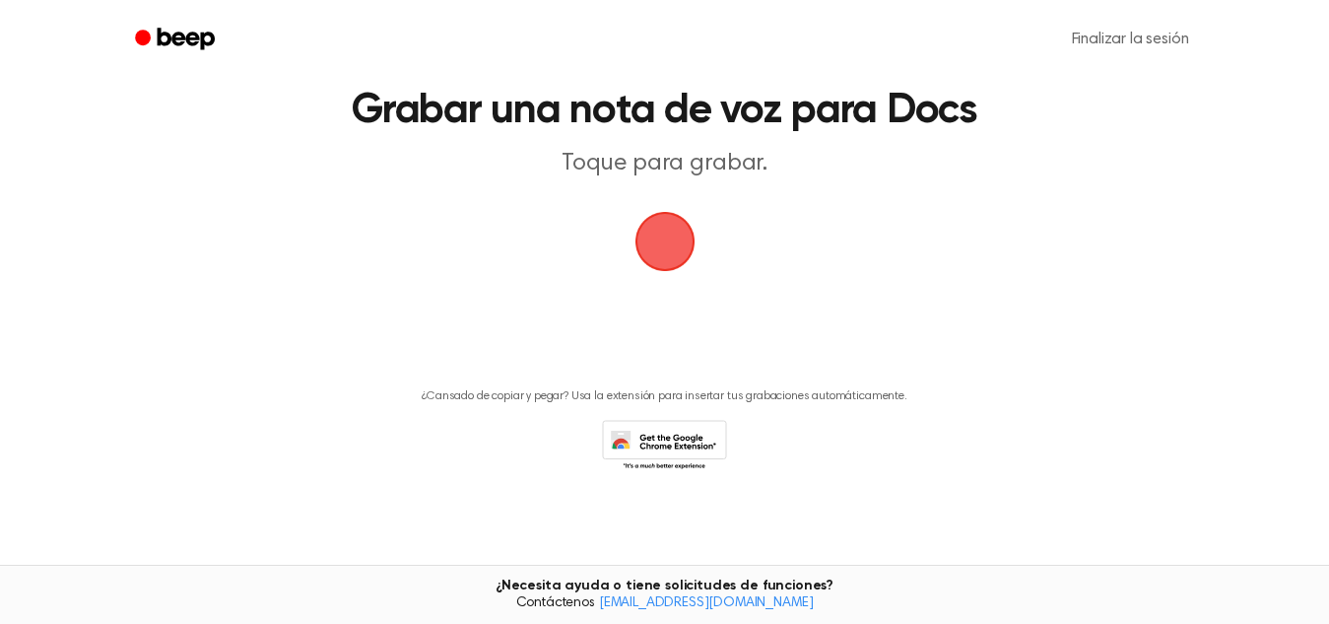
click at [671, 230] on span "button" at bounding box center [665, 241] width 71 height 71
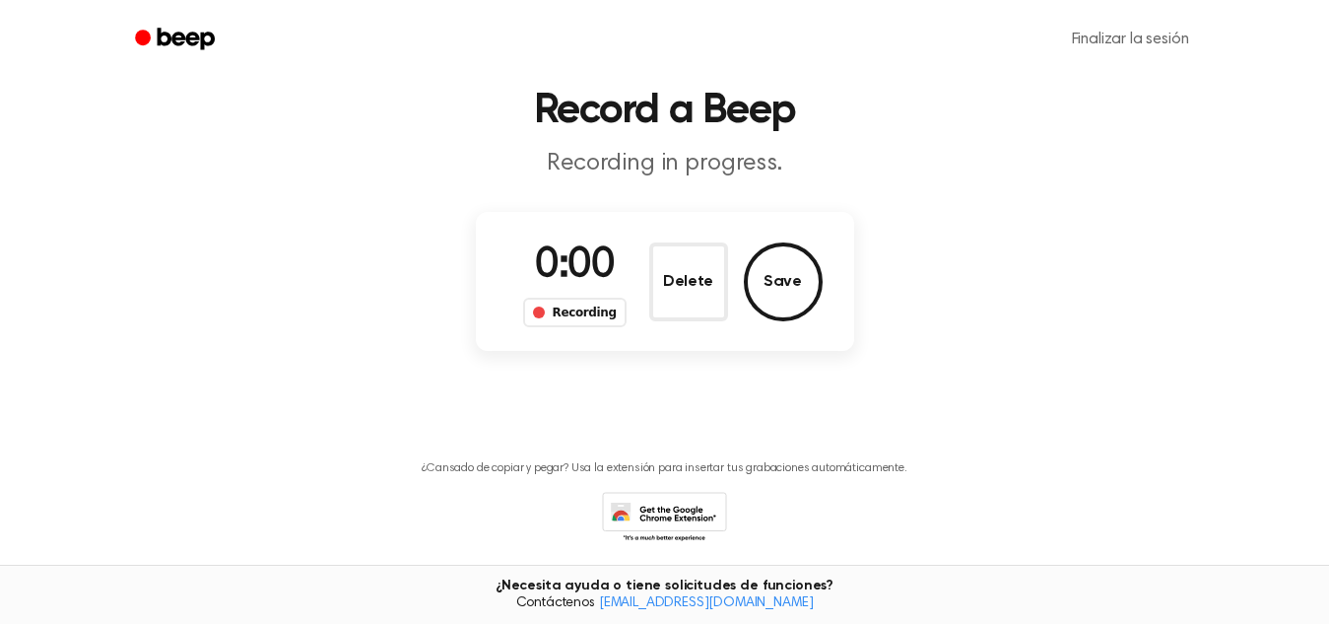
scroll to position [139, 0]
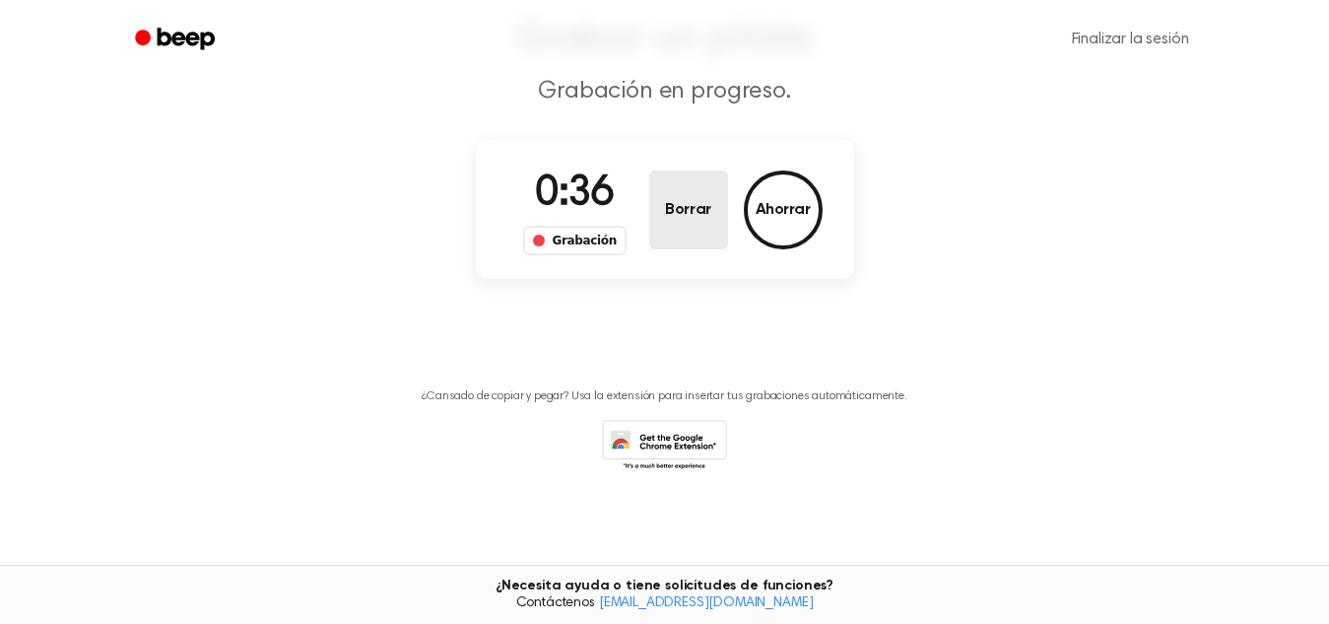
click at [704, 217] on font "Borrar" at bounding box center [687, 210] width 45 height 16
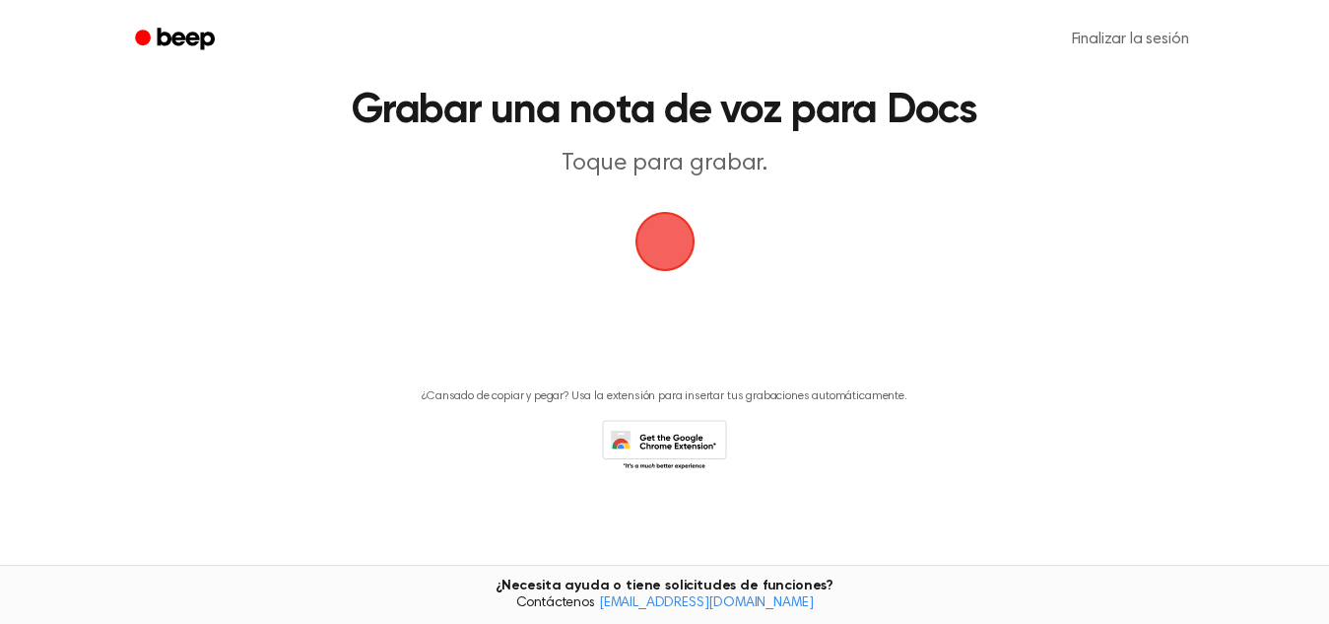
click at [653, 221] on span "button" at bounding box center [665, 242] width 64 height 64
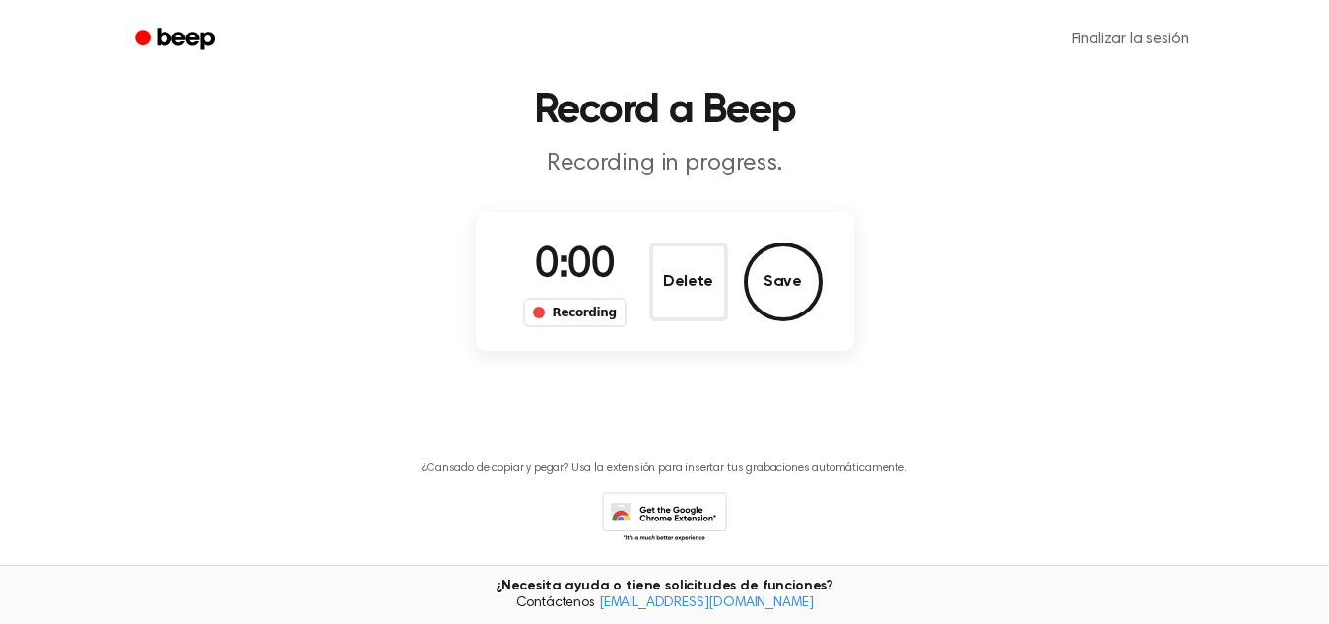
scroll to position [139, 0]
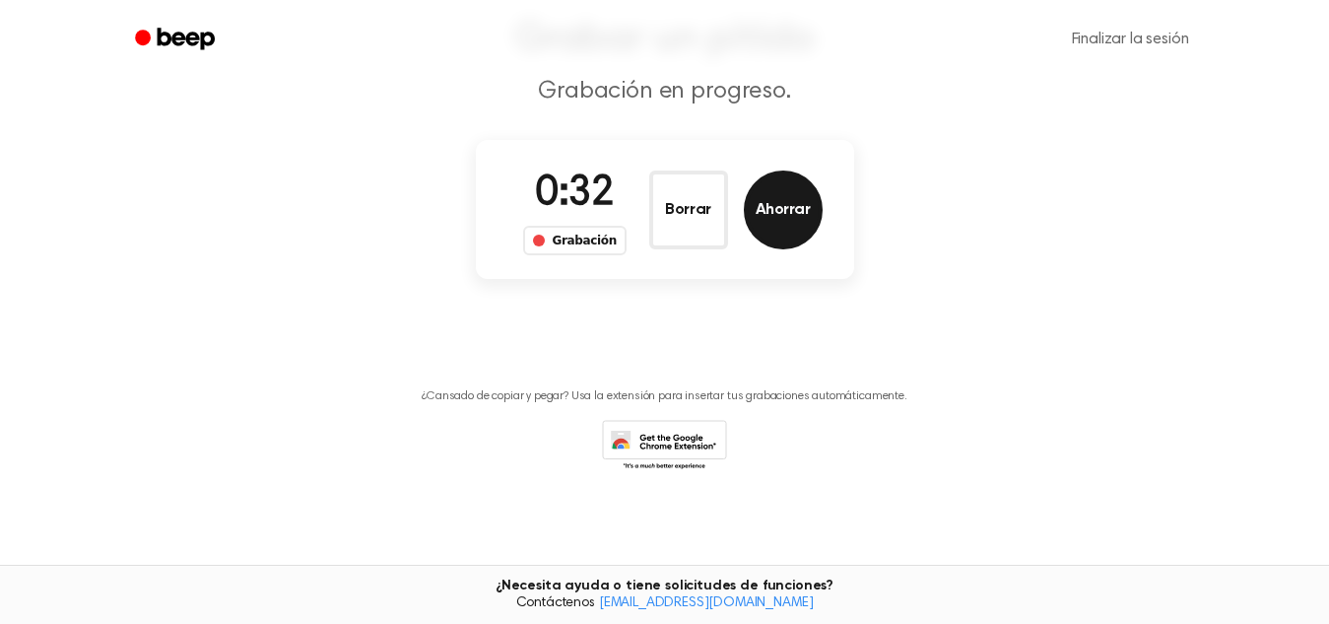
click at [791, 210] on font "Ahorrar" at bounding box center [783, 210] width 55 height 16
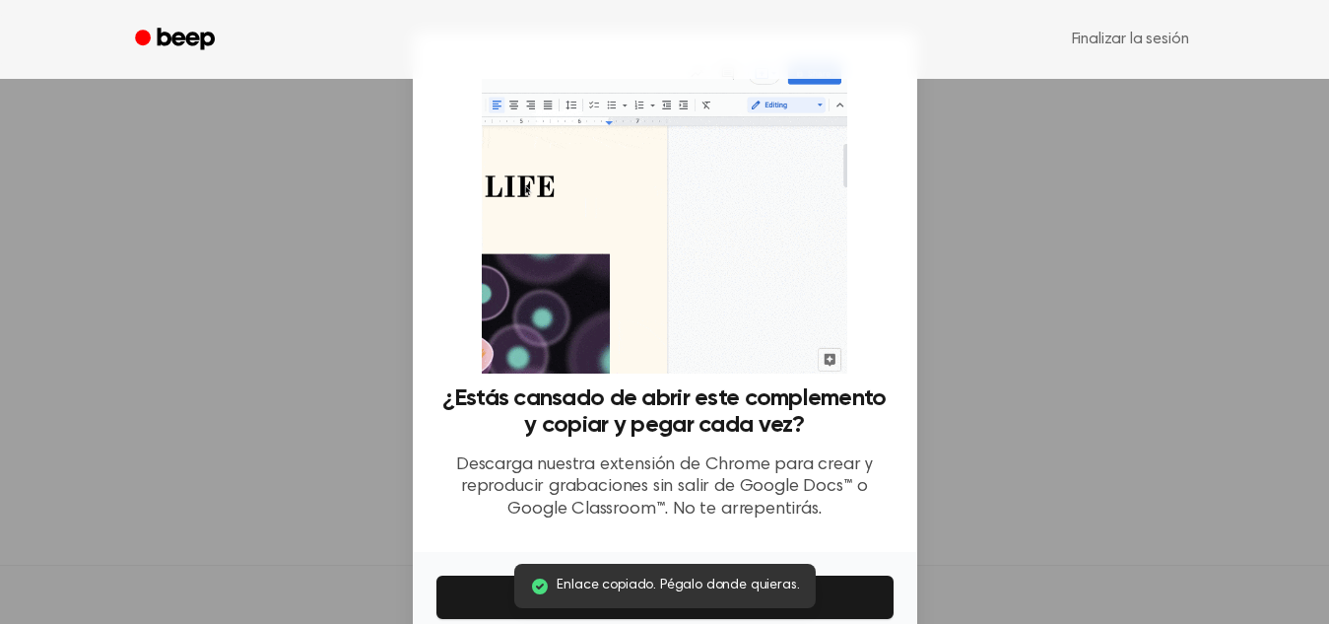
scroll to position [303, 0]
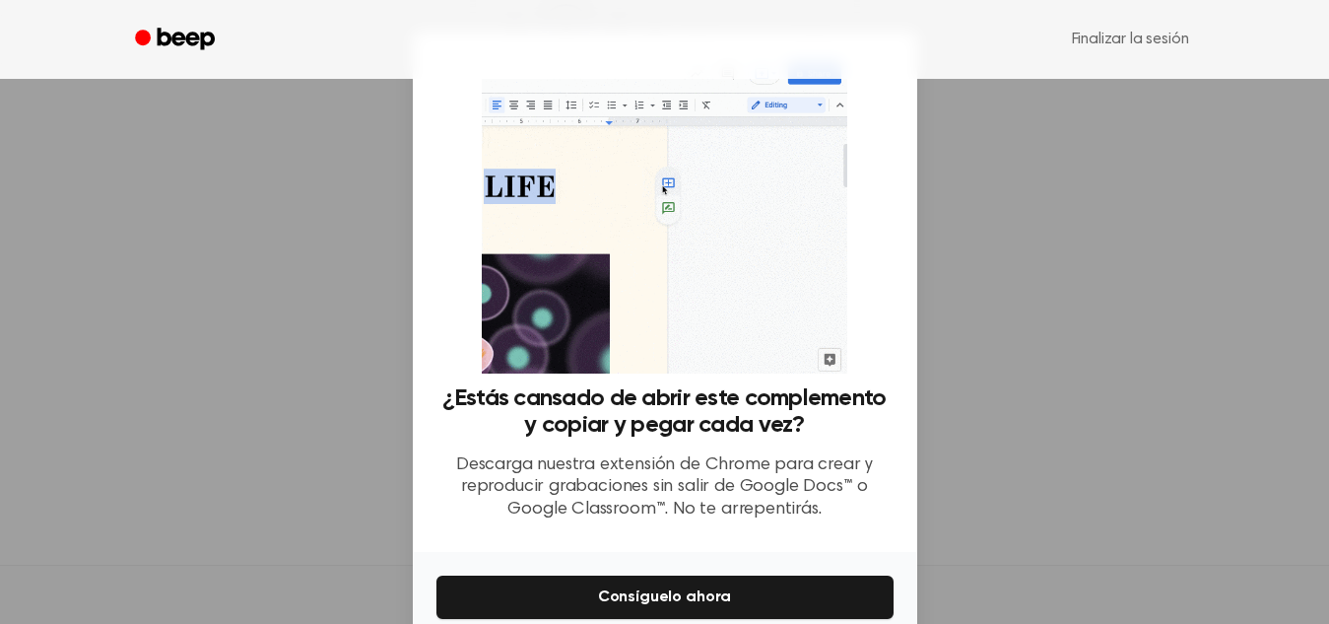
click at [927, 437] on div at bounding box center [664, 312] width 1329 height 624
click at [1291, 344] on div at bounding box center [664, 312] width 1329 height 624
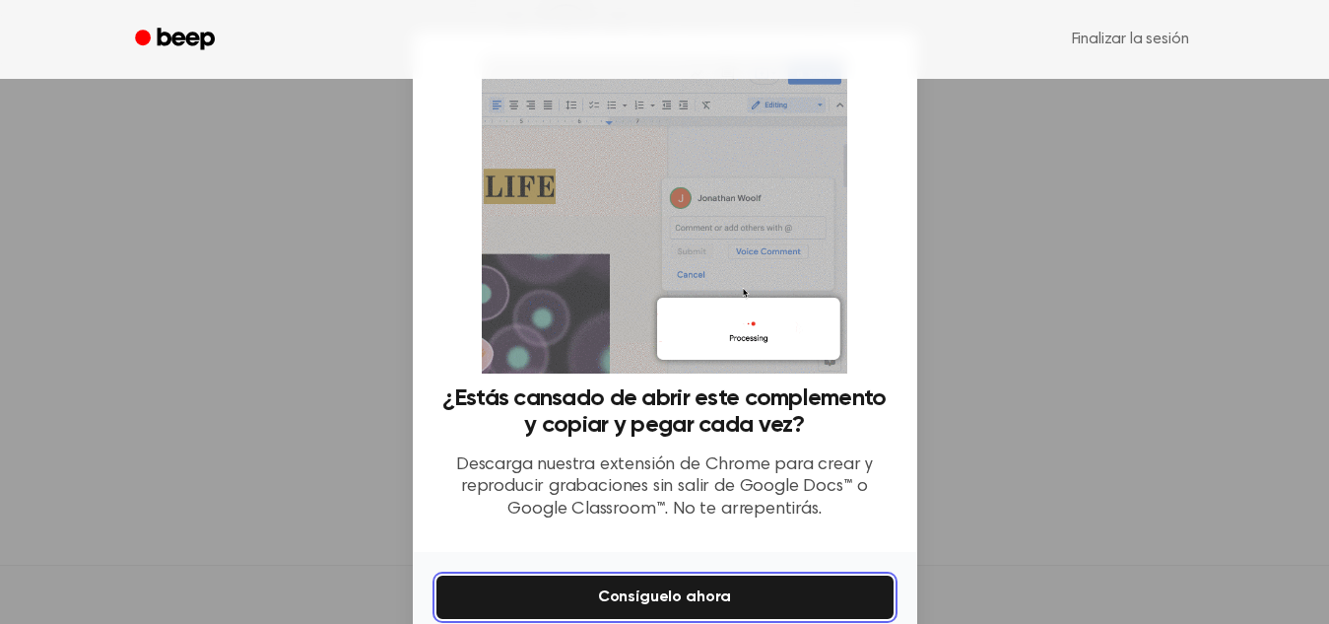
click at [736, 592] on button "Consíguelo ahora" at bounding box center [665, 597] width 457 height 43
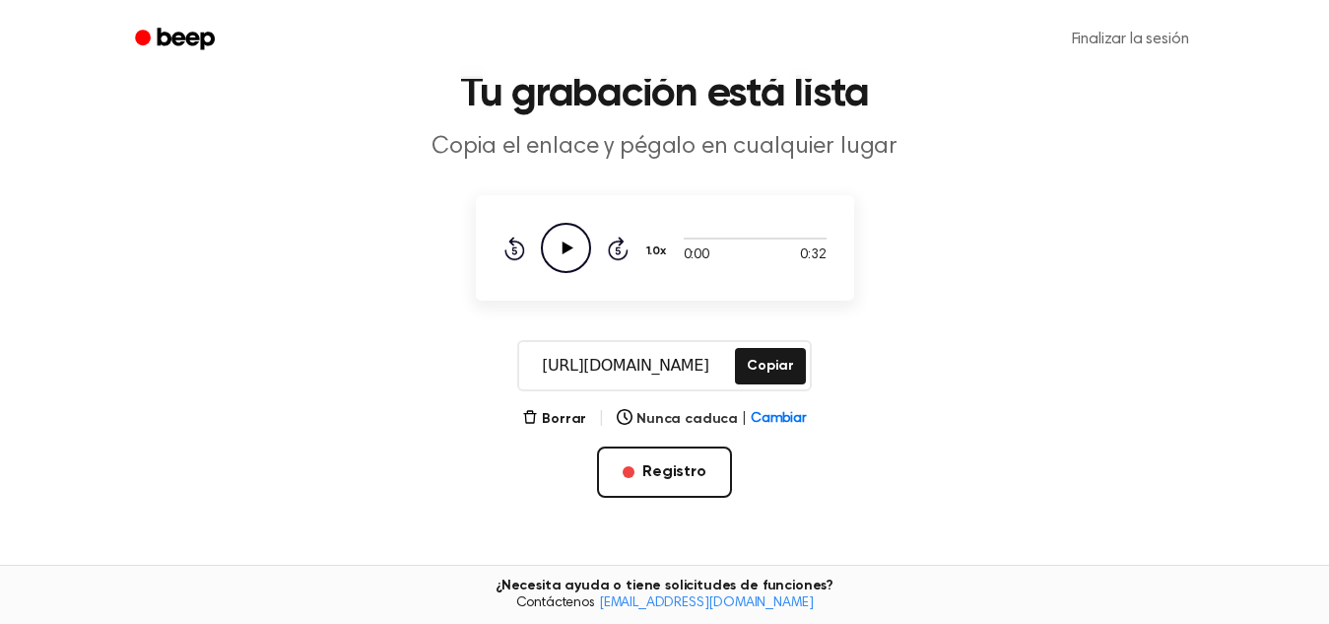
scroll to position [87, 0]
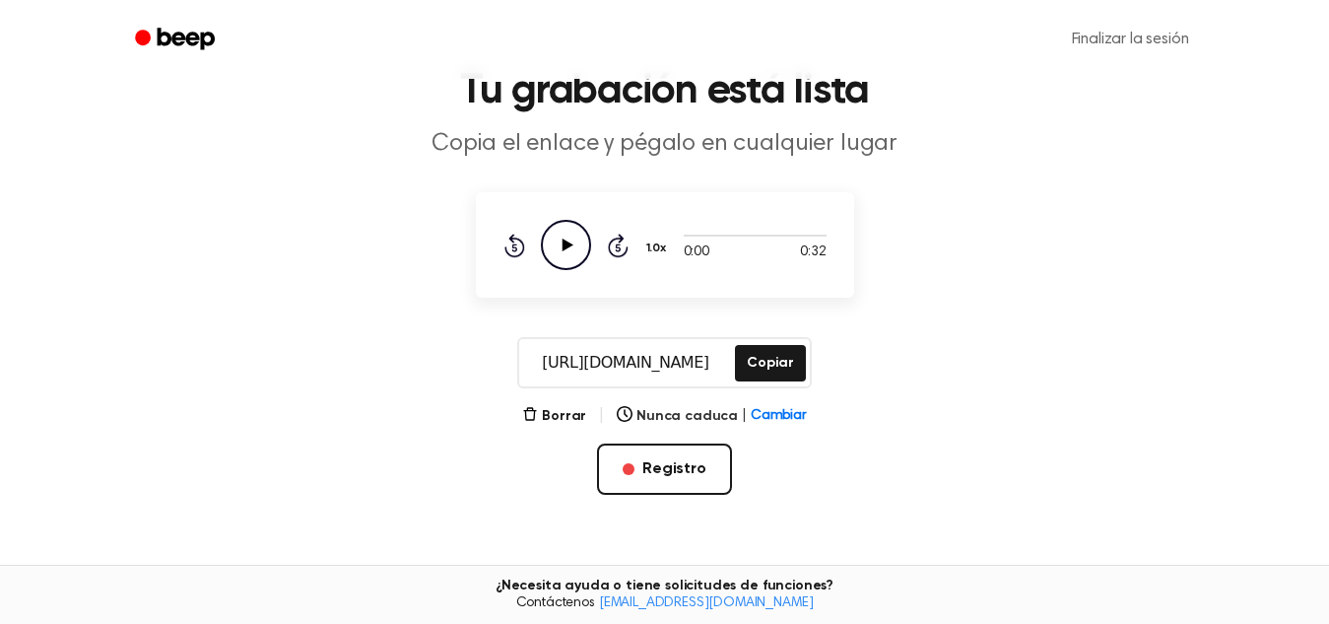
click at [561, 237] on icon "Play Audio" at bounding box center [566, 245] width 50 height 50
click at [702, 235] on span at bounding box center [704, 236] width 16 height 16
click at [702, 234] on span at bounding box center [700, 236] width 16 height 16
click at [706, 235] on div at bounding box center [755, 235] width 143 height 16
drag, startPoint x: 706, startPoint y: 235, endPoint x: 680, endPoint y: 230, distance: 26.1
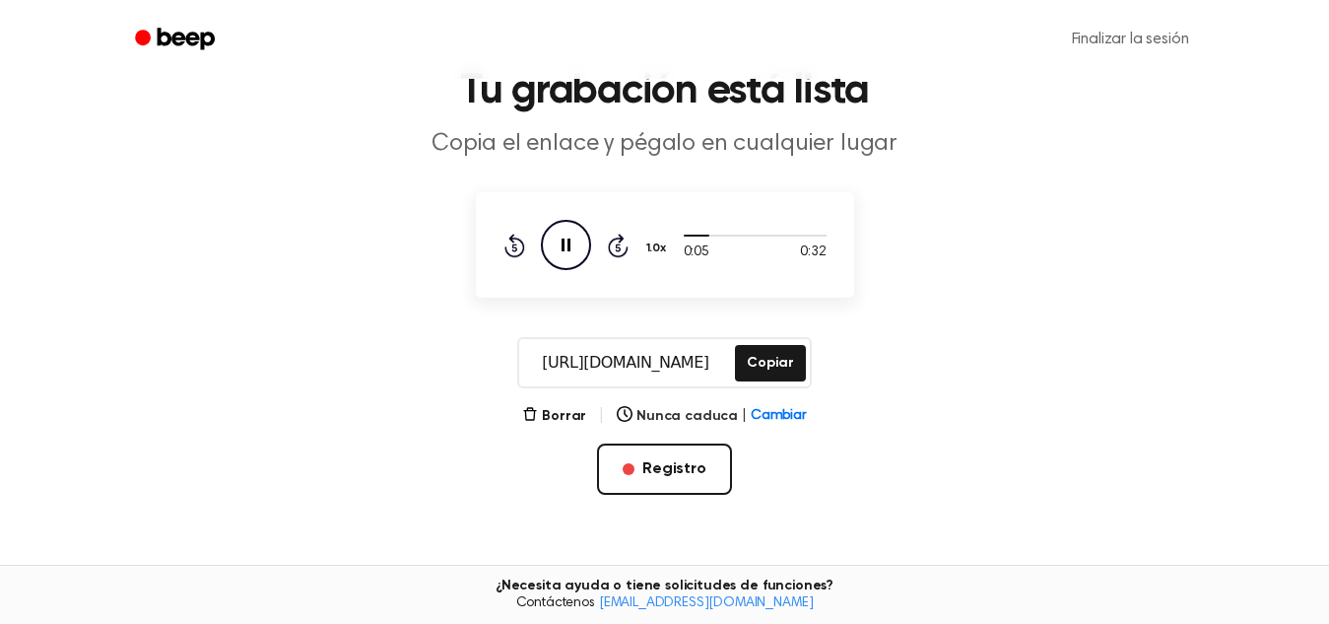
click at [680, 230] on div "0:05 0:32 Su navegador no soporta el elemento [object Object]. 1.0x Rewind 5 se…" at bounding box center [665, 245] width 323 height 50
click at [695, 231] on div at bounding box center [755, 235] width 143 height 16
drag, startPoint x: 690, startPoint y: 230, endPoint x: 631, endPoint y: 231, distance: 59.1
click at [631, 231] on div "0:04 0:32 Su navegador no soporta el elemento [object Object]. 1.0x Rewind 5 se…" at bounding box center [665, 245] width 323 height 50
drag, startPoint x: 698, startPoint y: 227, endPoint x: 713, endPoint y: 229, distance: 14.9
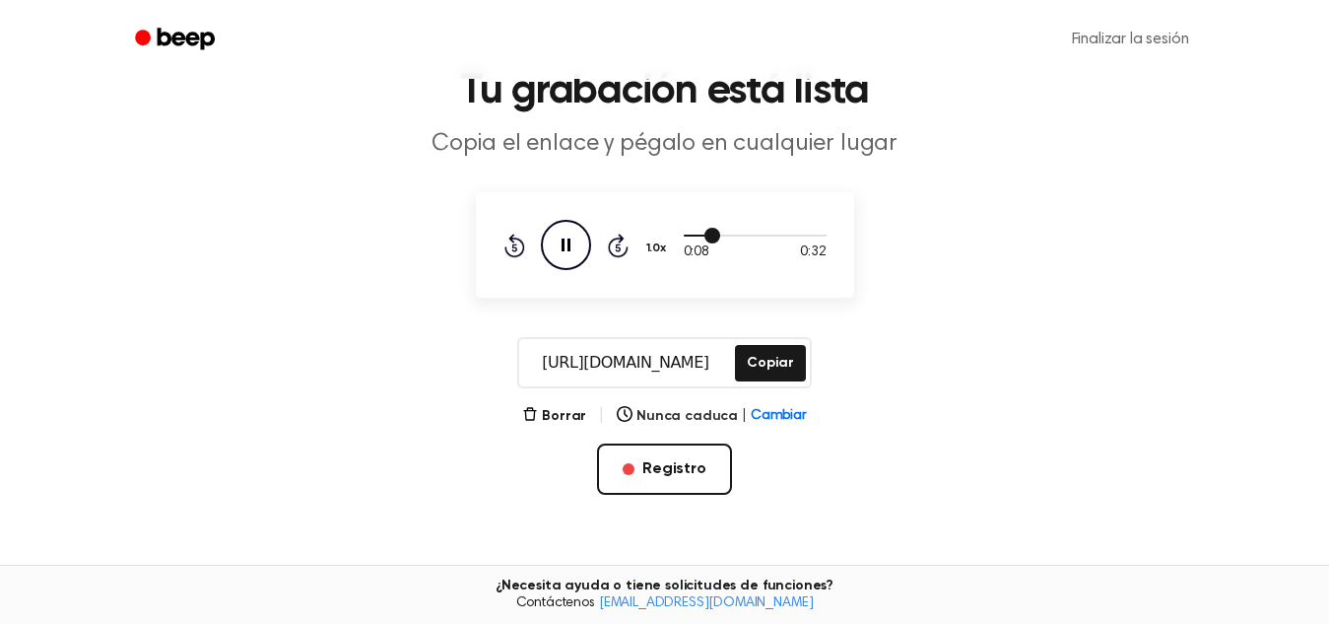
click at [713, 229] on div at bounding box center [755, 235] width 143 height 16
drag, startPoint x: 760, startPoint y: 227, endPoint x: 748, endPoint y: 226, distance: 11.9
click at [748, 226] on div "0:20 0:32 Su navegador no soporta el elemento [object Object]. 1.0x Rewind 5 se…" at bounding box center [665, 245] width 323 height 50
drag, startPoint x: 748, startPoint y: 226, endPoint x: 725, endPoint y: 235, distance: 24.3
click at [725, 235] on div "0:21 0:32 Su navegador no soporta el elemento [object Object]. 1.0x Rewind 5 se…" at bounding box center [665, 245] width 323 height 50
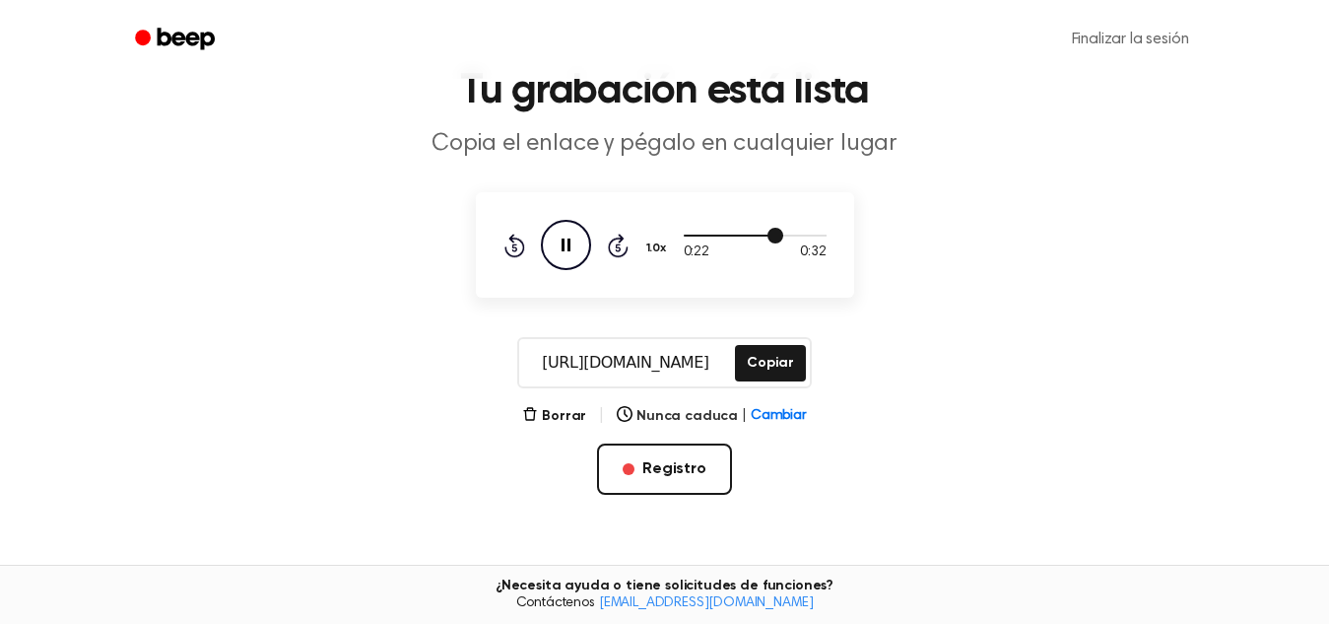
click at [725, 235] on div at bounding box center [734, 236] width 101 height 2
click at [681, 235] on div "0:10 0:32 Su navegador no soporta el elemento [object Object]. 1.0x Rewind 5 se…" at bounding box center [665, 245] width 323 height 50
click at [685, 235] on div at bounding box center [710, 236] width 53 height 2
click at [689, 234] on div at bounding box center [755, 235] width 143 height 16
click at [764, 356] on font "Copiar" at bounding box center [770, 363] width 46 height 14
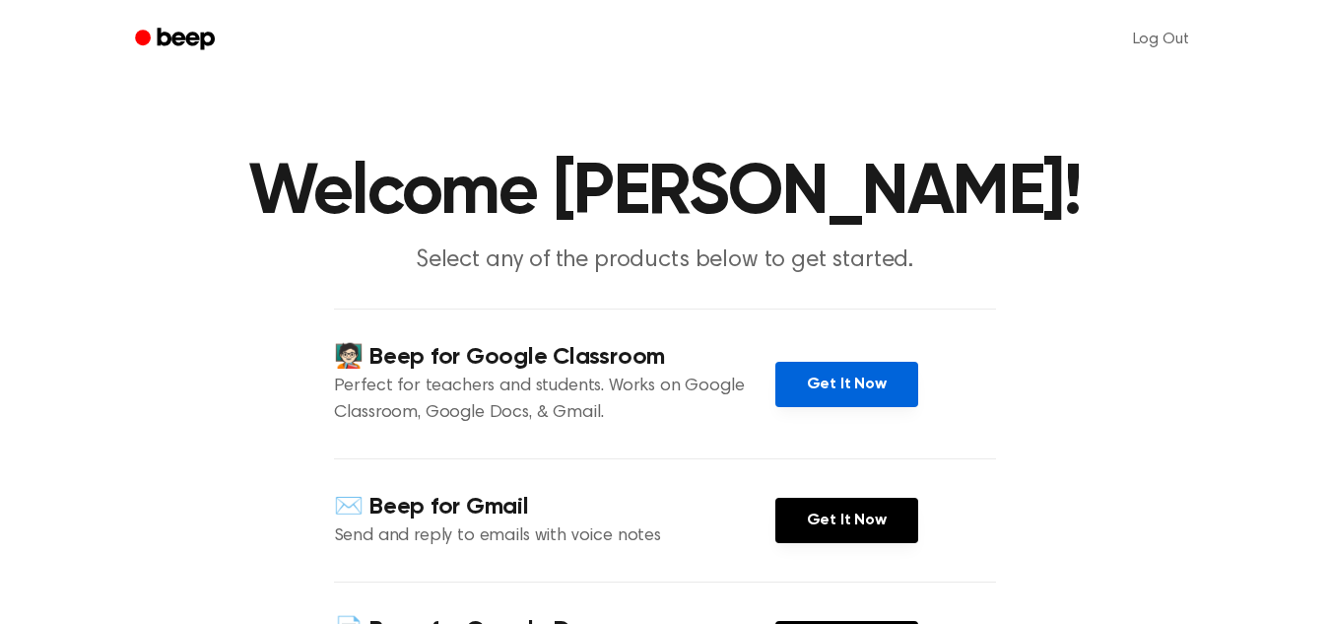
click at [819, 381] on link "Get It Now" at bounding box center [847, 384] width 143 height 45
